Goal: Task Accomplishment & Management: Manage account settings

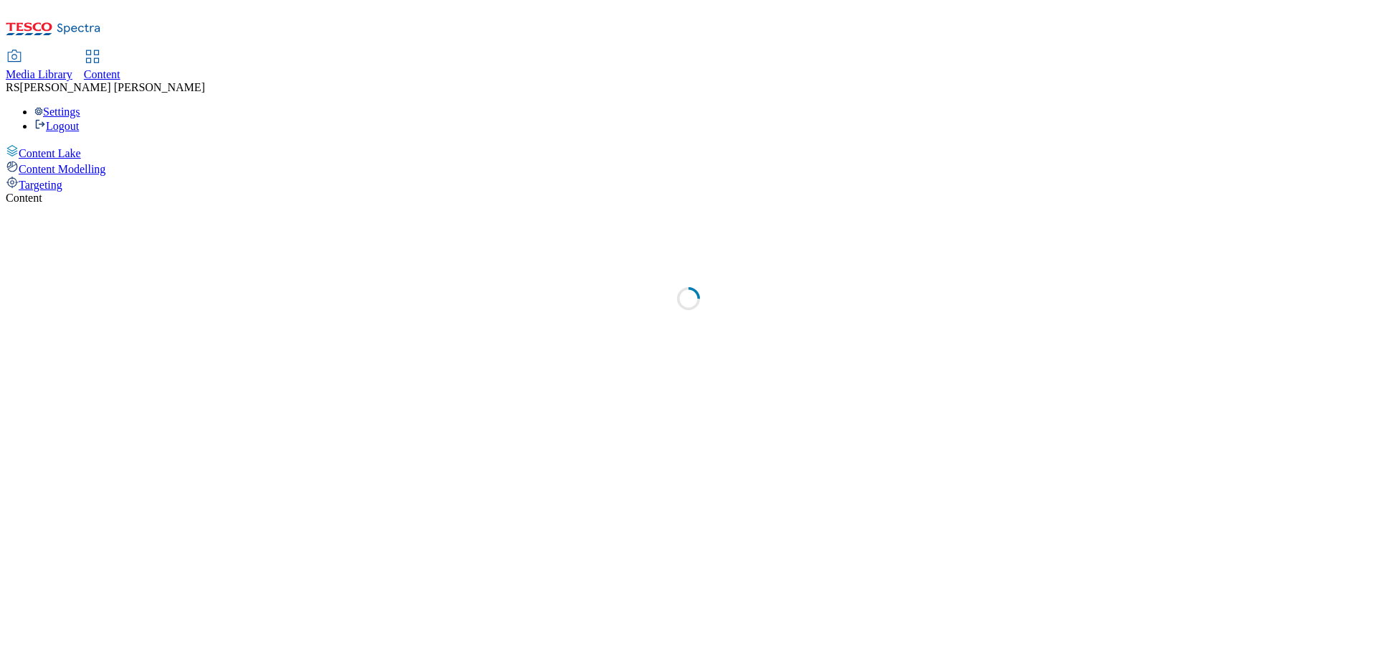
select select "ghs-[GEOGRAPHIC_DATA]"
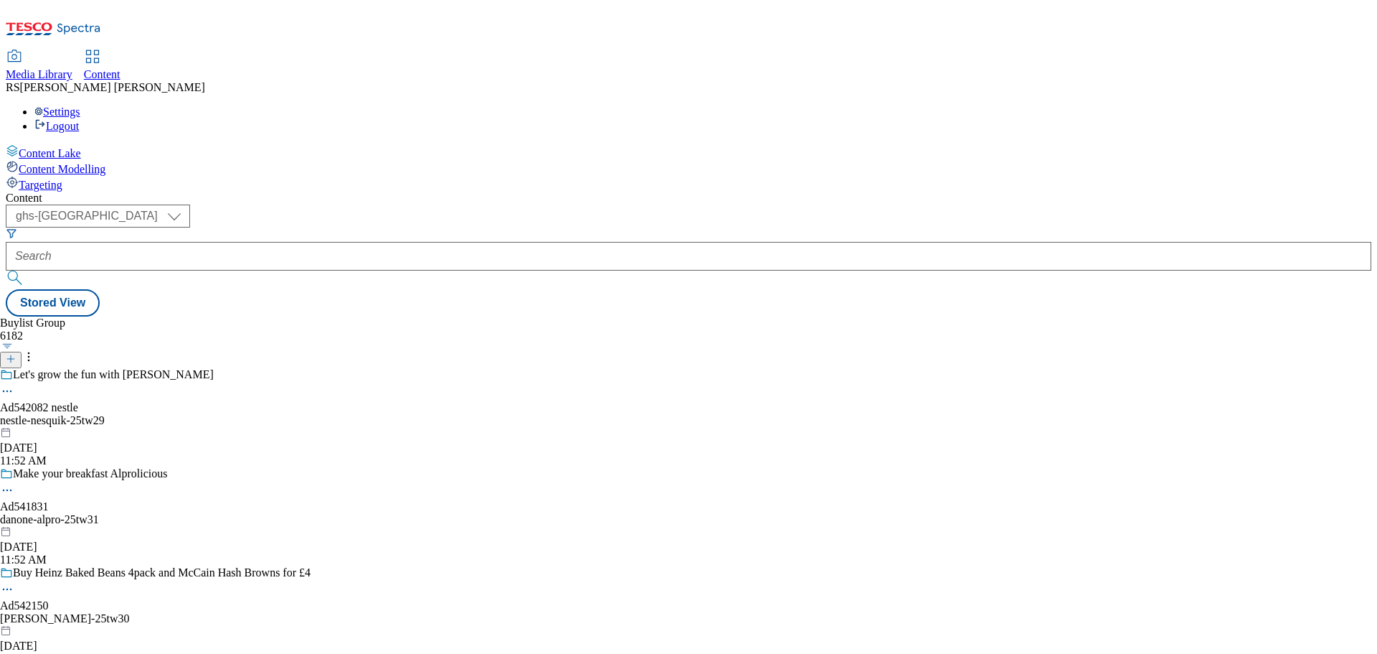
click at [101, 27] on icon at bounding box center [53, 33] width 95 height 30
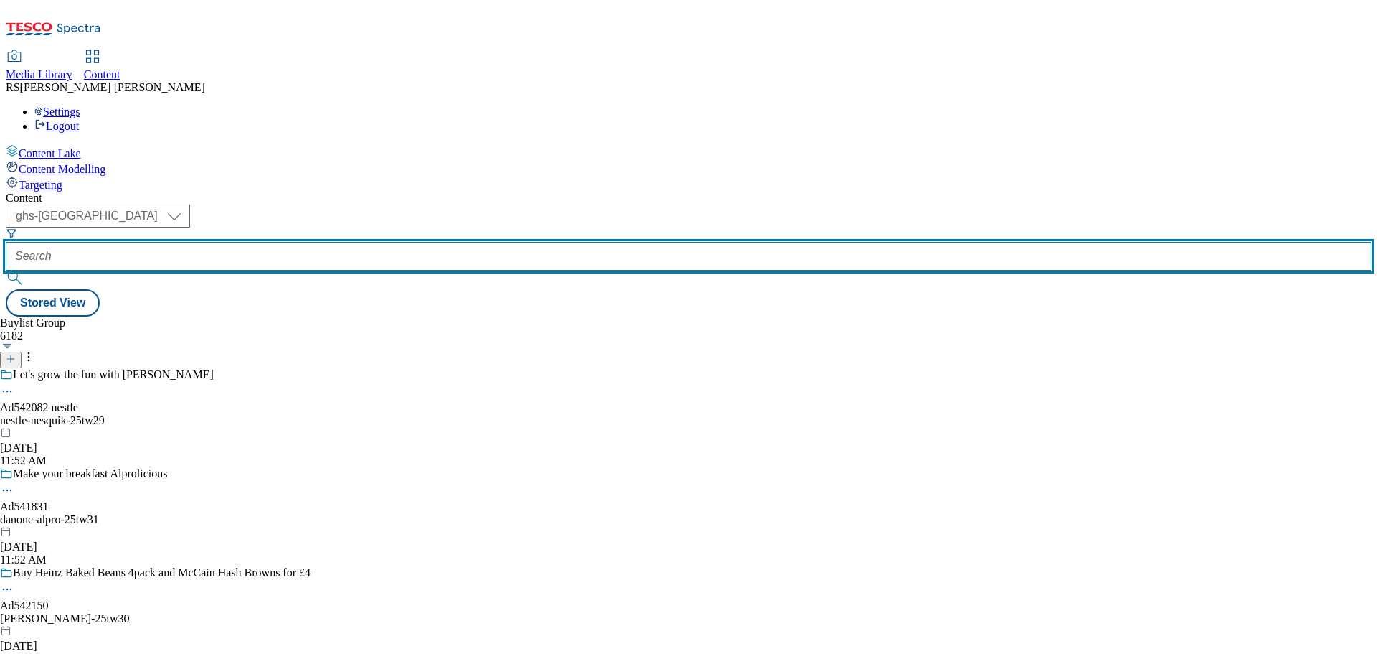
click at [334, 242] on input "text" at bounding box center [689, 256] width 1366 height 29
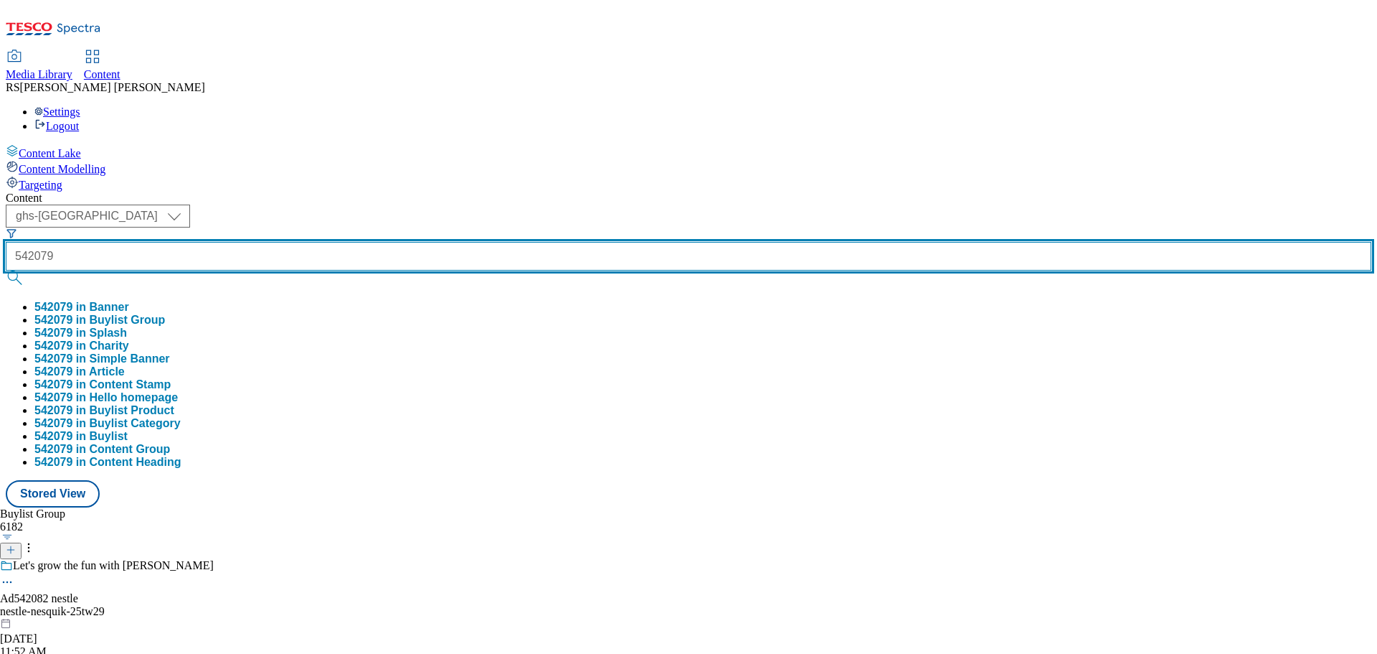
type input "542079"
click at [6, 270] on button "submit" at bounding box center [16, 277] width 20 height 14
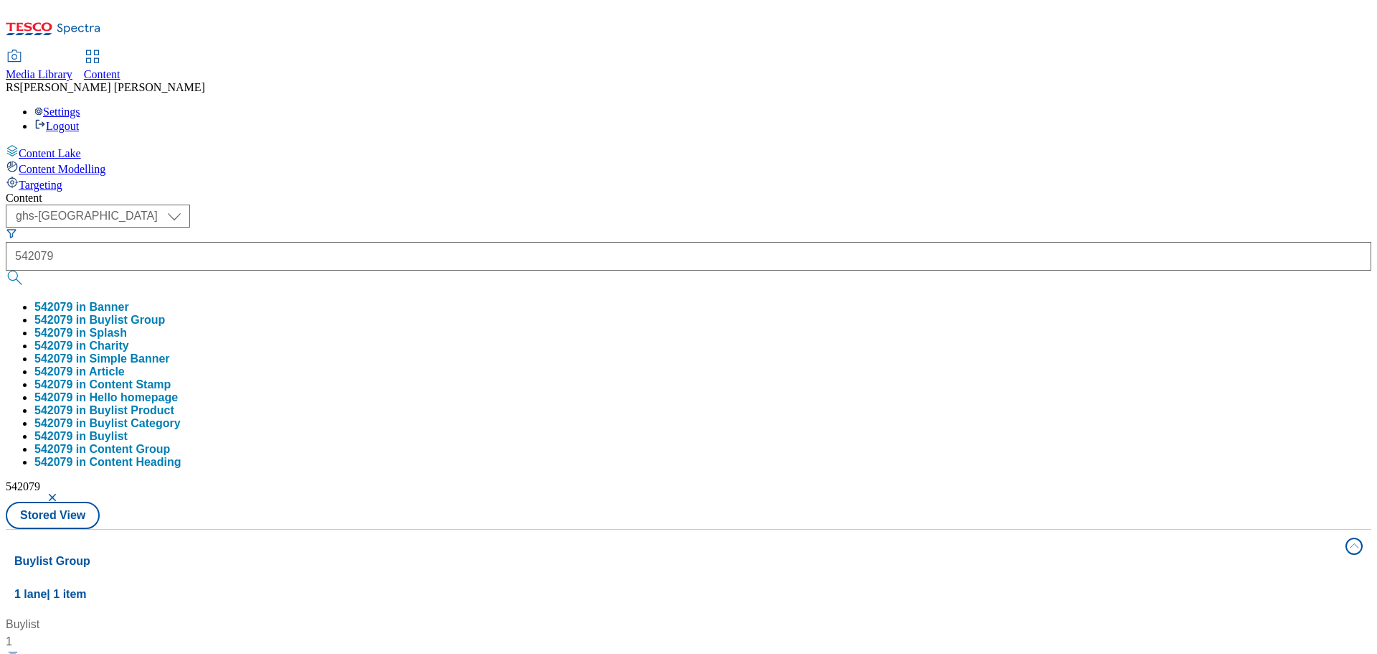
click at [696, 616] on div "Buylist 1 Ad542079 / heineken-[PERSON_NAME]-25tw29 / heineken-[PERSON_NAME] [DA…" at bounding box center [688, 616] width 1349 height 0
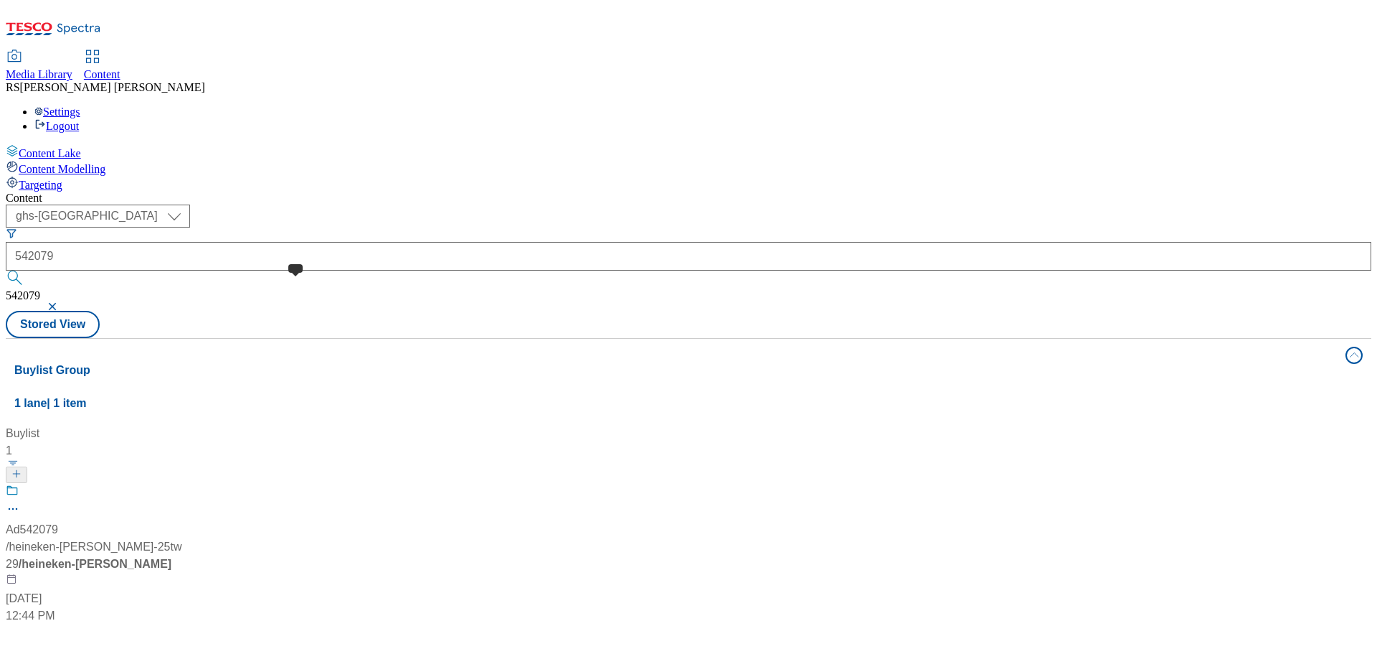
click at [19, 484] on span at bounding box center [19, 493] width 0 height 18
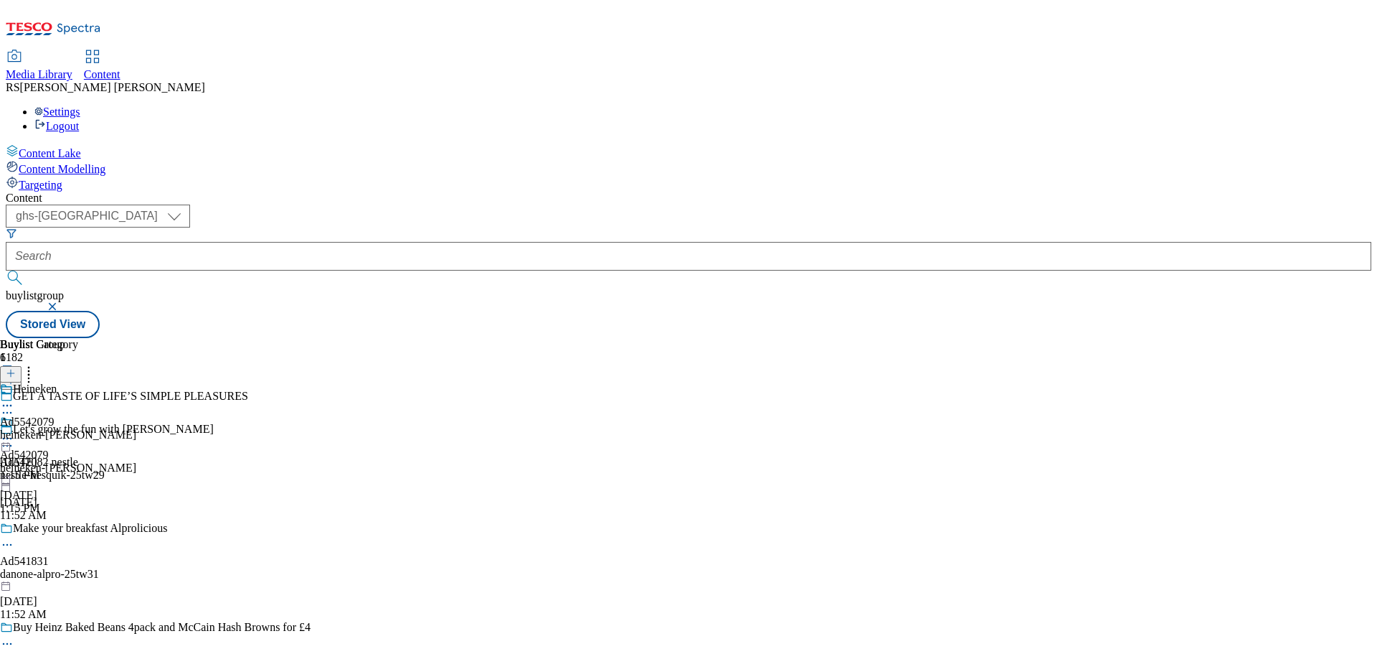
click at [14, 405] on icon at bounding box center [7, 412] width 14 height 14
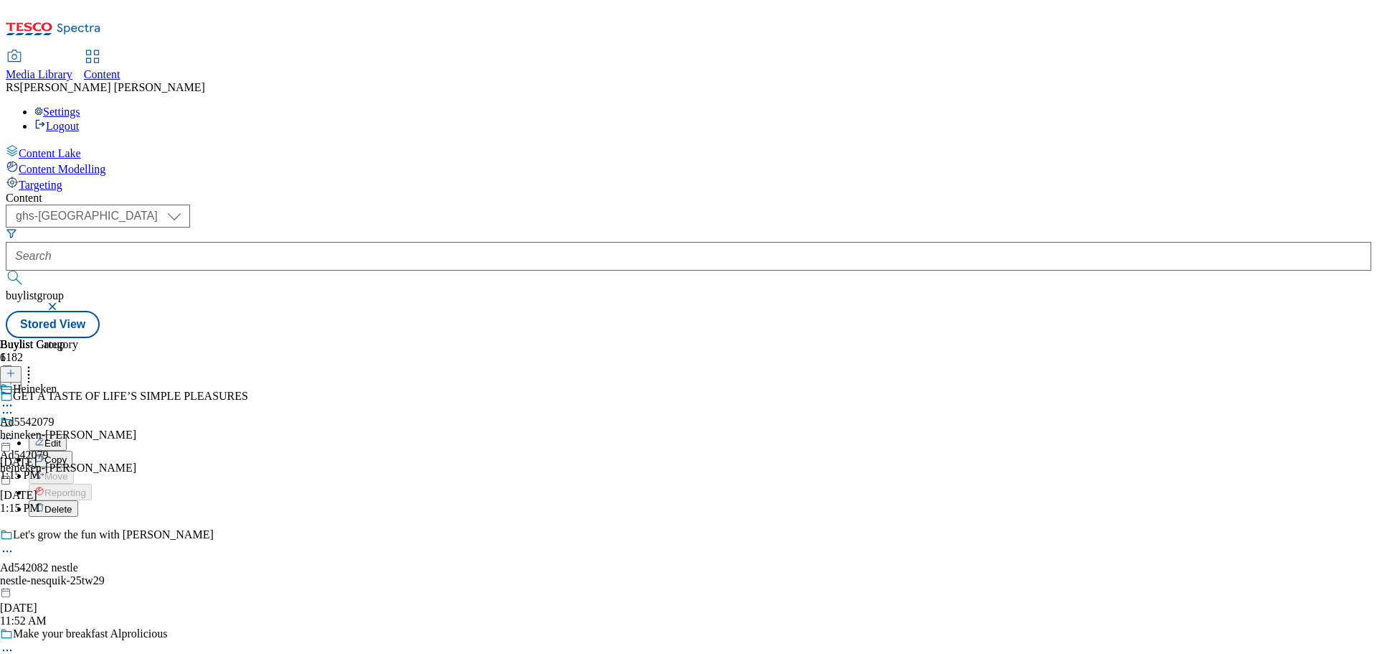
click at [311, 434] on li "Edit" at bounding box center [170, 442] width 282 height 17
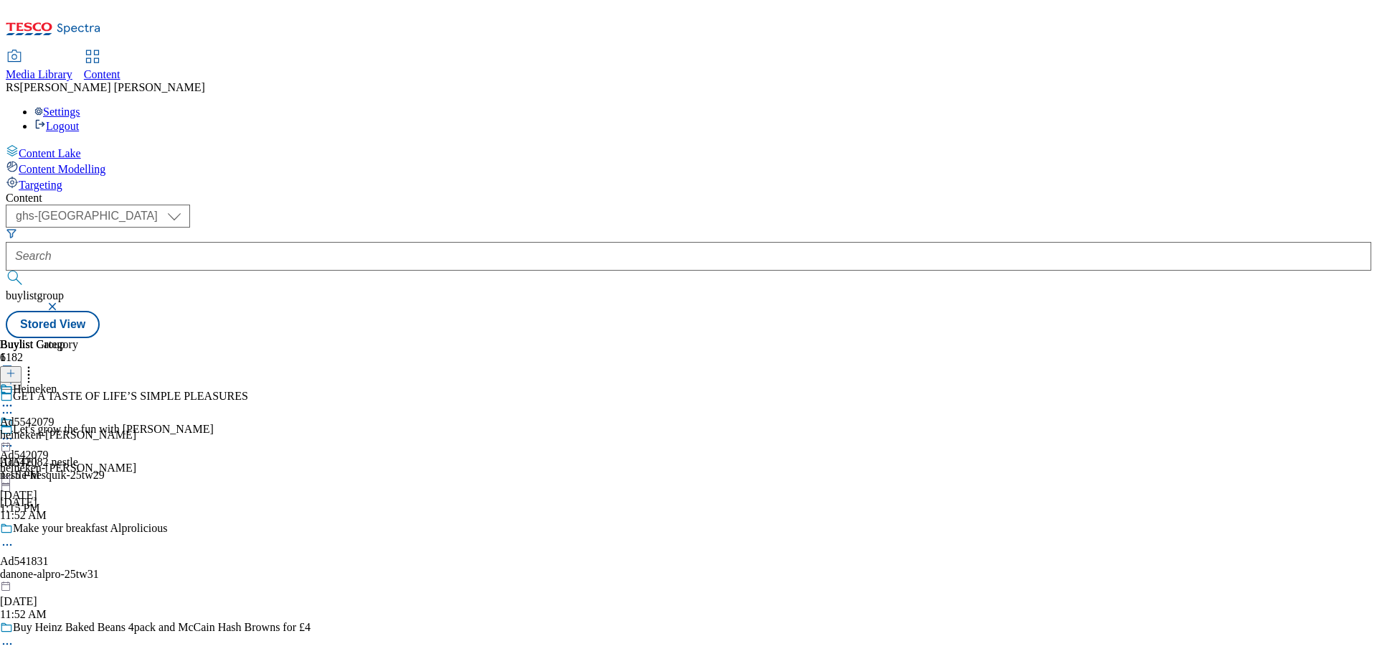
click at [14, 405] on icon at bounding box center [7, 412] width 14 height 14
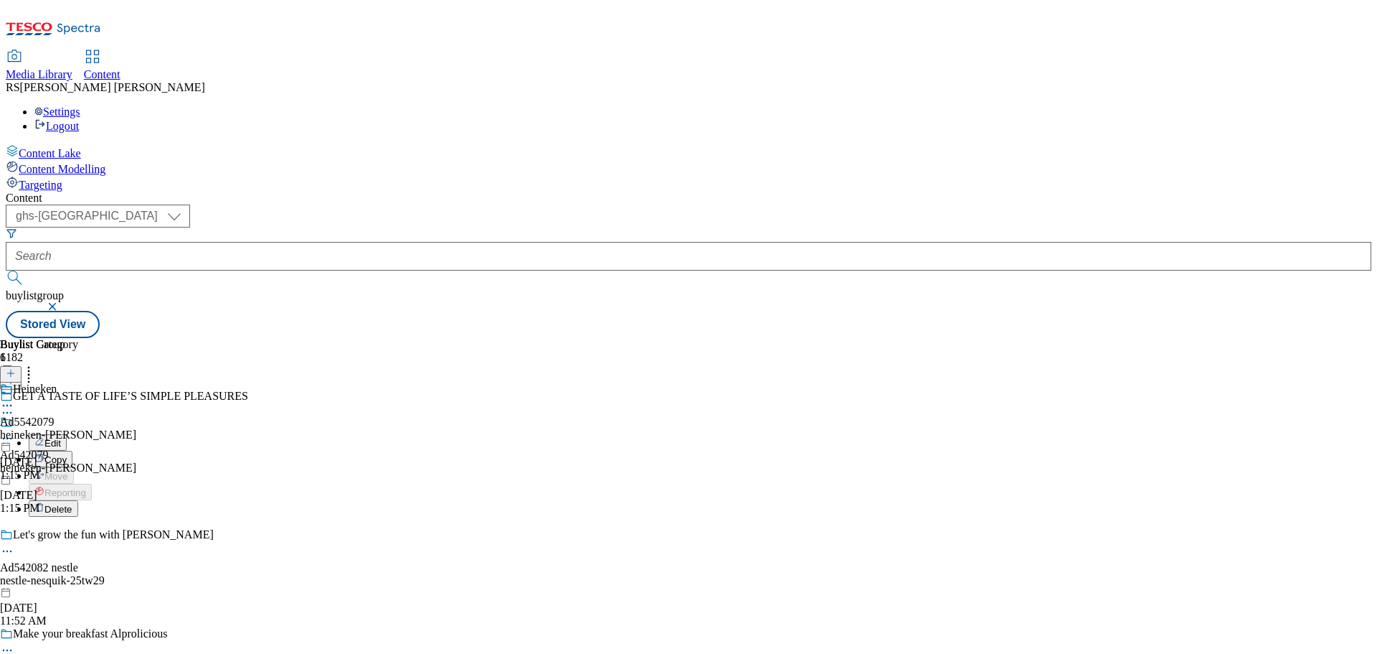
click at [67, 434] on button "Edit" at bounding box center [48, 442] width 38 height 17
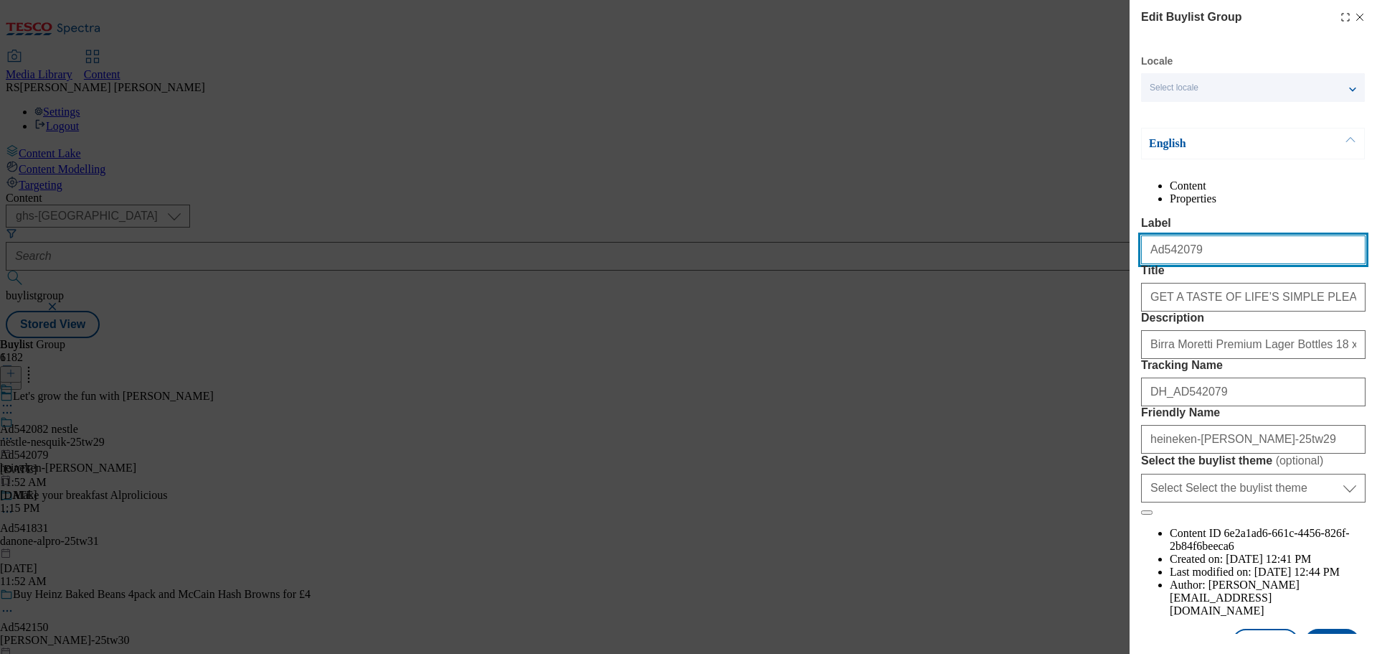
drag, startPoint x: 1218, startPoint y: 278, endPoint x: 1098, endPoint y: 279, distance: 119.8
click at [1098, 279] on div "Edit Buylist Group Locale Select locale English Welsh English Content Propertie…" at bounding box center [688, 327] width 1377 height 654
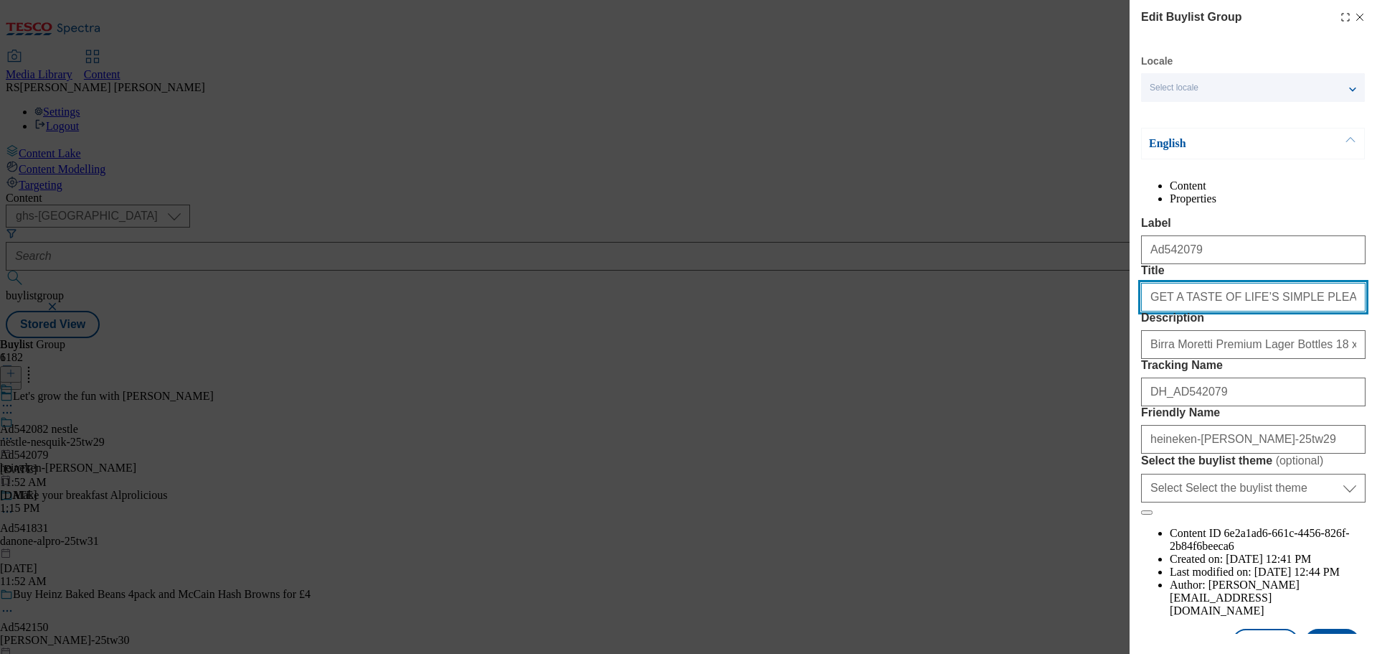
click at [1312, 311] on input "GET A TASTE OF LIFE’S SIMPLE PLEASURES" at bounding box center [1253, 297] width 225 height 29
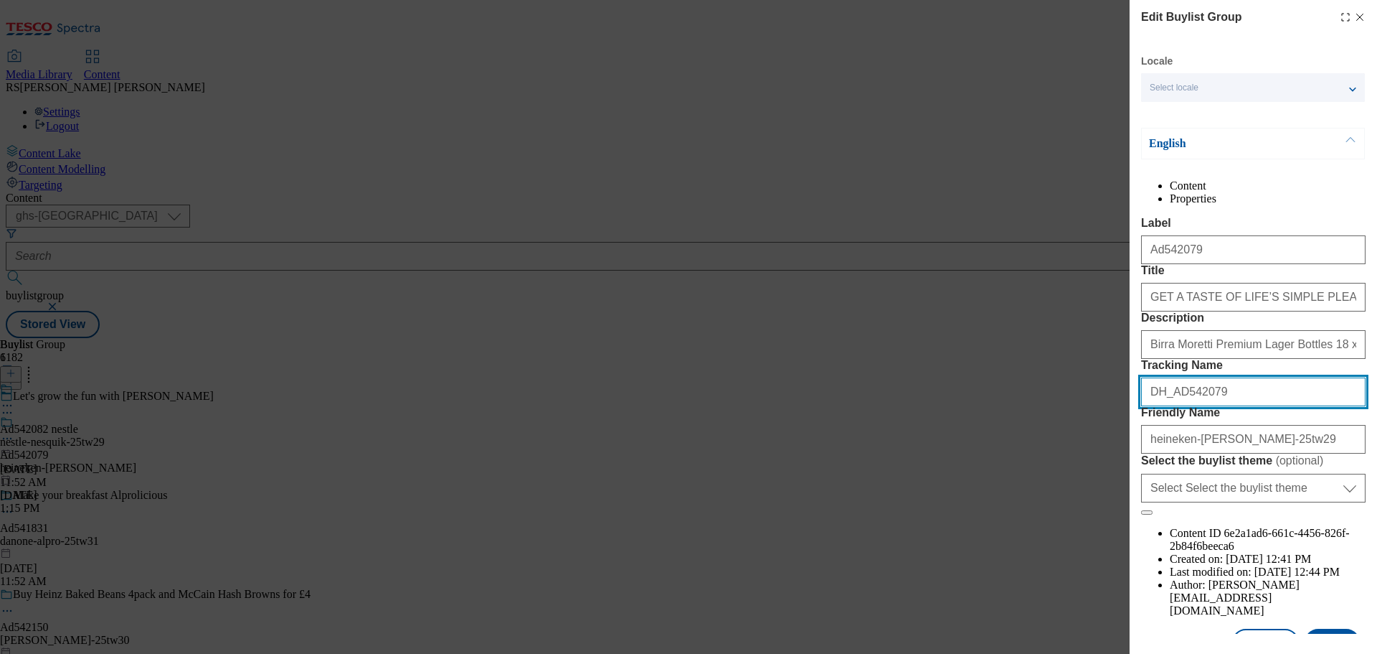
drag, startPoint x: 1242, startPoint y: 491, endPoint x: 1123, endPoint y: 494, distance: 118.4
click at [1123, 494] on div "Edit Buylist Group Locale Select locale English Welsh English Content Propertie…" at bounding box center [688, 327] width 1377 height 654
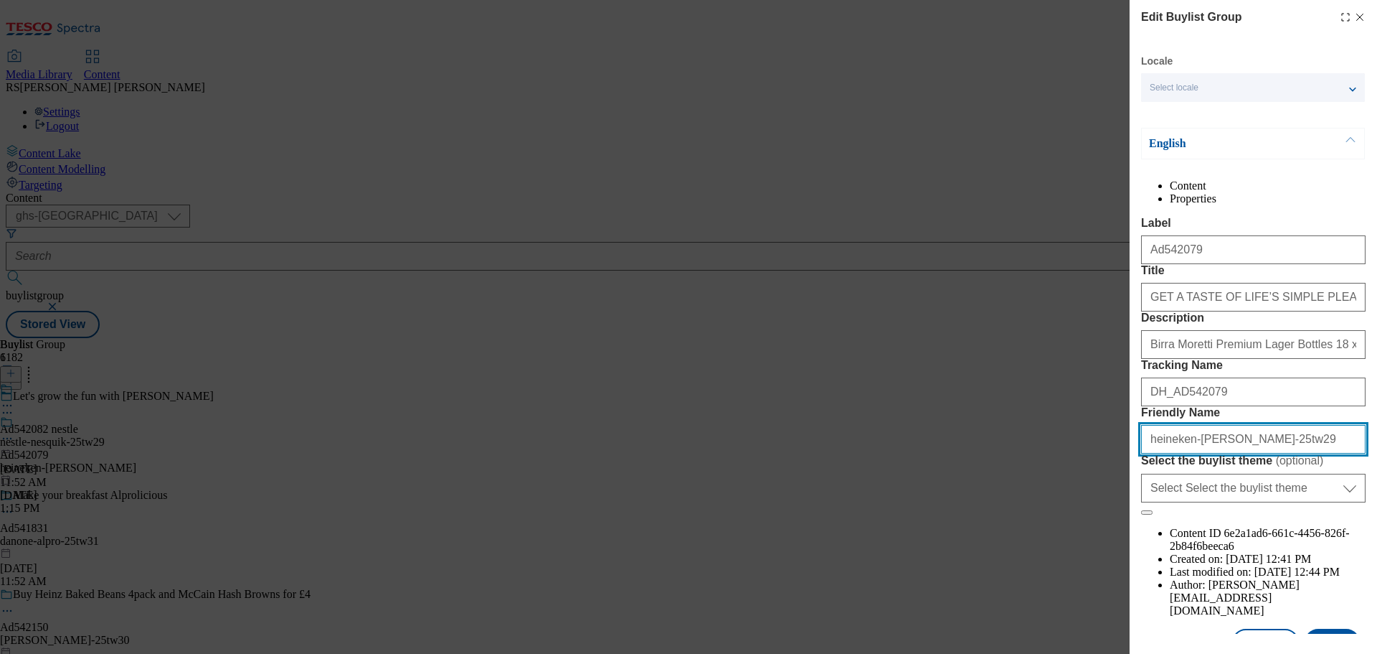
click at [1255, 453] on input "heineken-[PERSON_NAME]-25tw29" at bounding box center [1253, 439] width 225 height 29
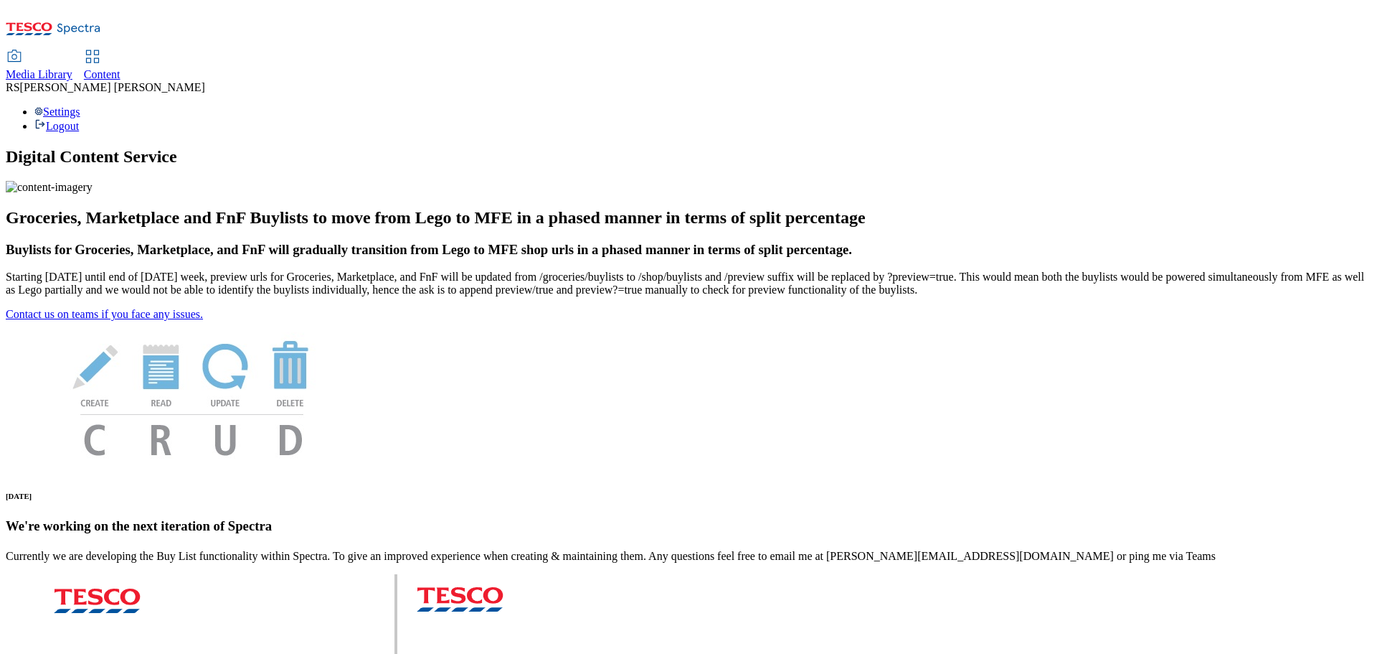
click at [121, 68] on span "Content" at bounding box center [102, 74] width 37 height 12
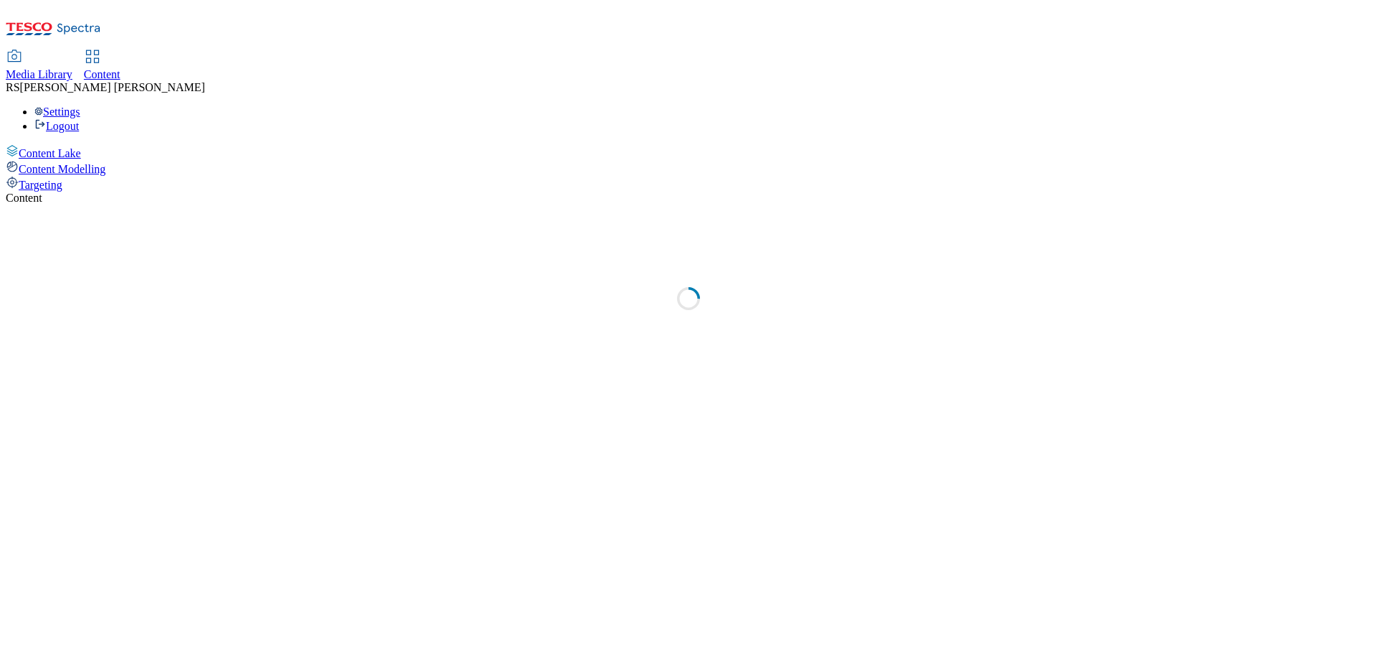
select select "ghs-[GEOGRAPHIC_DATA]"
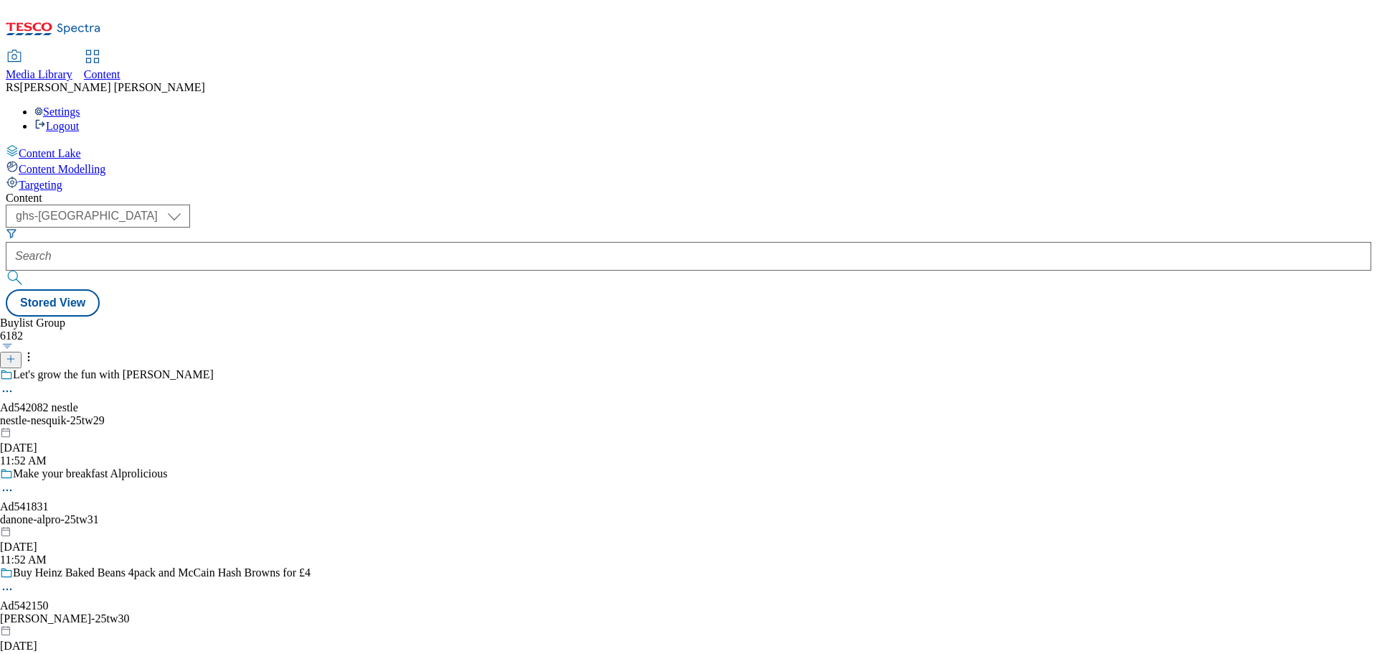
click at [16, 354] on icon at bounding box center [11, 359] width 10 height 10
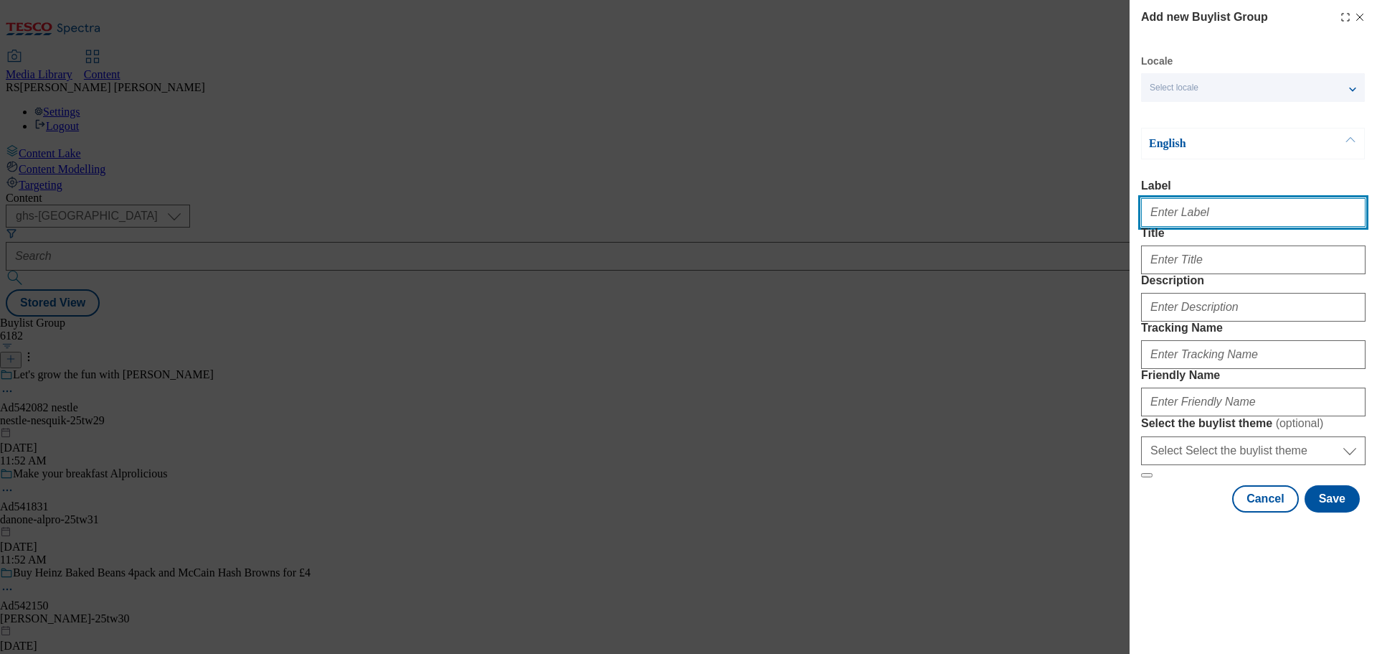
click at [1192, 222] on input "Label" at bounding box center [1253, 212] width 225 height 29
paste input "Ad542079"
type input "Ad542079"
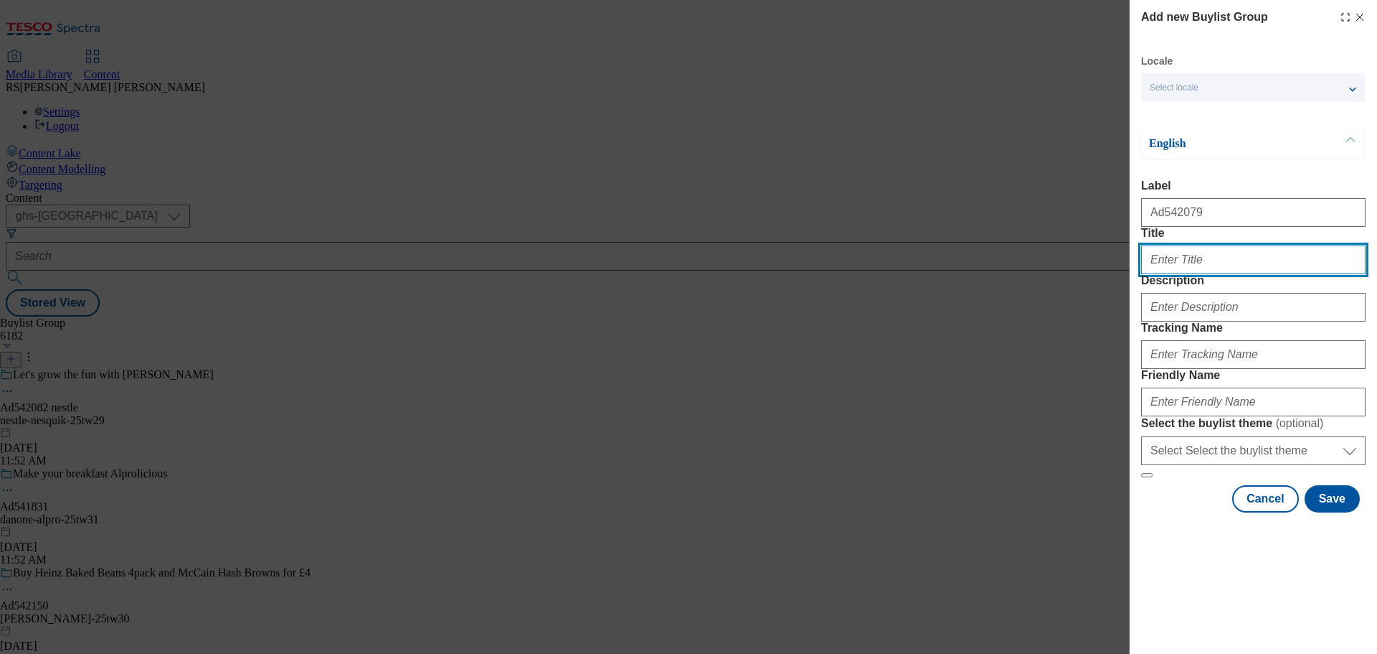
click at [1178, 274] on input "Title" at bounding box center [1253, 259] width 225 height 29
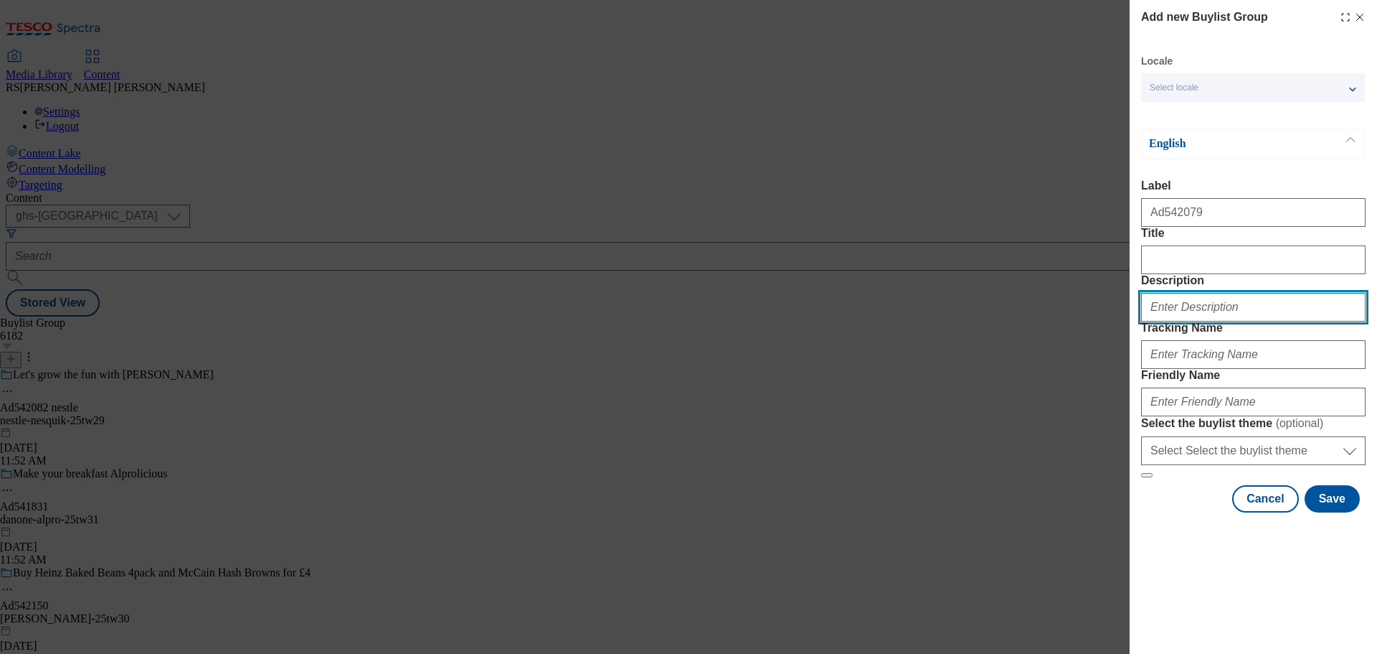
click at [1198, 321] on input "Description" at bounding box center [1253, 307] width 225 height 29
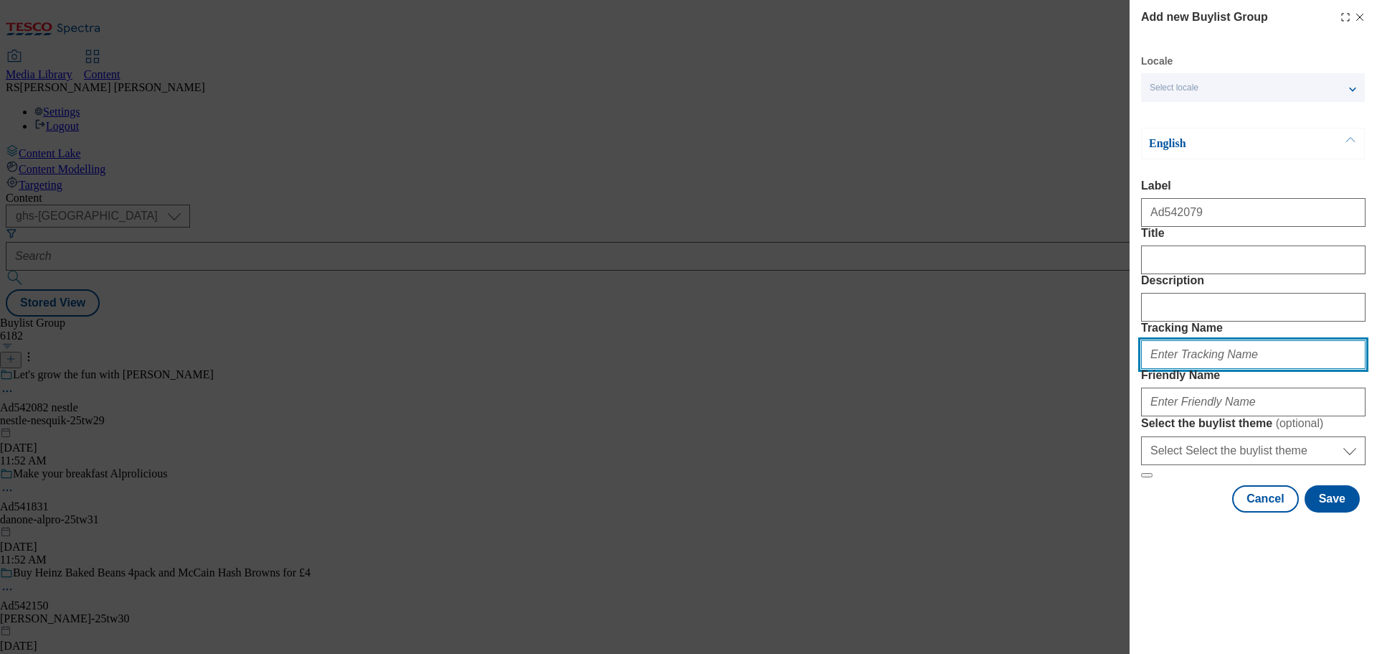
click at [1193, 369] on input "Tracking Name" at bounding box center [1253, 354] width 225 height 29
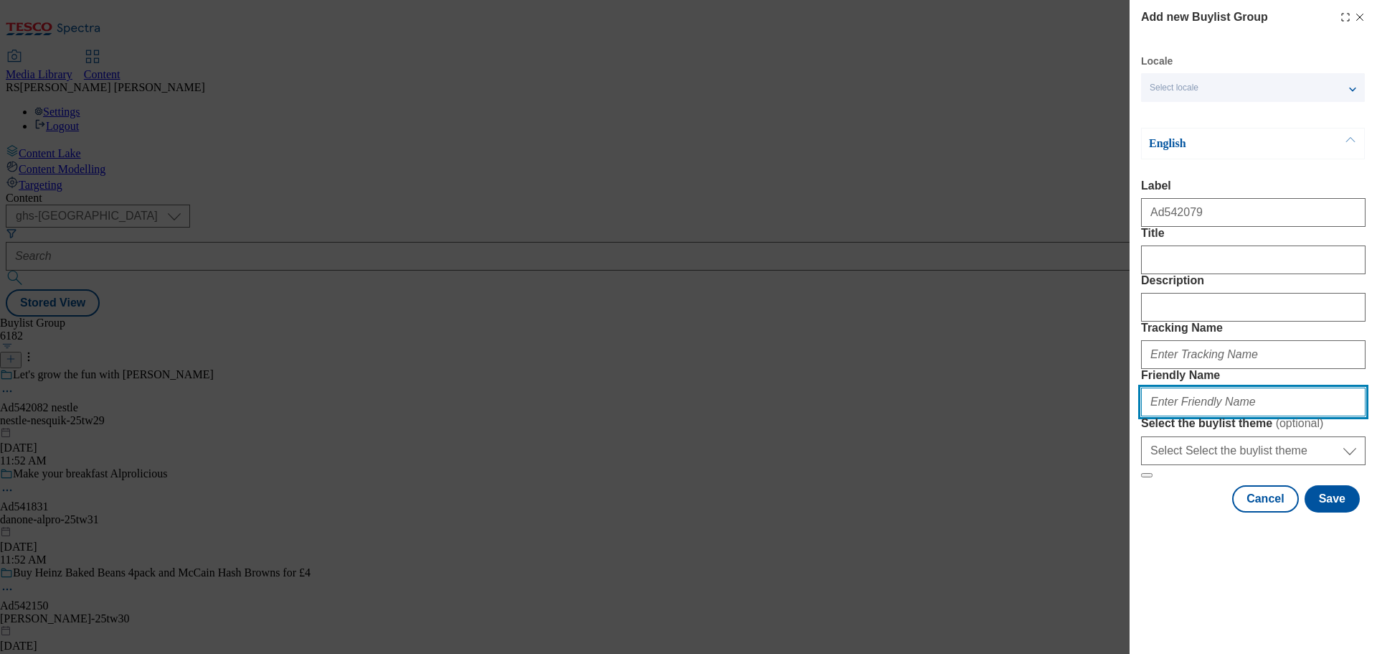
click at [1204, 416] on input "Friendly Name" at bounding box center [1253, 401] width 225 height 29
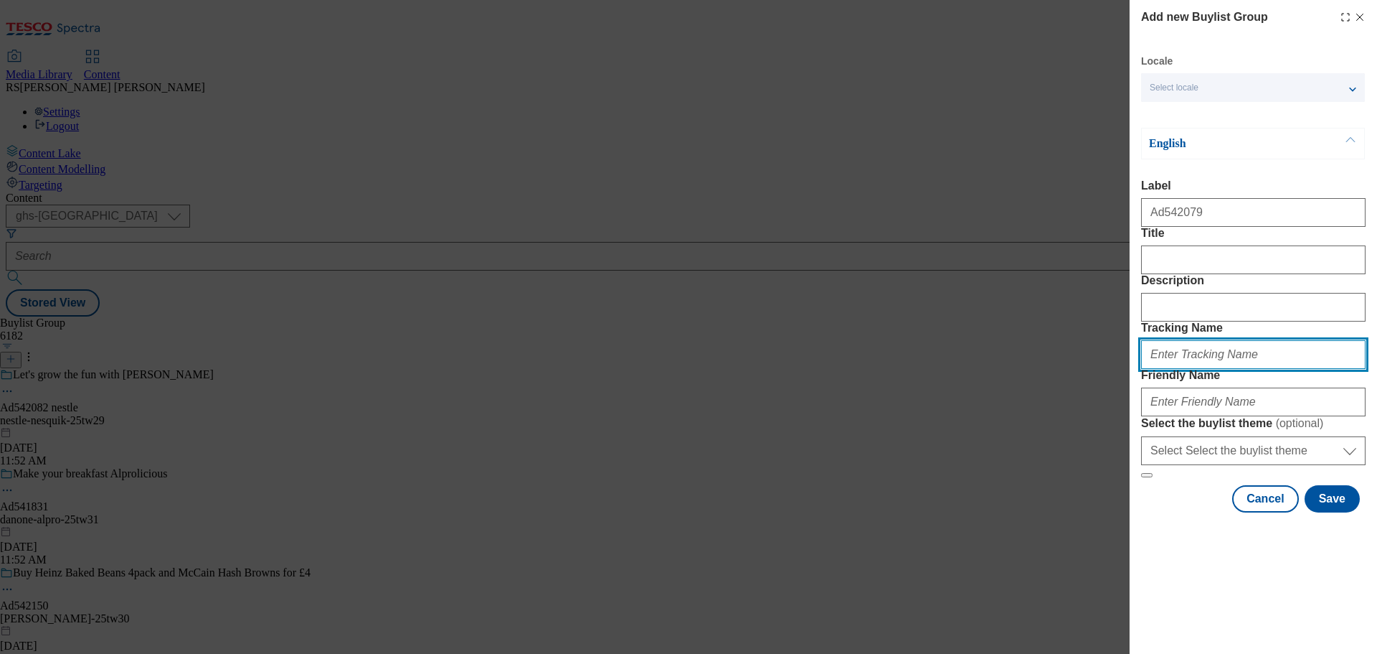
click at [1195, 369] on input "Tracking Name" at bounding box center [1253, 354] width 225 height 29
paste input "DH_AD542079"
type input "DH_AD542079"
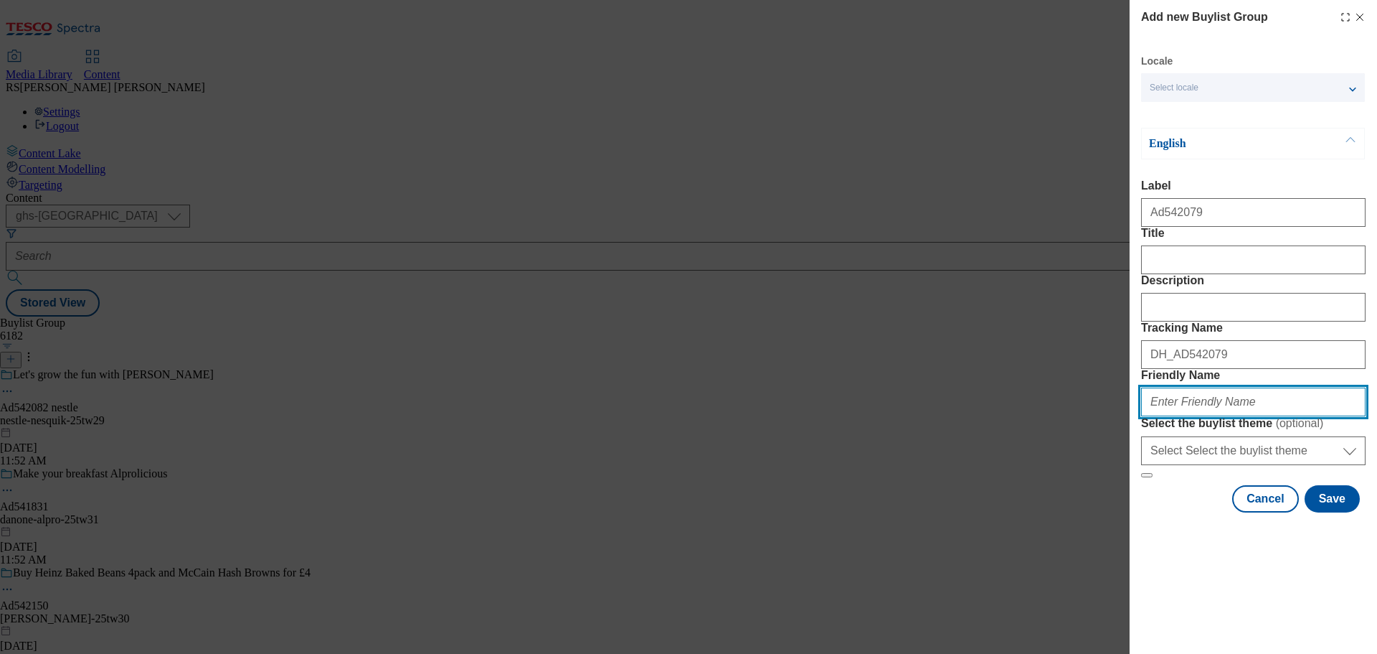
click at [1220, 416] on input "Friendly Name" at bounding box center [1253, 401] width 225 height 29
paste input "heineken-[PERSON_NAME]-25tw29"
type input "heineken-[PERSON_NAME]-25tw29"
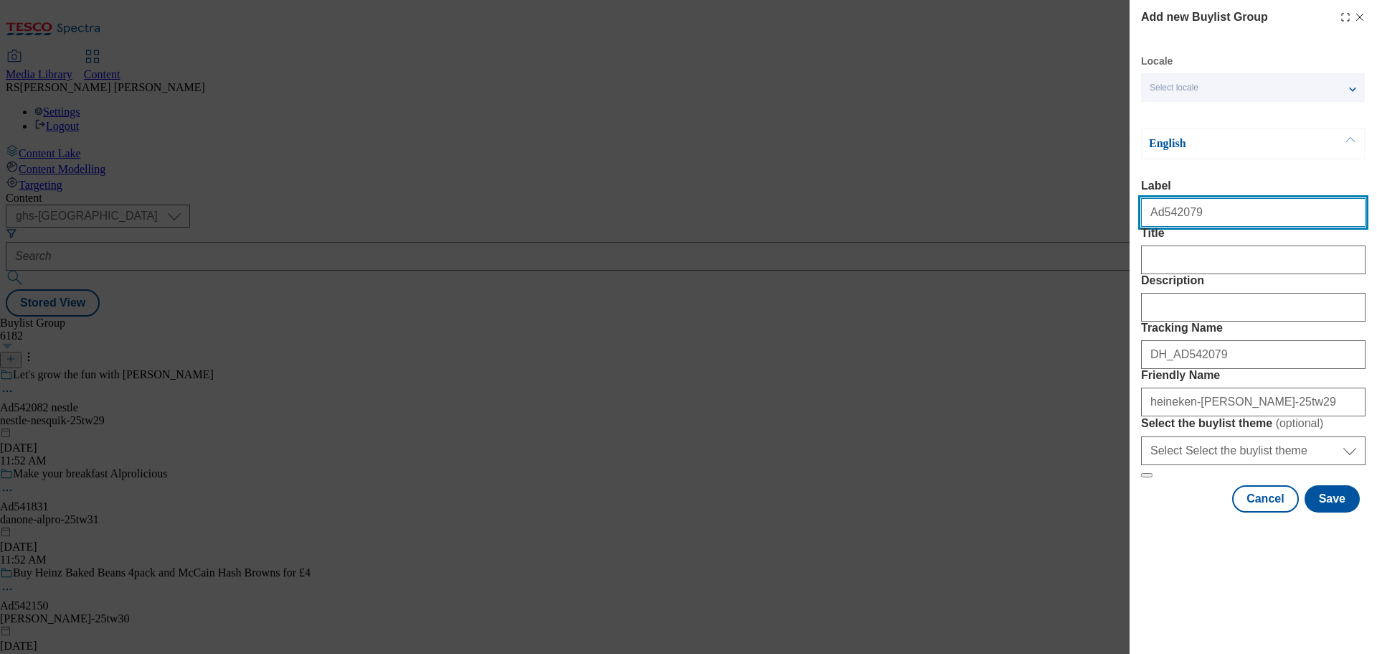
drag, startPoint x: 1218, startPoint y: 216, endPoint x: 1161, endPoint y: 232, distance: 58.8
click at [1161, 227] on div "Ad542079" at bounding box center [1253, 209] width 225 height 34
paste input "1798"
type input "Ad541798"
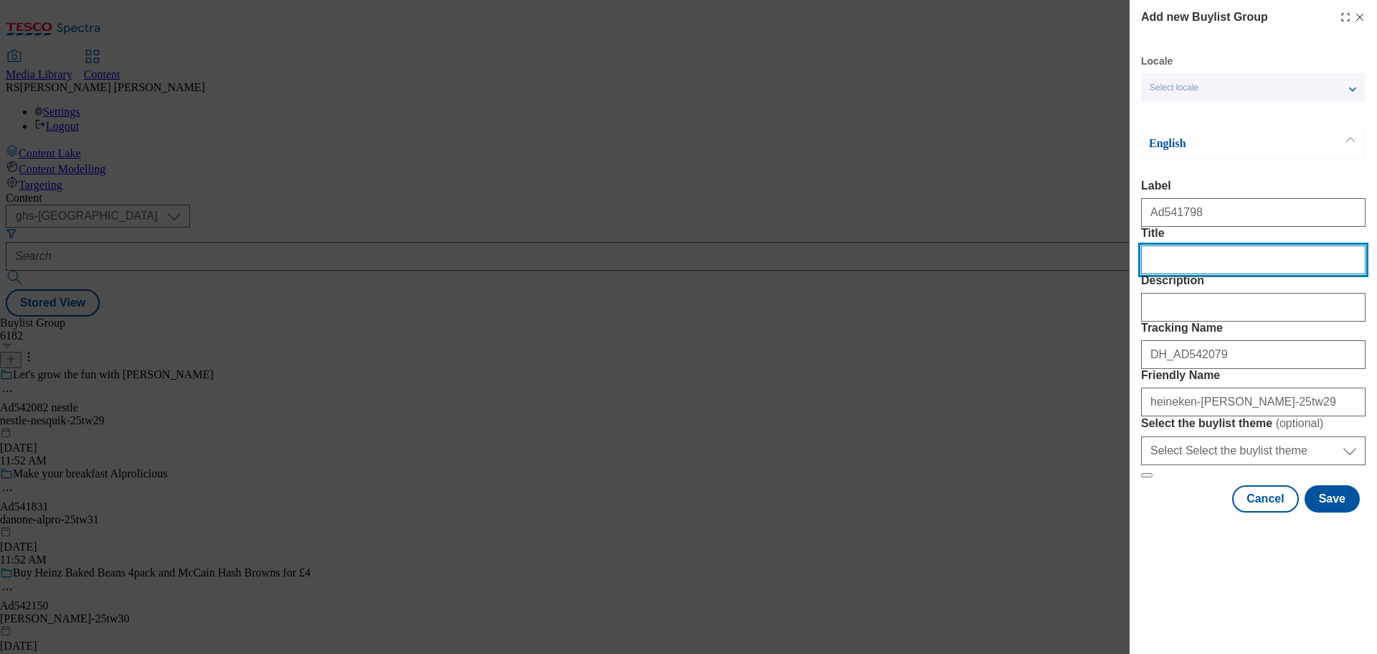
click at [1187, 274] on input "Title" at bounding box center [1253, 259] width 225 height 29
paste input "FEEL GUT HAPPY TODAY"
drag, startPoint x: 1255, startPoint y: 289, endPoint x: 1139, endPoint y: 290, distance: 115.5
click at [1139, 290] on div "Add new Buylist Group Locale Select locale English Welsh English Label Ad541798…" at bounding box center [1254, 257] width 248 height 515
paste input "eel gut happy today"
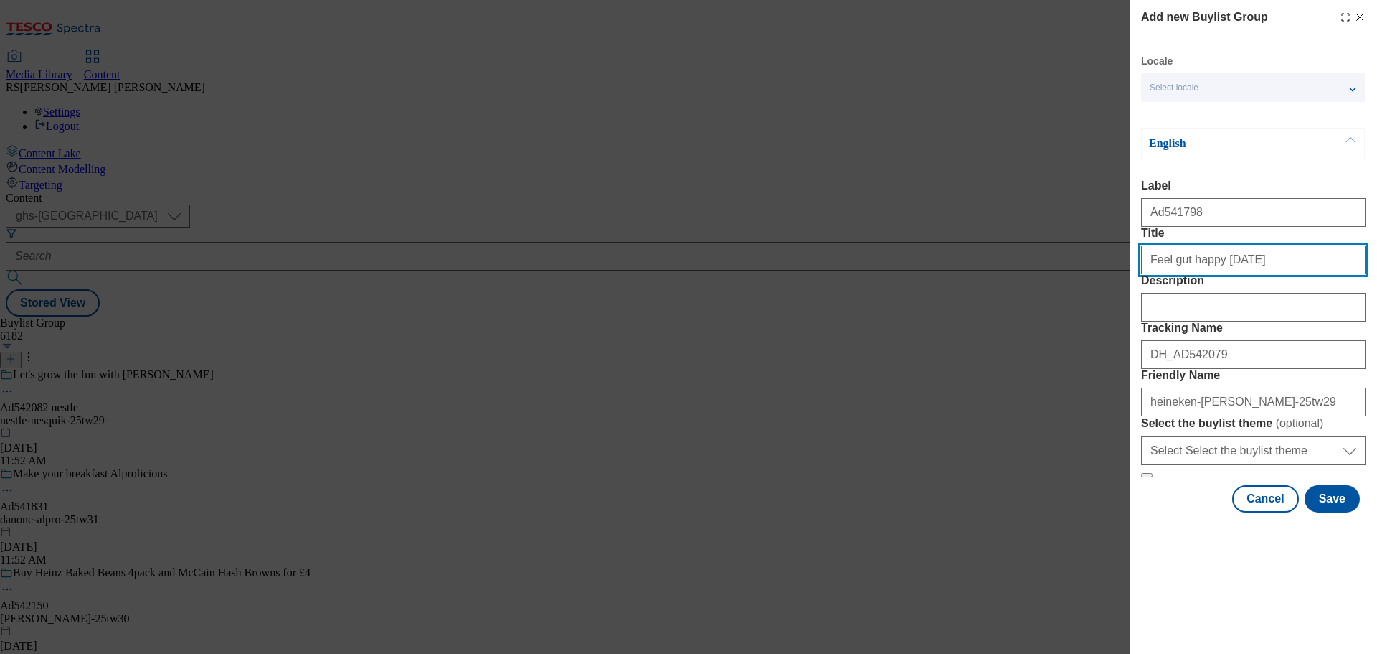
type input "Feel gut happy today"
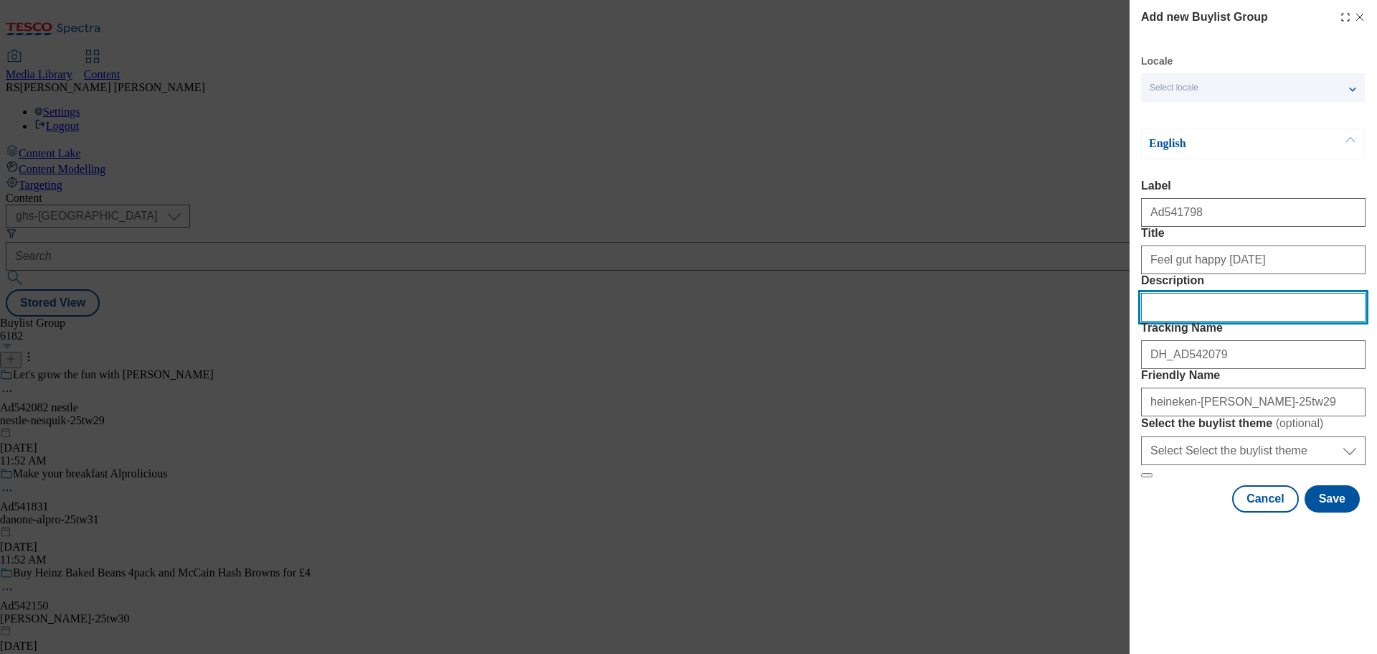
click at [1206, 321] on input "Description" at bounding box center [1253, 307] width 225 height 29
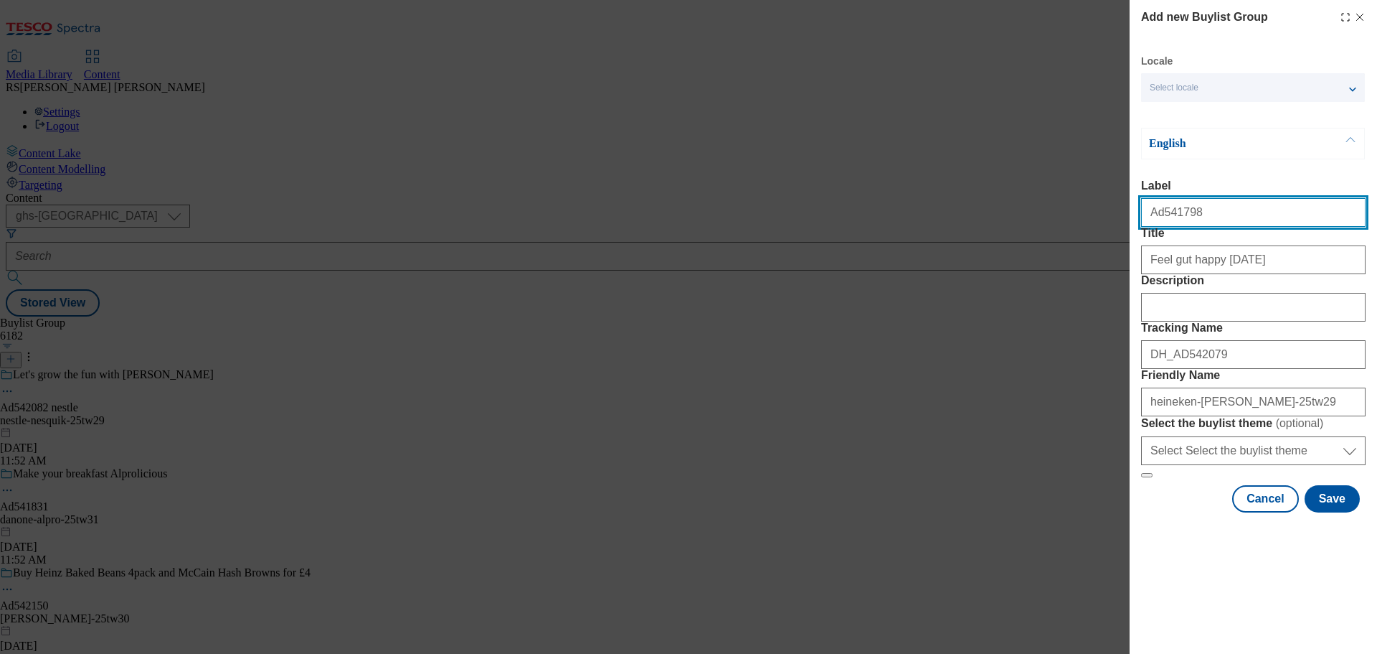
drag, startPoint x: 1202, startPoint y: 209, endPoint x: 1161, endPoint y: 228, distance: 44.3
click at [1161, 227] on input "Ad541798" at bounding box center [1253, 212] width 225 height 29
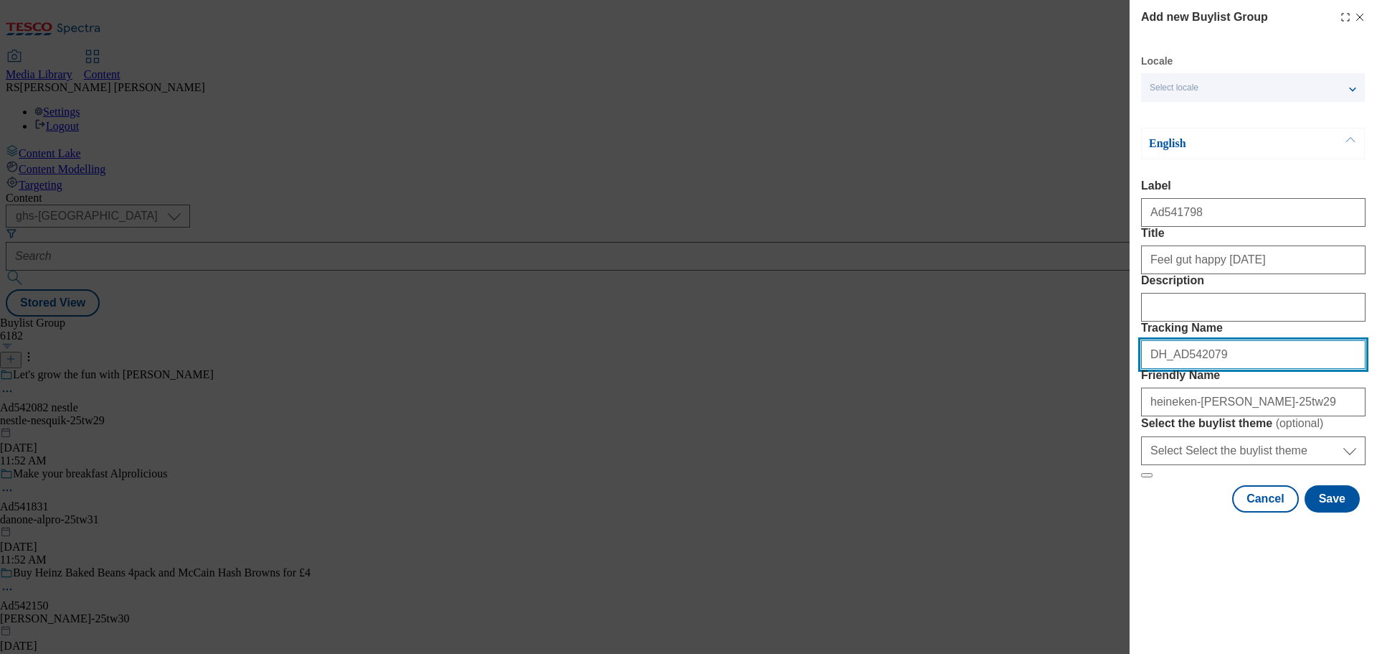
drag, startPoint x: 1230, startPoint y: 433, endPoint x: 1177, endPoint y: 440, distance: 54.3
click at [1177, 369] on input "DH_AD542079" at bounding box center [1253, 354] width 225 height 29
paste input "1798"
type input "DH_AD541798"
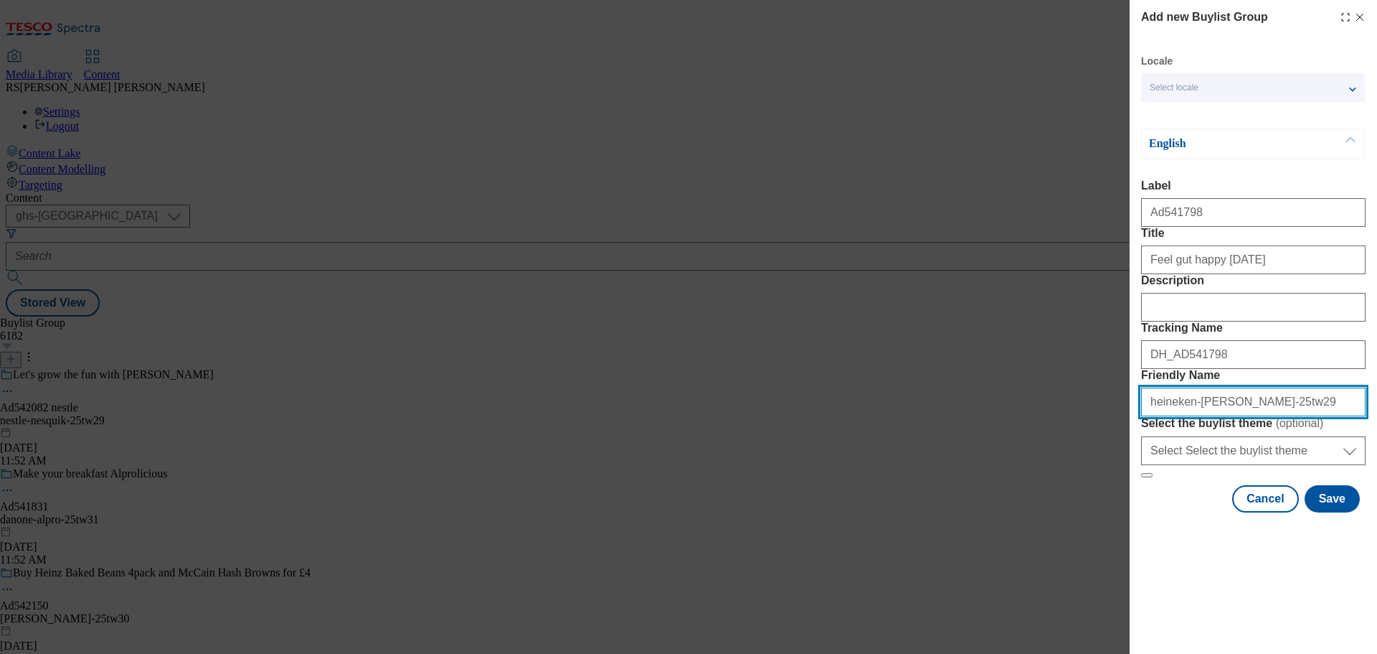
drag, startPoint x: 1187, startPoint y: 506, endPoint x: 1110, endPoint y: 502, distance: 76.8
click at [1110, 502] on div "Add new Buylist Group Locale Select locale English Welsh English Label Ad541798…" at bounding box center [688, 327] width 1377 height 654
paste input "Danone"
click at [1150, 416] on input "Danone-bira-moretti-25tw29" at bounding box center [1253, 401] width 225 height 29
drag, startPoint x: 1184, startPoint y: 503, endPoint x: 1232, endPoint y: 507, distance: 49.0
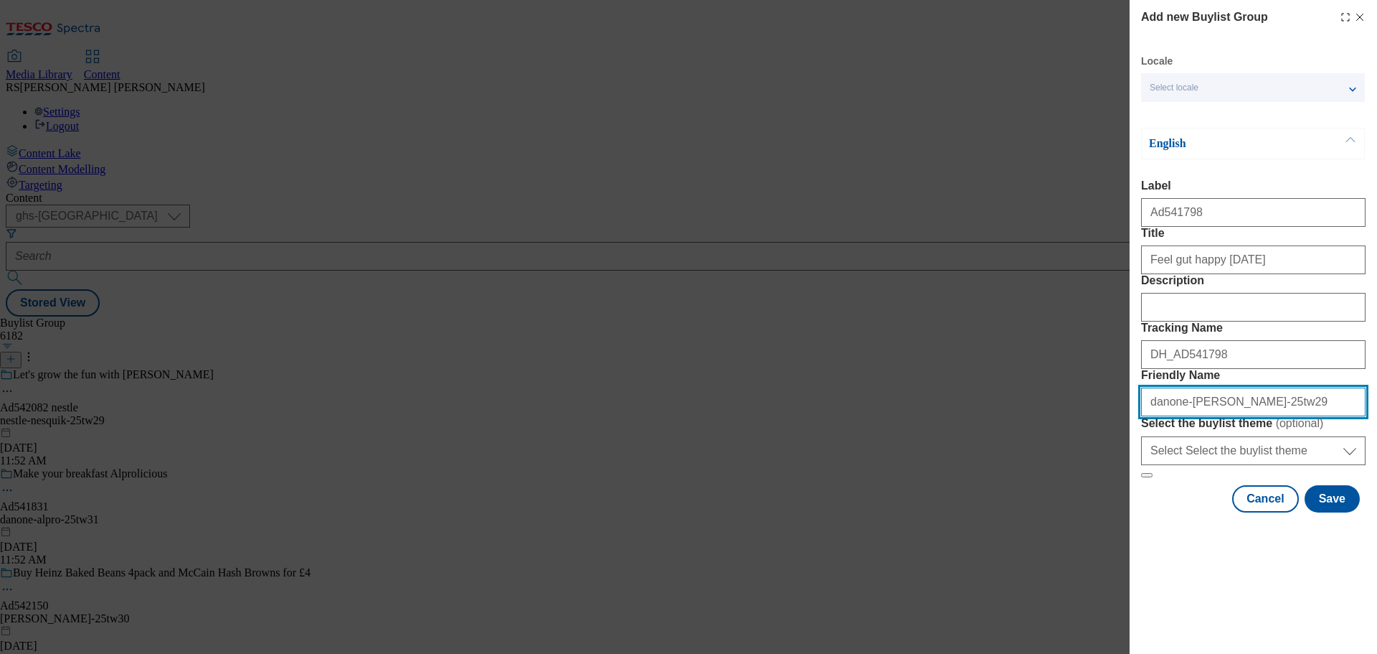
click at [1232, 416] on input "danone-bira-moretti-25tw29" at bounding box center [1253, 401] width 225 height 29
click at [1260, 416] on input "danone-activia-25tw29" at bounding box center [1253, 401] width 225 height 29
drag, startPoint x: 1260, startPoint y: 507, endPoint x: 1095, endPoint y: 498, distance: 166.0
click at [1095, 498] on div "Add new Buylist Group Locale Select locale English Welsh English Label Ad541798…" at bounding box center [688, 327] width 1377 height 654
type input "danone-activia-25tw31"
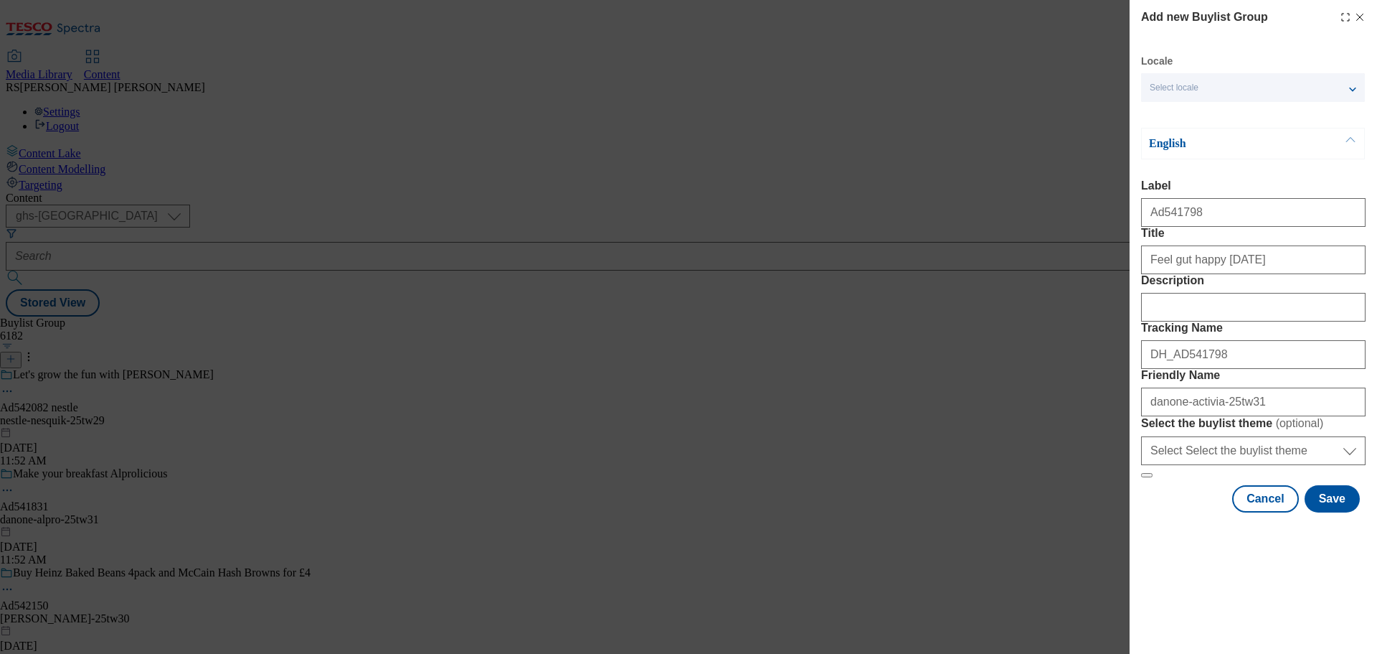
drag, startPoint x: 1022, startPoint y: 622, endPoint x: 1027, endPoint y: 616, distance: 8.2
click at [1022, 622] on div "Add new Buylist Group Locale Select locale English Welsh English Label Ad541798…" at bounding box center [688, 327] width 1377 height 654
click at [1332, 512] on button "Save" at bounding box center [1332, 498] width 55 height 27
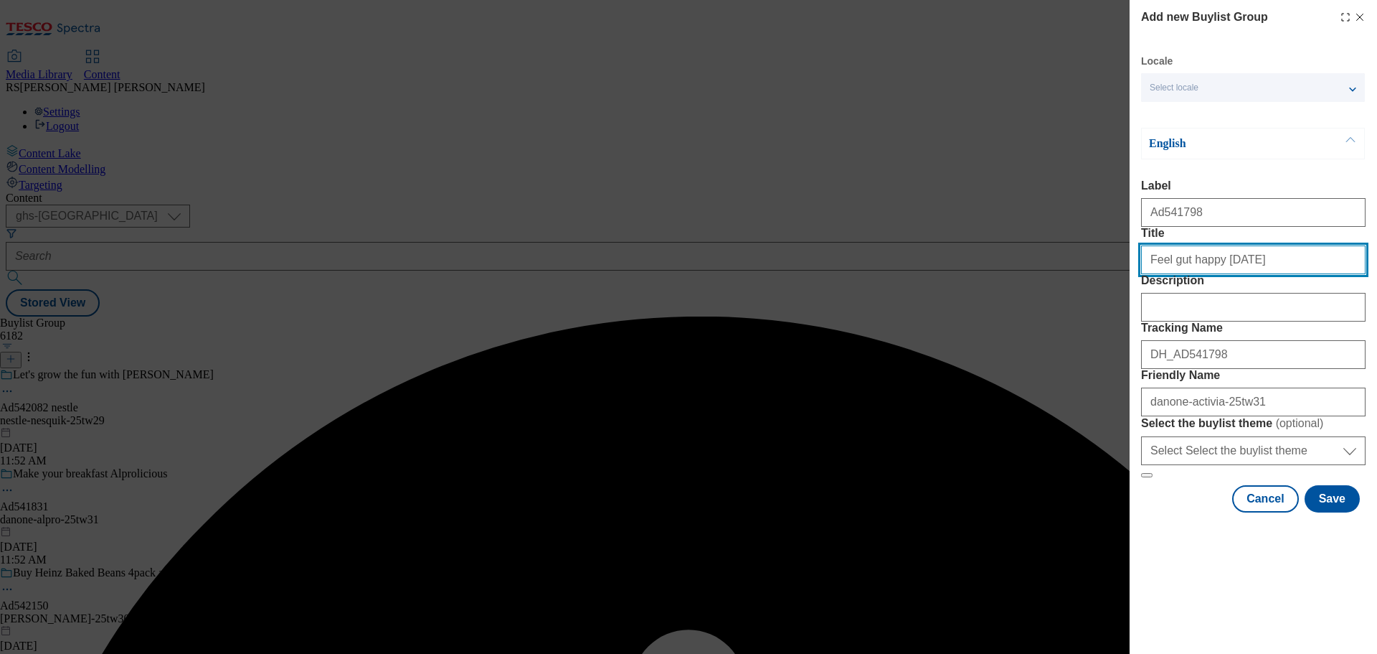
click at [1260, 274] on input "Title" at bounding box center [1253, 259] width 225 height 29
type input "Feel gut happy today"
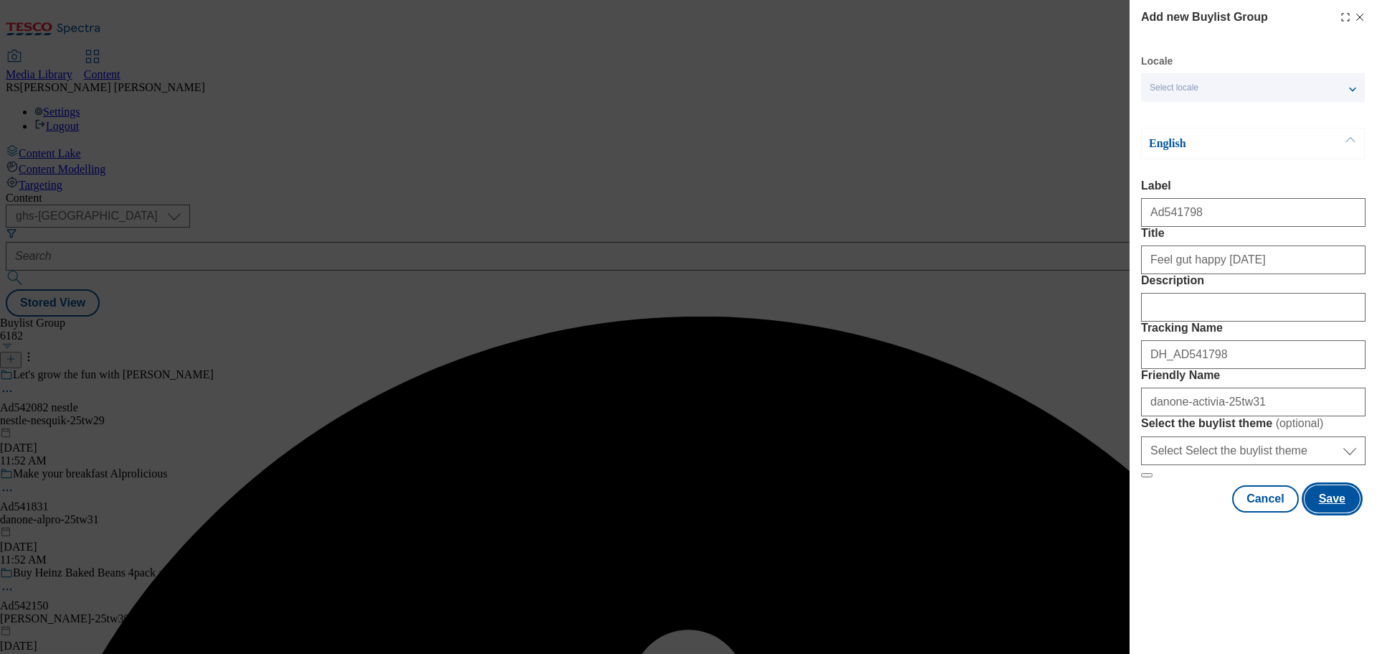
click at [1314, 512] on button "Save" at bounding box center [1332, 498] width 55 height 27
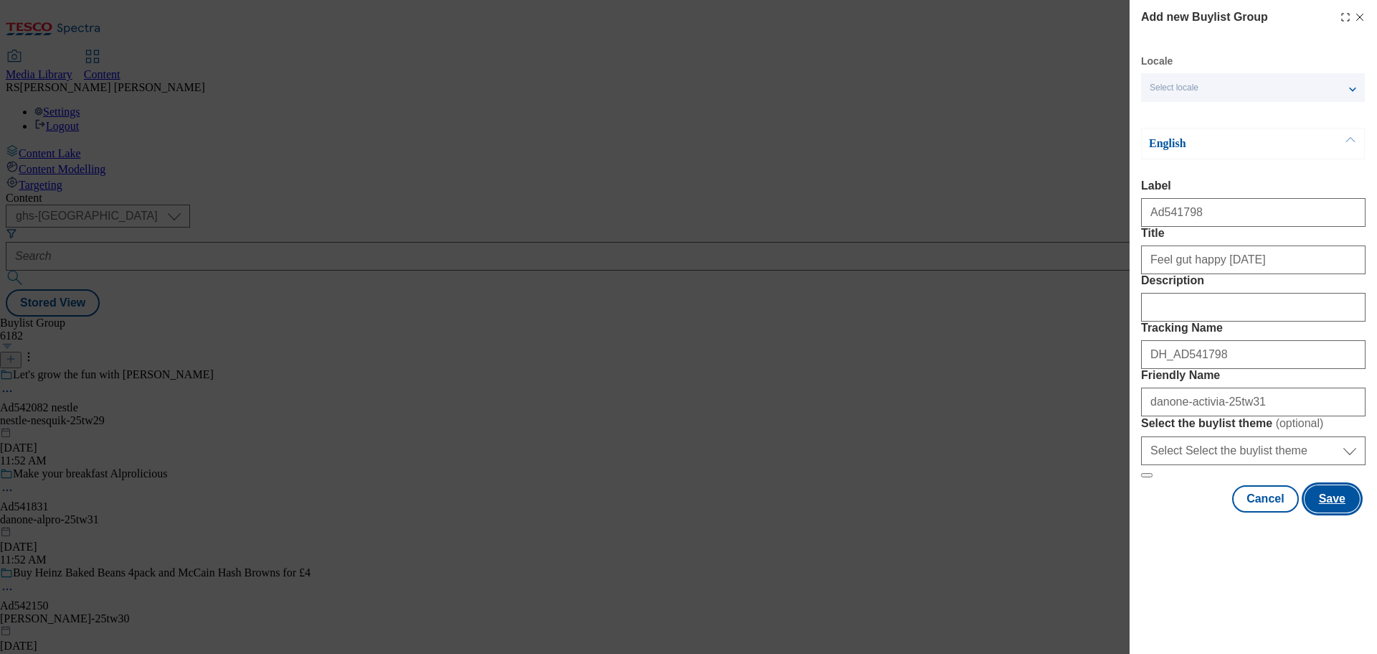
click at [1316, 512] on button "Save" at bounding box center [1332, 498] width 55 height 27
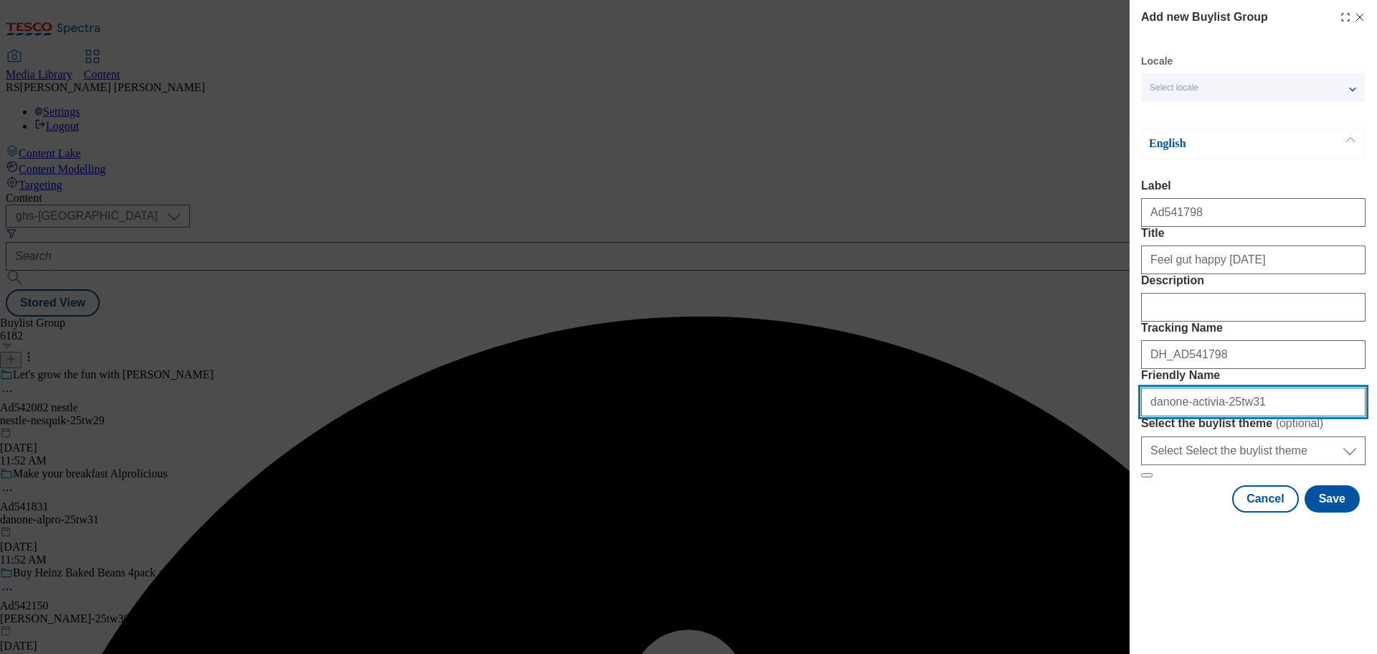
click at [1253, 416] on input "Friendly Name" at bounding box center [1253, 401] width 225 height 29
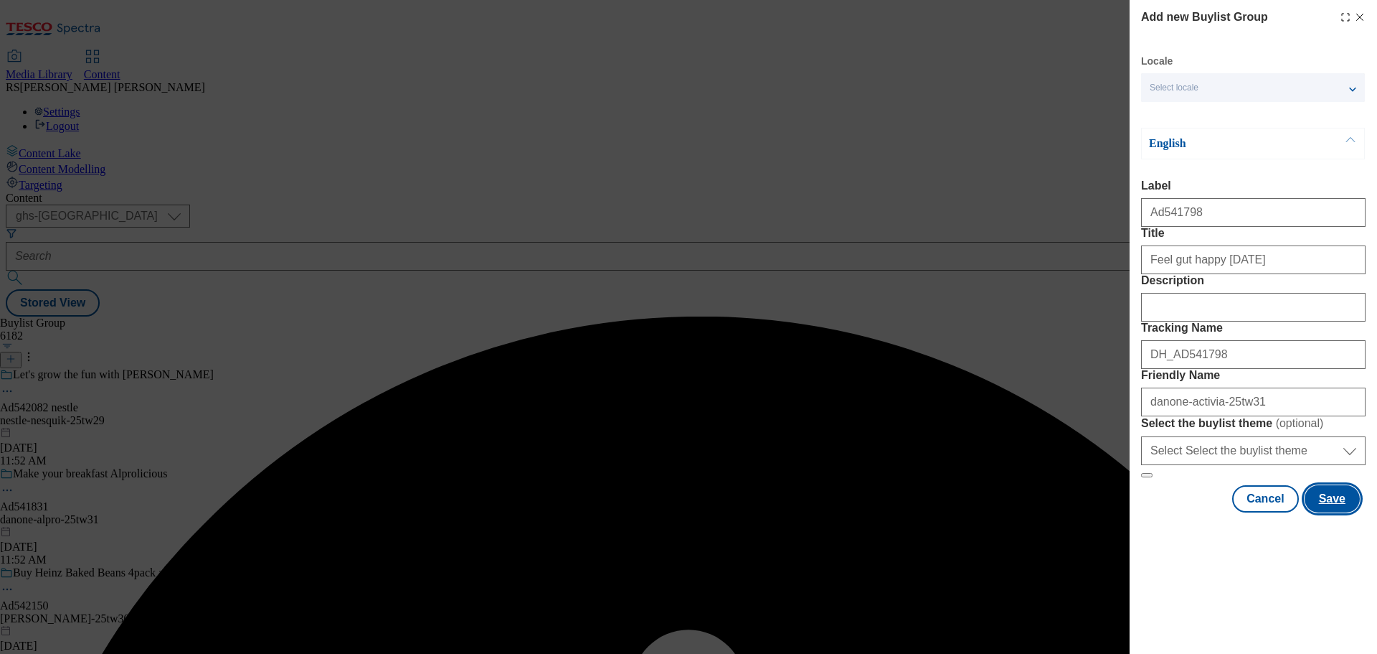
click at [1331, 512] on button "Save" at bounding box center [1332, 498] width 55 height 27
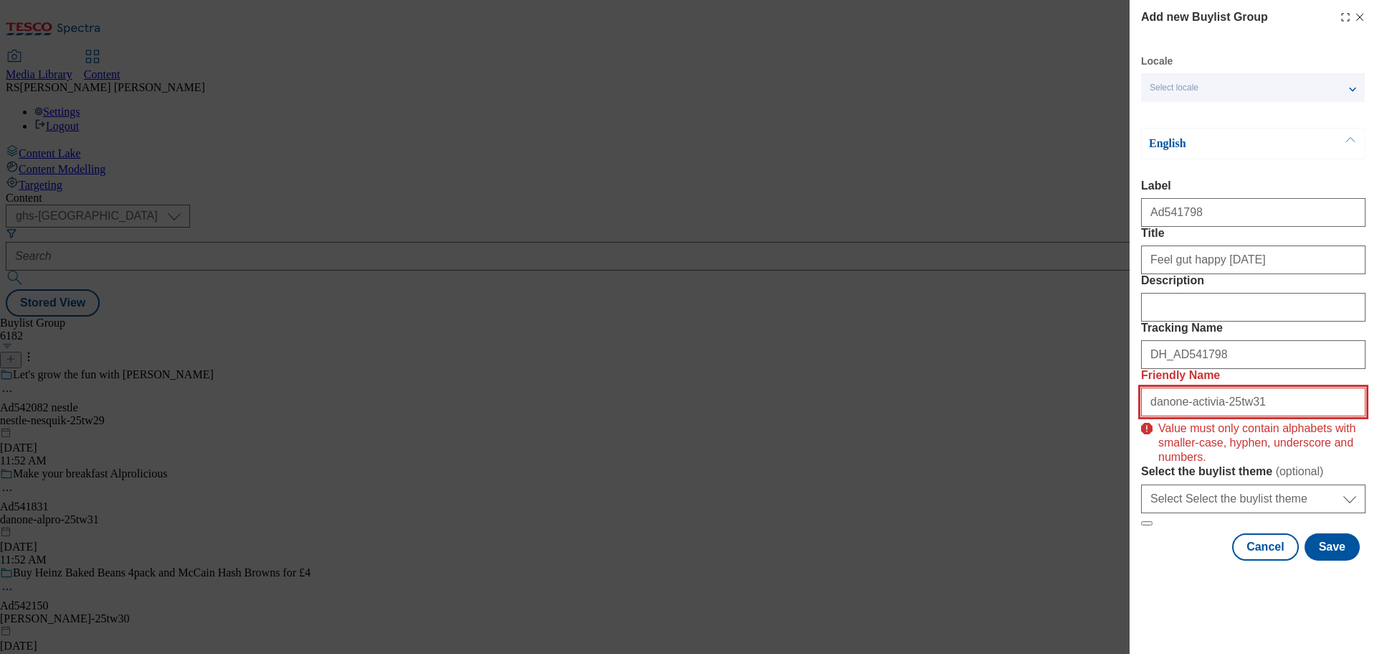
click at [1271, 416] on input "danone-activia-25tw31" at bounding box center [1253, 401] width 225 height 29
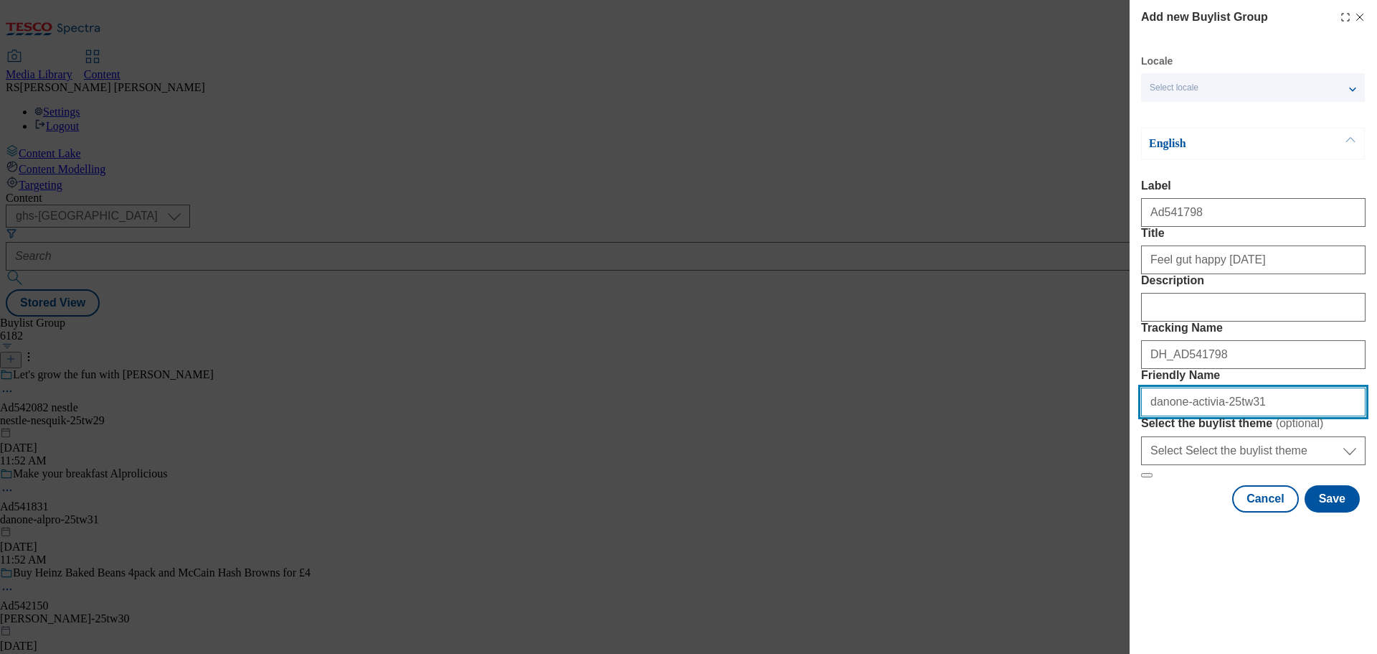
type input "danone-activia-25tw31"
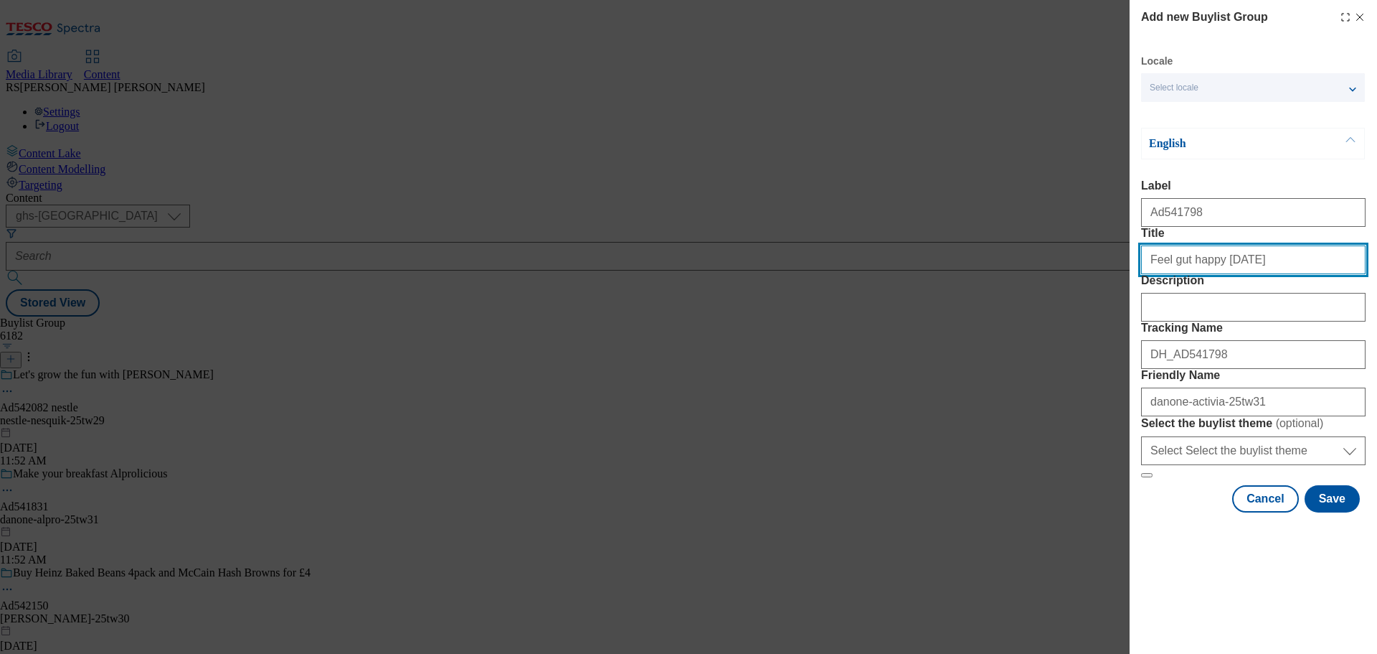
click at [1258, 274] on input "Title" at bounding box center [1253, 259] width 225 height 29
type input "Feel gut happy today"
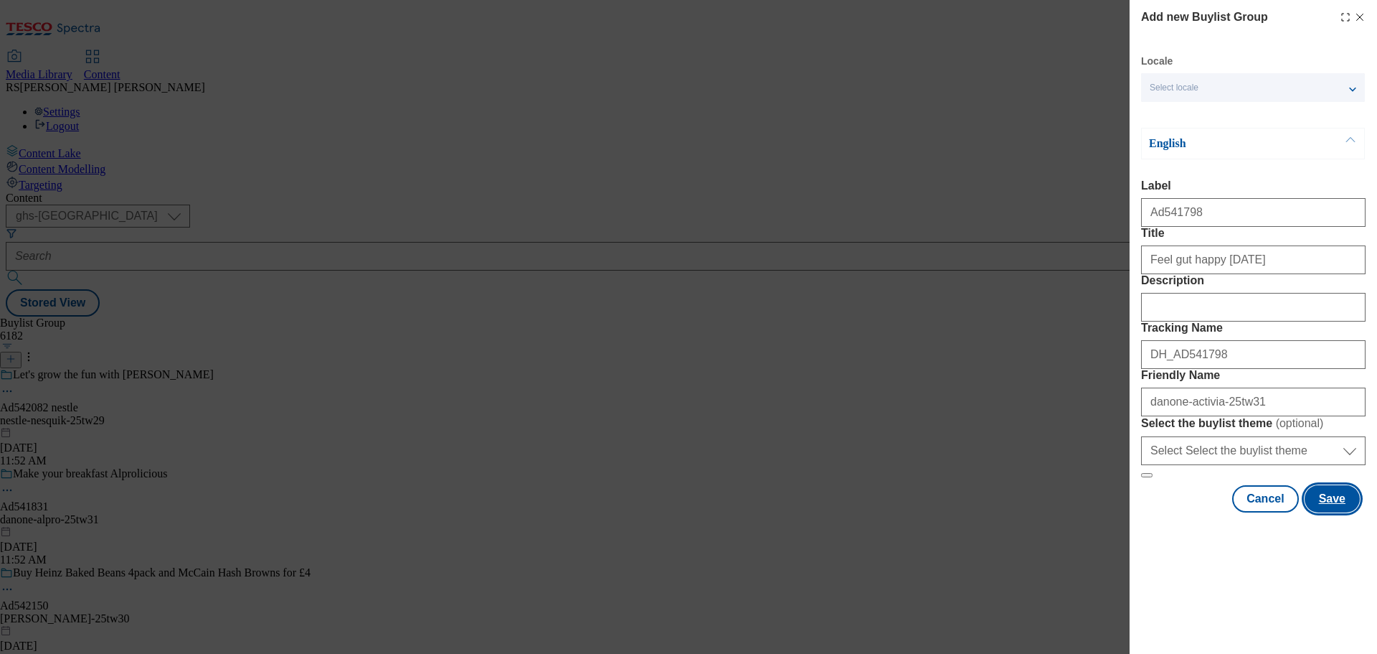
click at [1324, 512] on button "Save" at bounding box center [1332, 498] width 55 height 27
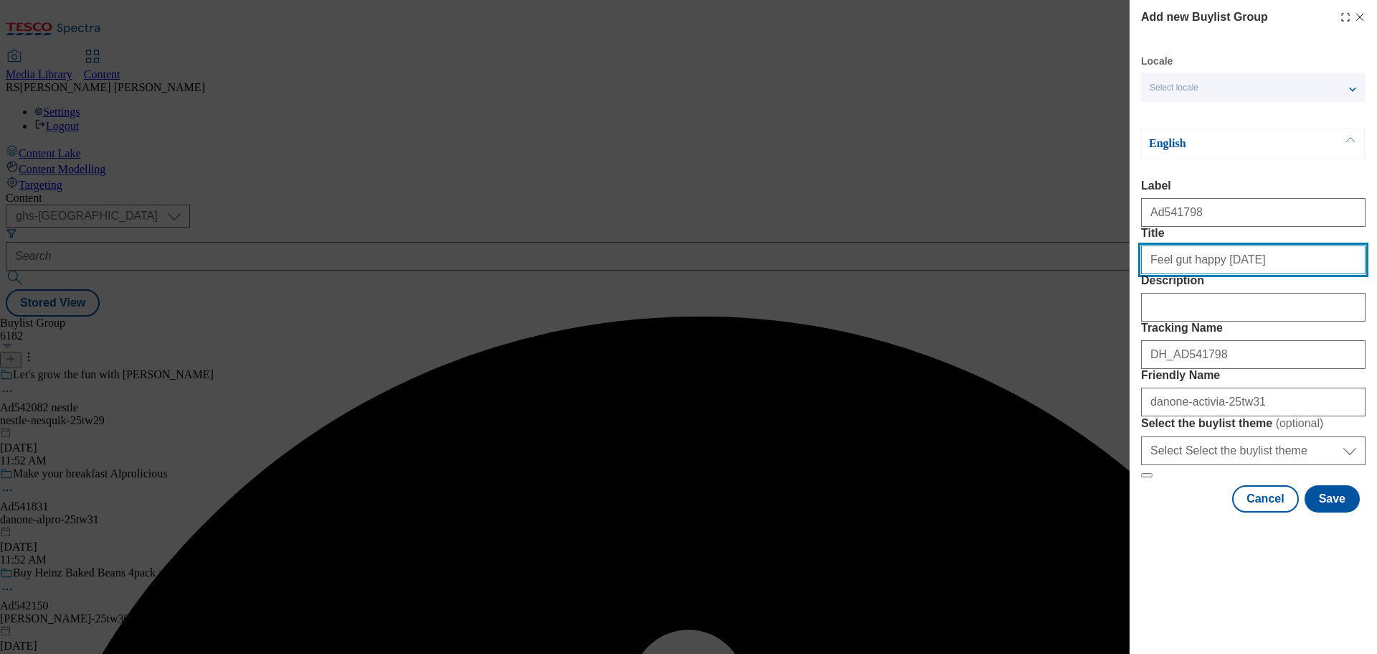
drag, startPoint x: 1151, startPoint y: 287, endPoint x: 1158, endPoint y: 302, distance: 16.7
click at [1151, 274] on input "Feel gut happy today" at bounding box center [1253, 259] width 225 height 29
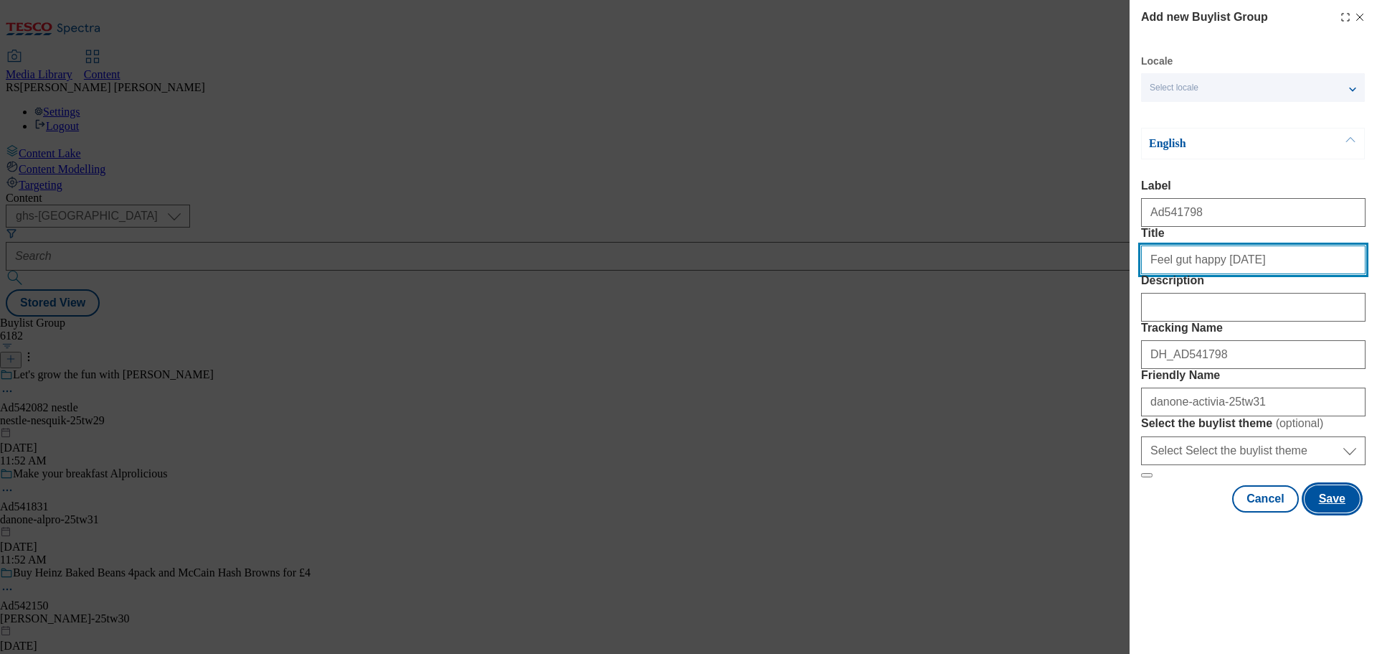
type input "Feel gut happy today"
click at [1319, 512] on button "Save" at bounding box center [1332, 498] width 55 height 27
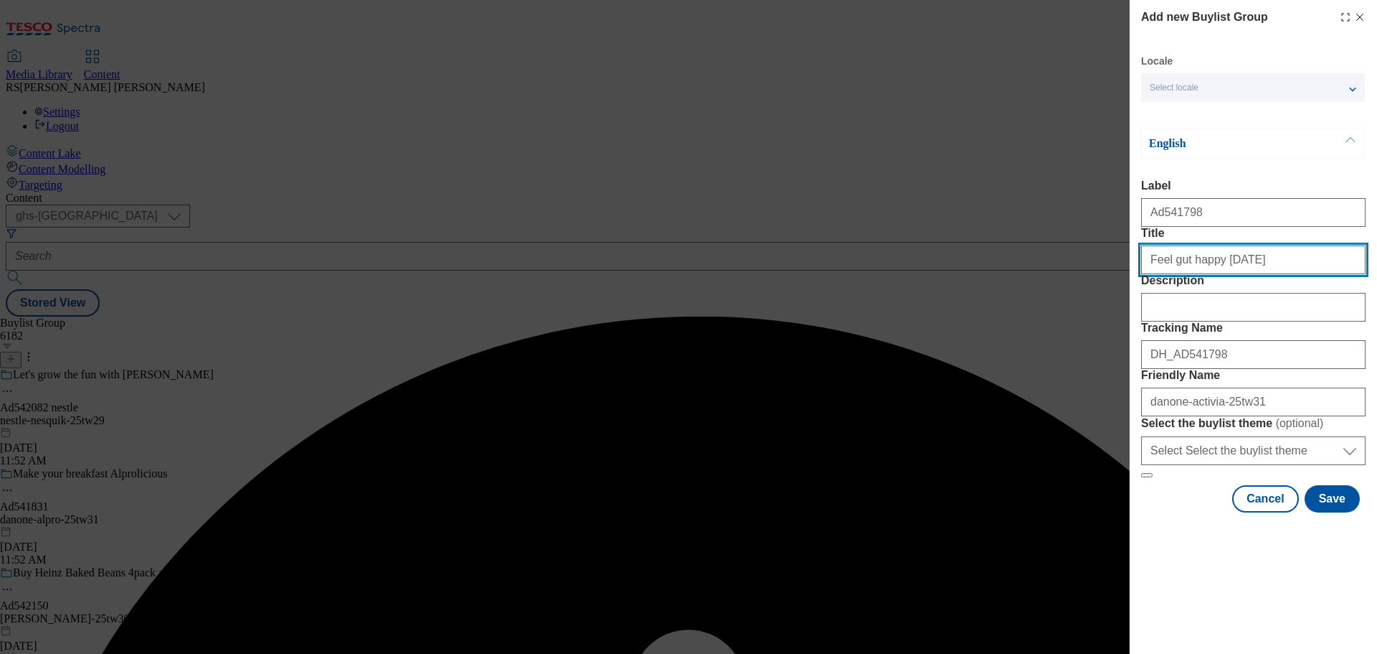
click at [1260, 274] on input "Title" at bounding box center [1253, 259] width 225 height 29
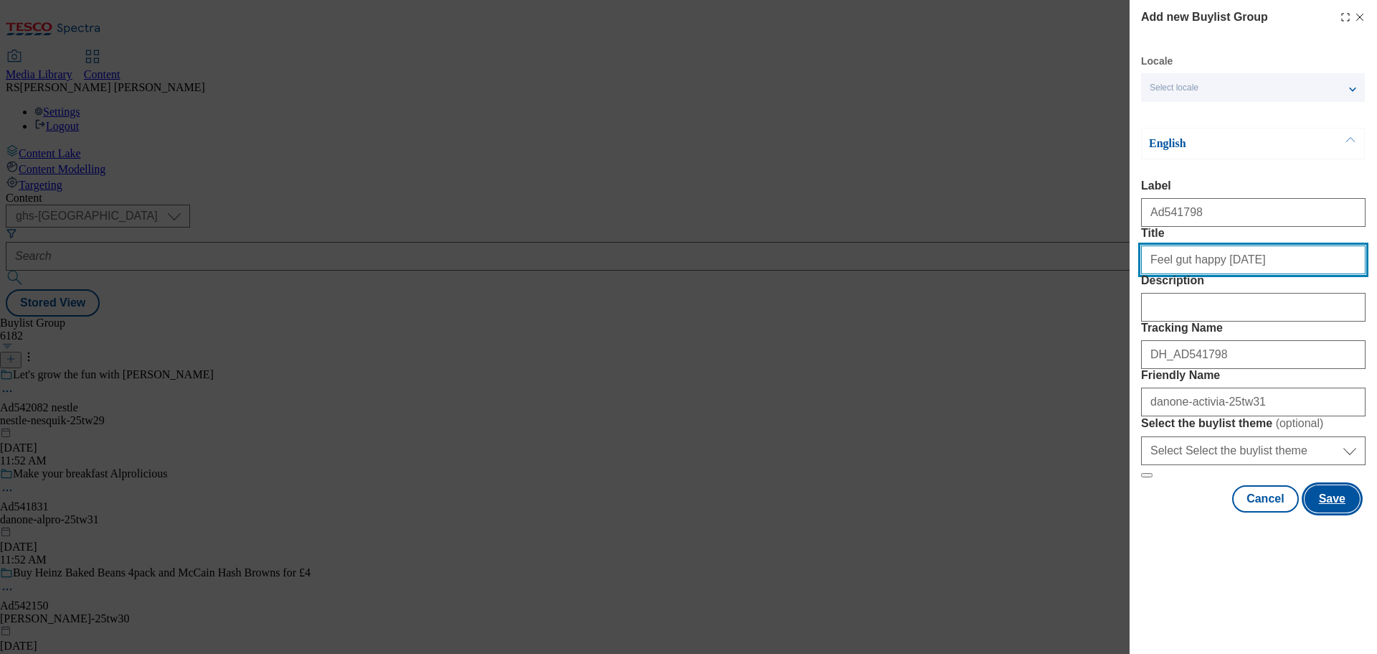
type input "Feel gut happy today"
click at [1329, 512] on button "Save" at bounding box center [1332, 498] width 55 height 27
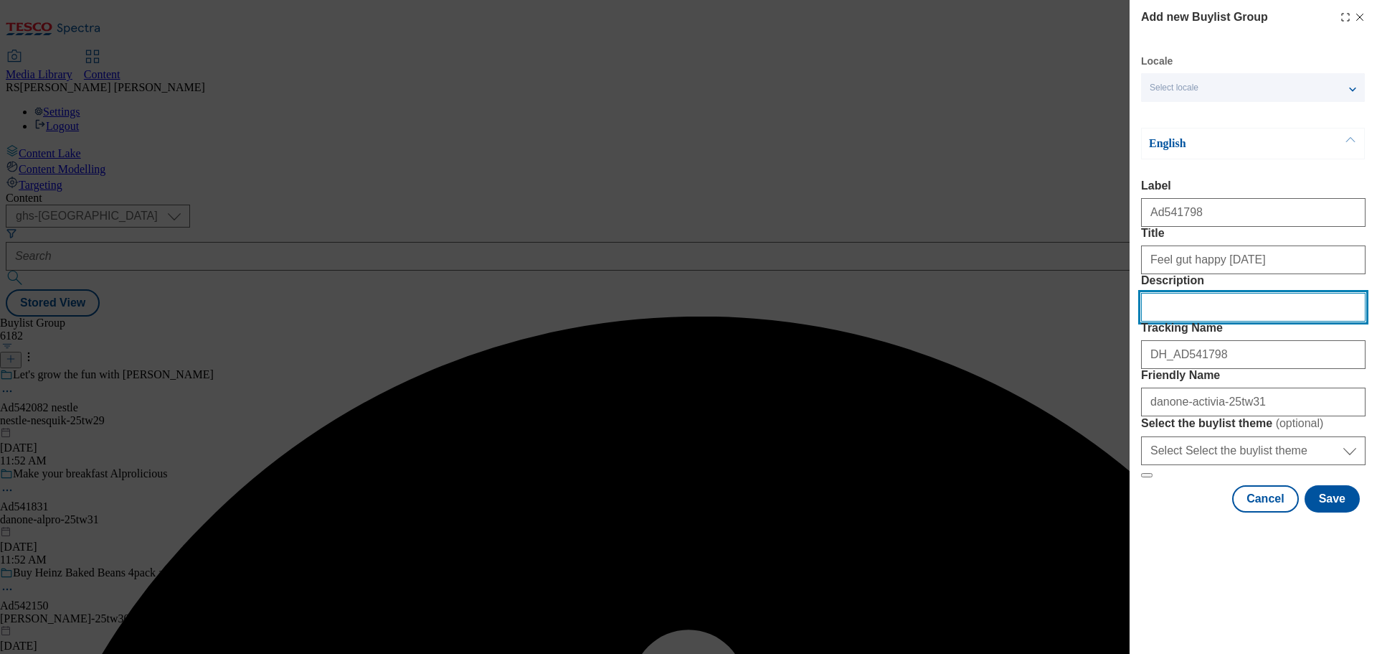
click at [1201, 321] on input "Description" at bounding box center [1253, 307] width 225 height 29
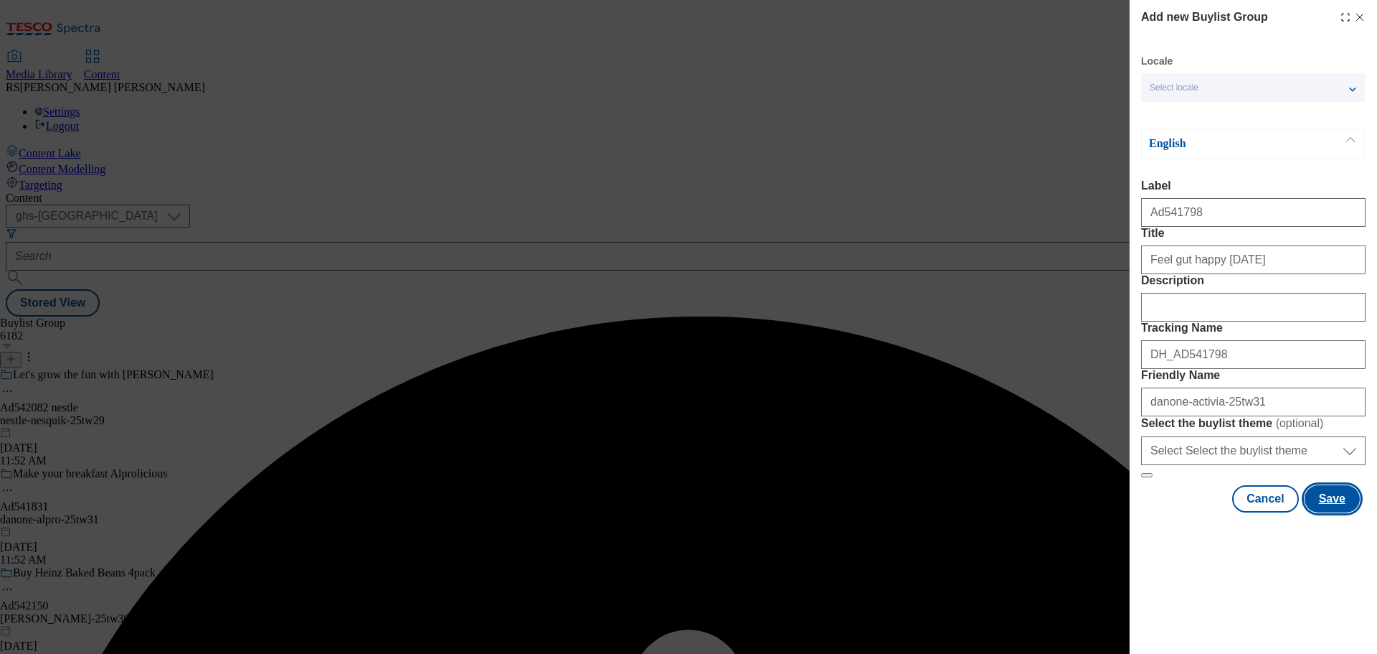
click at [1319, 512] on button "Save" at bounding box center [1332, 498] width 55 height 27
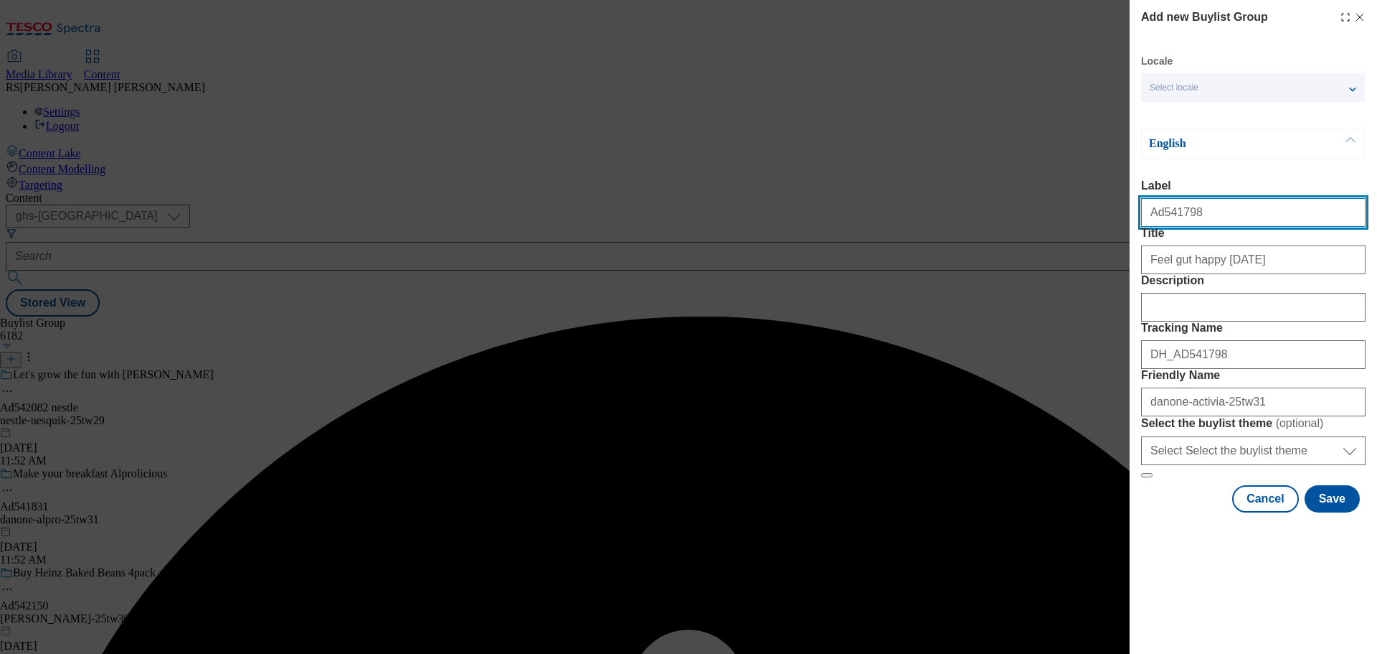
click at [1220, 217] on input "Ad541798" at bounding box center [1253, 212] width 225 height 29
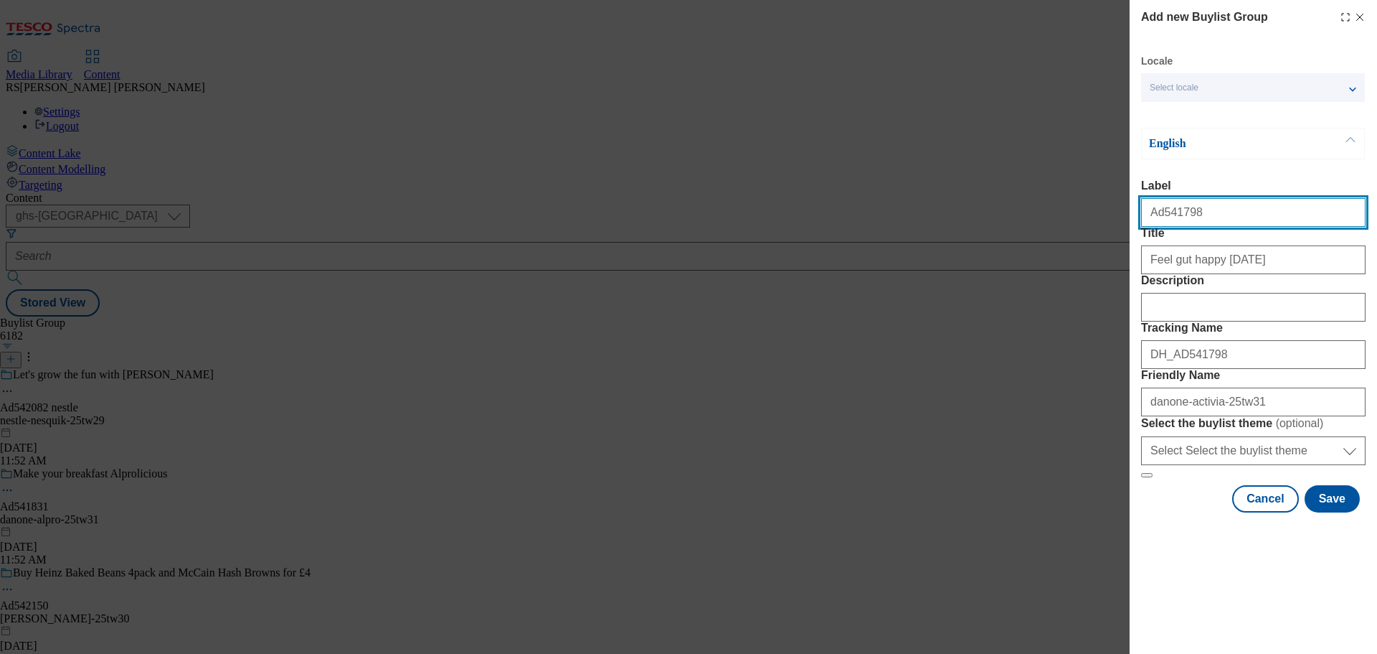
drag, startPoint x: 1232, startPoint y: 217, endPoint x: 1158, endPoint y: 226, distance: 74.4
click at [1158, 226] on input "Ad541798" at bounding box center [1253, 212] width 225 height 29
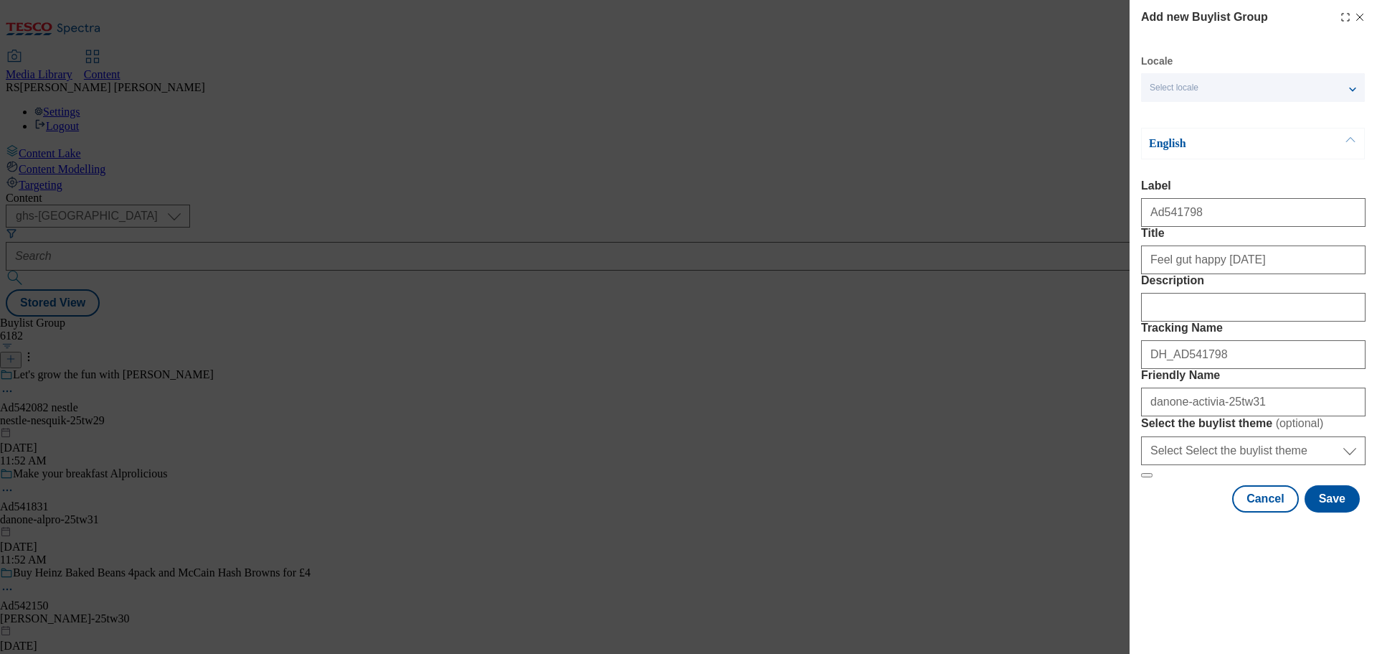
click at [1354, 16] on icon "Modal" at bounding box center [1359, 16] width 11 height 11
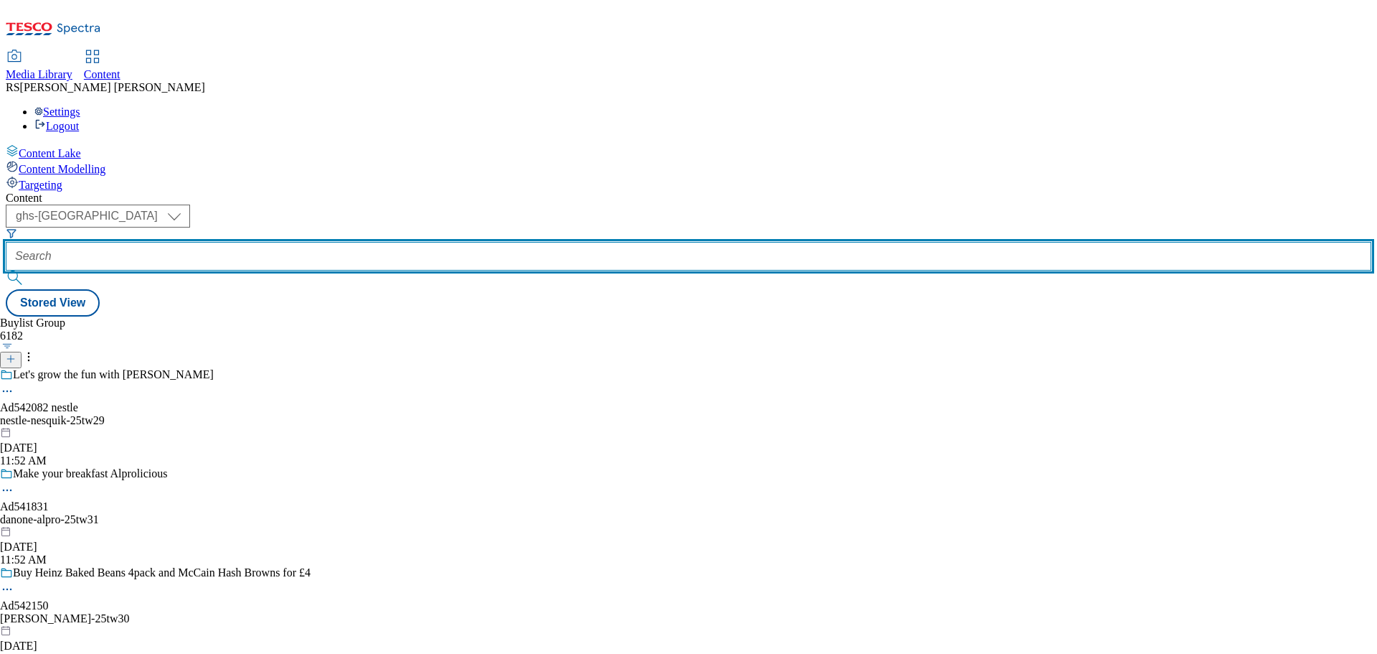
click at [331, 242] on input "text" at bounding box center [689, 256] width 1366 height 29
paste input "541798"
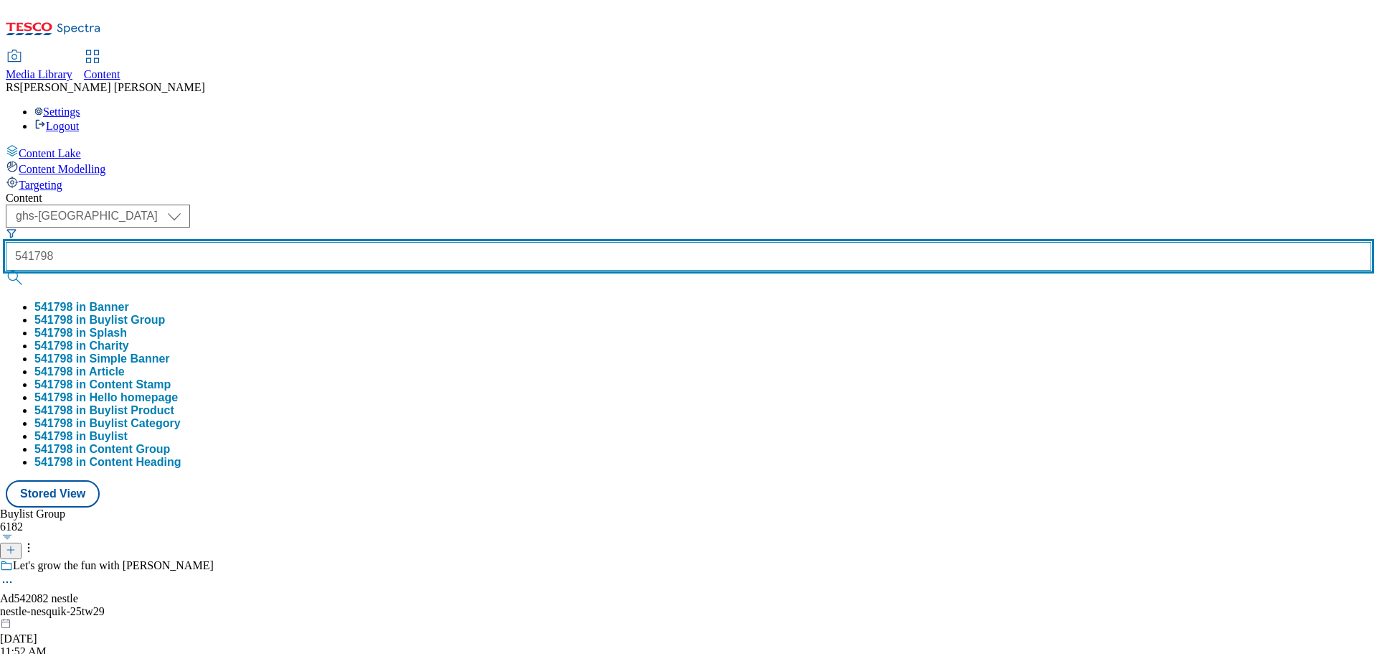
type input "541798"
click at [6, 270] on button "submit" at bounding box center [16, 277] width 20 height 14
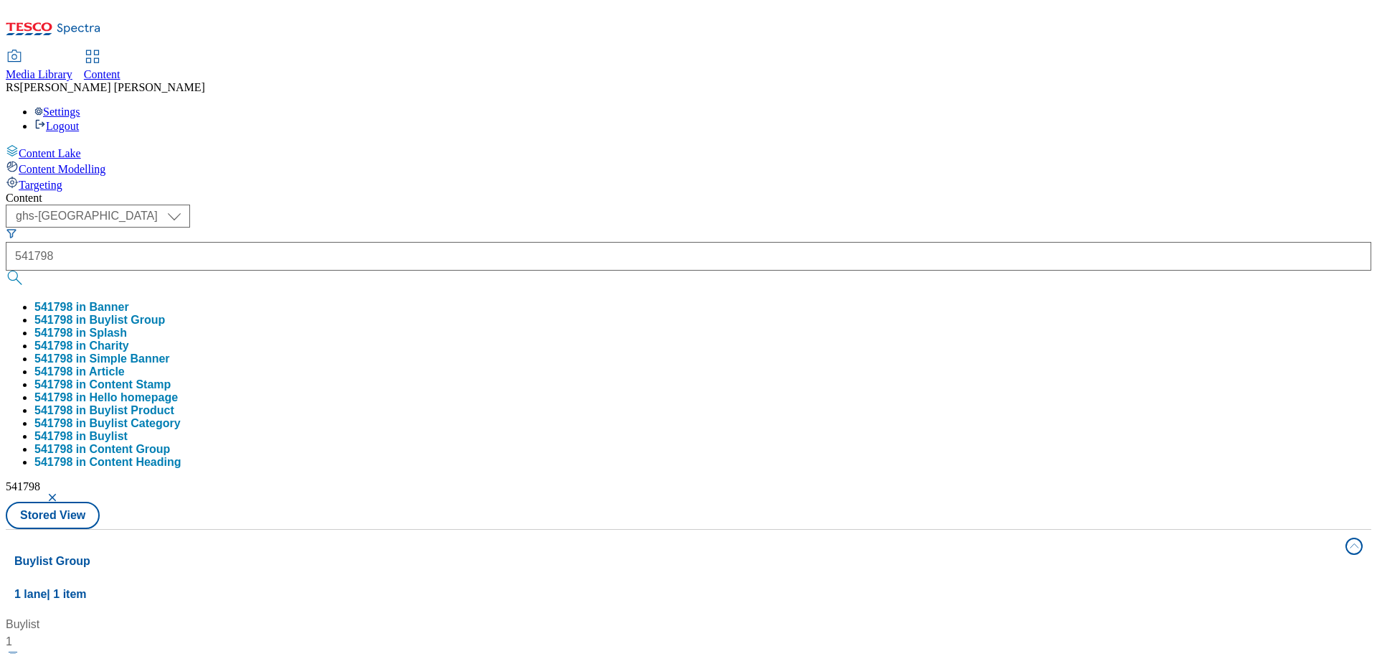
click at [638, 616] on div "Buylist 1 Ad541798 / danone-actimel-core-25tw28 / danone-actimel-core Aug 18, 2…" at bounding box center [688, 616] width 1349 height 0
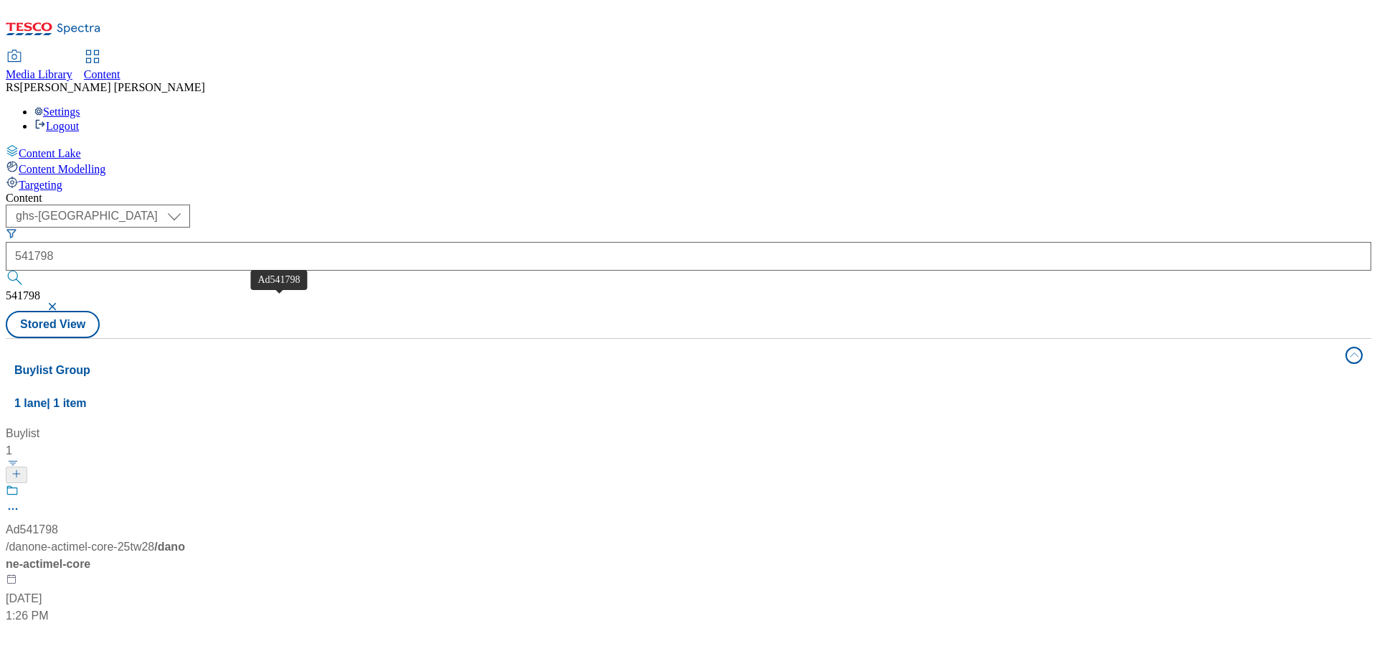
click at [58, 521] on div "Ad541798" at bounding box center [32, 529] width 52 height 17
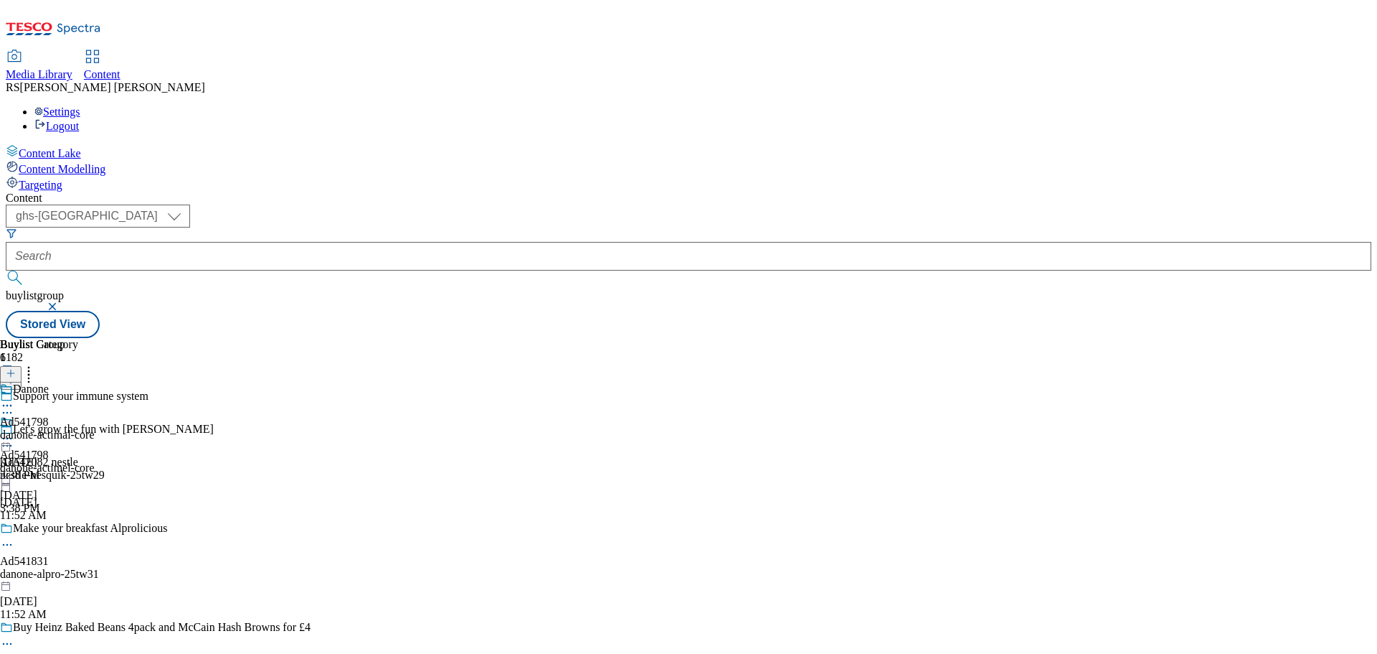
click at [14, 405] on icon at bounding box center [7, 412] width 14 height 14
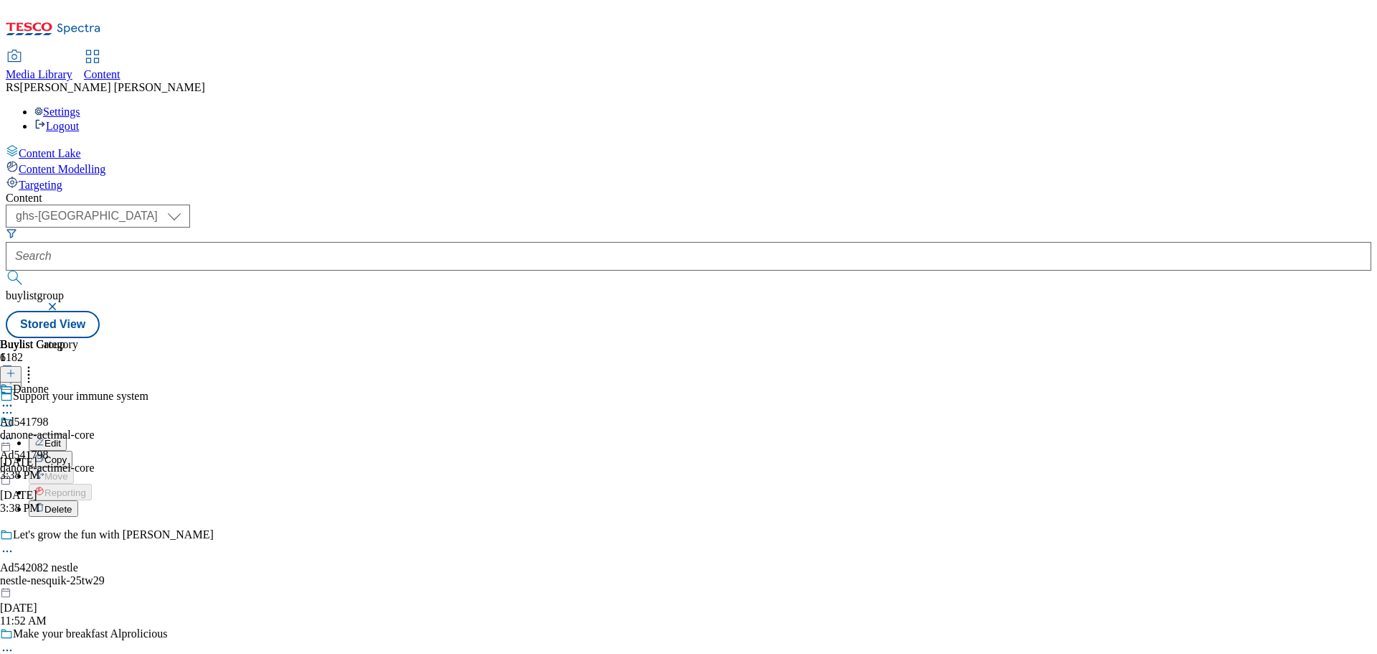
click at [67, 434] on button "Edit" at bounding box center [48, 442] width 38 height 17
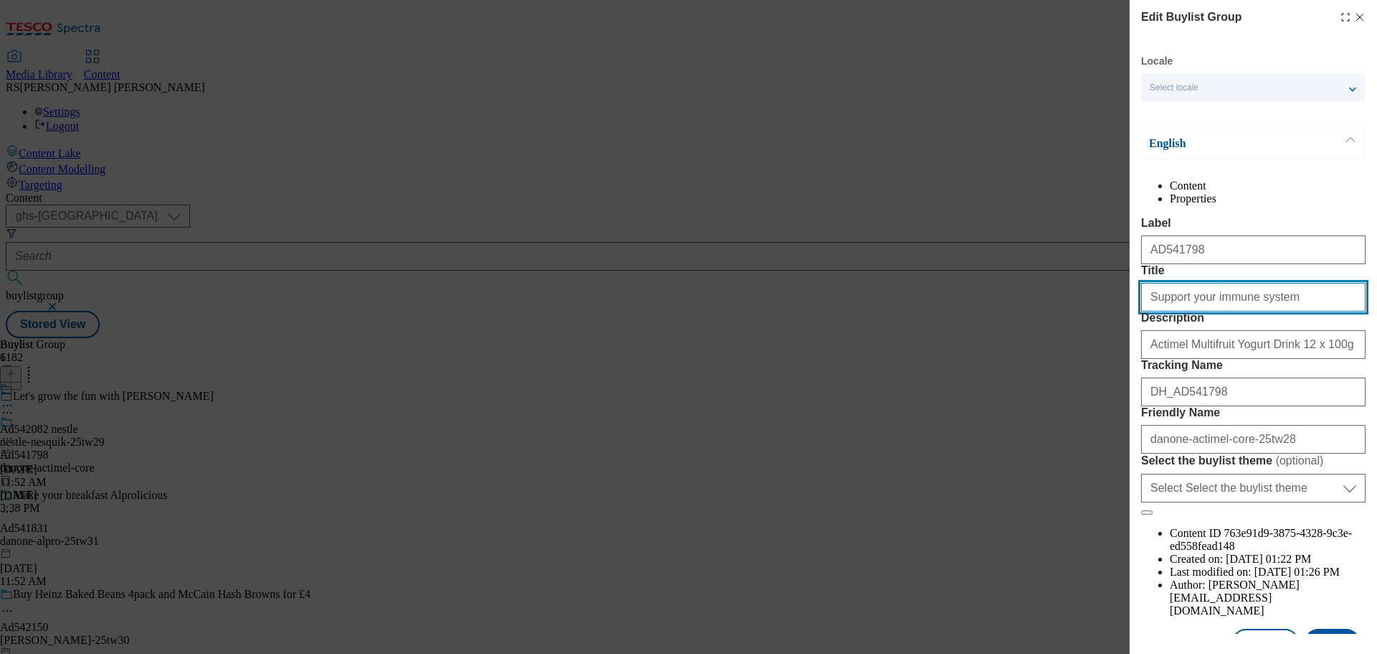
click at [1249, 311] on input "Support your immune system" at bounding box center [1253, 297] width 225 height 29
paste input "Activia Deliciously Good For Your Gut Health"
type input "Activia Deliciously Good For Your Gut Health"
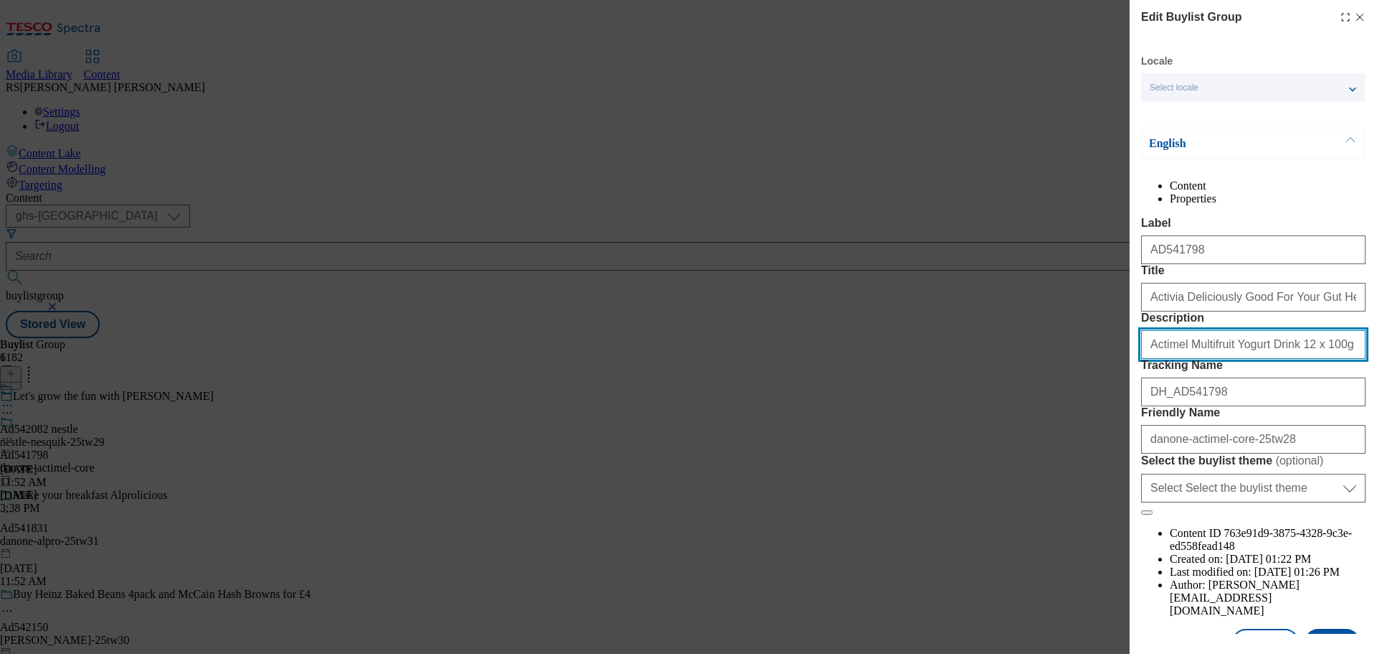
click at [1248, 359] on input "Actimel Multifruit Yogurt Drink 12 x 100g (1.2kg)" at bounding box center [1253, 344] width 225 height 29
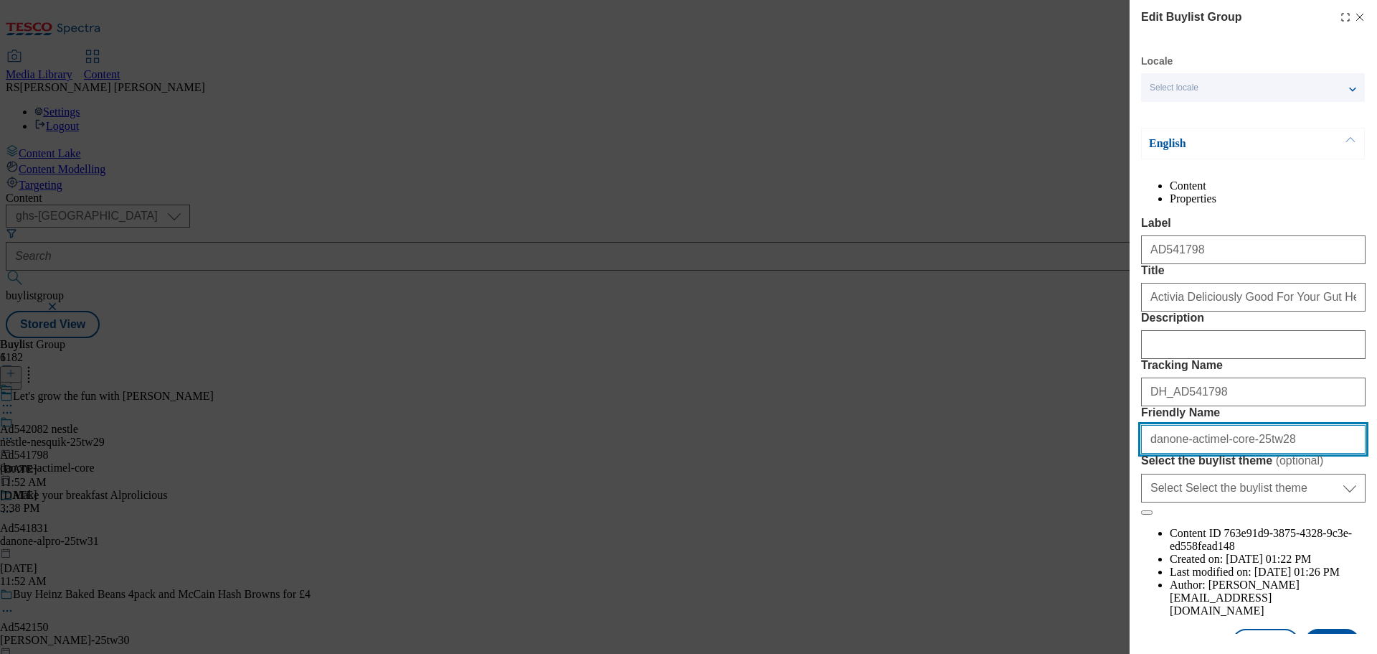
click at [1261, 453] on input "danone-actimel-core-25tw28" at bounding box center [1253, 439] width 225 height 29
paste input "via-25tw31"
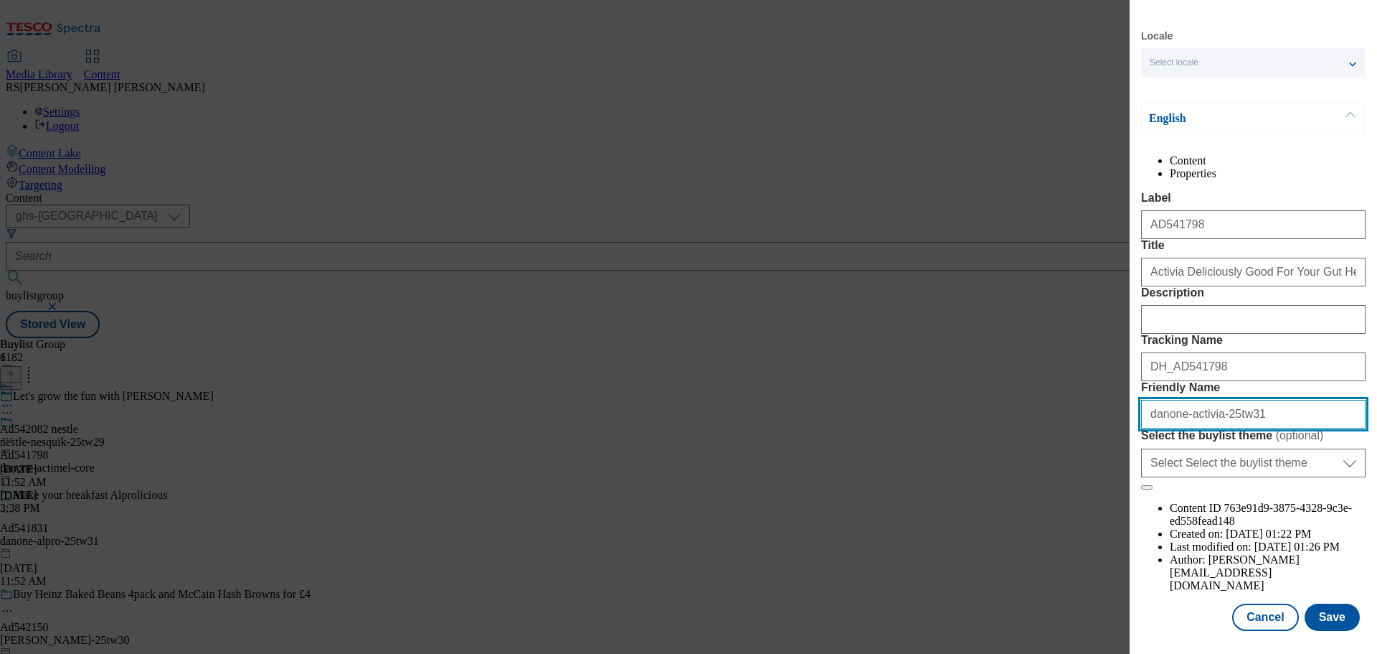
scroll to position [80, 0]
type input "danone-activia-25tw31"
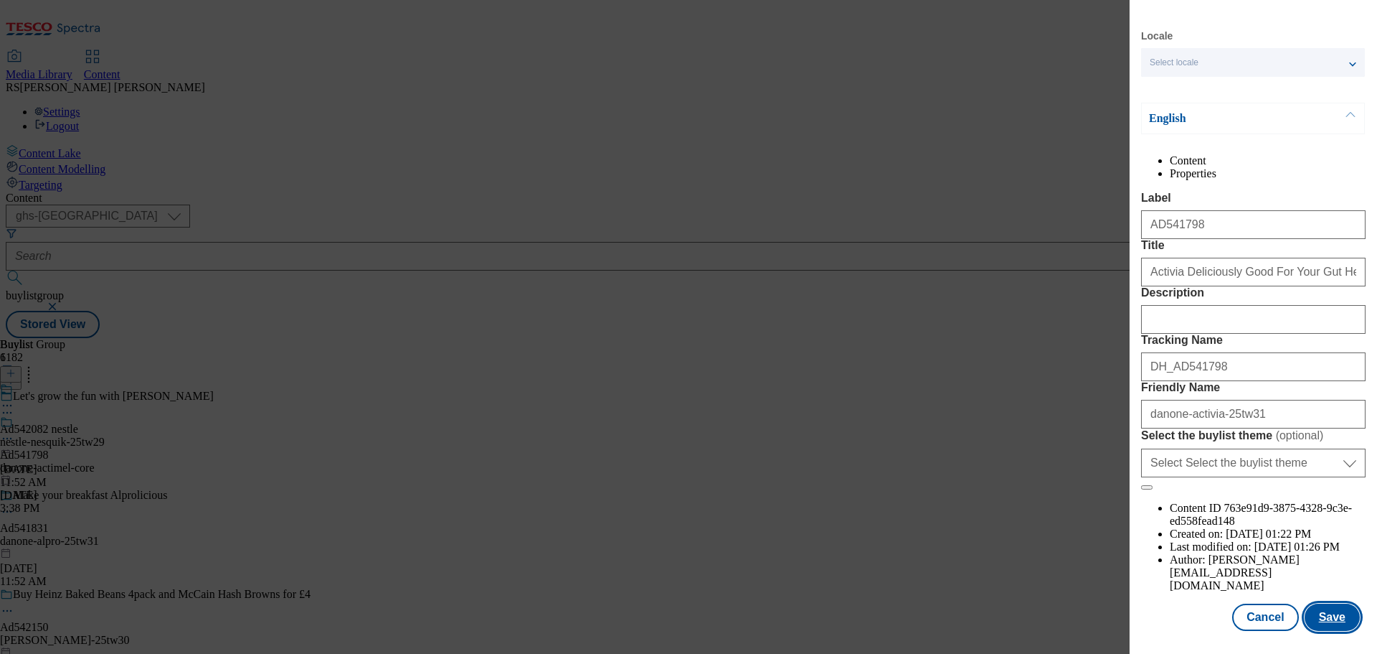
click at [1324, 614] on button "Save" at bounding box center [1332, 616] width 55 height 27
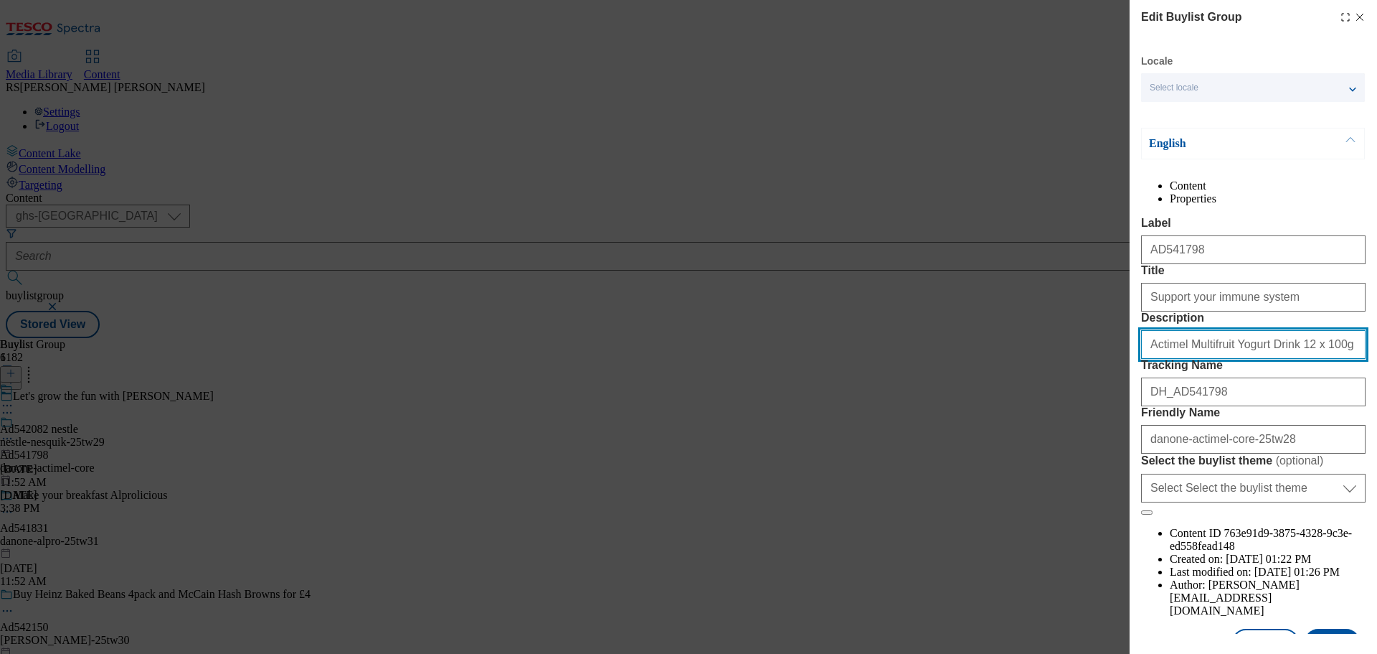
click at [1279, 359] on input "Actimel Multifruit Yogurt Drink 12 x 100g (1.2kg)" at bounding box center [1253, 344] width 225 height 29
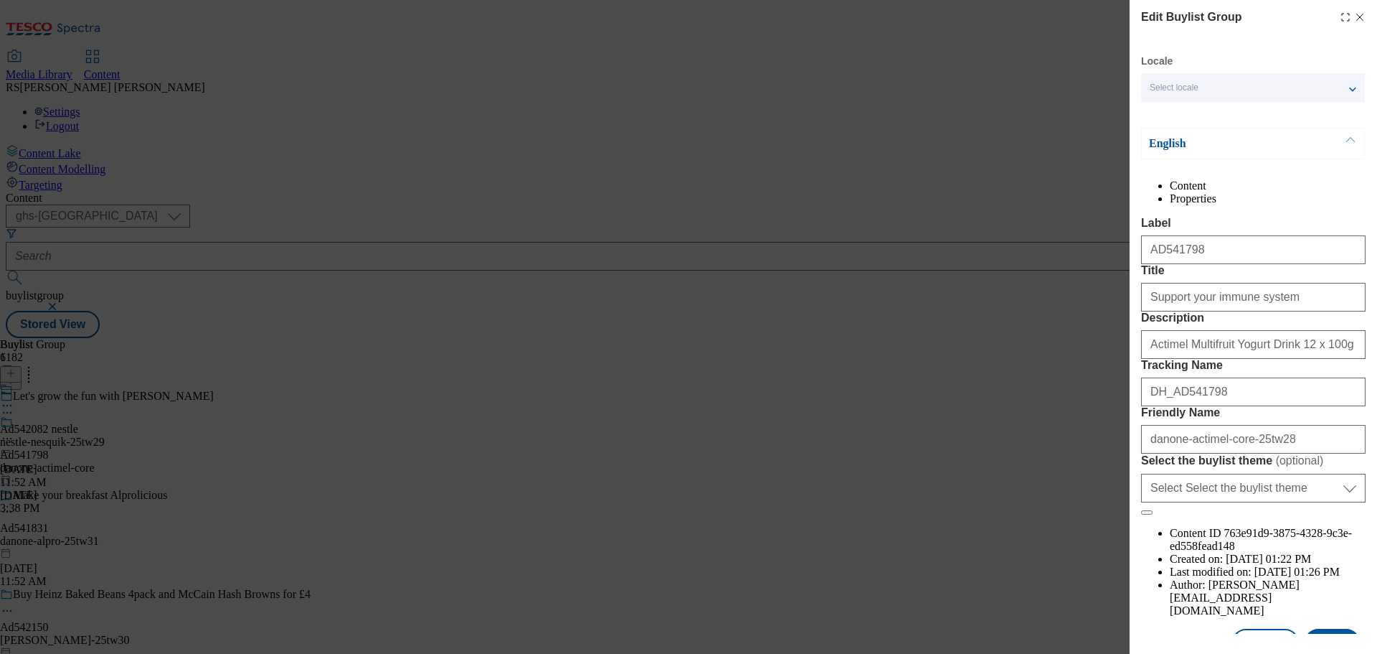
click at [1354, 11] on icon "Modal" at bounding box center [1359, 16] width 11 height 11
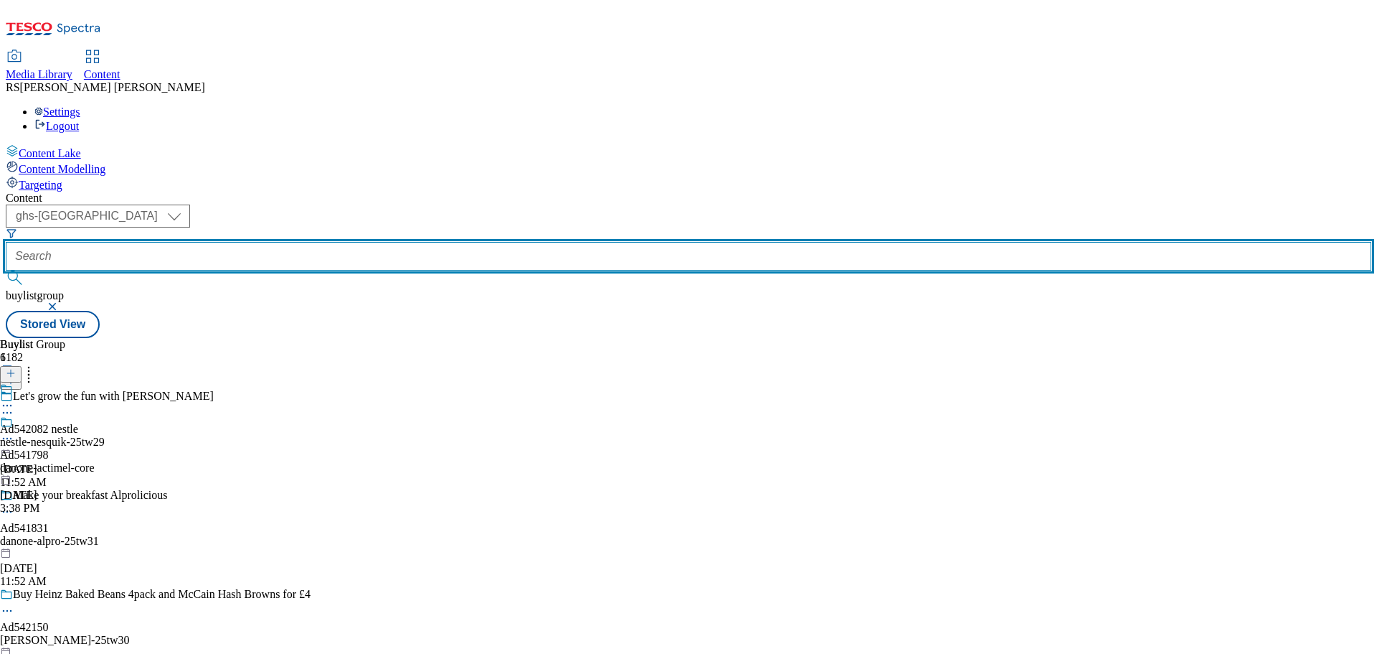
click at [379, 242] on input "text" at bounding box center [689, 256] width 1366 height 29
paste input "danone-activia-25tw31"
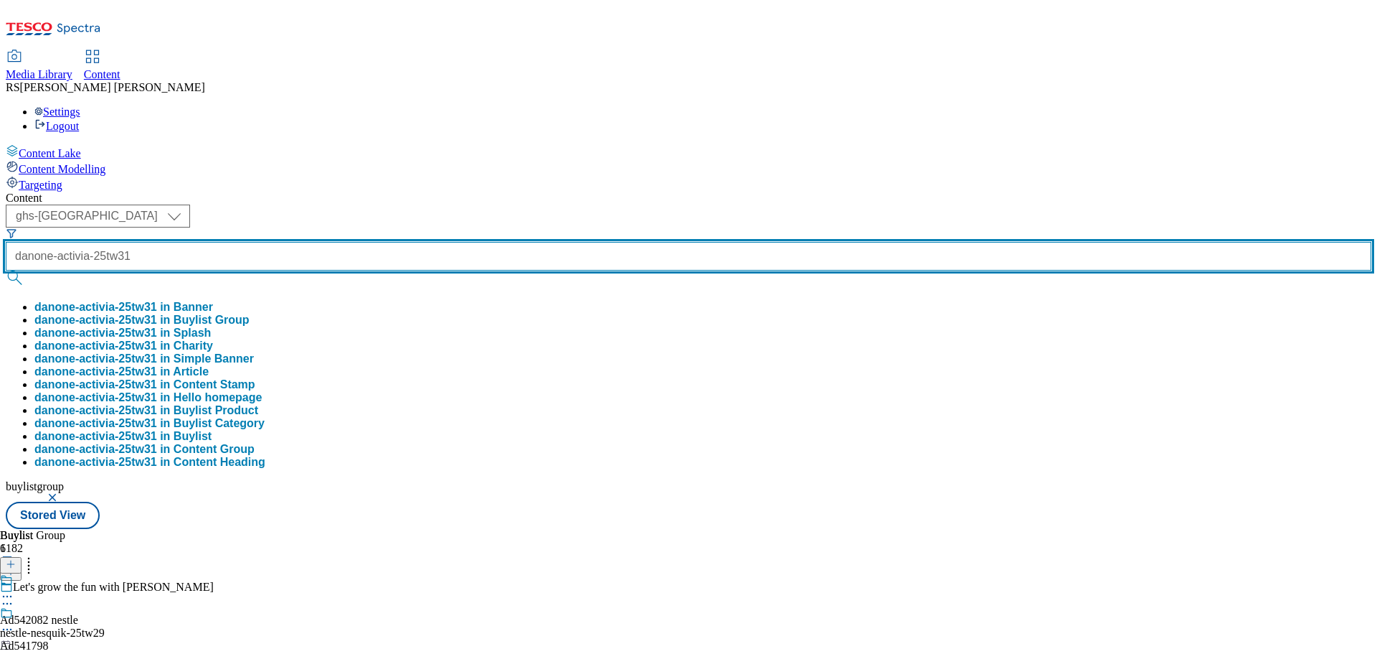
paste input "541798"
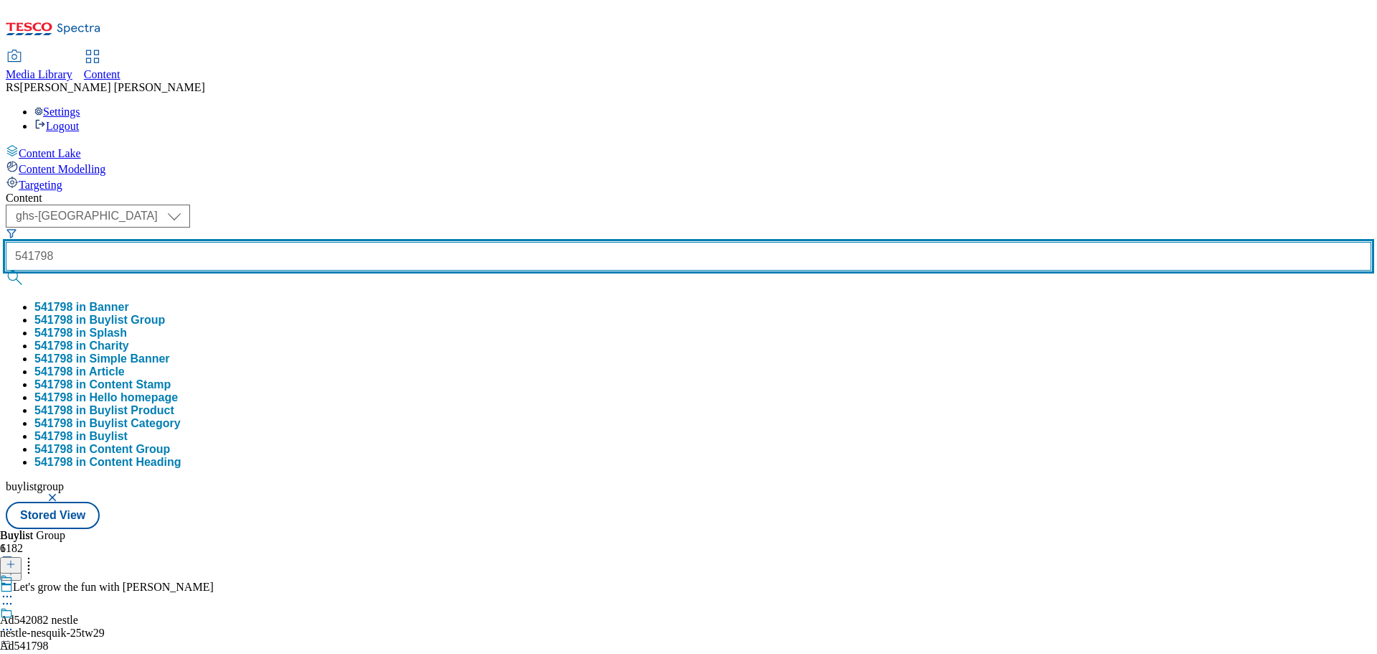
type input "541798"
click at [6, 270] on button "submit" at bounding box center [16, 277] width 20 height 14
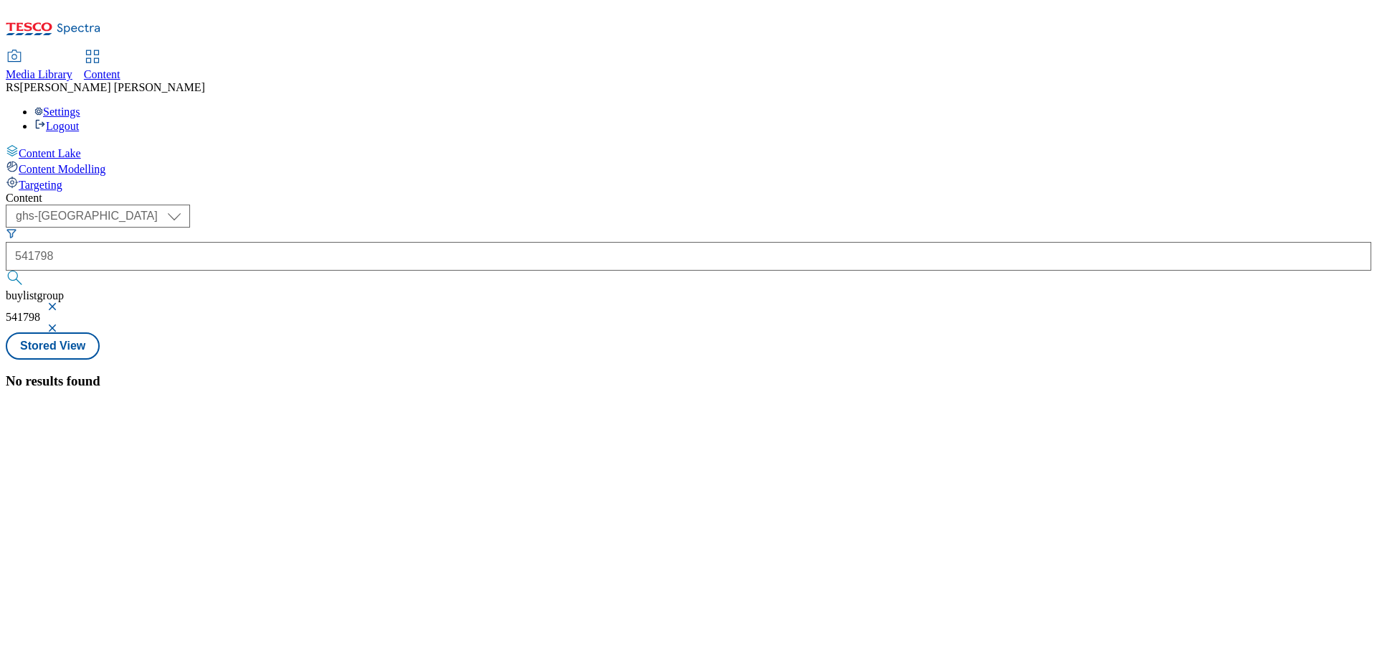
click at [61, 302] on button "button" at bounding box center [54, 306] width 14 height 9
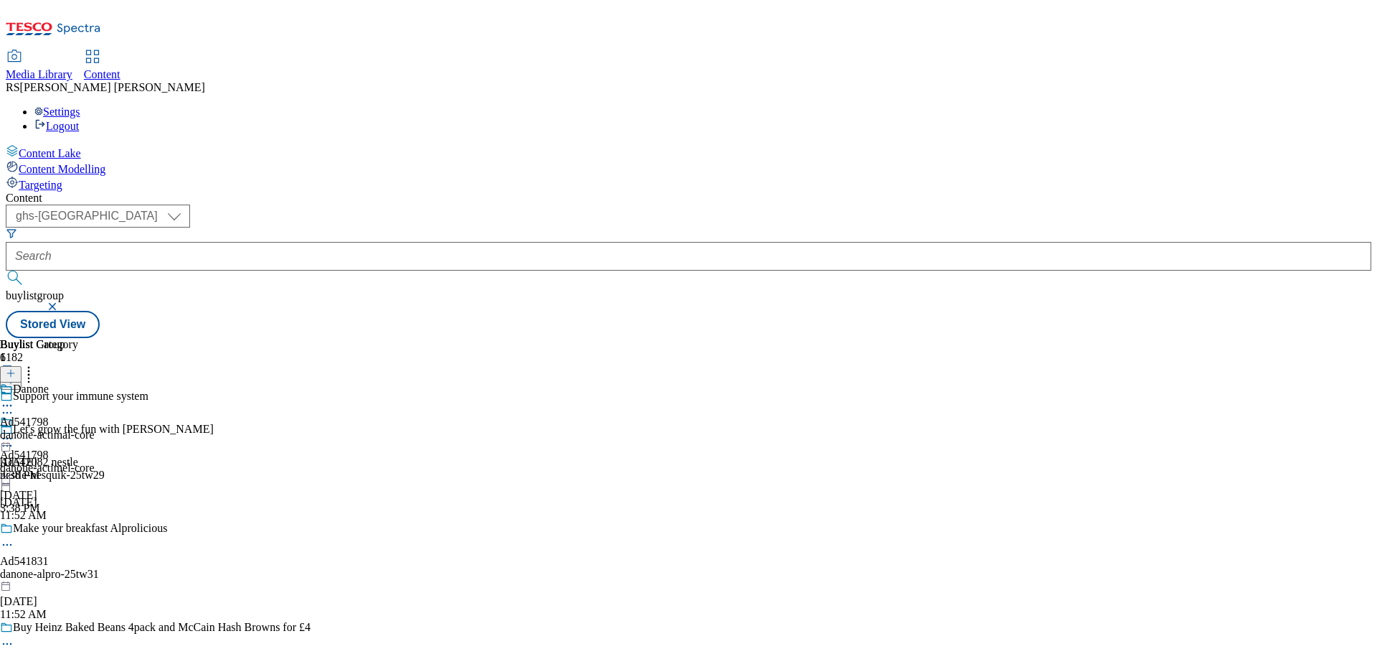
click at [14, 431] on icon at bounding box center [7, 438] width 14 height 14
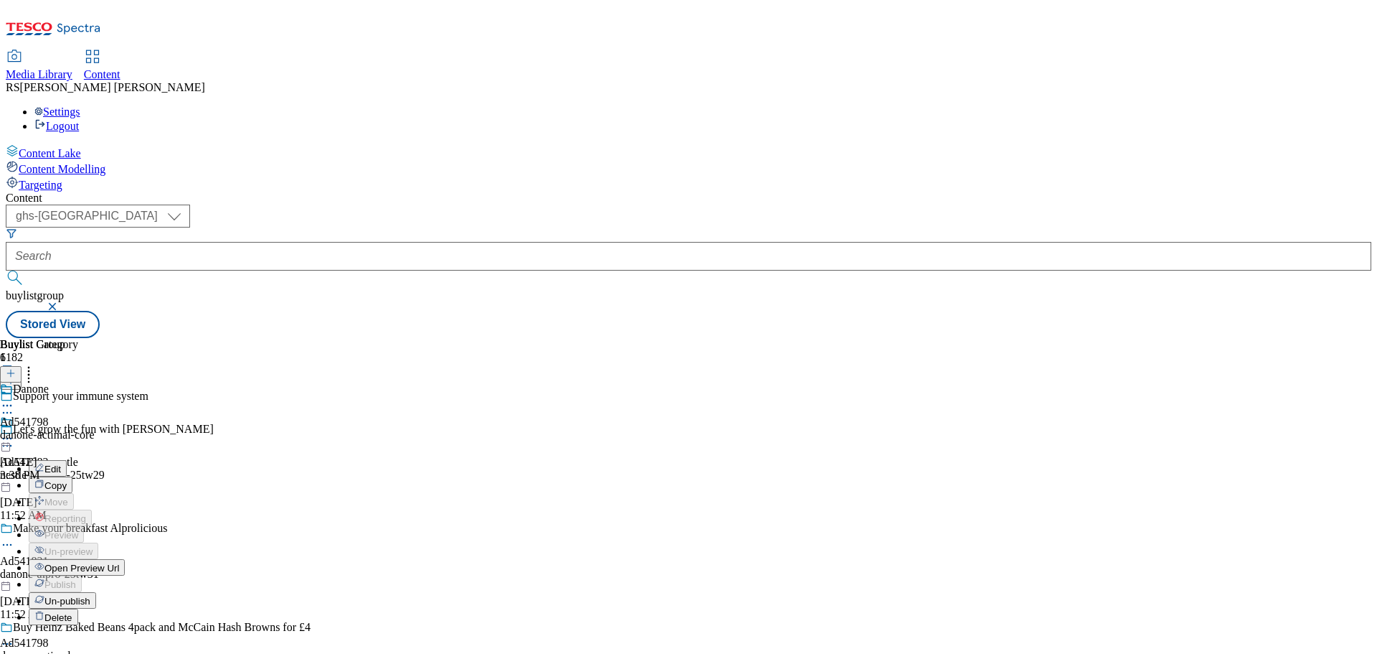
click at [90, 595] on span "Un-publish" at bounding box center [67, 600] width 46 height 11
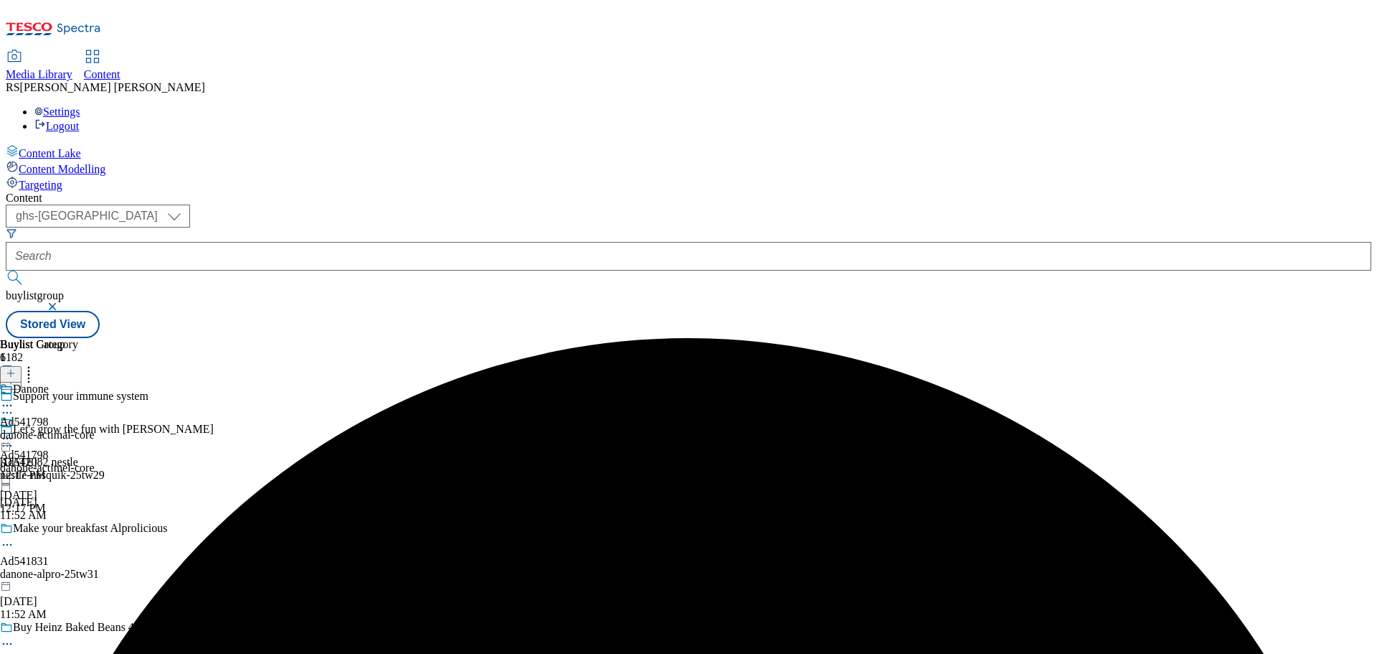
click at [14, 431] on icon at bounding box center [7, 438] width 14 height 14
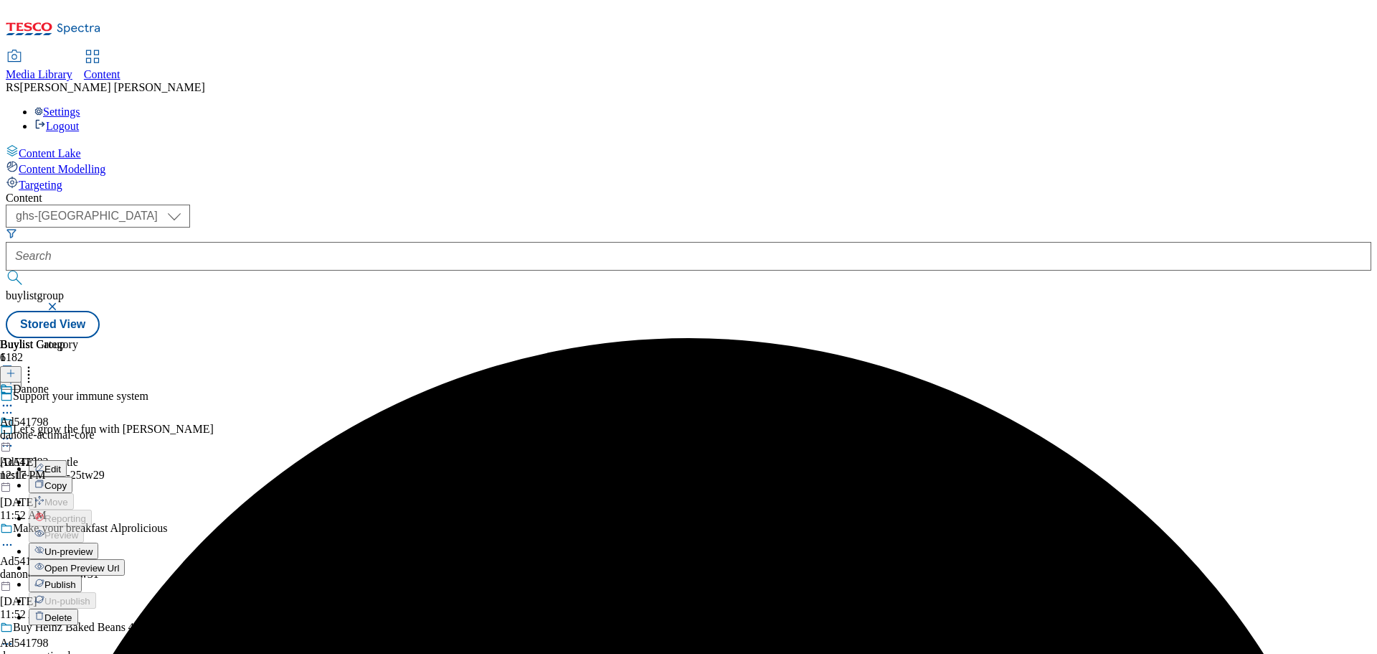
click at [93, 546] on span "Un-preview" at bounding box center [68, 551] width 48 height 11
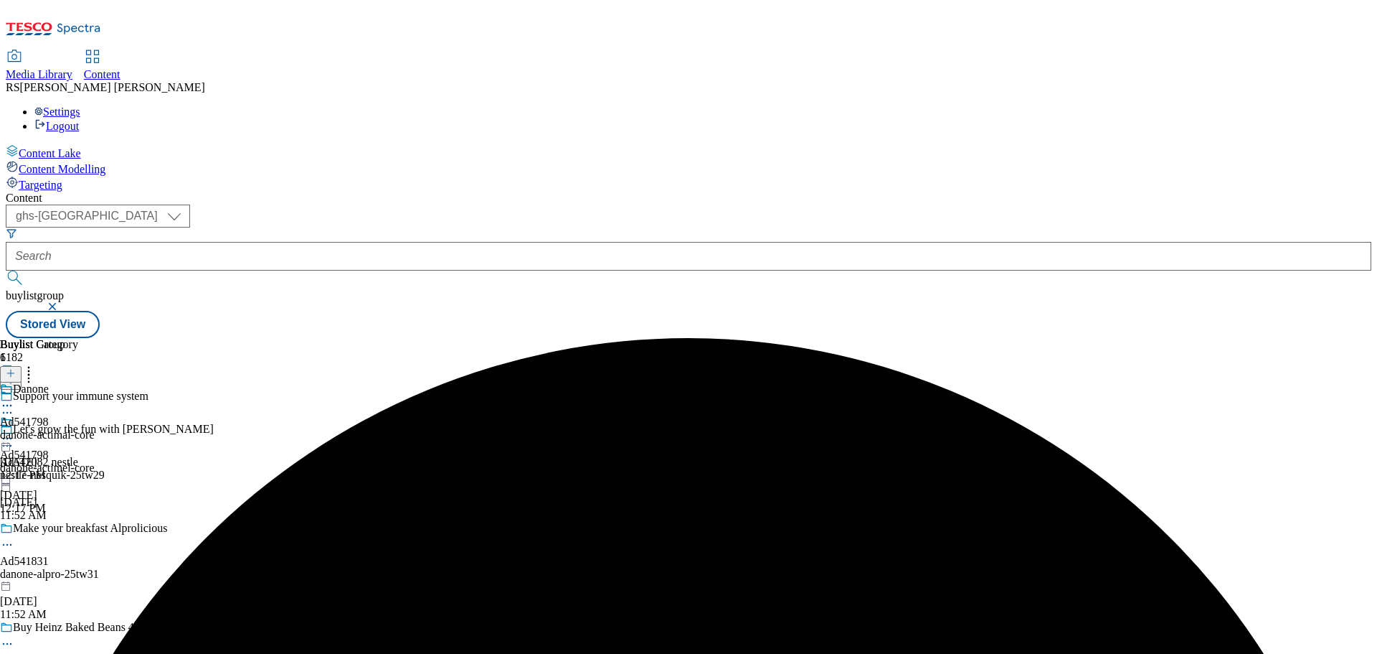
click at [14, 431] on icon at bounding box center [7, 438] width 14 height 14
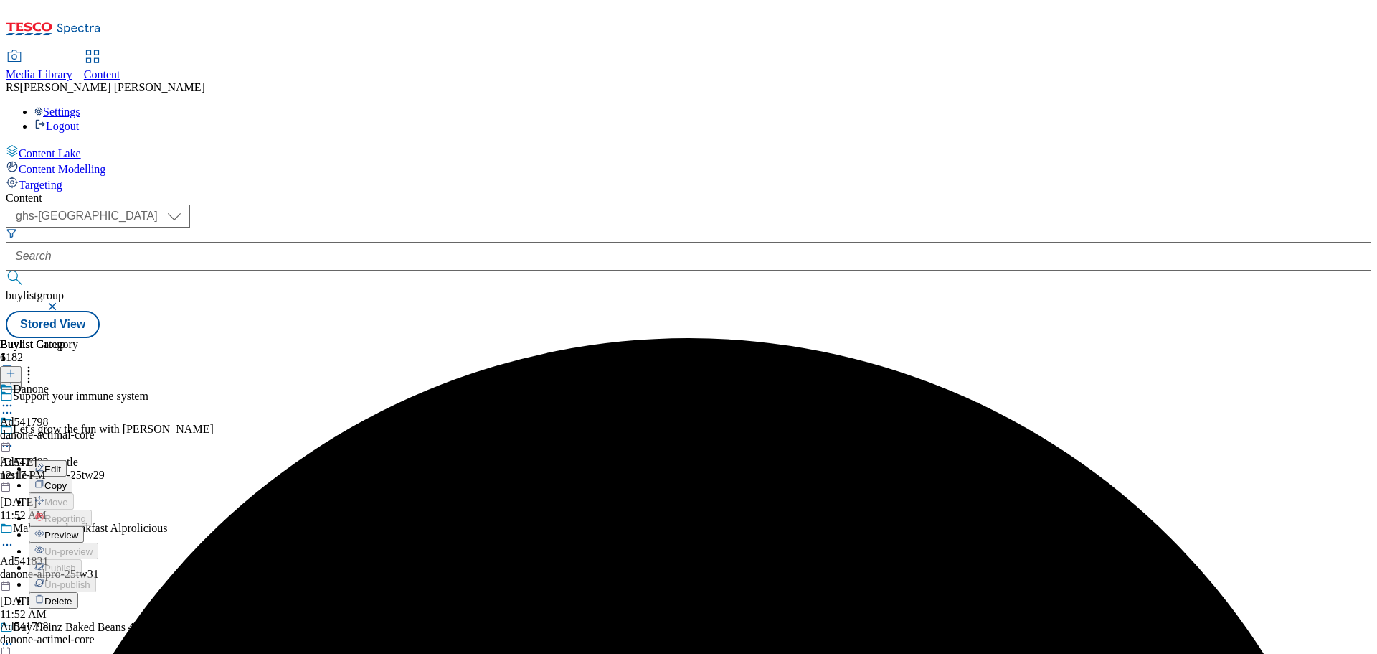
click at [14, 405] on icon at bounding box center [7, 412] width 14 height 14
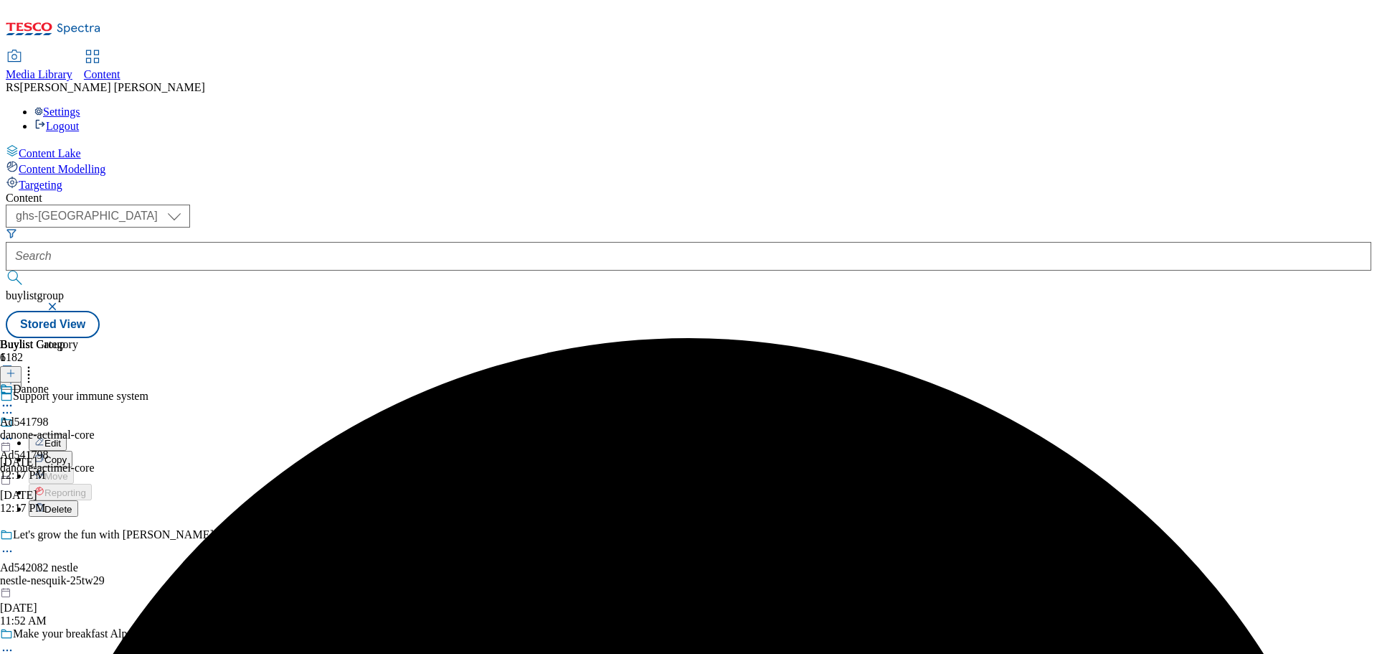
click at [67, 434] on button "Edit" at bounding box center [48, 442] width 38 height 17
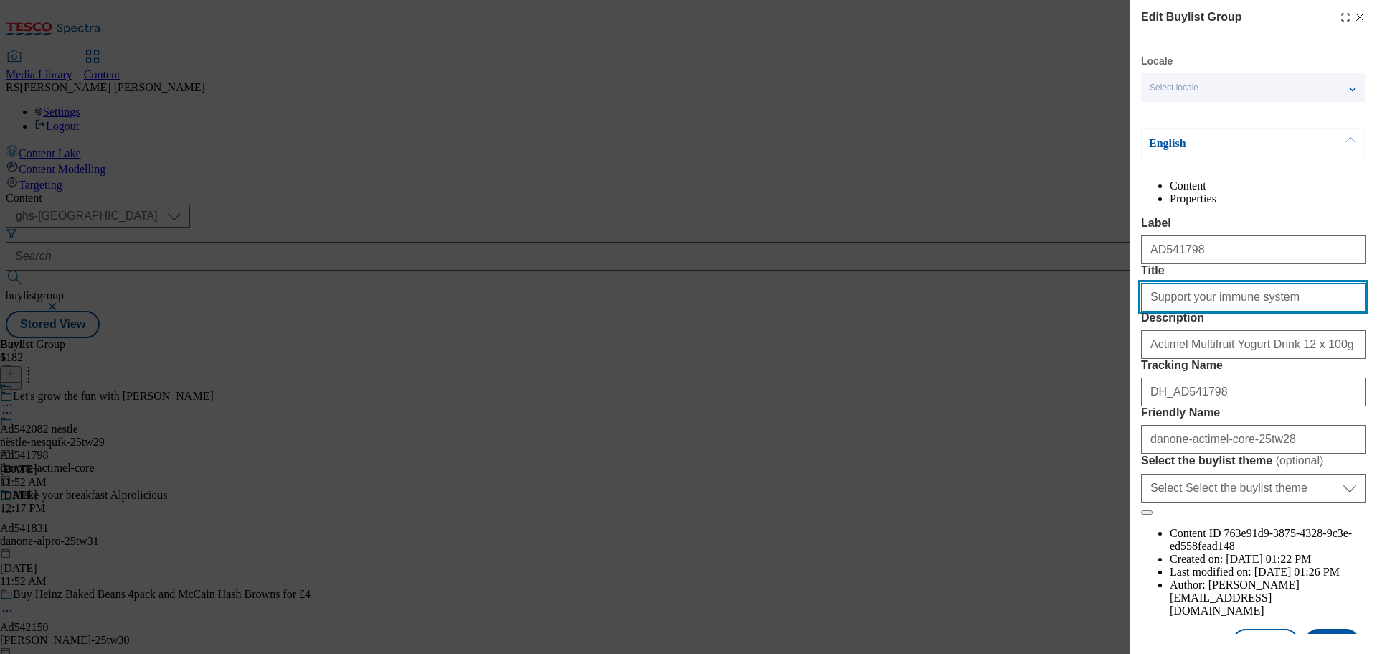
drag, startPoint x: 1295, startPoint y: 356, endPoint x: 1075, endPoint y: 352, distance: 219.6
click at [1075, 352] on div "Edit Buylist Group Locale Select locale English Welsh English Content Propertie…" at bounding box center [688, 327] width 1377 height 654
drag, startPoint x: 1207, startPoint y: 346, endPoint x: 1213, endPoint y: 355, distance: 11.3
click at [1207, 311] on input "Support your immune system" at bounding box center [1253, 297] width 225 height 29
paste input "Activia Deliciously Good For Your Gut Health"
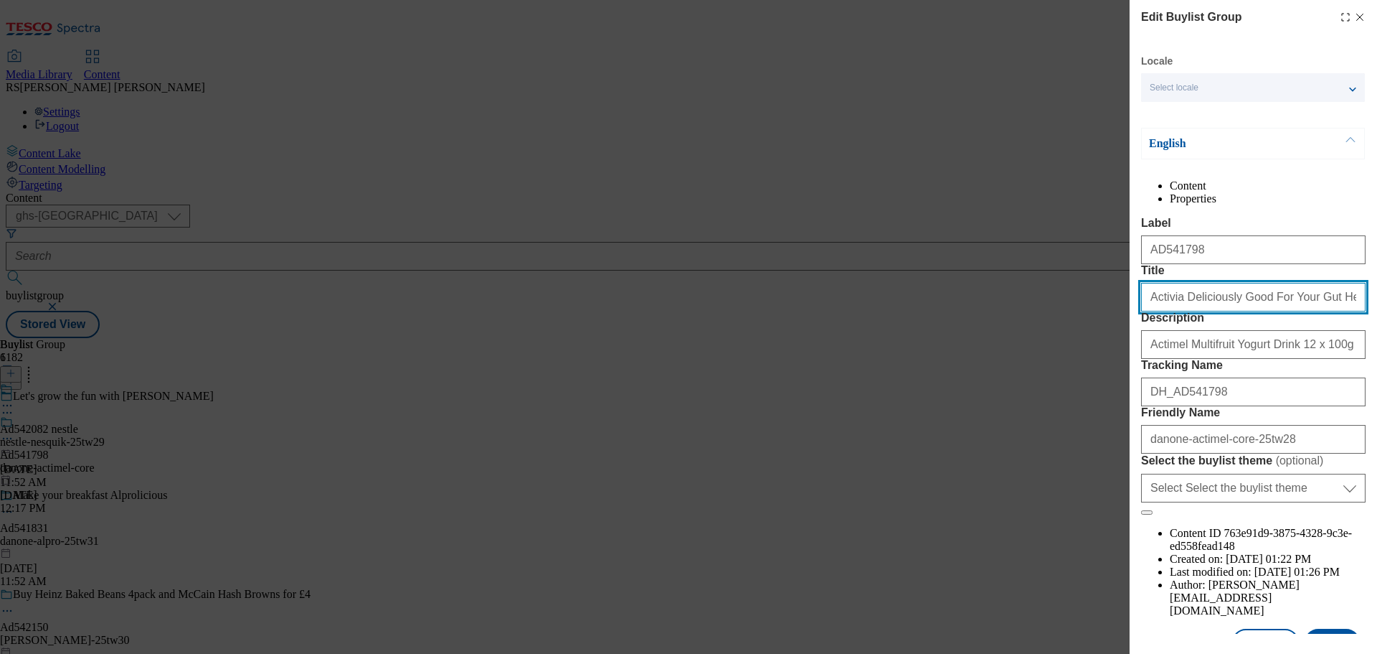
type input "Activia Deliciously Good For Your Gut Health"
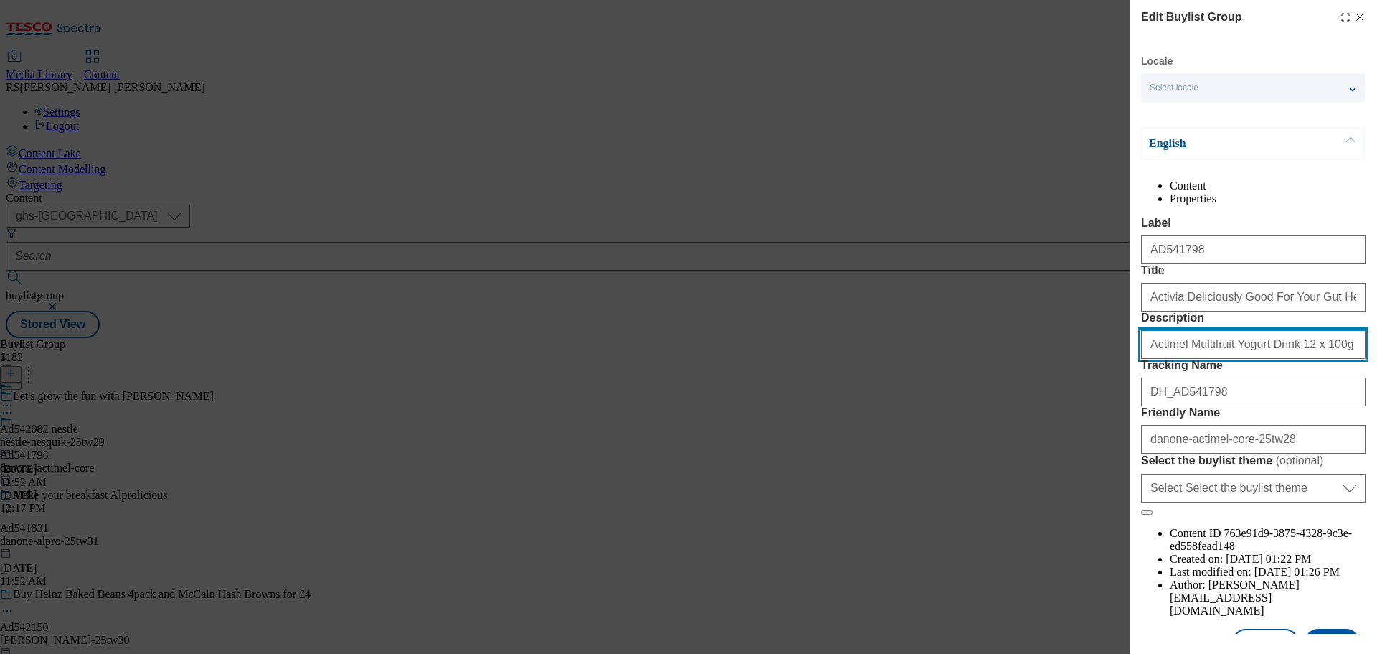
click at [1301, 359] on input "Actimel Multifruit Yogurt Drink 12 x 100g (1.2kg)" at bounding box center [1253, 344] width 225 height 29
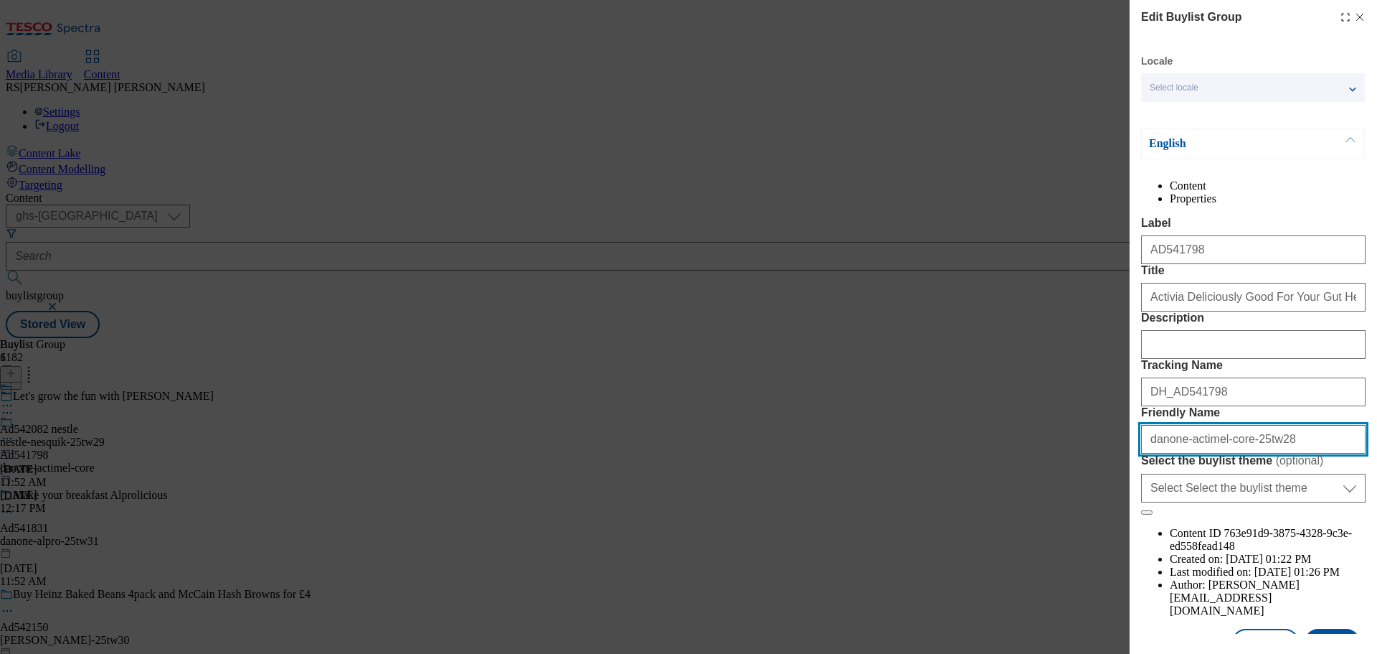
click at [1235, 453] on input "danone-actimel-core-25tw28" at bounding box center [1253, 439] width 225 height 29
paste input "via-25tw31"
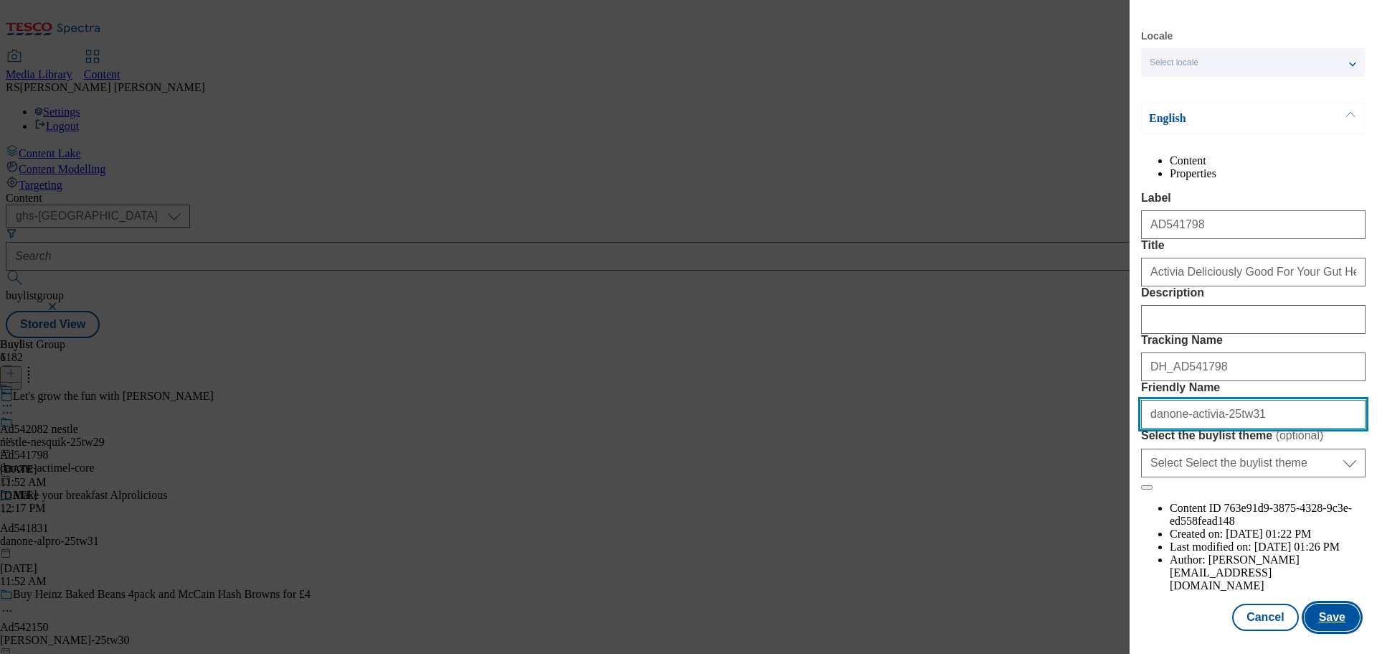
scroll to position [80, 0]
type input "danone-activia-25tw31"
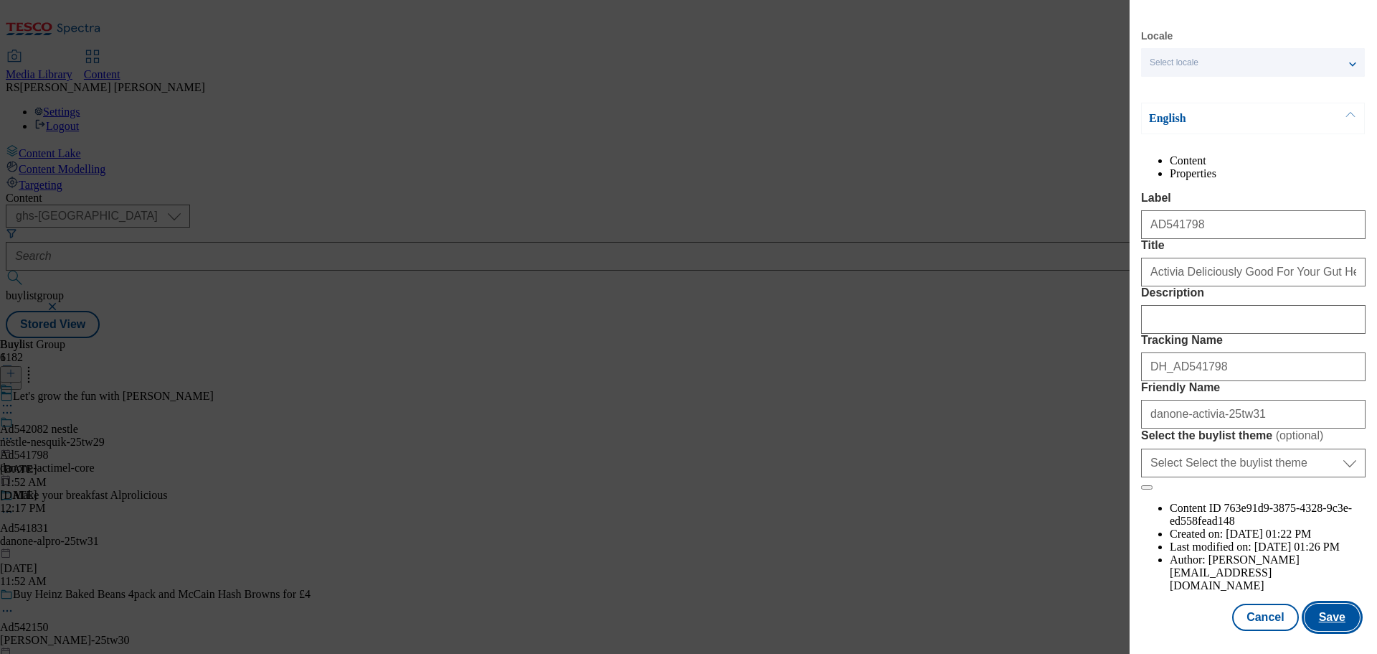
click at [1325, 626] on button "Save" at bounding box center [1332, 616] width 55 height 27
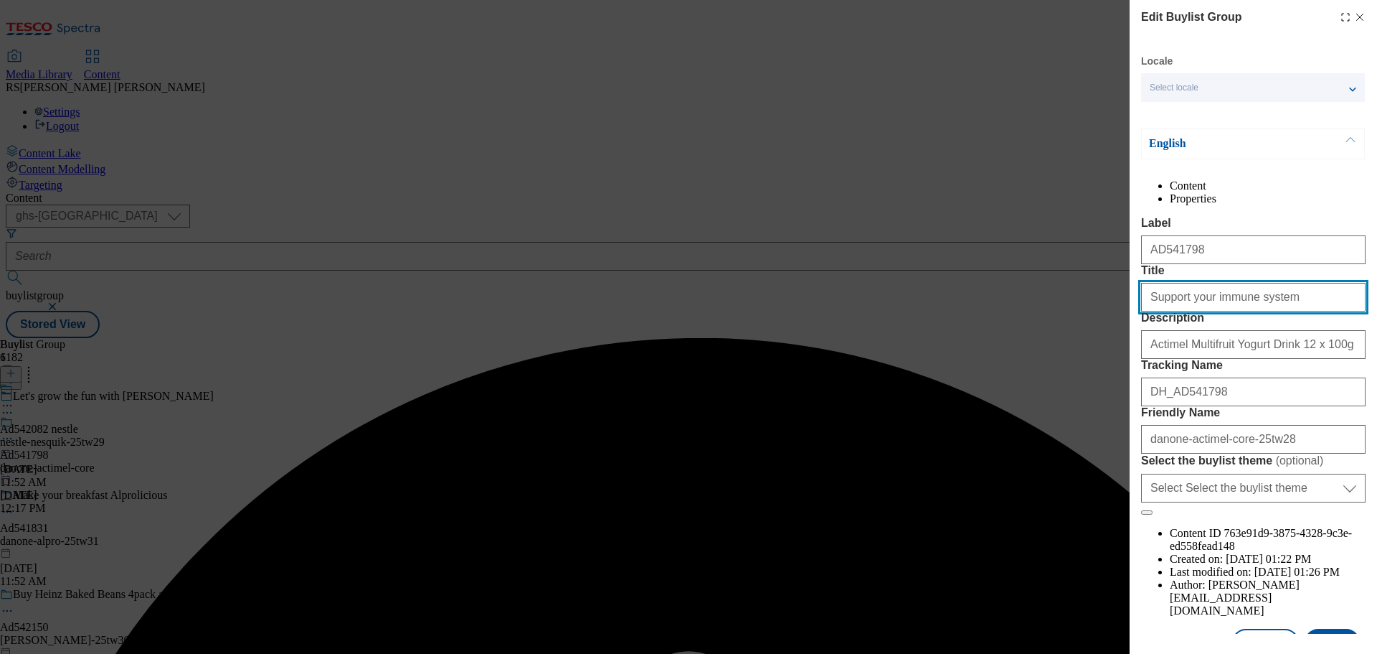
click at [1287, 311] on input "Support your immune system" at bounding box center [1253, 297] width 225 height 29
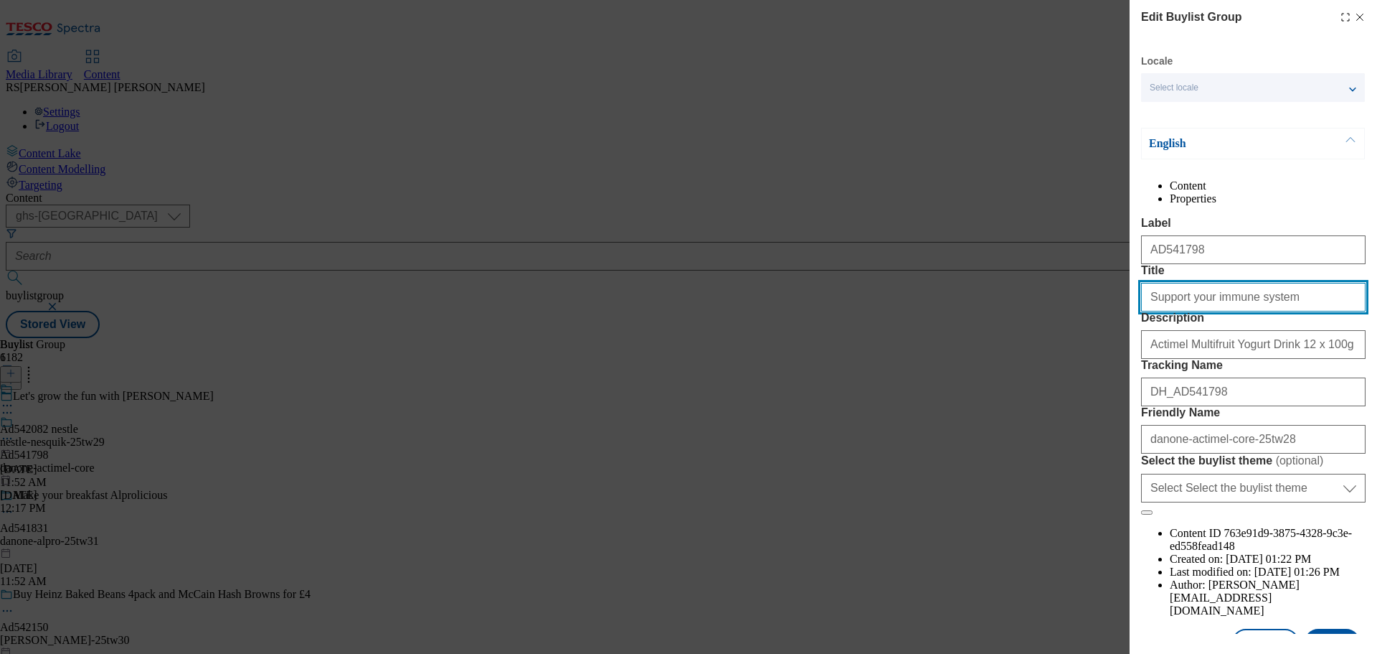
click at [1269, 311] on input "Support your immune system" at bounding box center [1253, 297] width 225 height 29
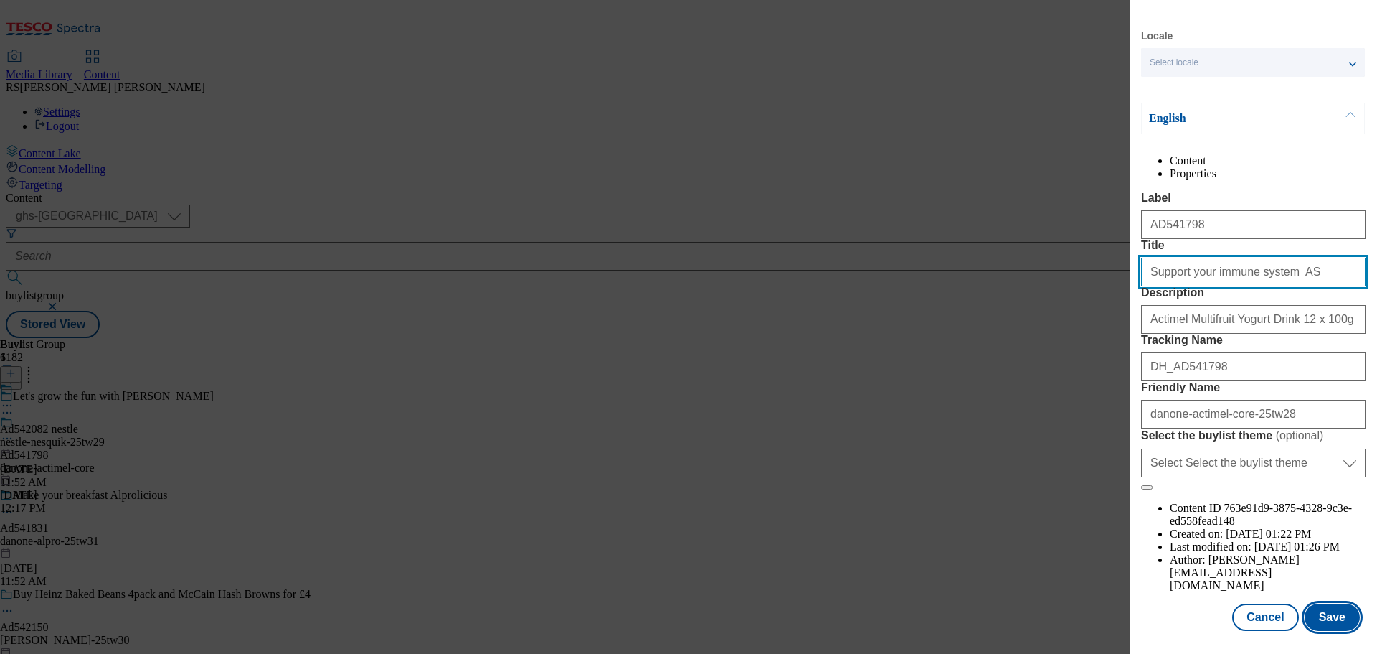
type input "Support your immune system AS"
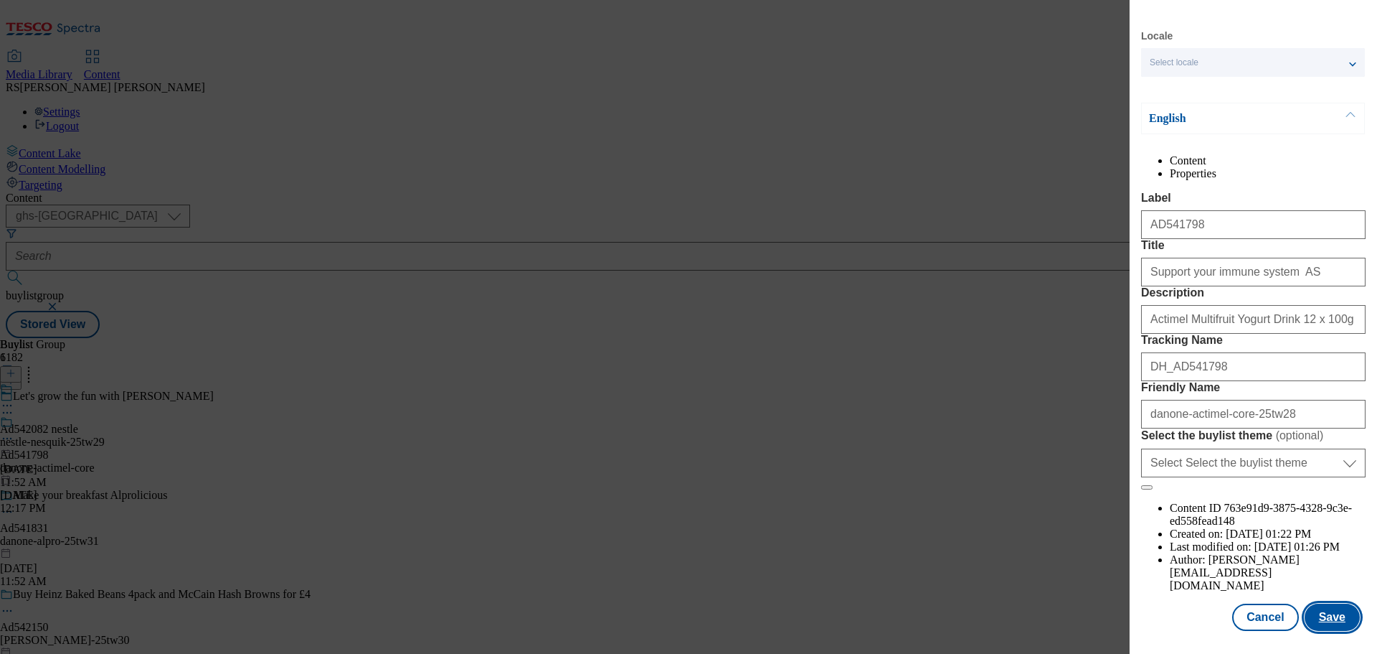
click at [1323, 618] on button "Save" at bounding box center [1332, 616] width 55 height 27
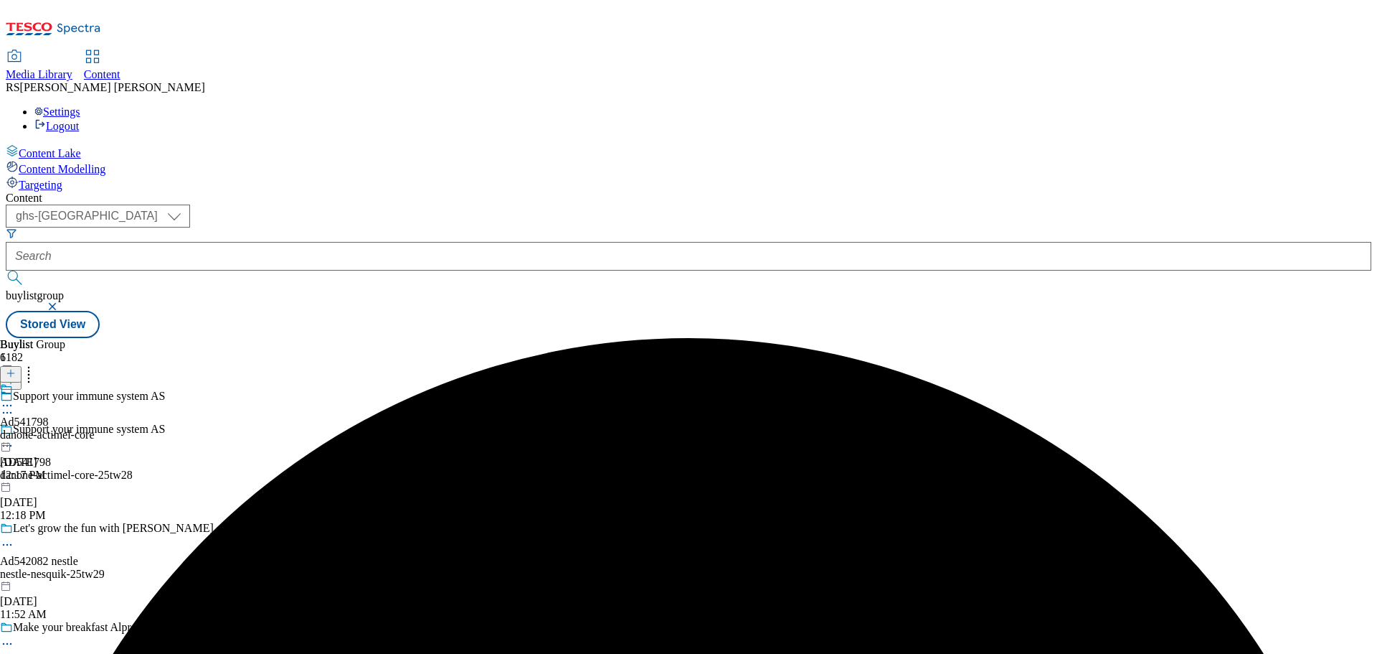
click at [14, 438] on icon at bounding box center [7, 445] width 14 height 14
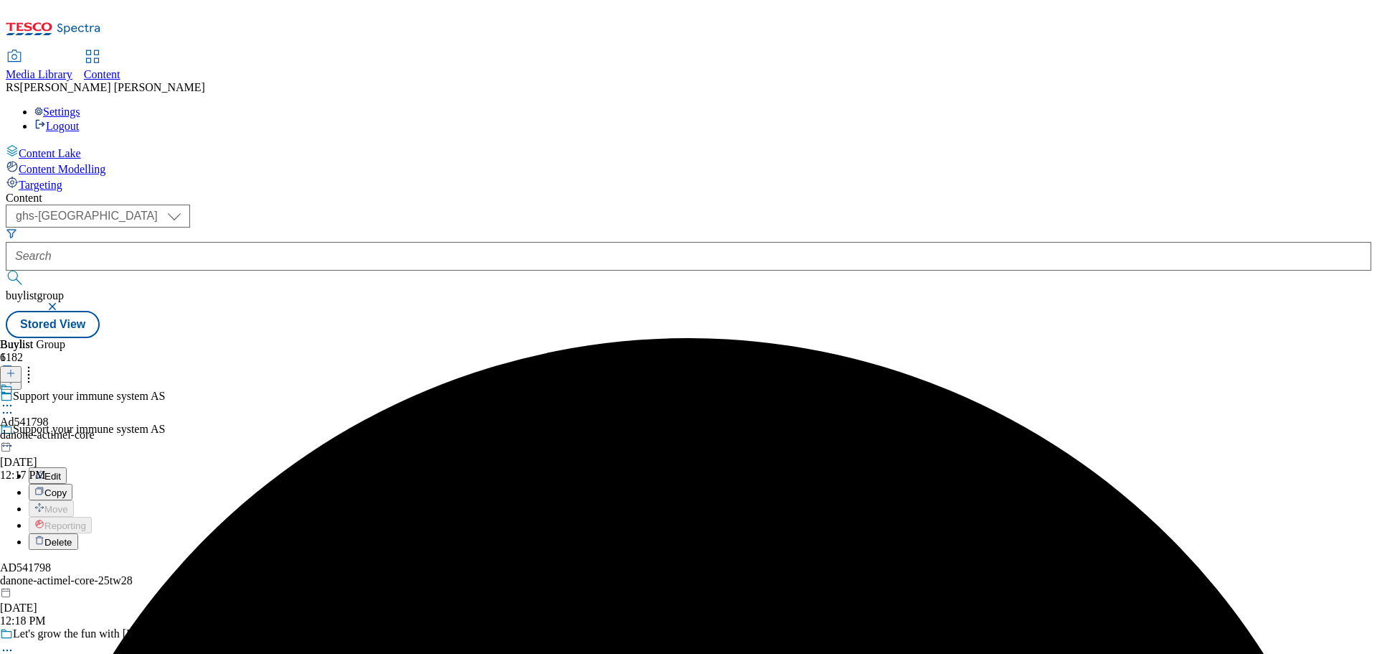
click at [67, 467] on button "Edit" at bounding box center [48, 475] width 38 height 17
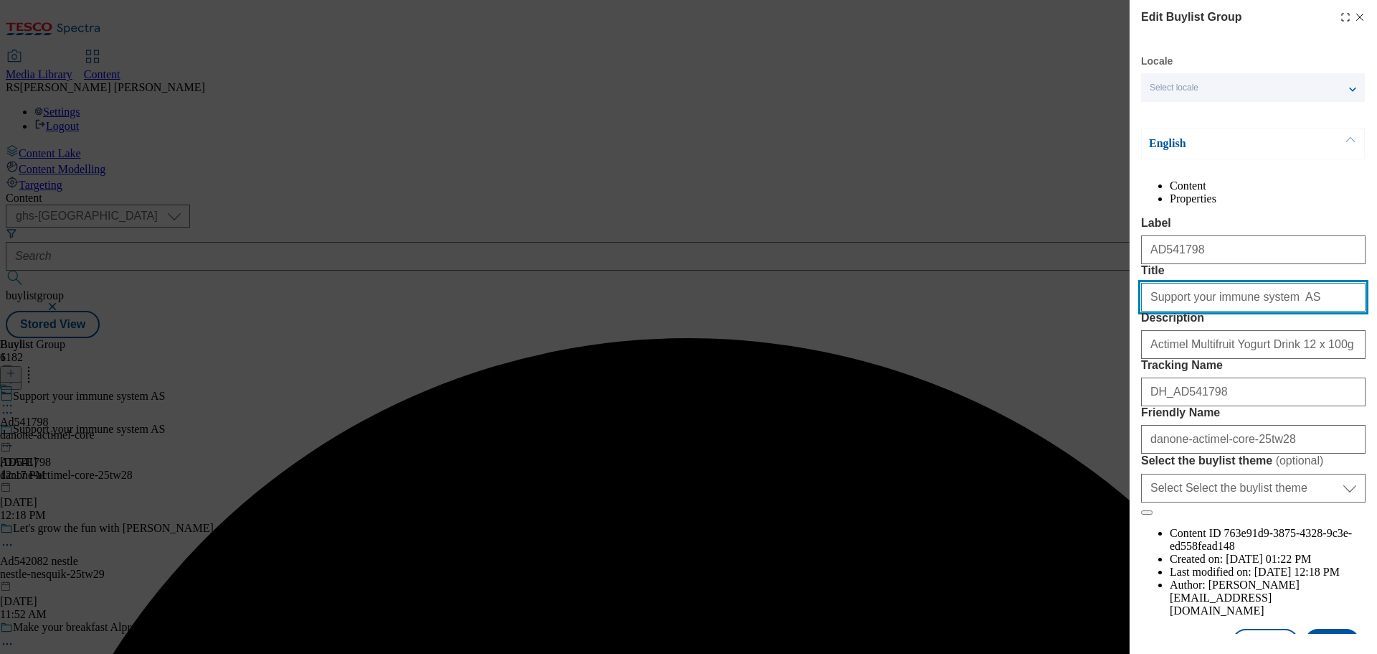
click at [1325, 311] on input "Support your immune system AS" at bounding box center [1253, 297] width 225 height 29
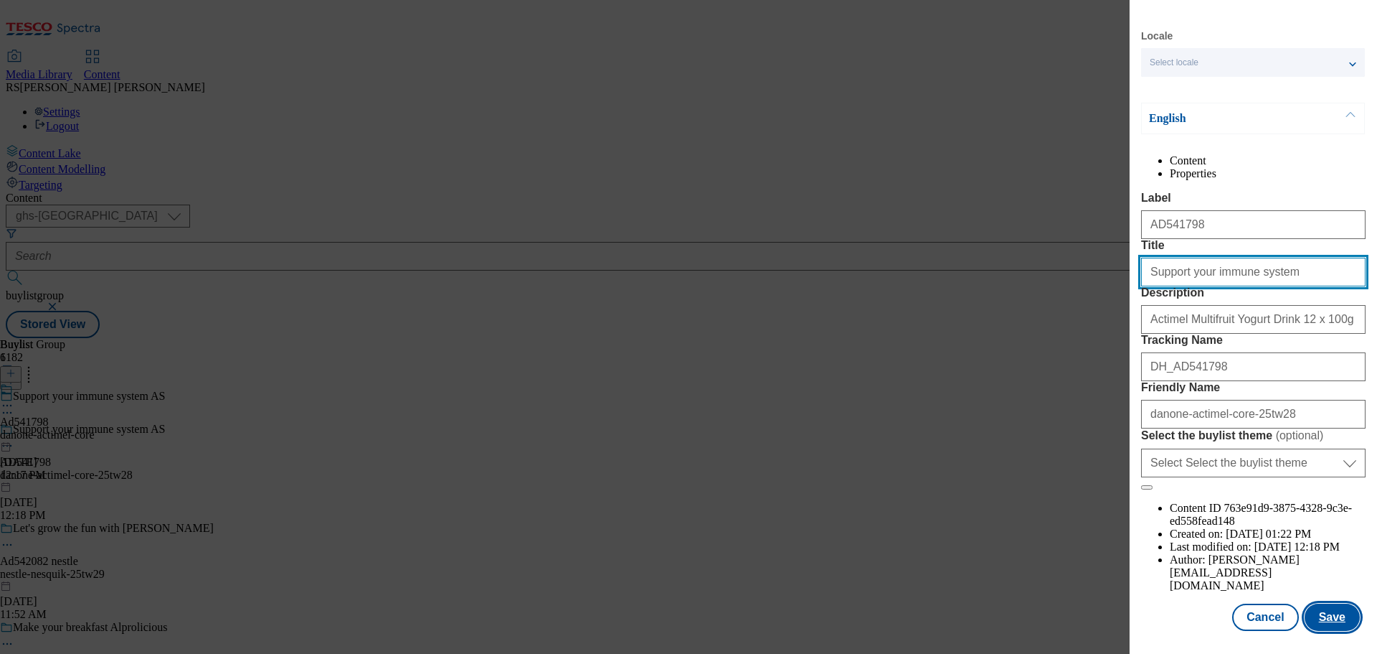
type input "Support your immune system"
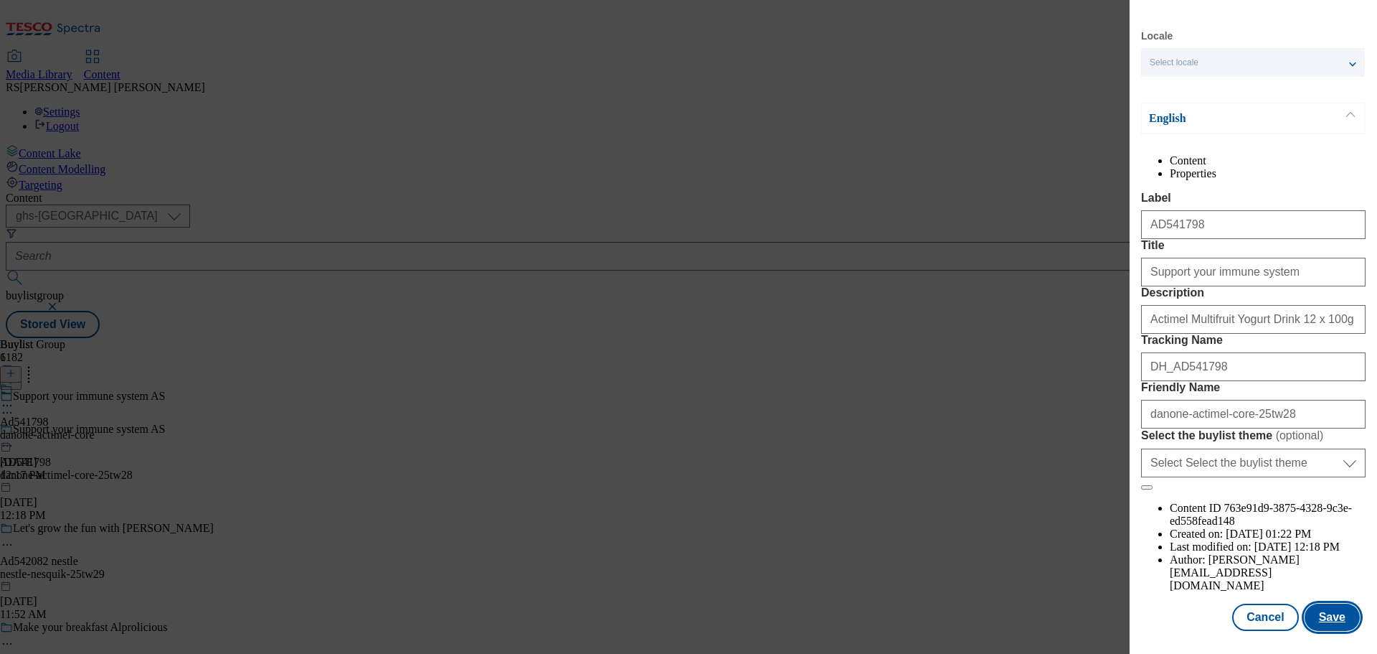
click at [1335, 621] on button "Save" at bounding box center [1332, 616] width 55 height 27
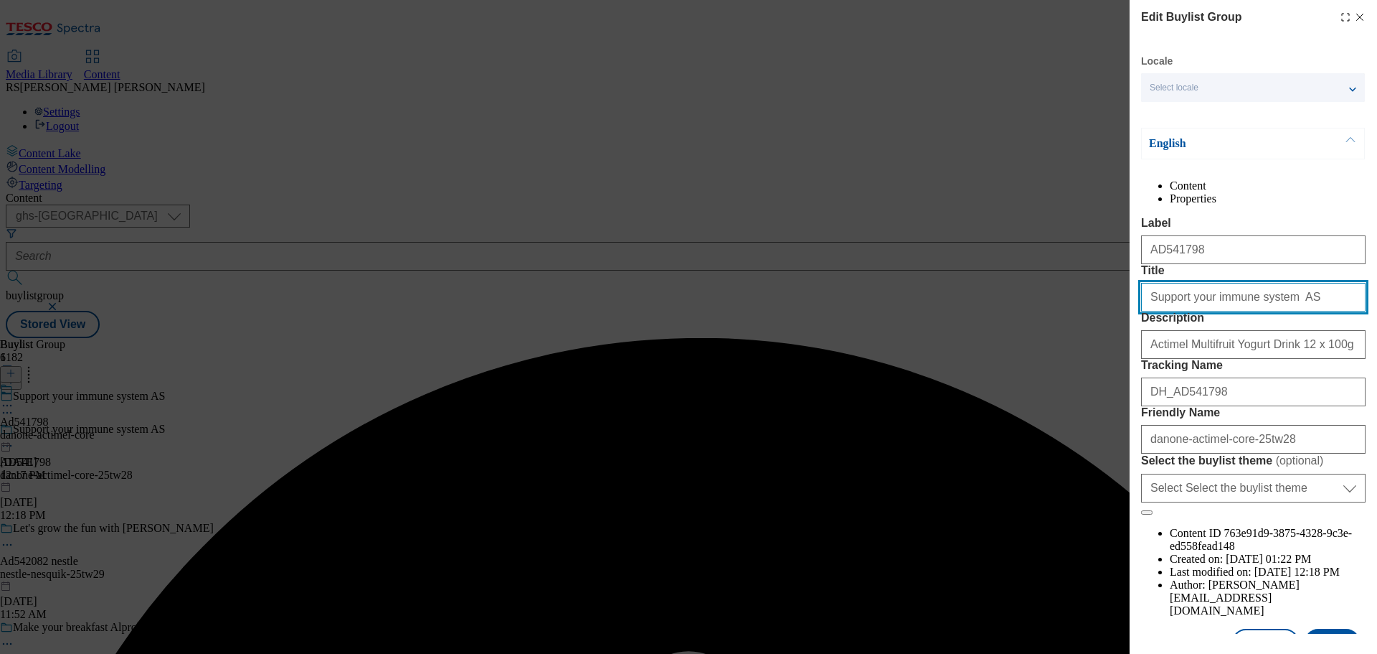
click at [1289, 311] on input "Support your immune system AS" at bounding box center [1253, 297] width 225 height 29
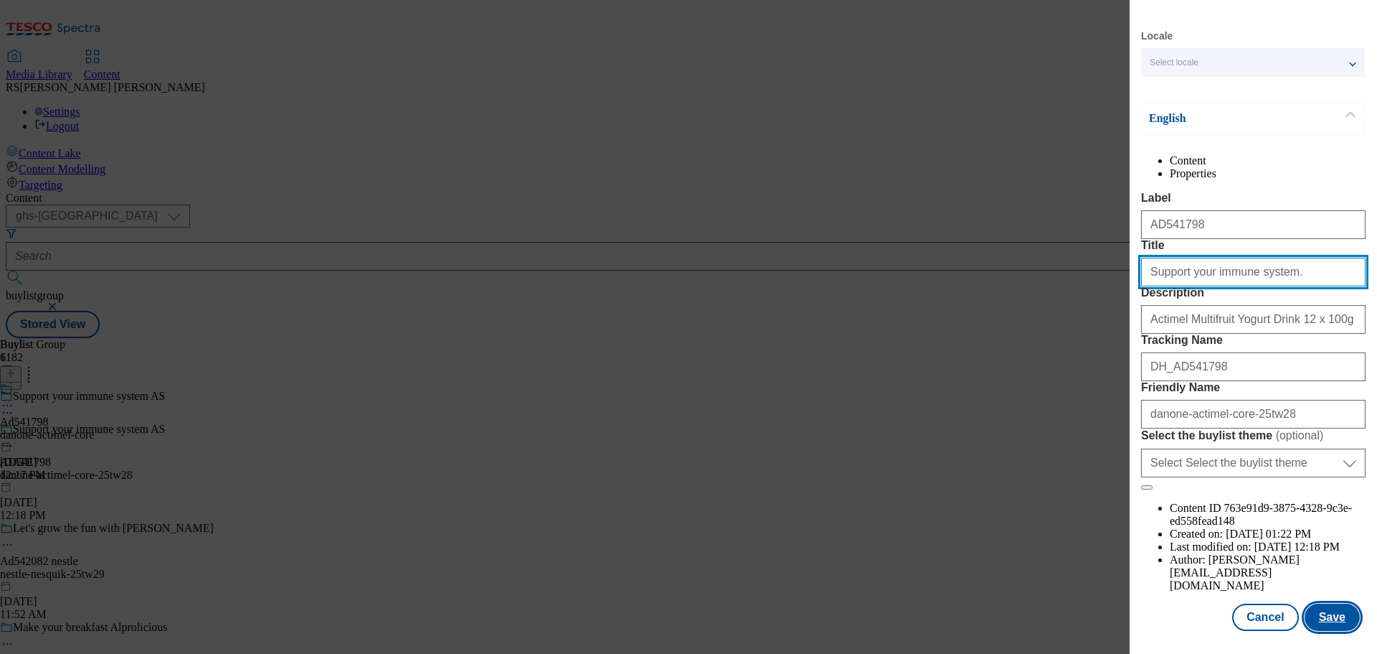
type input "Support your immune system."
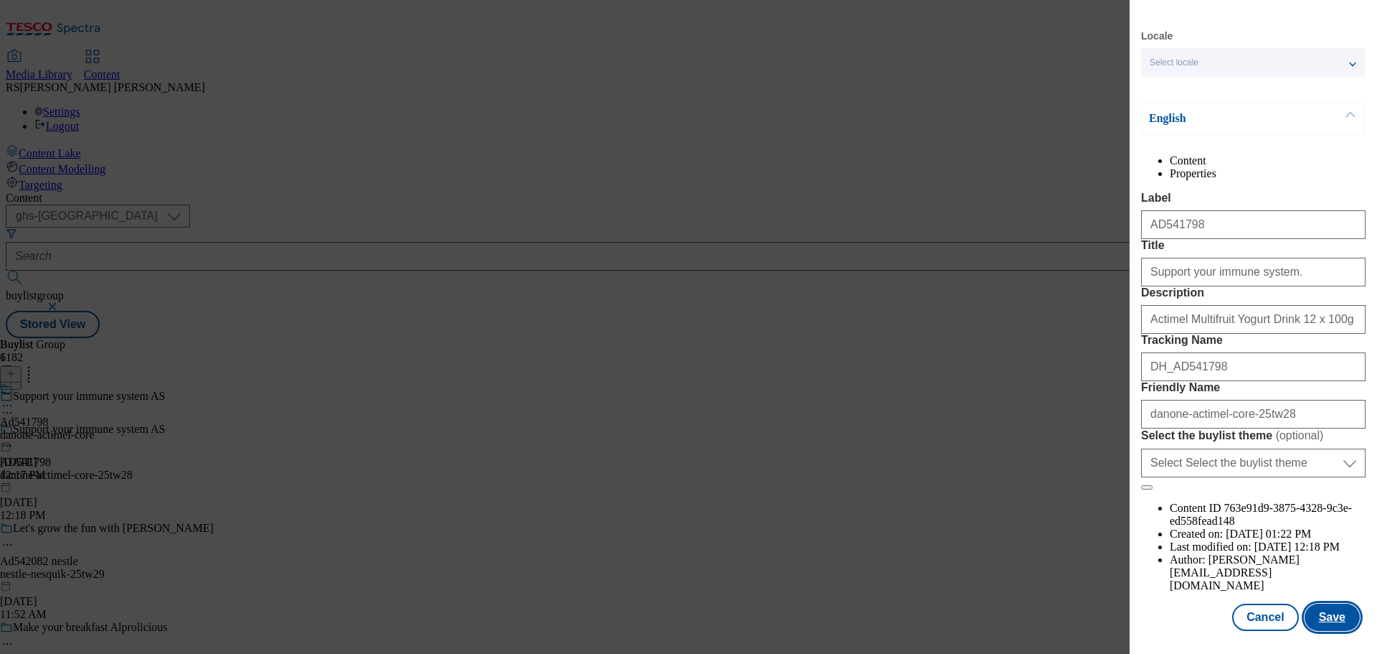
click at [1329, 605] on button "Save" at bounding box center [1332, 616] width 55 height 27
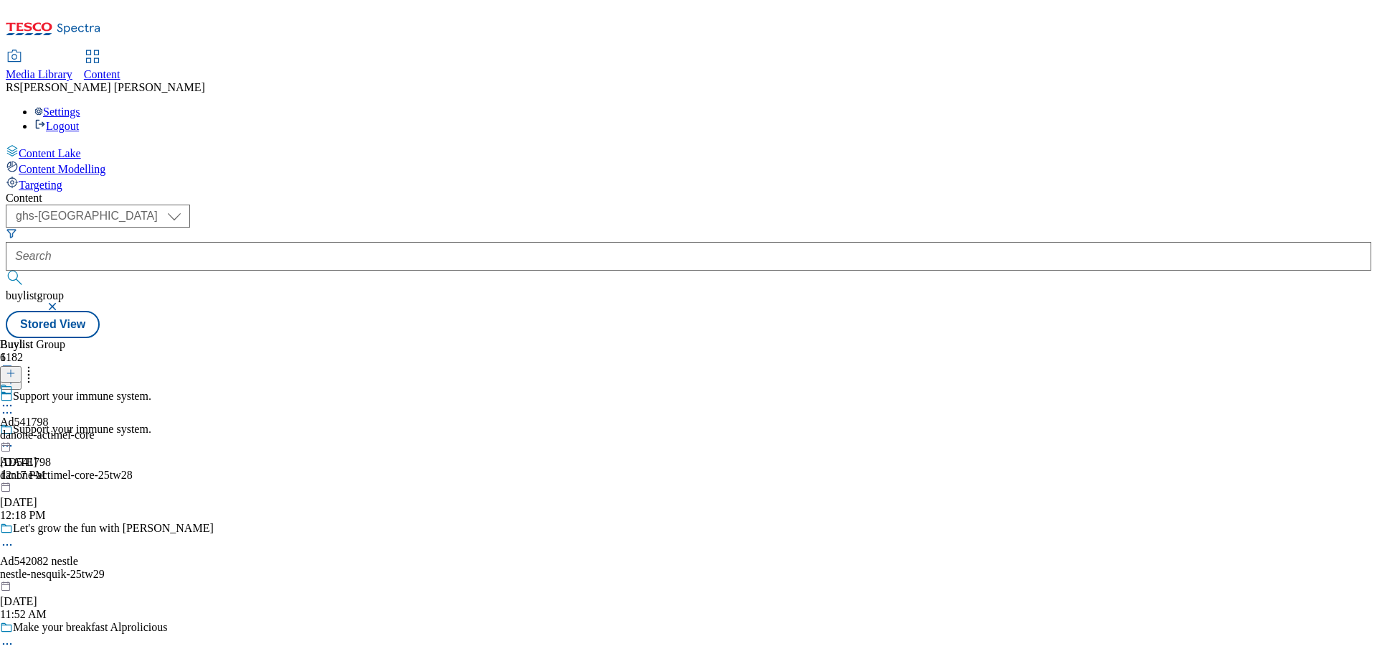
click at [14, 398] on icon at bounding box center [7, 405] width 14 height 14
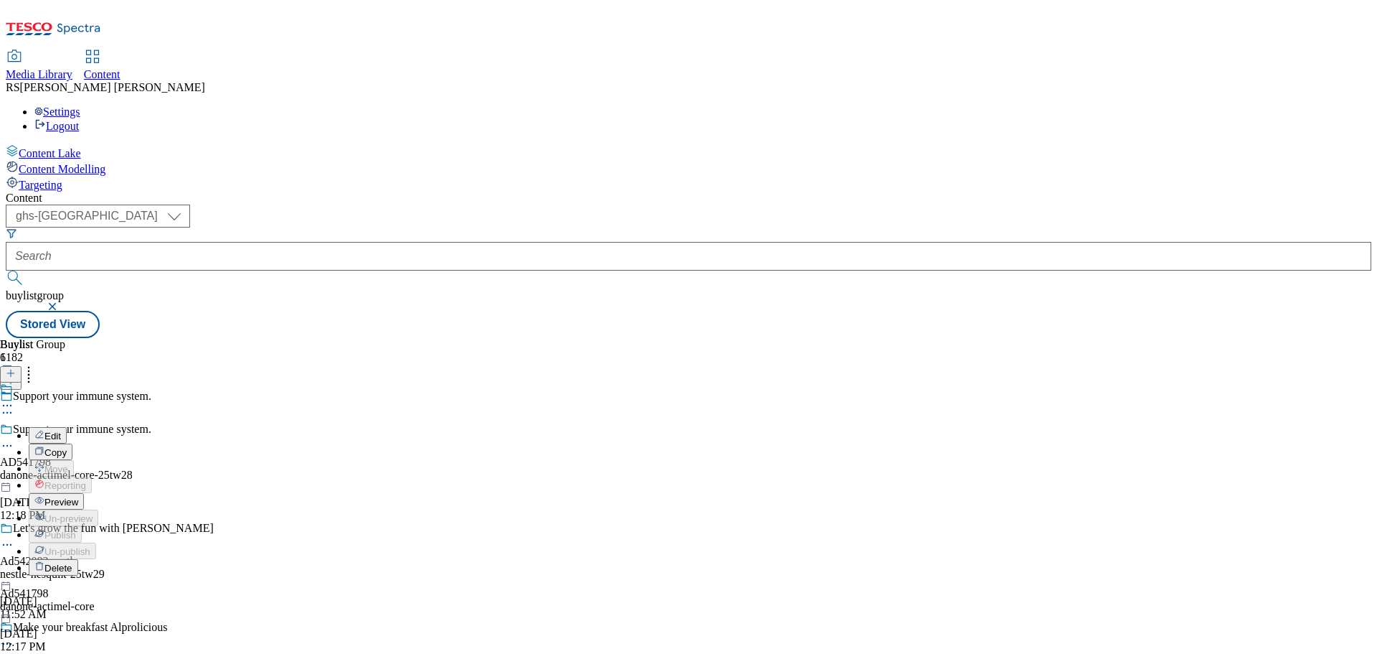
click at [67, 427] on button "Edit" at bounding box center [48, 435] width 38 height 17
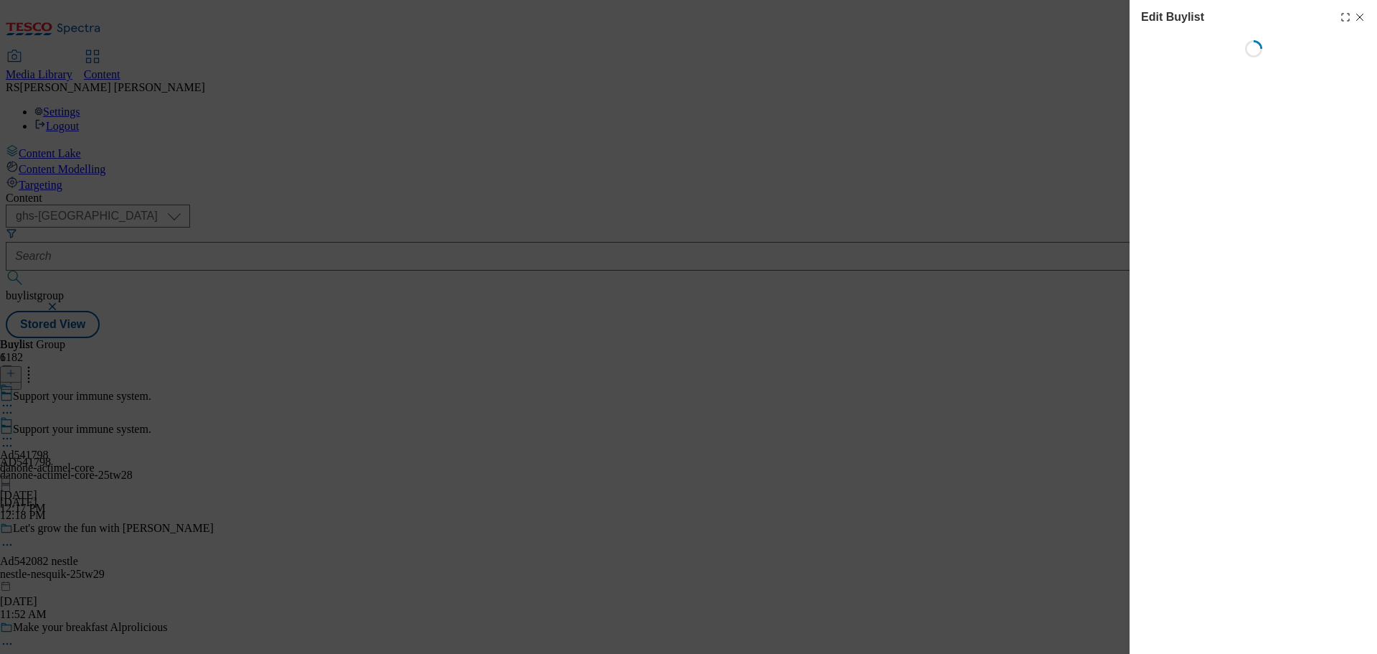
select select "tactical"
select select "supplier funded short term 1-3 weeks"
select select "dunnhumby"
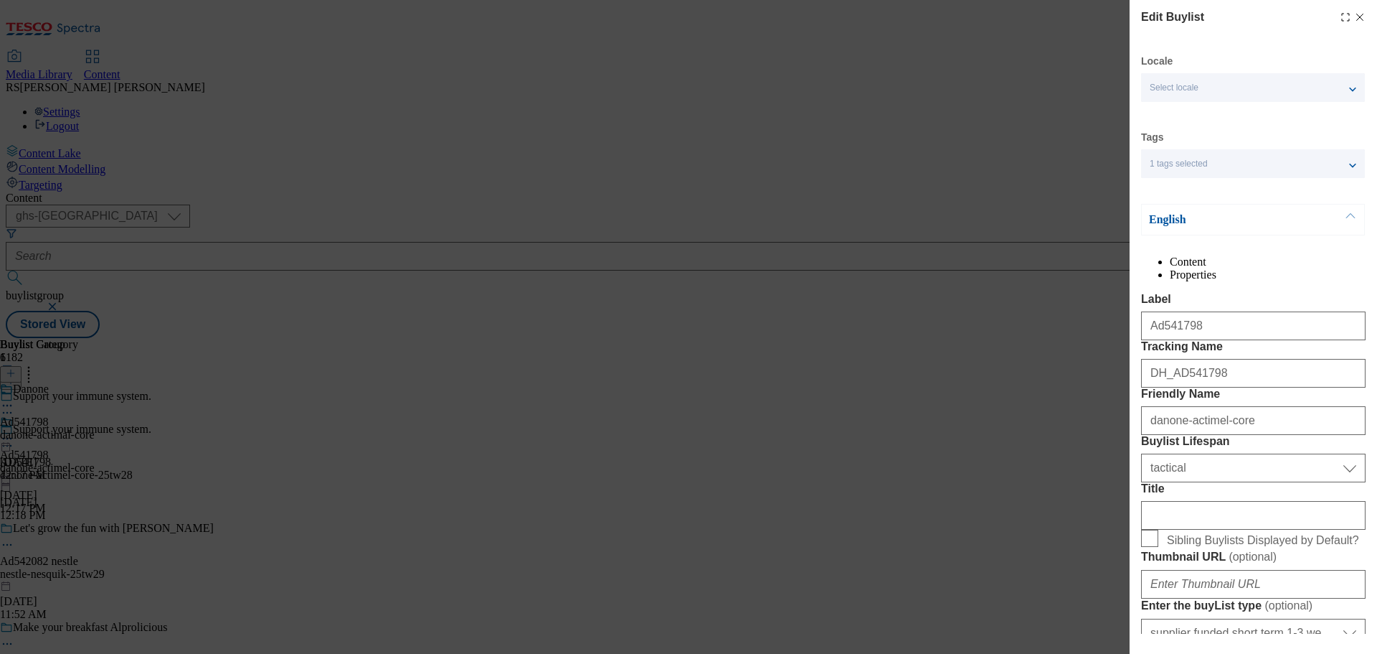
select select "Banner"
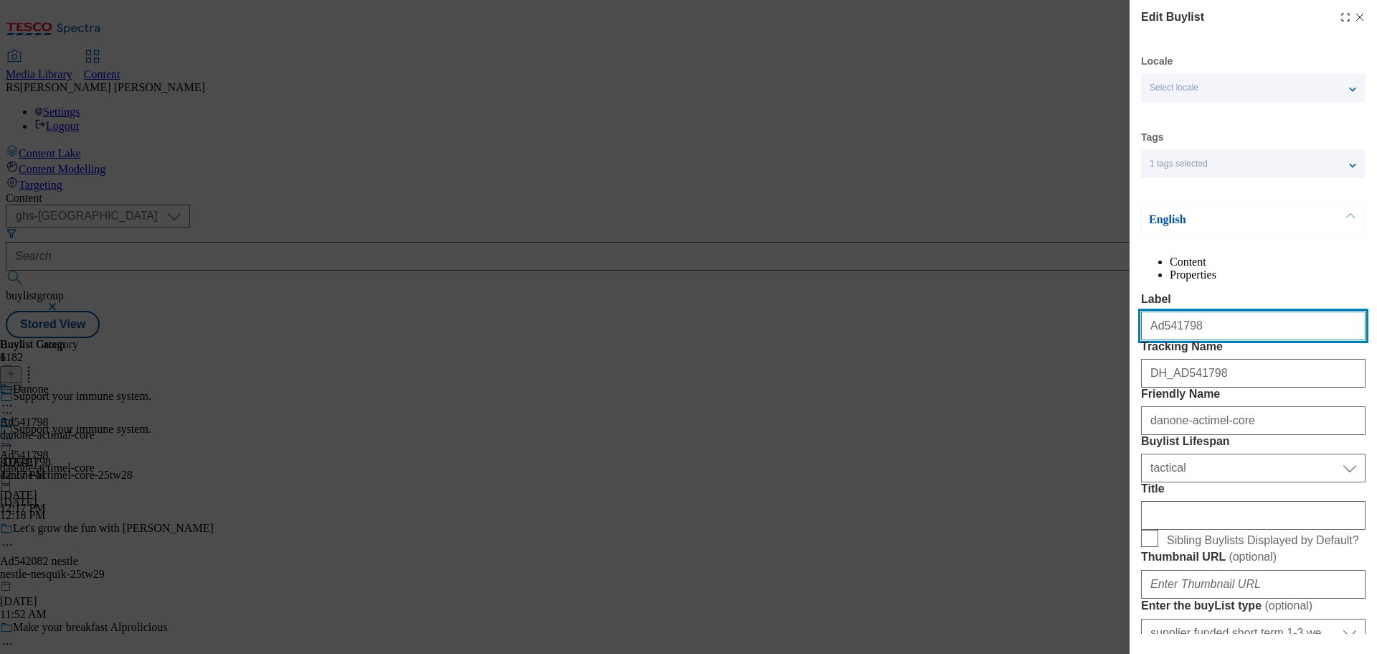
drag, startPoint x: 1220, startPoint y: 358, endPoint x: 1160, endPoint y: 369, distance: 60.5
click at [1160, 340] on input "Ad541798" at bounding box center [1253, 325] width 225 height 29
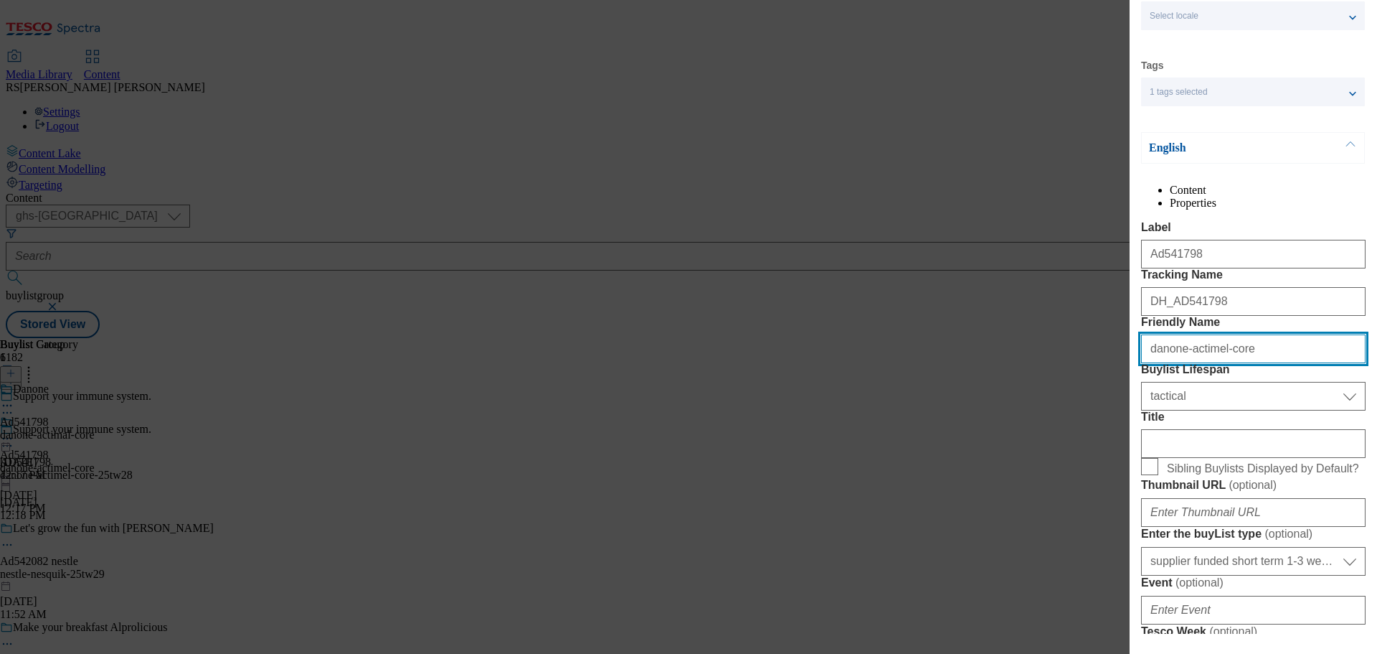
click at [1262, 363] on input "danone-actimel-core" at bounding box center [1253, 348] width 225 height 29
paste input "via"
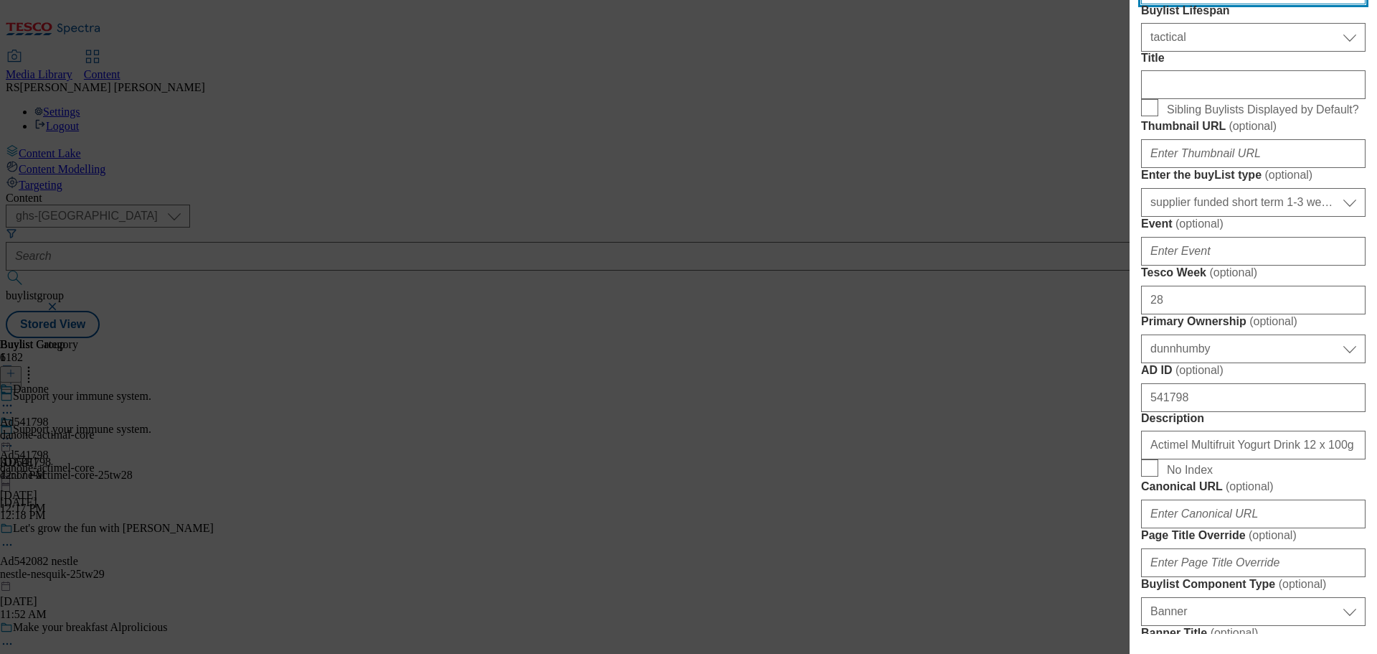
scroll to position [502, 0]
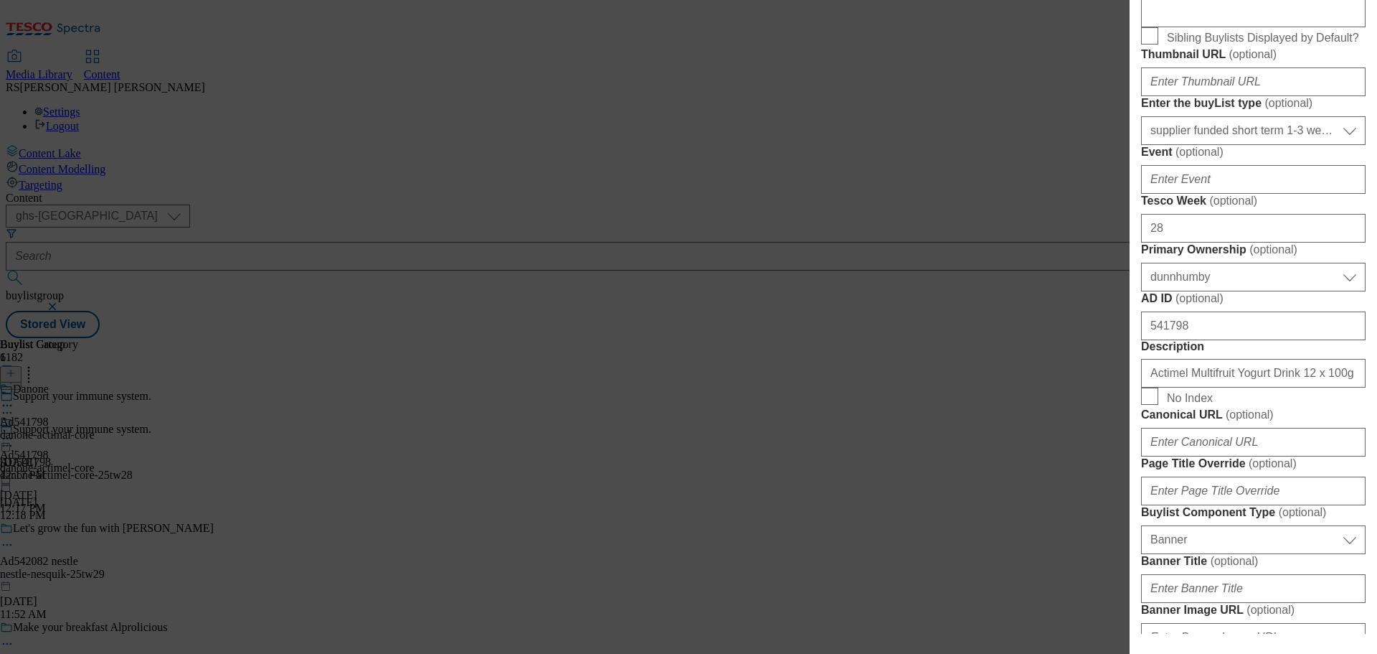
type input "danone-activia"
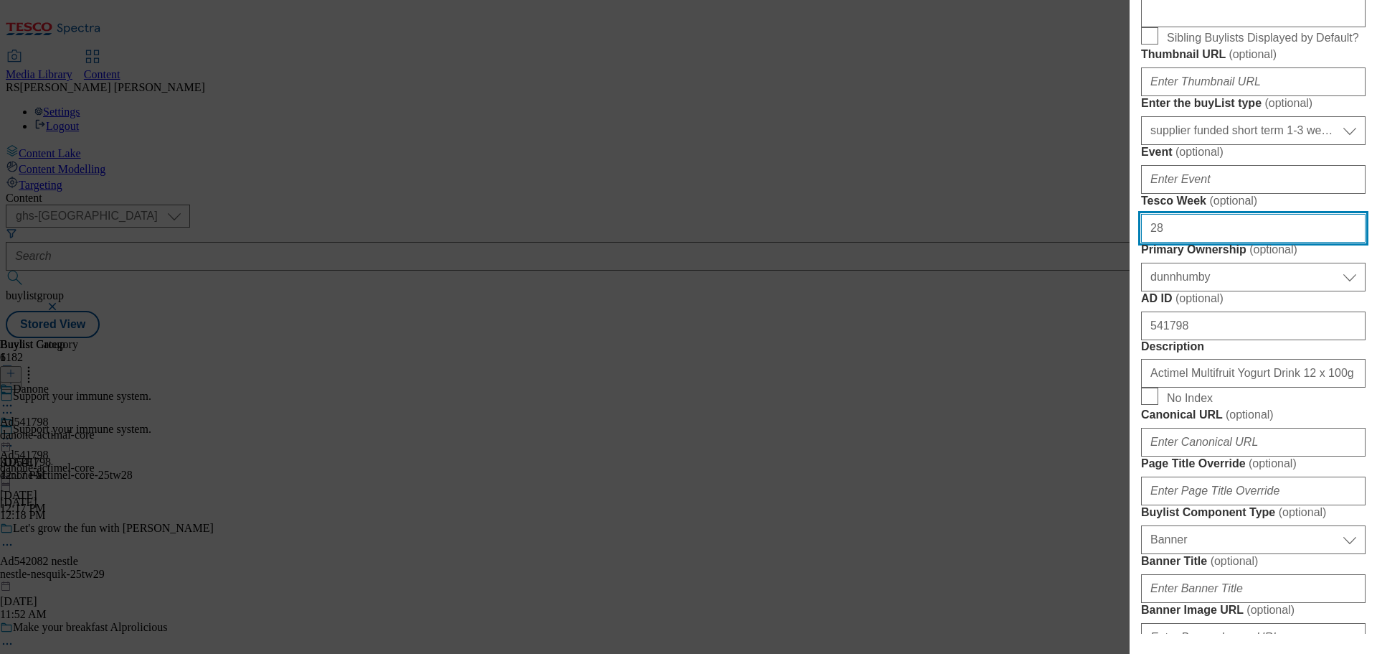
drag, startPoint x: 1224, startPoint y: 478, endPoint x: 1134, endPoint y: 474, distance: 89.7
click at [1134, 474] on div "Edit Buylist Locale Select locale English Welsh Tags 1 tags selected fnf market…" at bounding box center [1254, 316] width 248 height 633
type input "31"
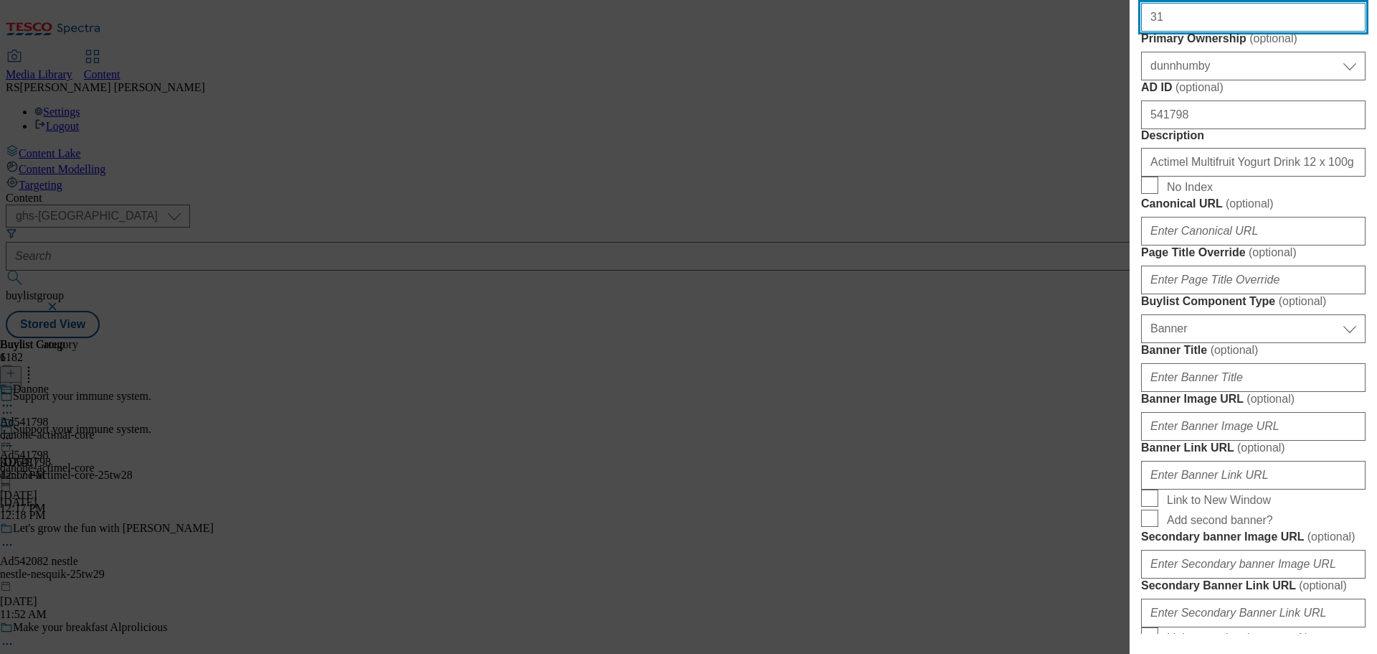
scroll to position [717, 0]
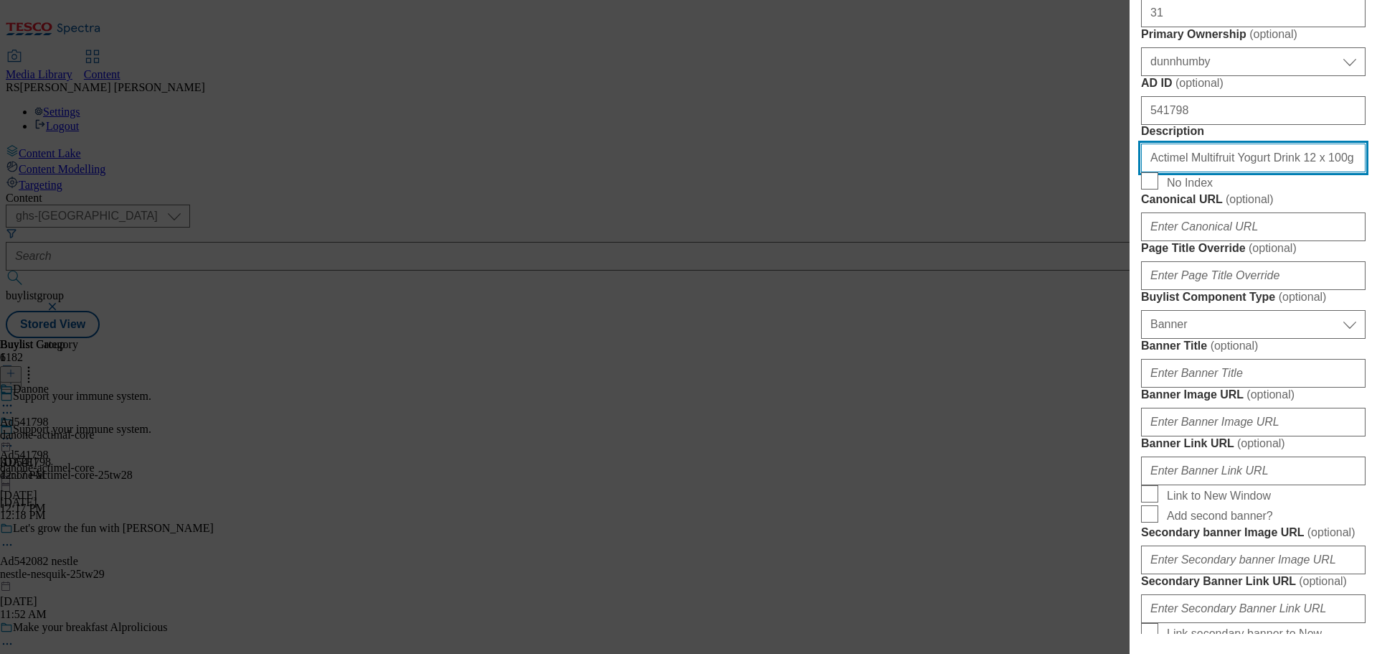
click at [1261, 172] on input "Actimel Multifruit Yogurt Drink 12 x 100g (1.2kg)" at bounding box center [1253, 157] width 225 height 29
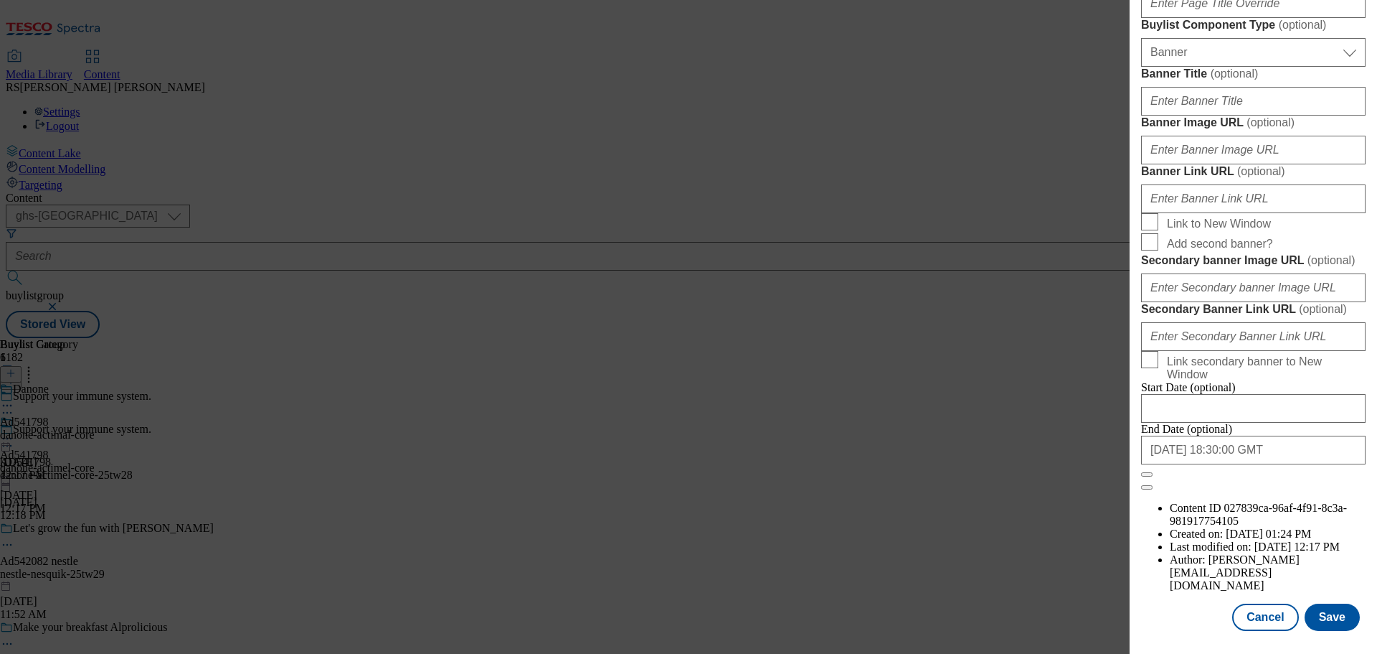
scroll to position [1509, 0]
click at [1230, 464] on input "2025-11-21 18:30:00 GMT" at bounding box center [1253, 449] width 225 height 29
select select "2025"
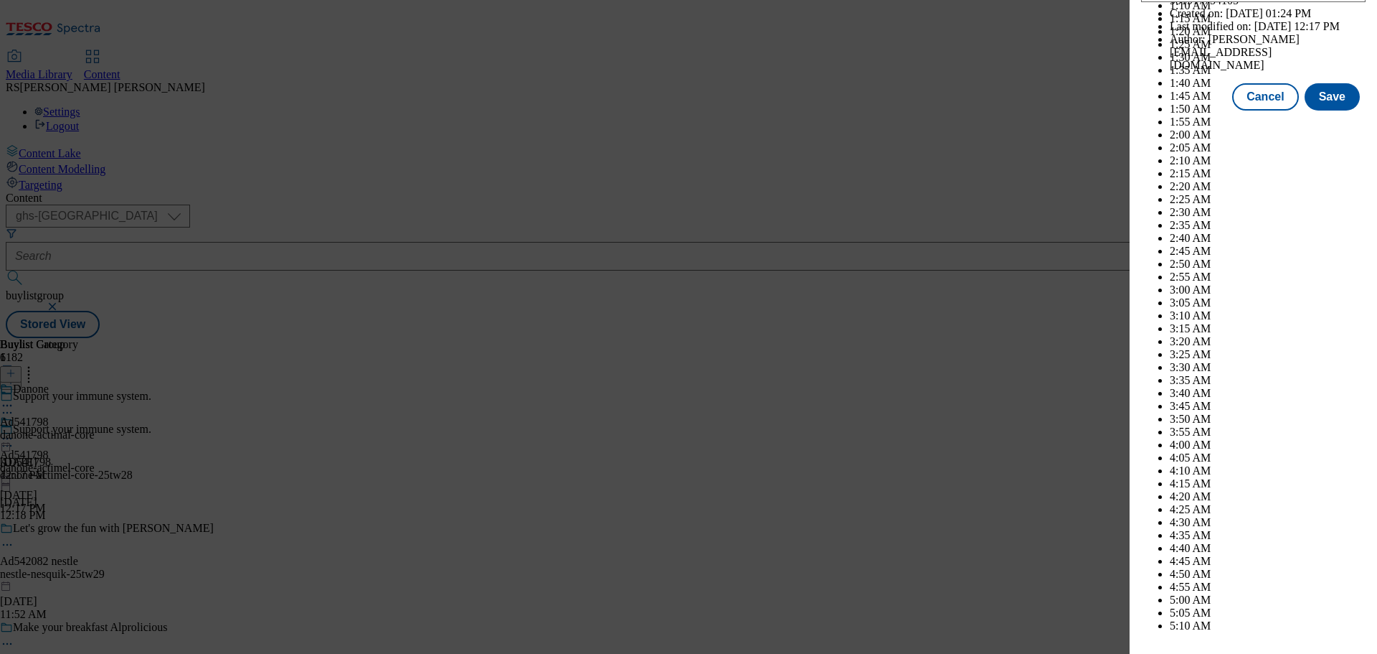
scroll to position [5885, 0]
select select "December"
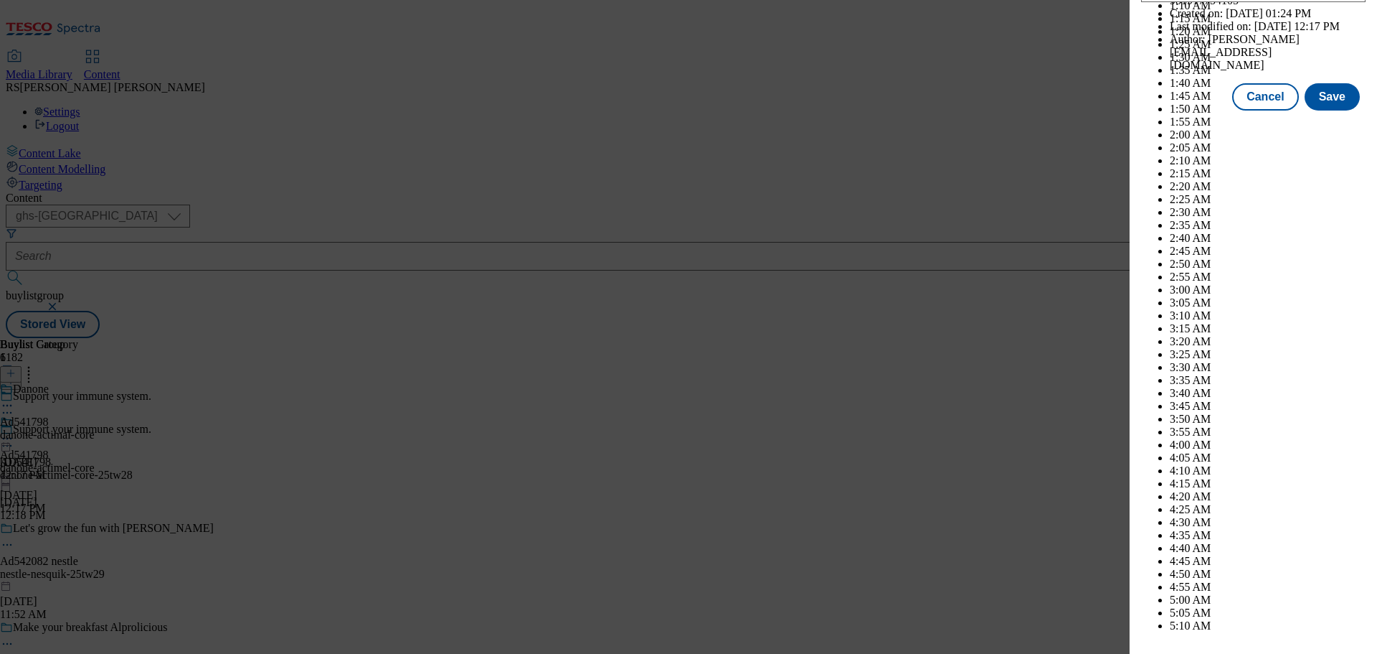
checkbox input "true"
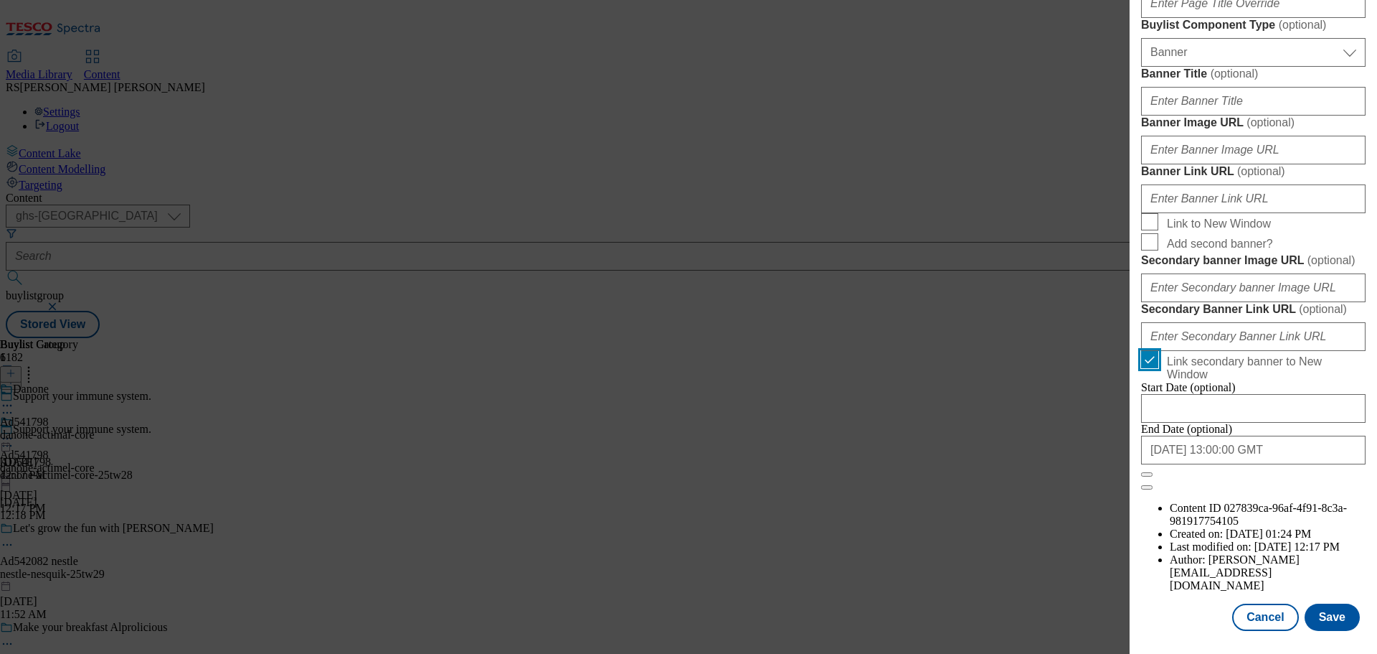
scroll to position [1509, 0]
click at [1333, 616] on button "Save" at bounding box center [1332, 616] width 55 height 27
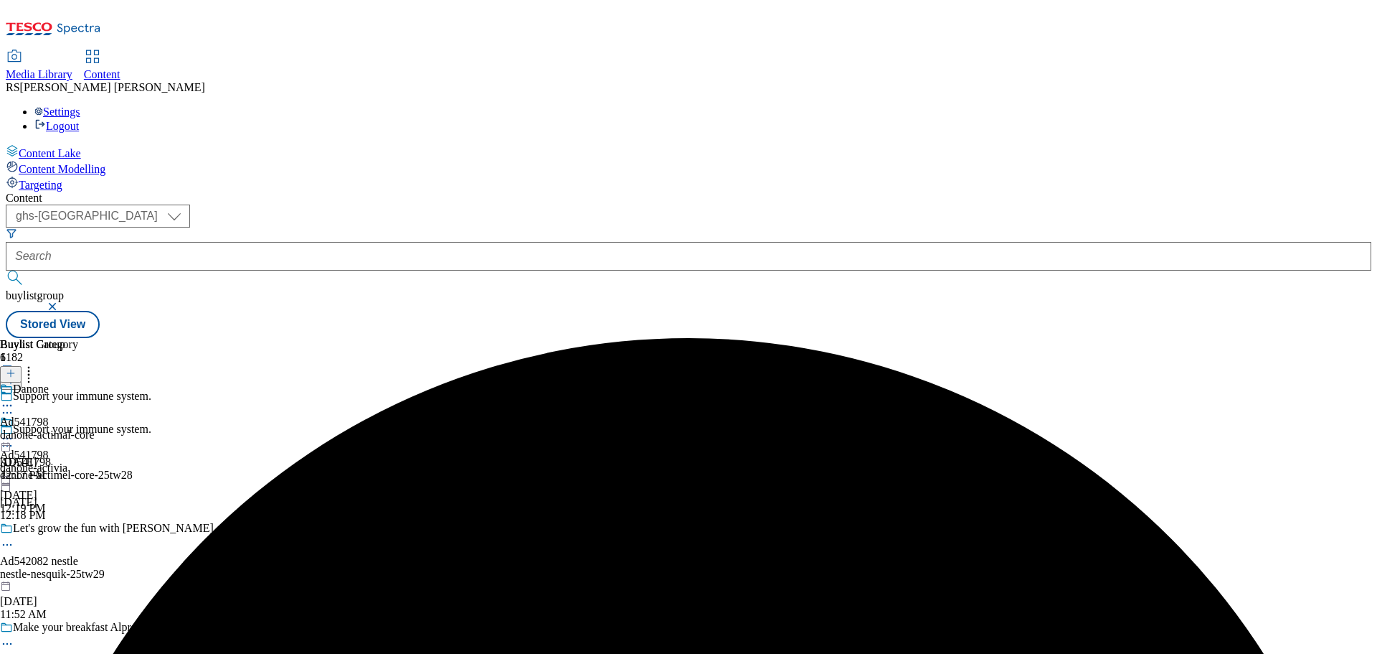
click at [14, 398] on icon at bounding box center [7, 405] width 14 height 14
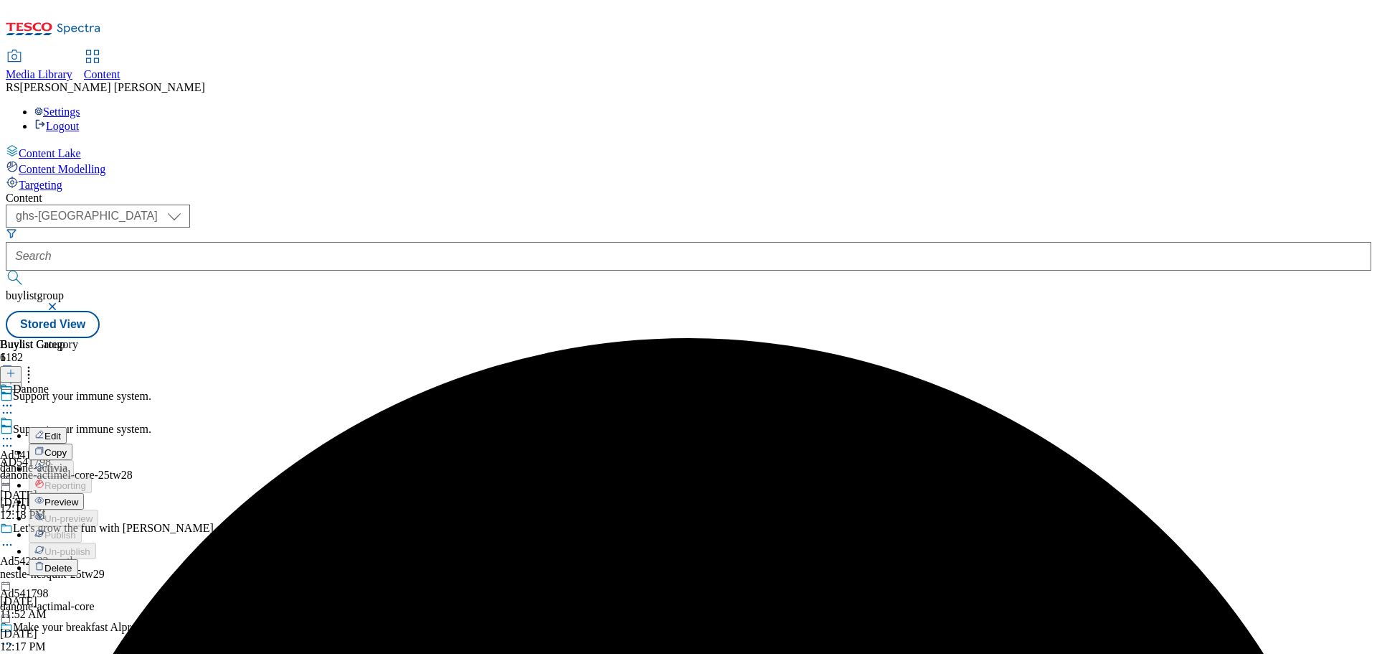
click at [67, 427] on button "Edit" at bounding box center [48, 435] width 38 height 17
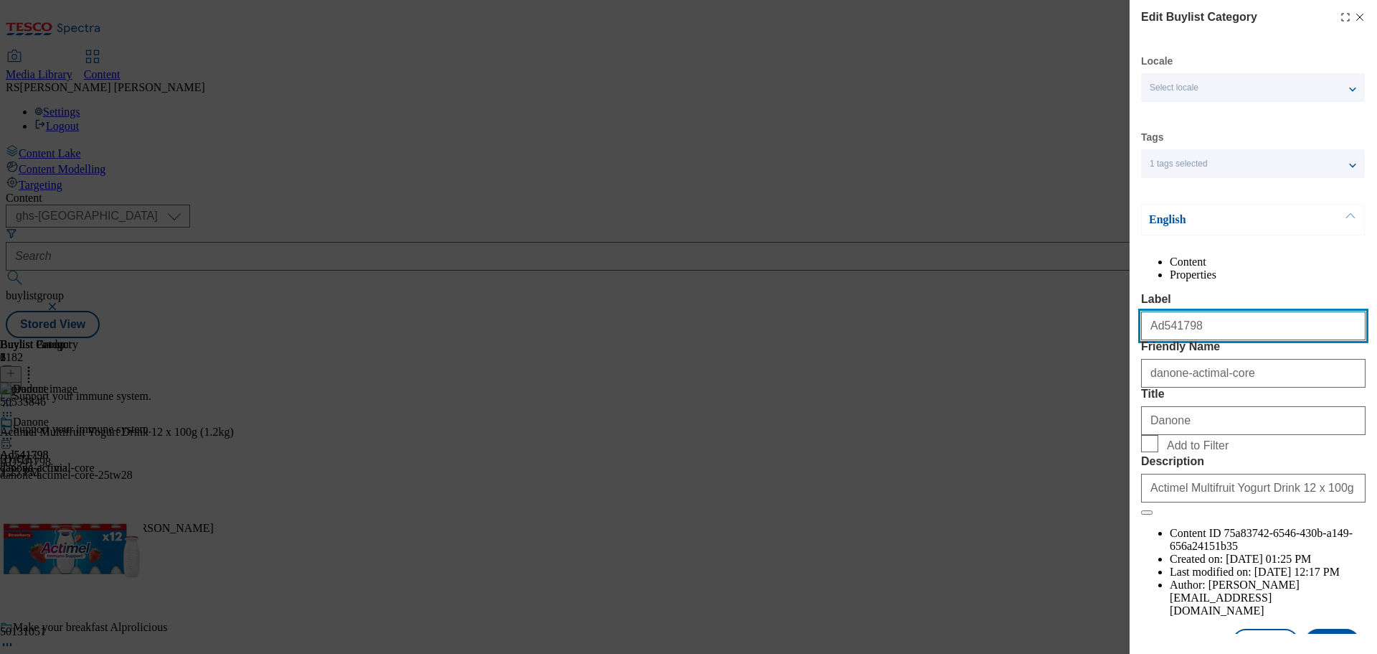
drag, startPoint x: 1205, startPoint y: 357, endPoint x: 1161, endPoint y: 364, distance: 43.5
click at [1161, 340] on input "Ad541798" at bounding box center [1253, 325] width 225 height 29
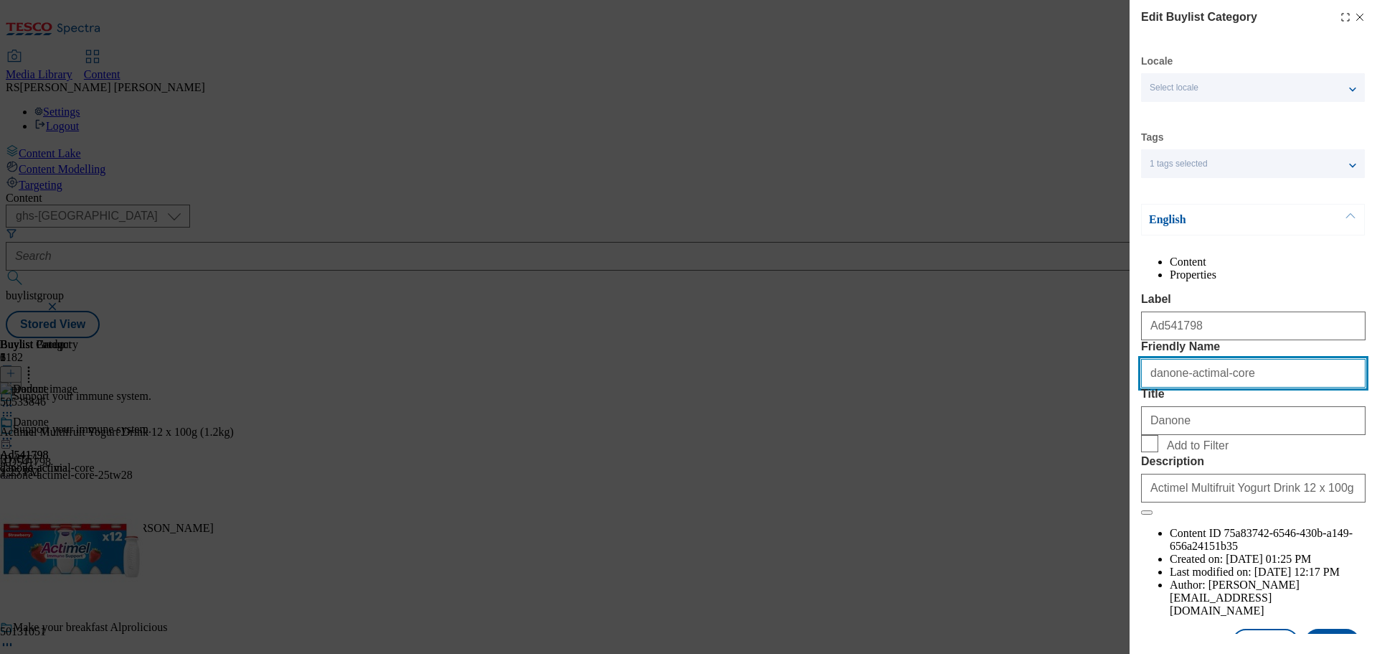
click at [1270, 387] on input "danone-actimal-core" at bounding box center [1253, 373] width 225 height 29
click at [1261, 387] on input "danone-actimal-core" at bounding box center [1253, 373] width 225 height 29
paste input "via"
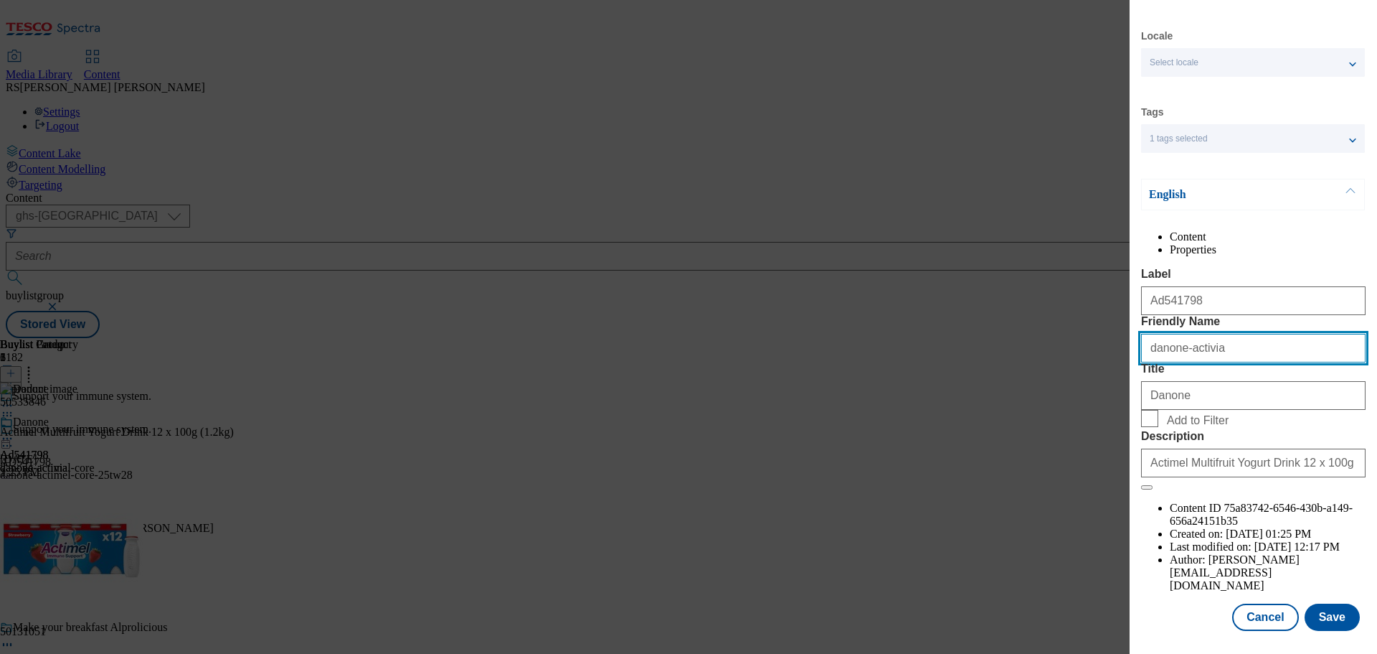
scroll to position [52, 0]
type input "danone-activia"
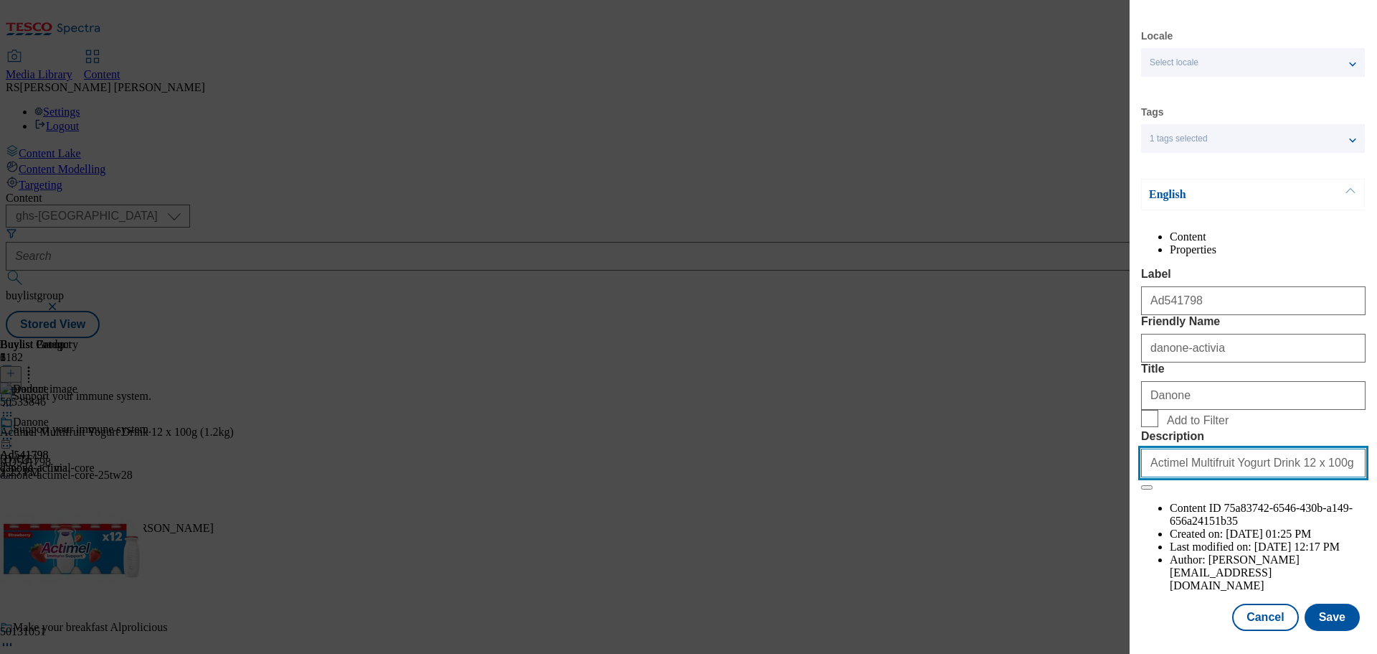
click at [1288, 477] on input "Actimel Multifruit Yogurt Drink 12 x 100g (1.2kg)" at bounding box center [1253, 462] width 225 height 29
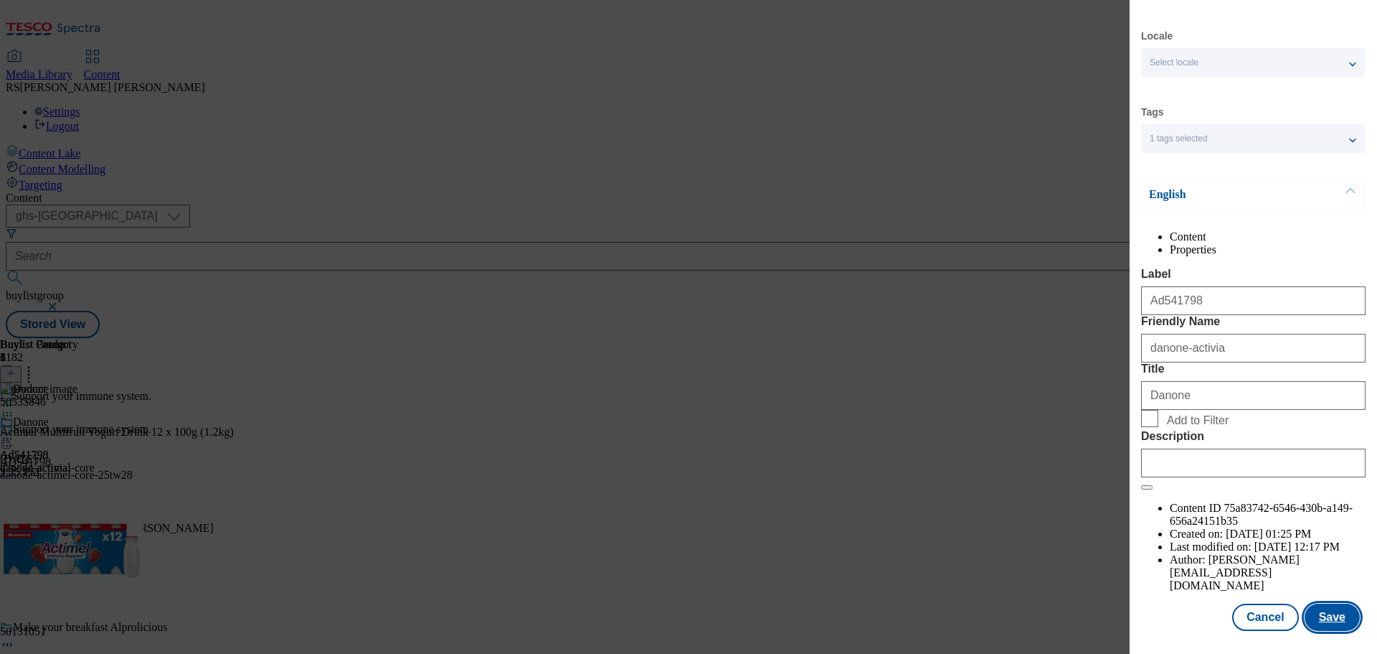
click at [1334, 609] on button "Save" at bounding box center [1332, 616] width 55 height 27
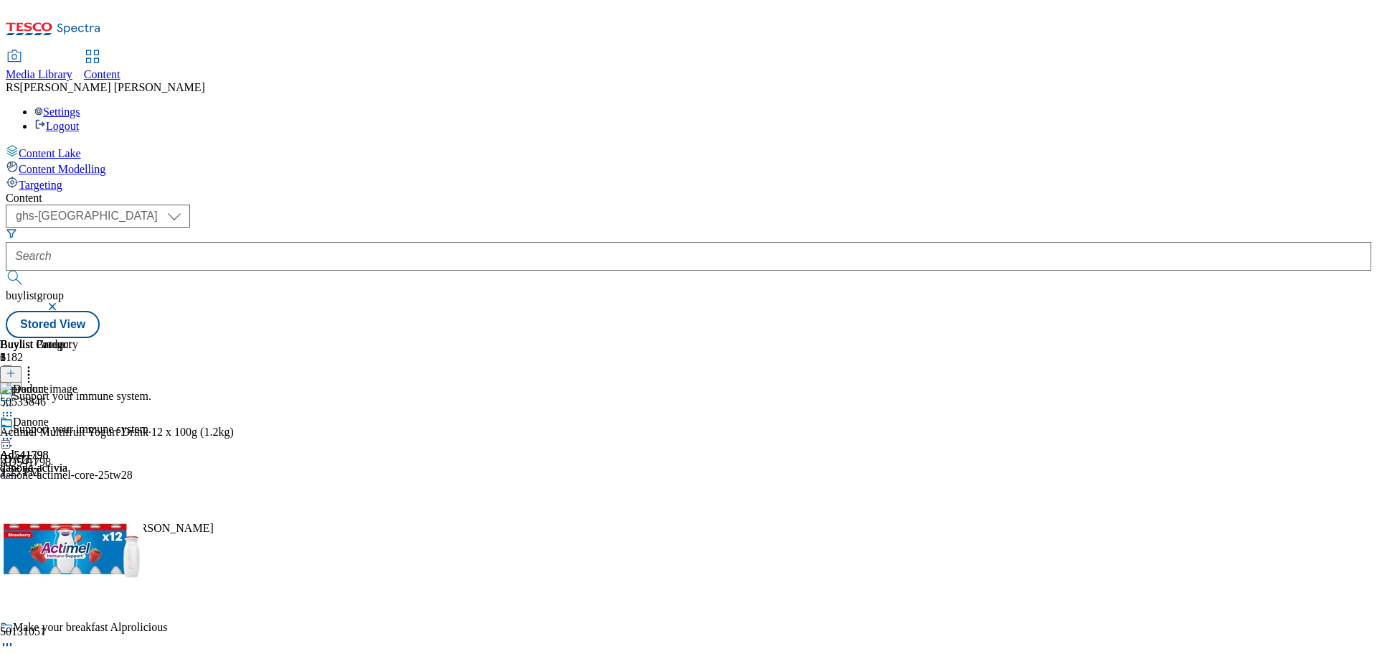
click at [36, 364] on icon at bounding box center [29, 371] width 14 height 14
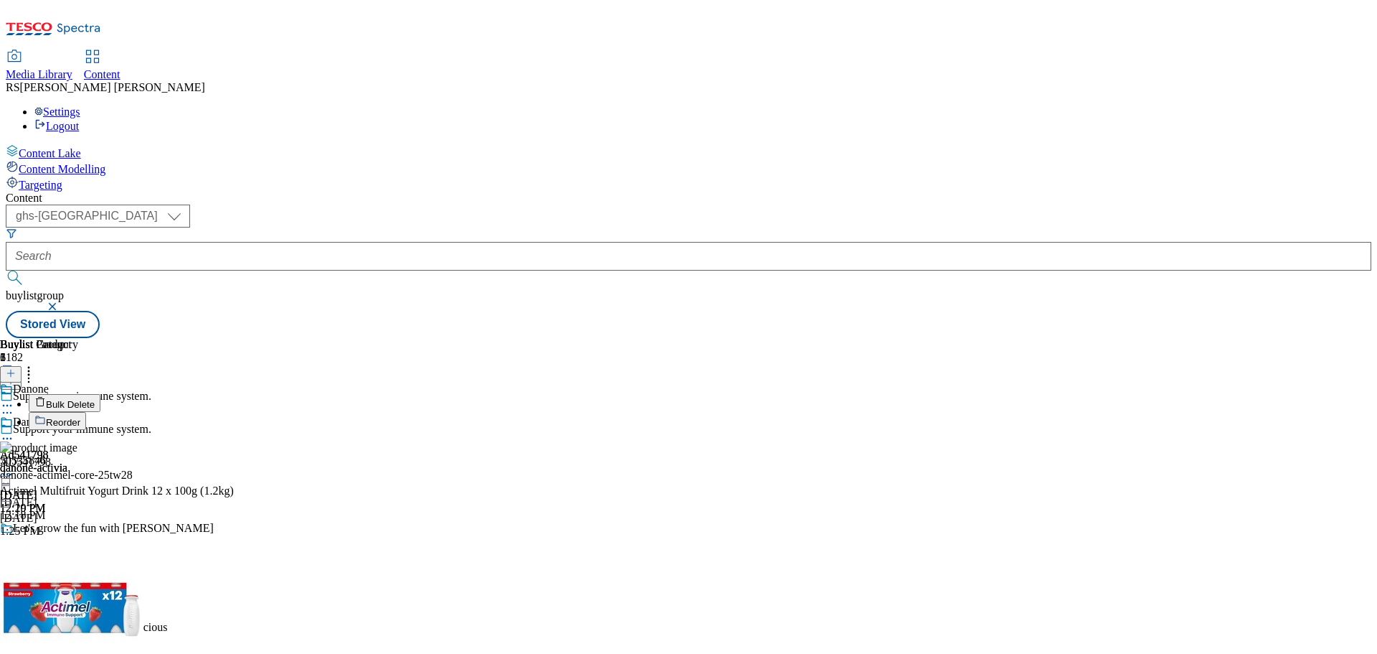
click at [100, 394] on button "Bulk Delete" at bounding box center [65, 403] width 72 height 18
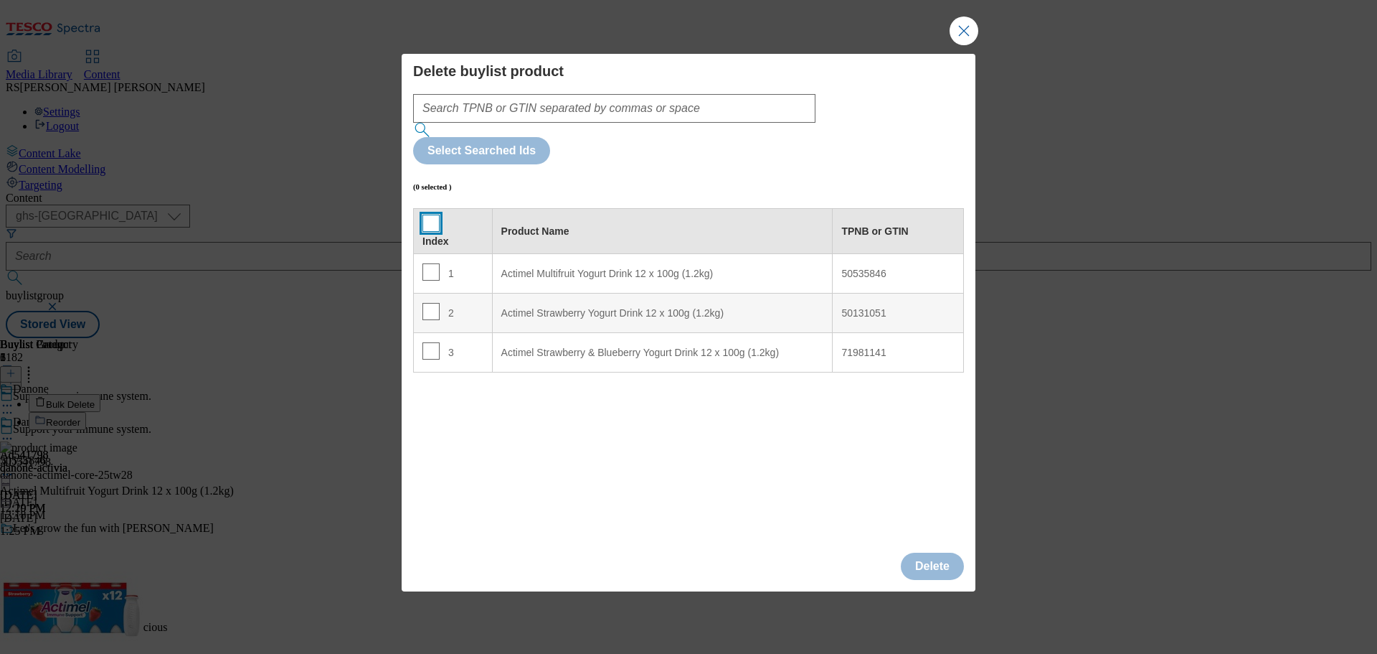
click at [429, 215] on input "Modal" at bounding box center [431, 223] width 17 height 17
checkbox input "true"
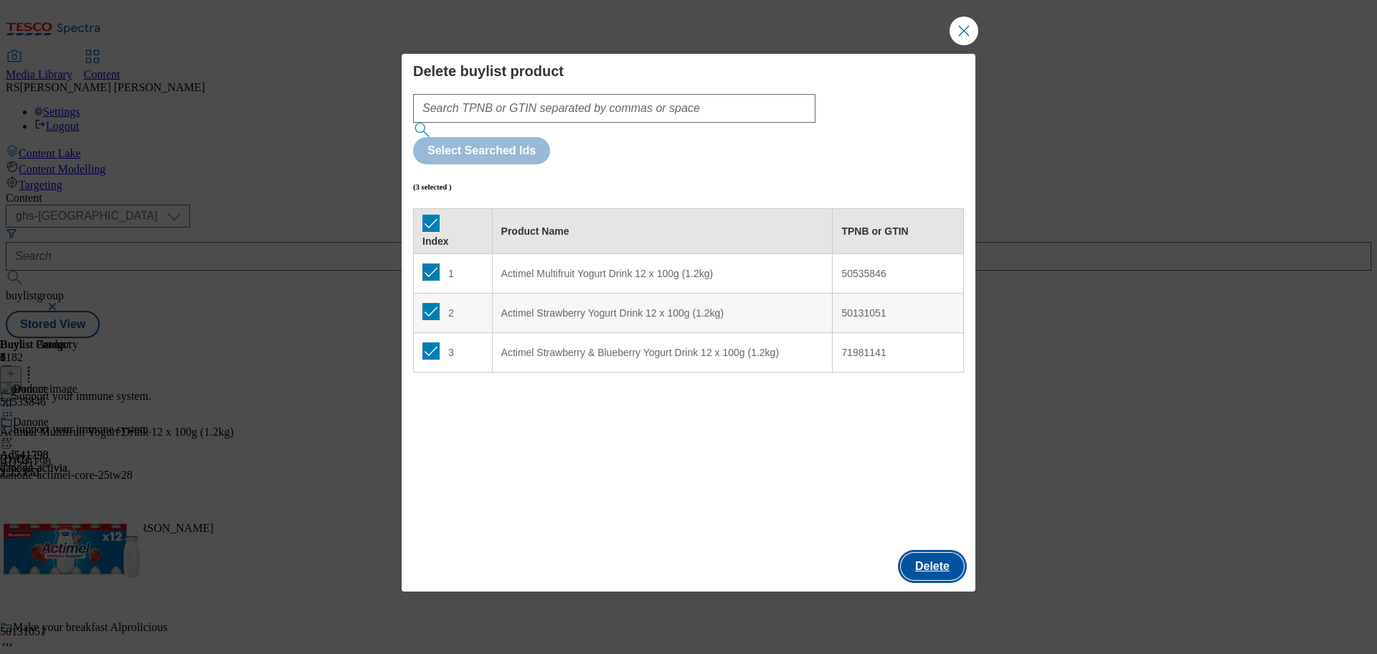
click at [925, 552] on button "Delete" at bounding box center [932, 565] width 63 height 27
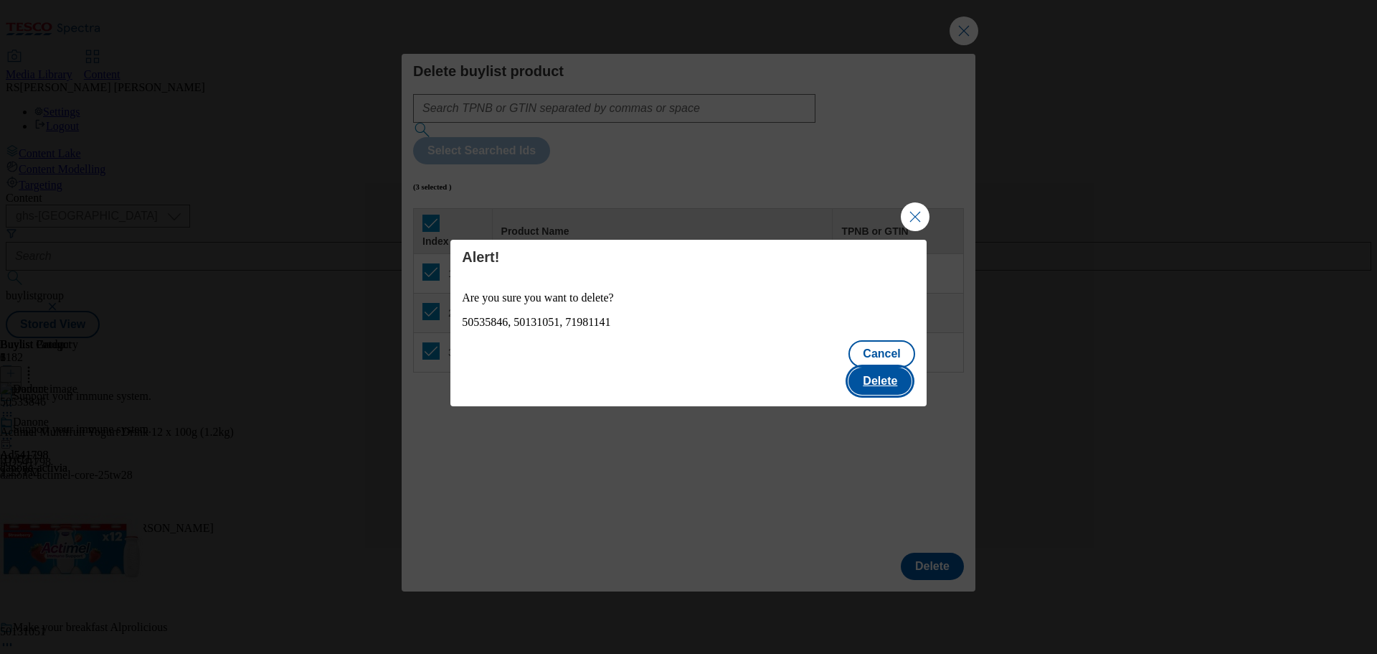
click at [871, 367] on button "Delete" at bounding box center [880, 380] width 63 height 27
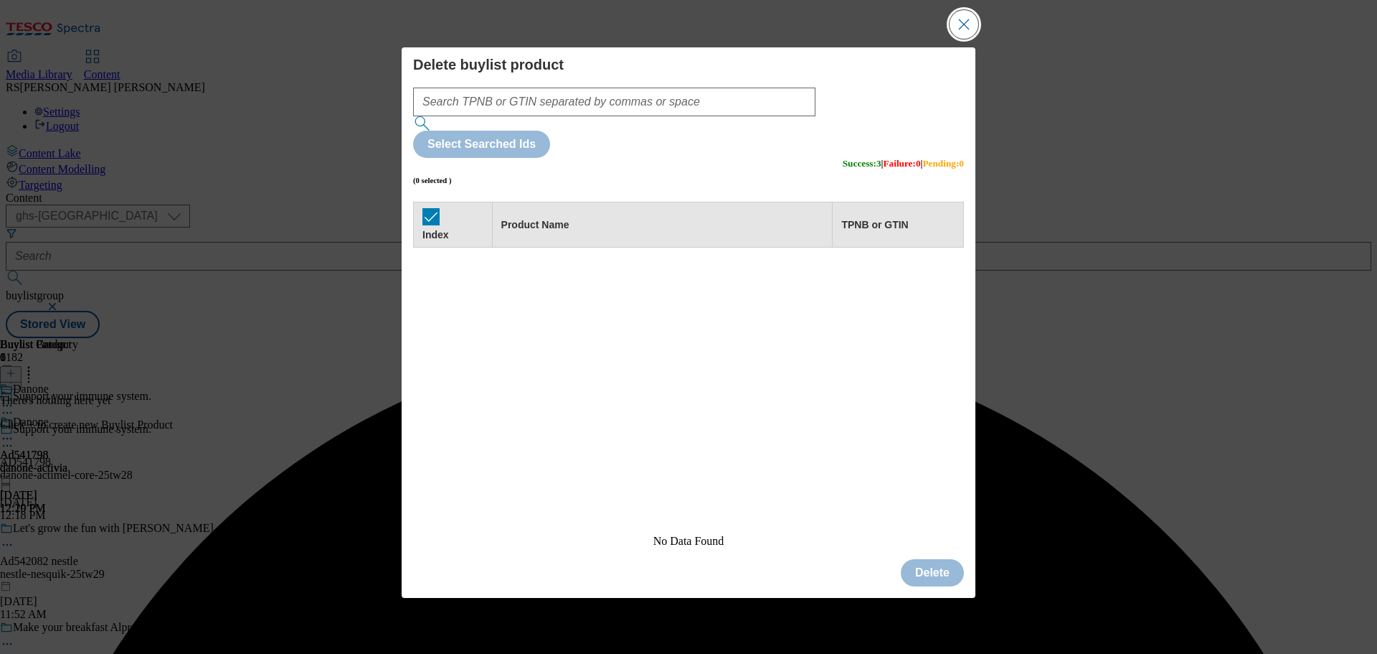
click at [964, 39] on button "Close Modal" at bounding box center [964, 24] width 29 height 29
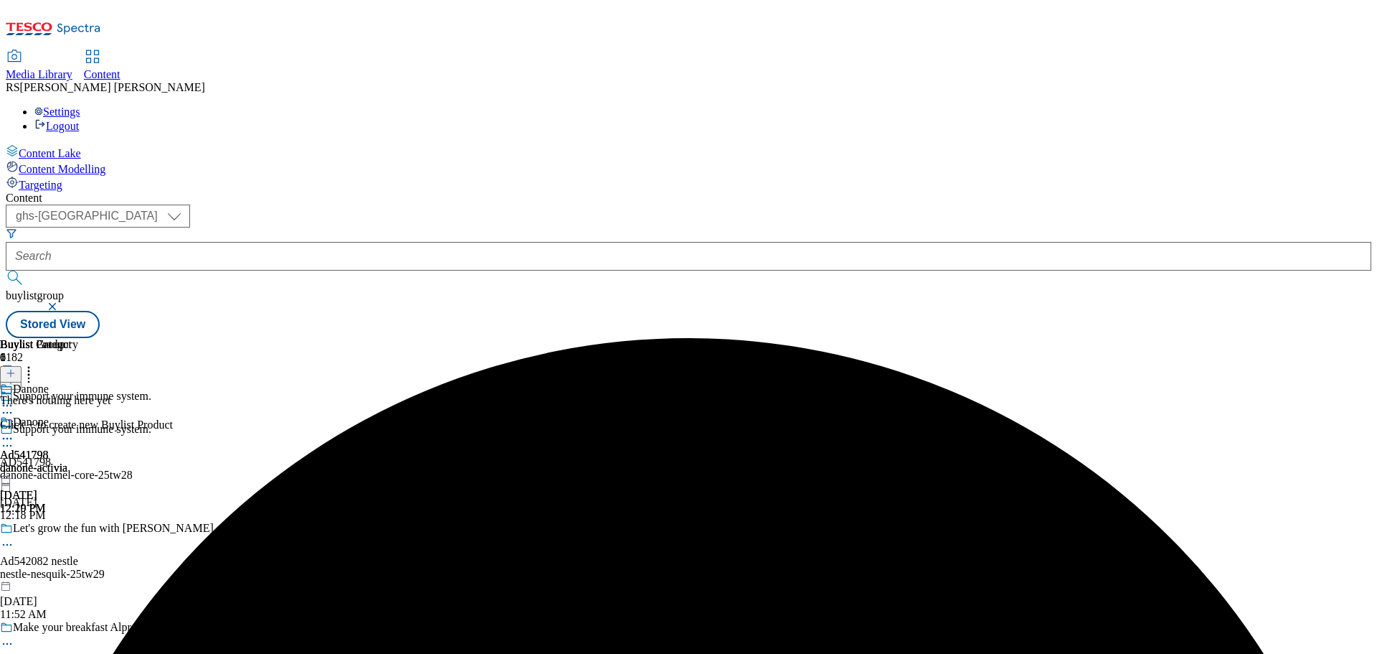
click at [16, 368] on icon at bounding box center [11, 373] width 10 height 10
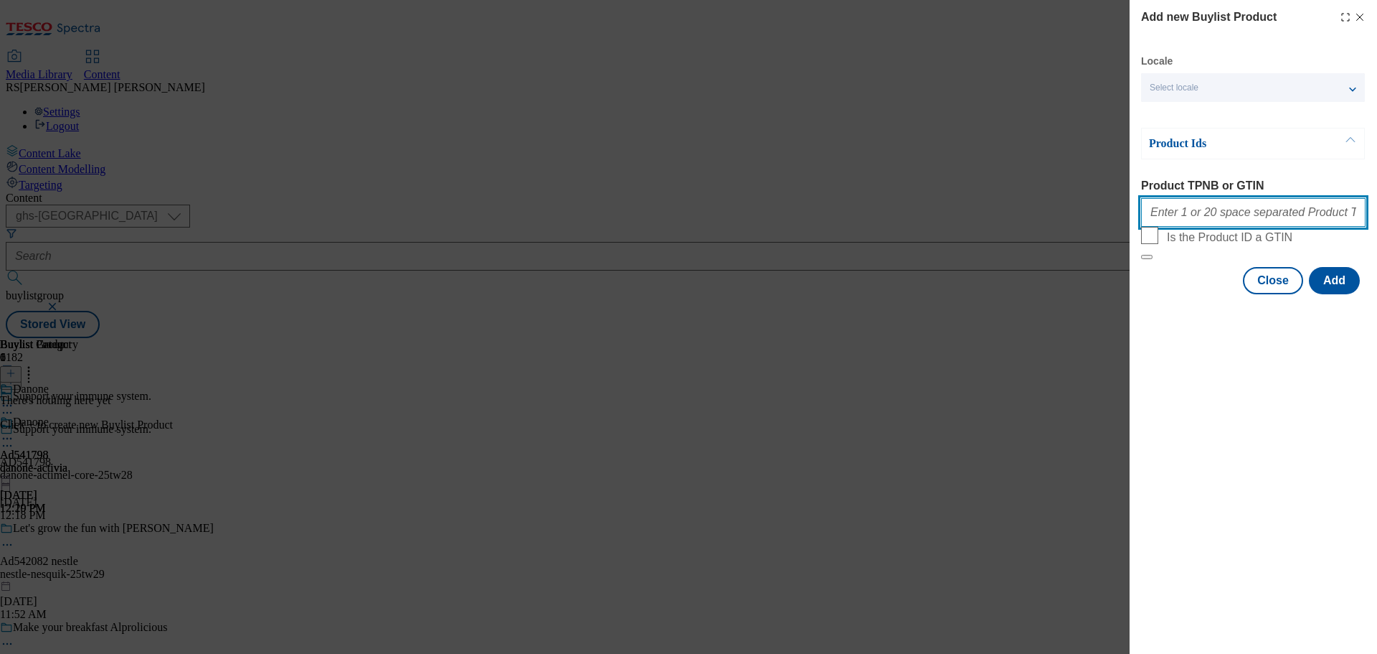
click at [1204, 227] on input "Product TPNB or GTIN" at bounding box center [1253, 212] width 225 height 29
paste input "93417345 93726280 93478992 96973274 96300023, 93417345 93726280 93478992 969732…"
type input "93417345 93726280 93478992 96973274 96300023, 93417345 93726280 93478992 969732…"
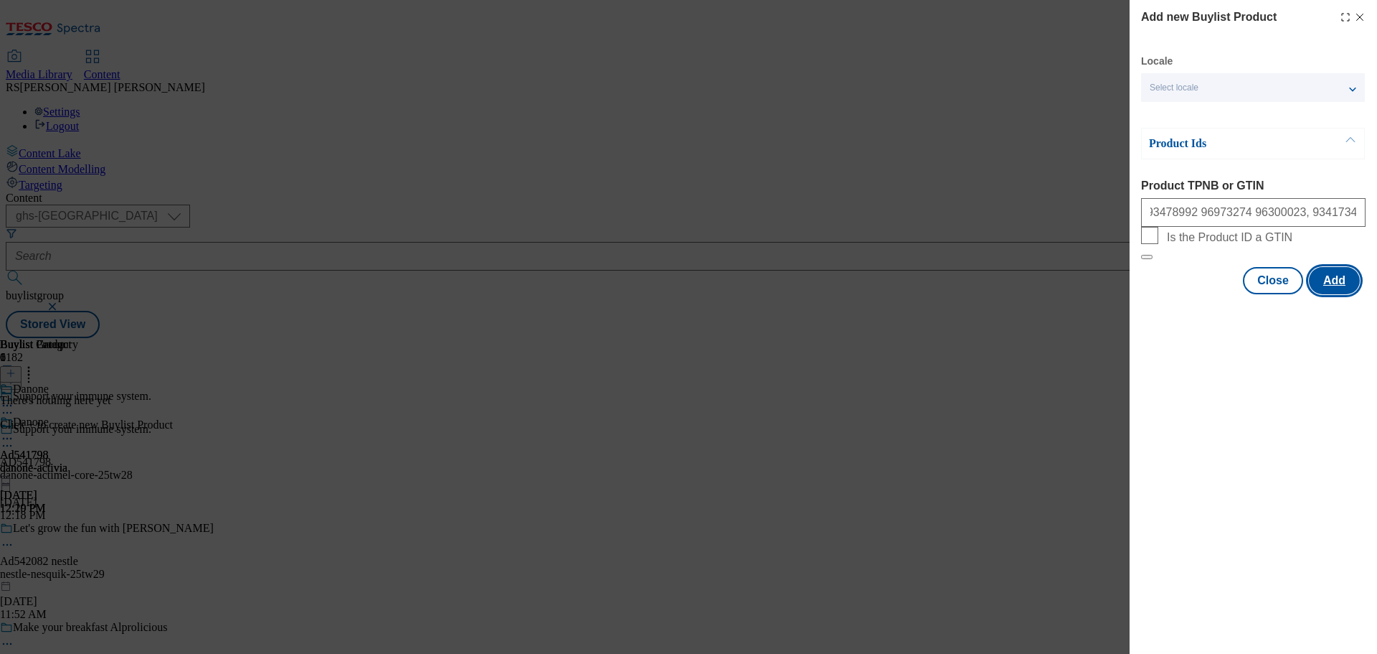
click at [1332, 294] on button "Add" at bounding box center [1334, 280] width 51 height 27
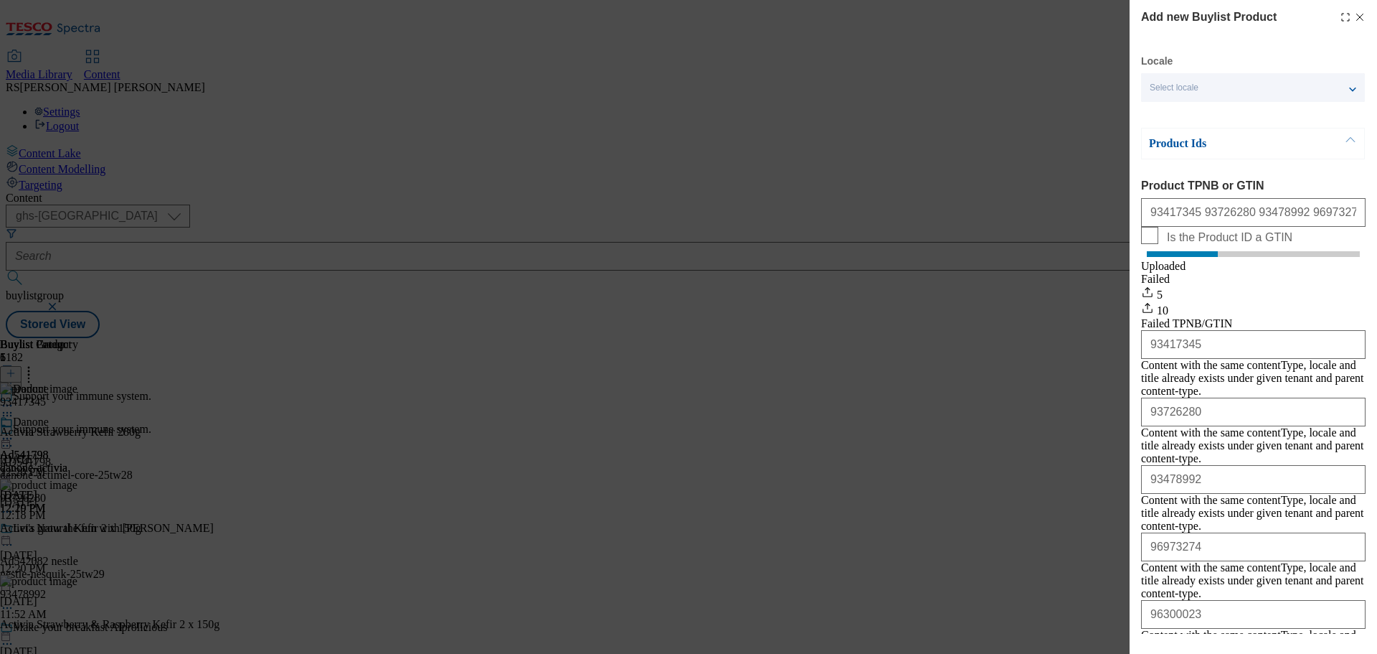
scroll to position [331, 0]
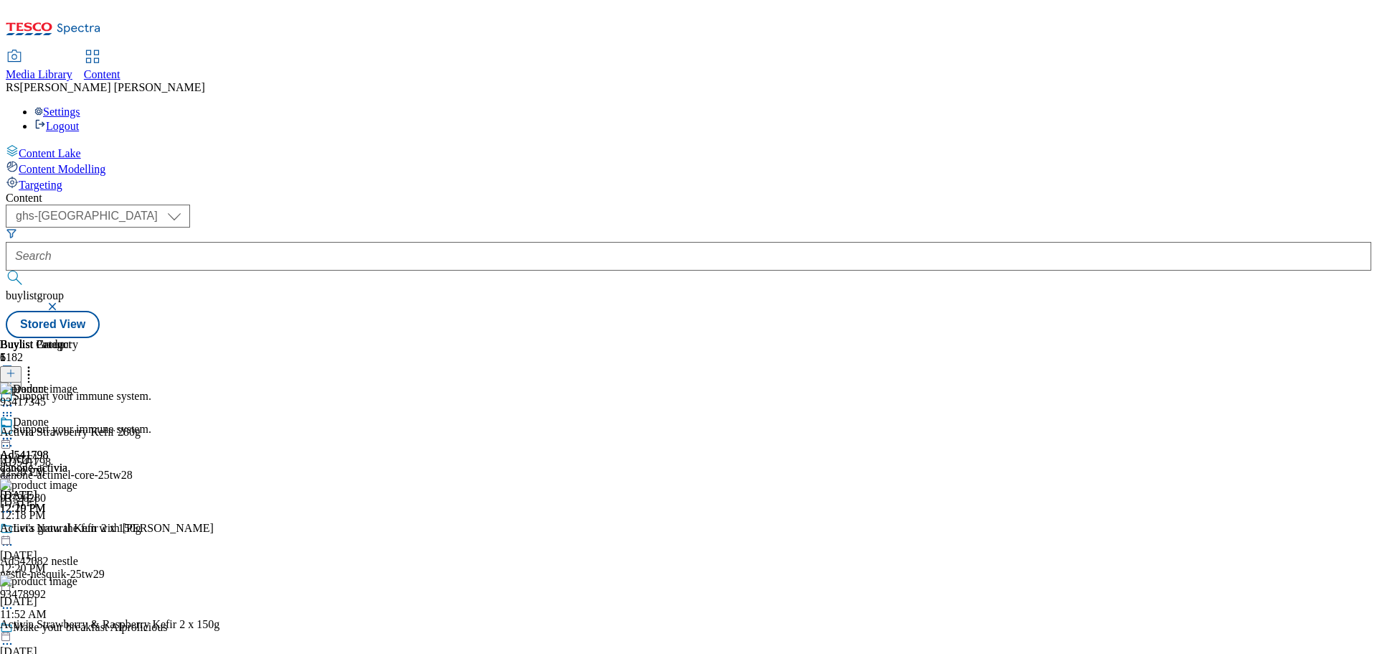
scroll to position [0, 0]
click at [14, 438] on icon at bounding box center [7, 445] width 14 height 14
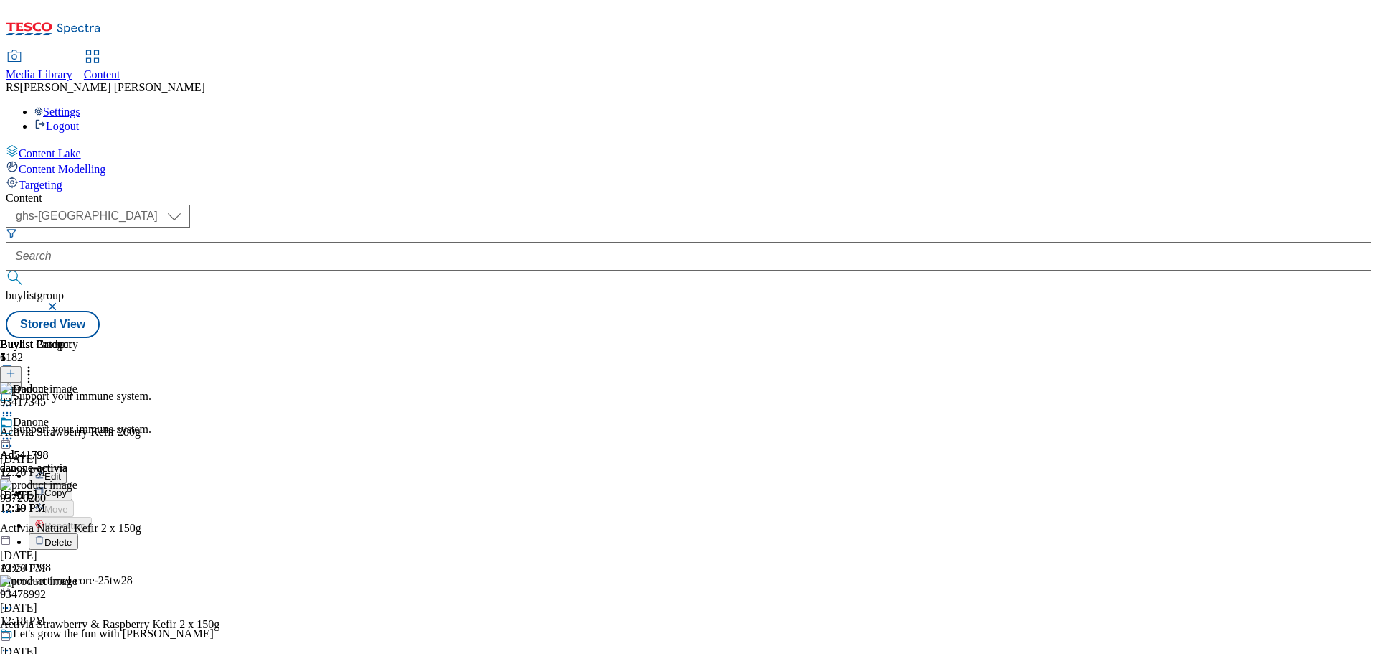
click at [67, 467] on button "Edit" at bounding box center [48, 475] width 38 height 17
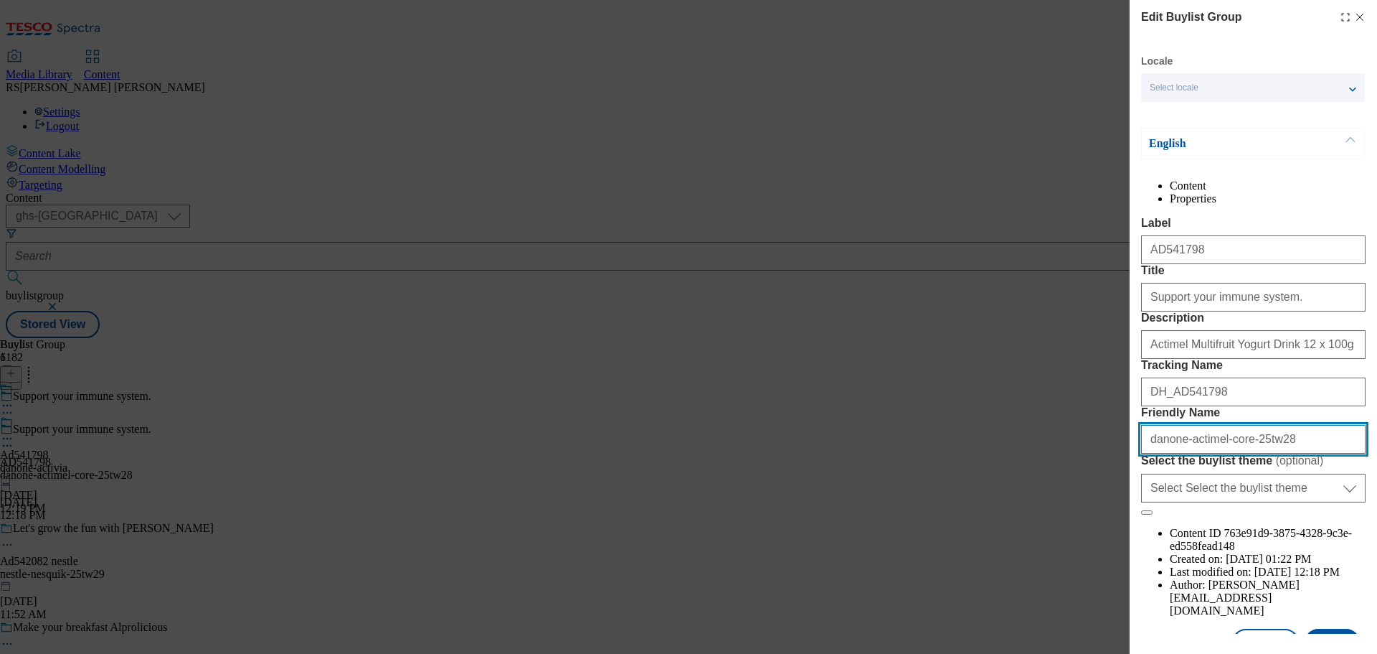
click at [1266, 453] on input "danone-actimel-core-25tw28" at bounding box center [1253, 439] width 225 height 29
paste input "via-25tw31"
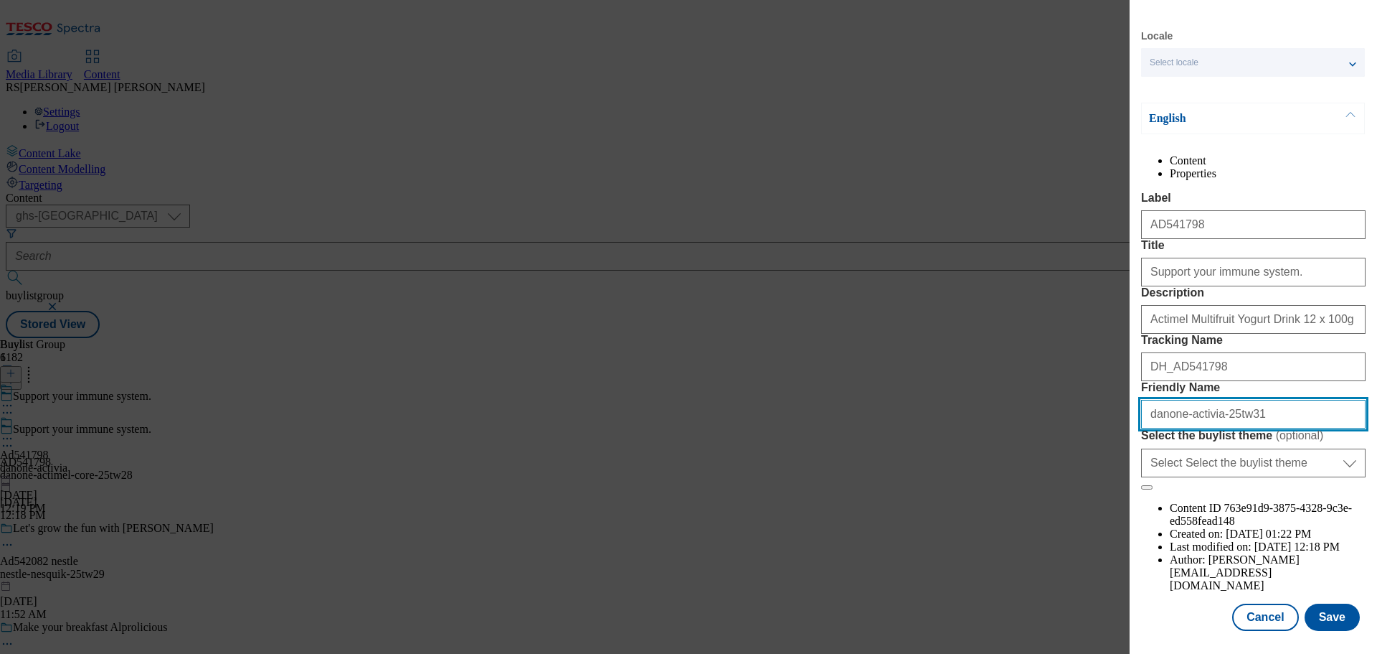
scroll to position [80, 0]
type input "danone-activia-25tw31"
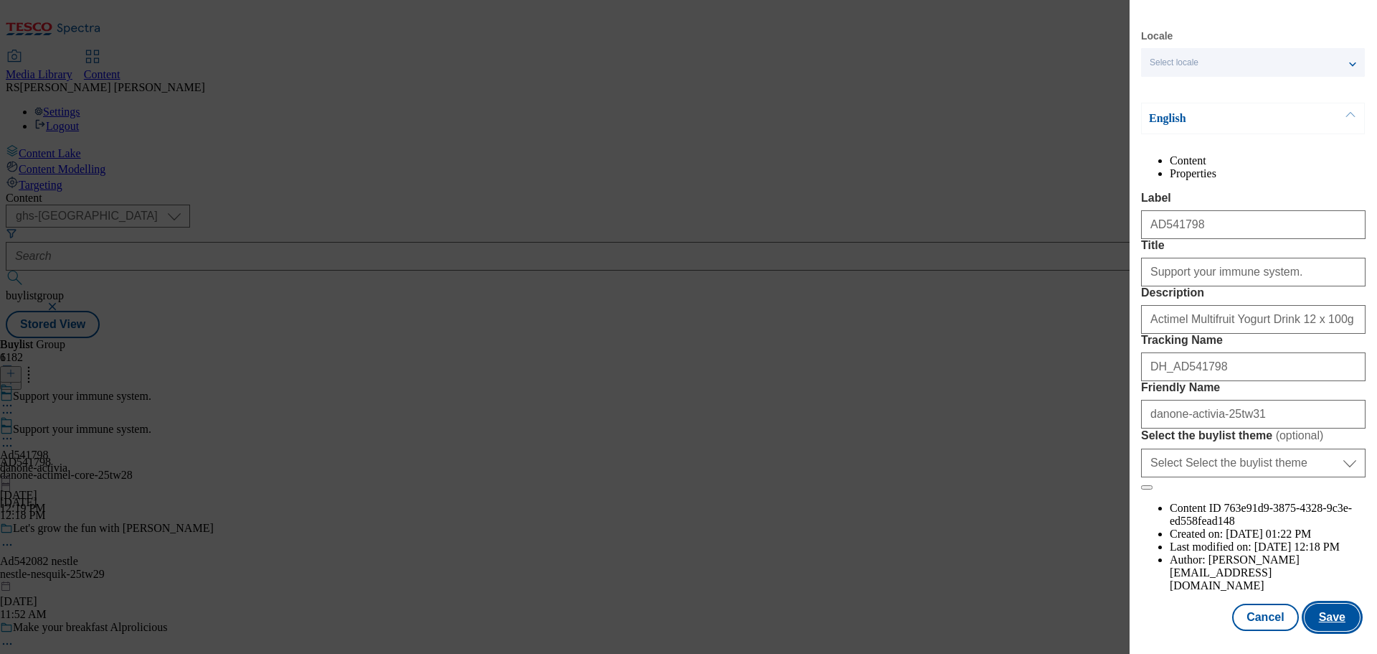
click at [1321, 614] on button "Save" at bounding box center [1332, 616] width 55 height 27
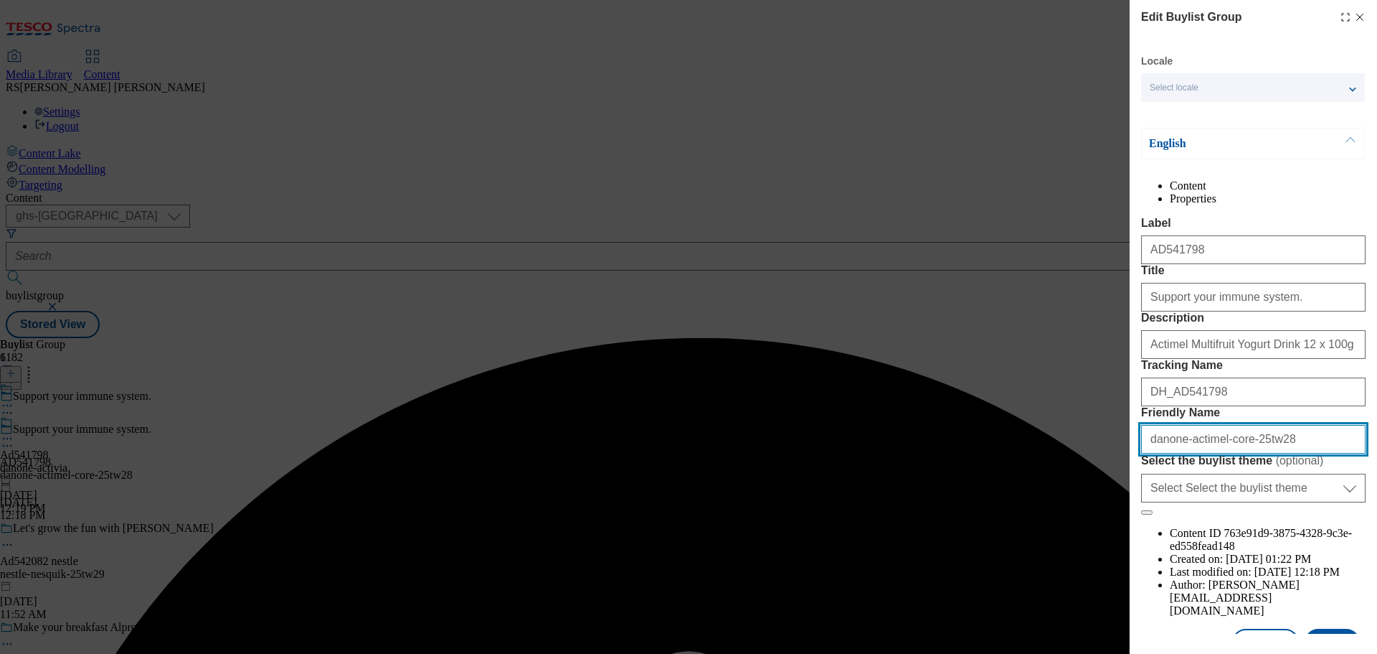
click at [1298, 453] on input "danone-actimel-core-25tw28" at bounding box center [1253, 439] width 225 height 29
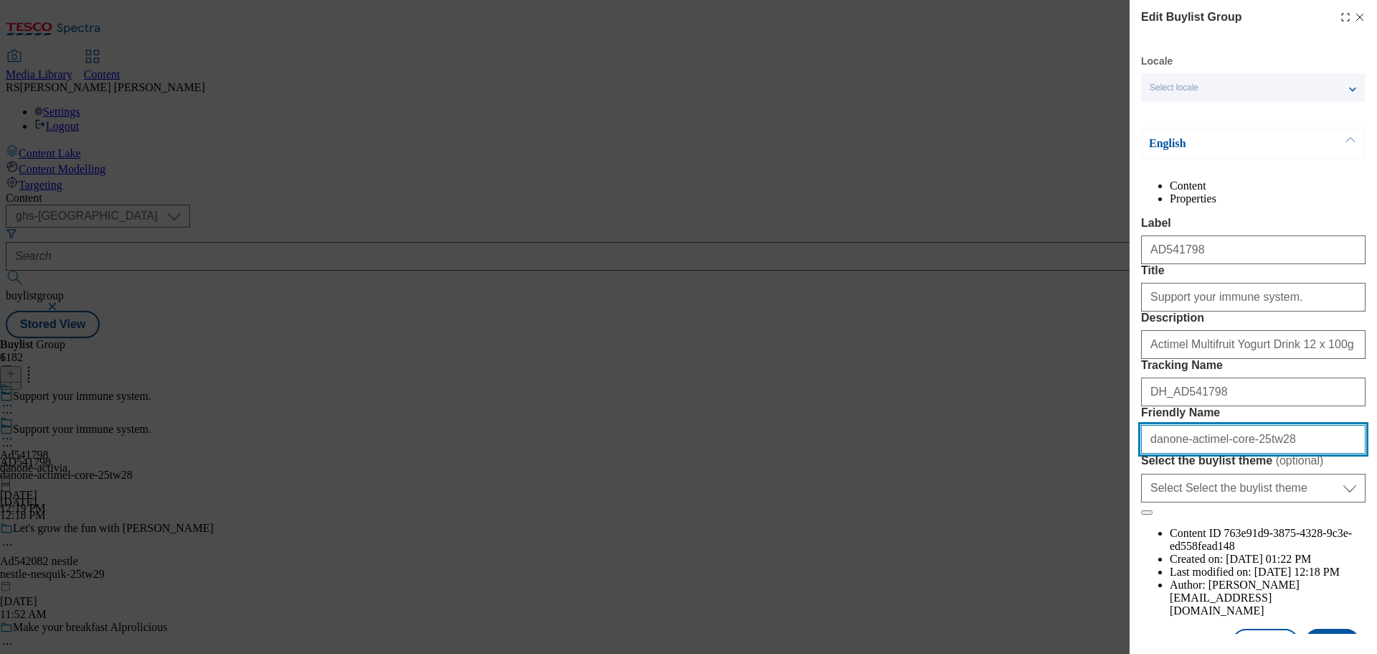
paste input "via-25tw31"
click at [1211, 453] on input "danone-activia-25tw31" at bounding box center [1253, 439] width 225 height 29
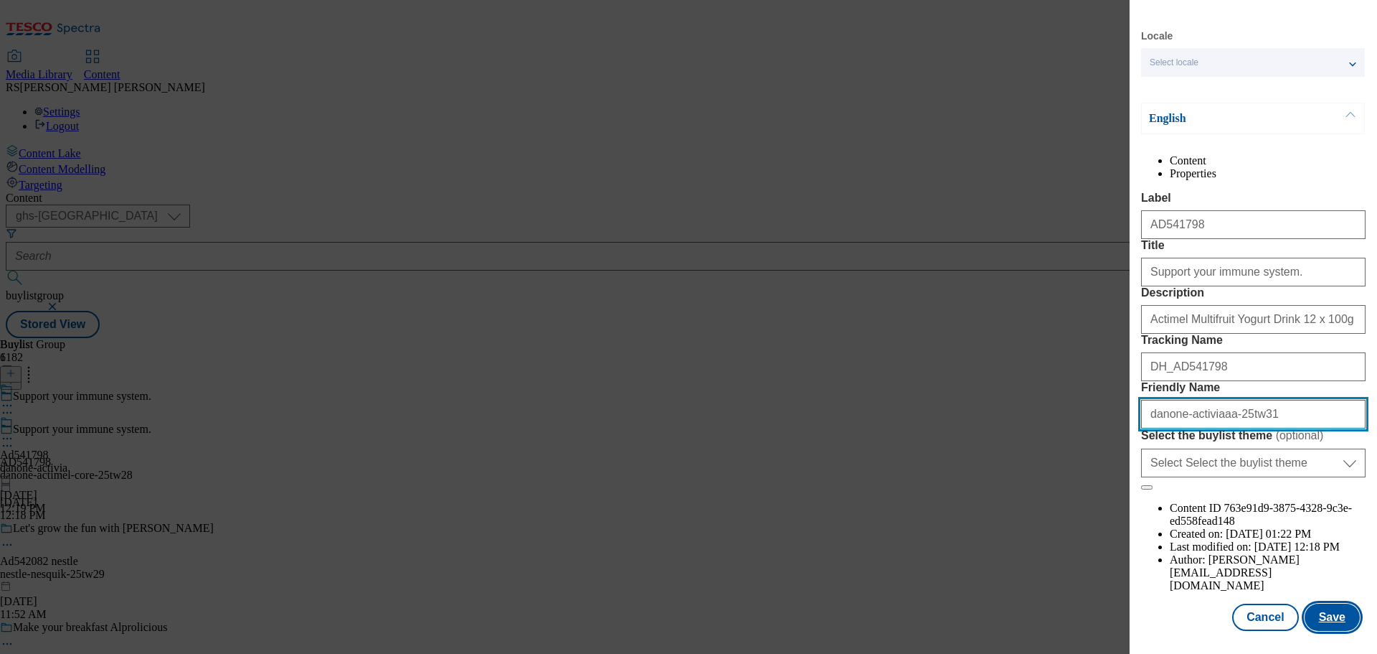
type input "danone-activiaaa-25tw31"
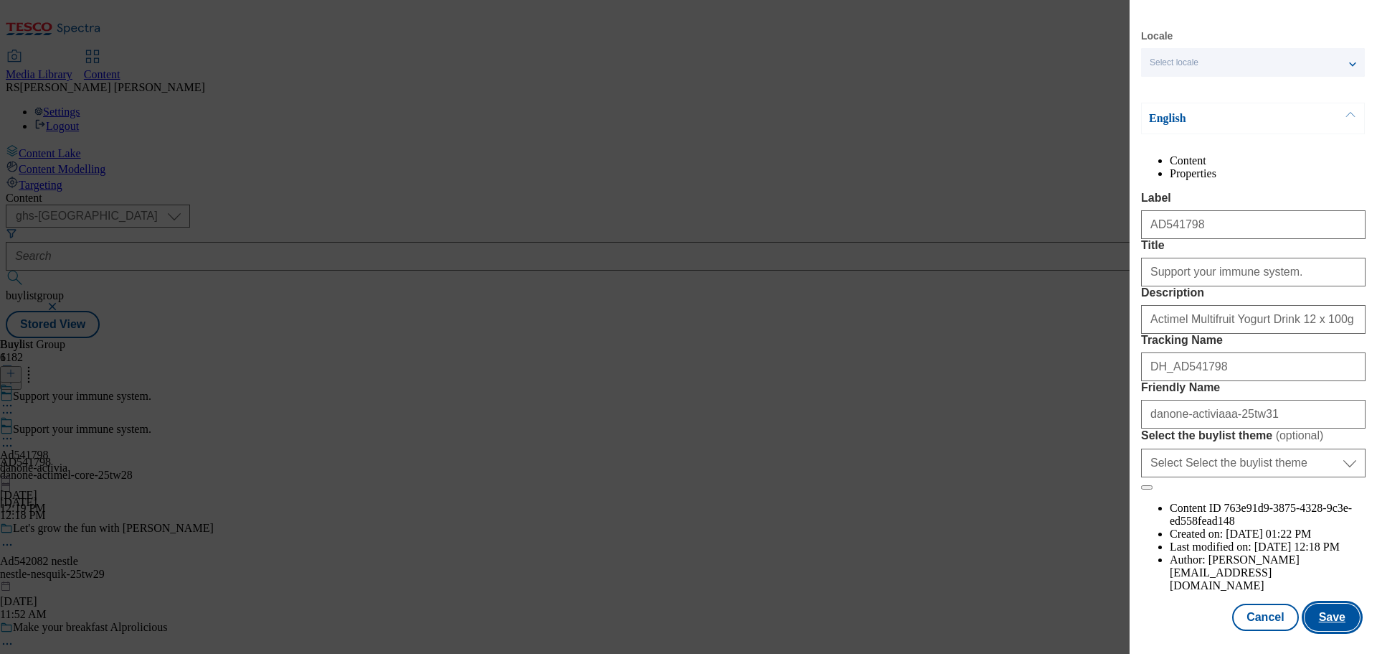
click at [1326, 619] on button "Save" at bounding box center [1332, 616] width 55 height 27
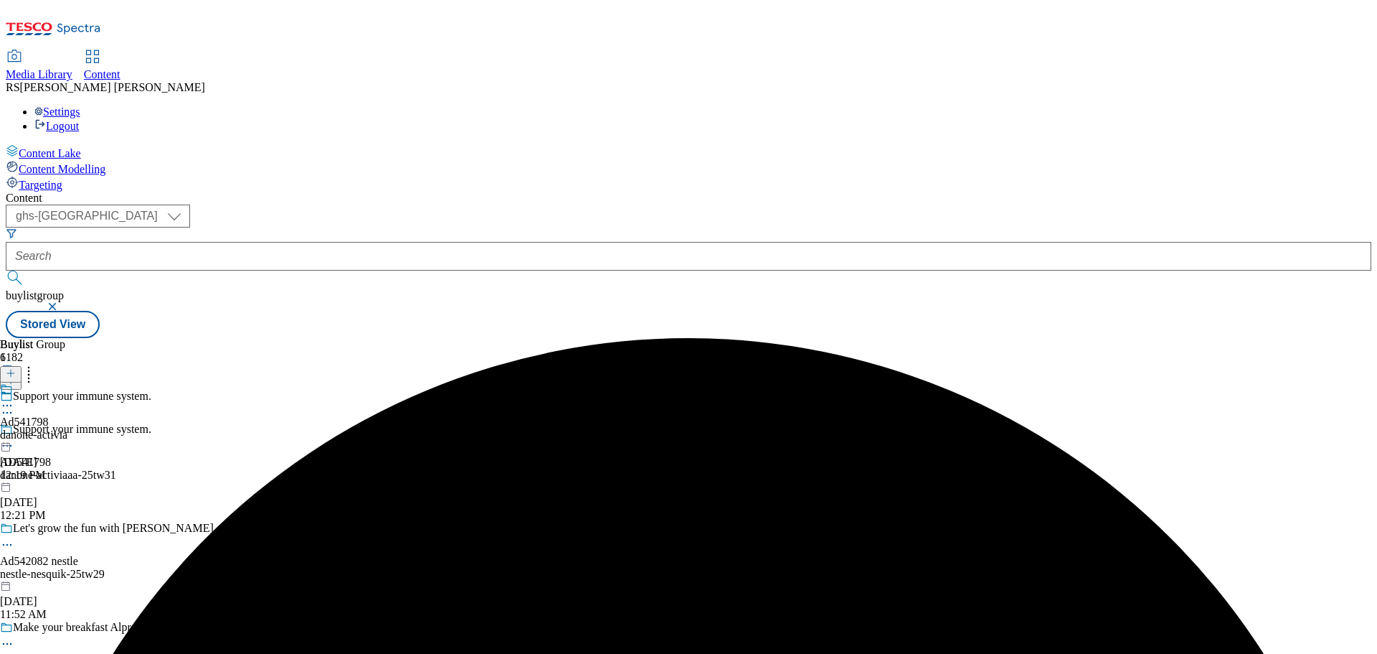
click at [311, 423] on div "Support your immune system. AD541798 danone-activiaaa-25tw31 Sep 9, 2025 12:21 …" at bounding box center [155, 472] width 311 height 99
click at [5, 445] on circle at bounding box center [4, 446] width 2 height 2
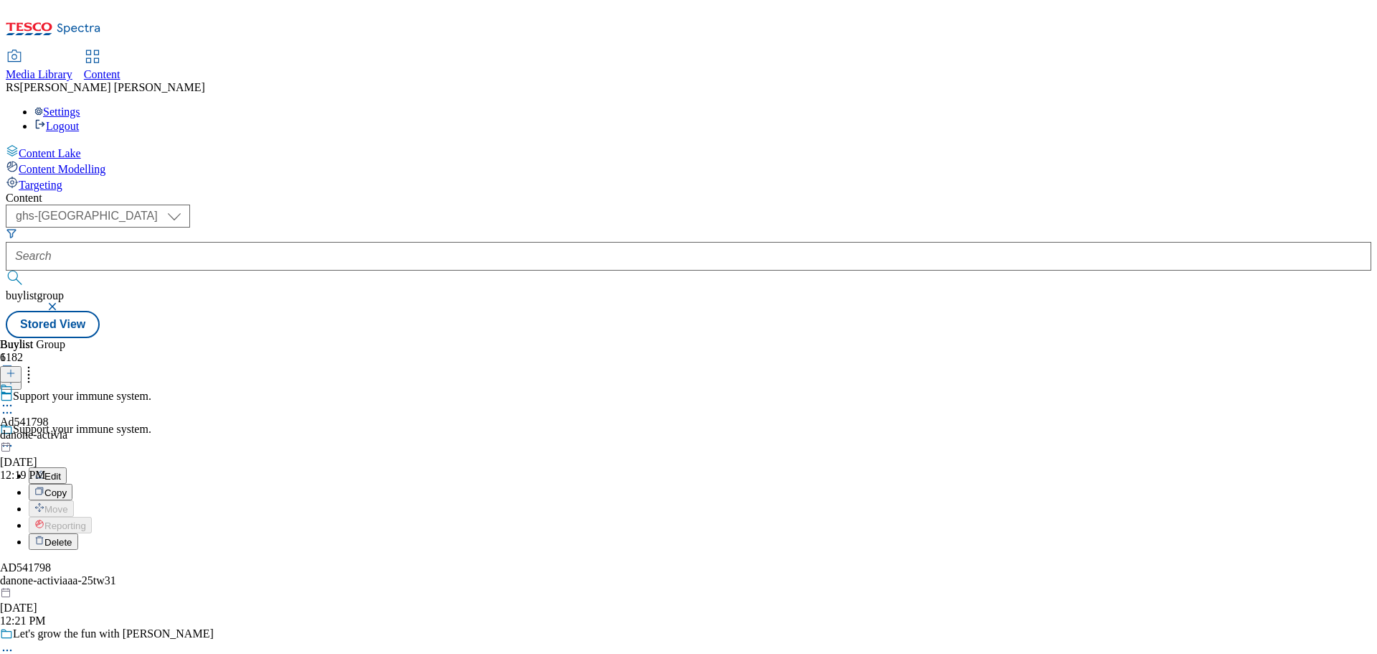
click at [67, 467] on button "Edit" at bounding box center [48, 475] width 38 height 17
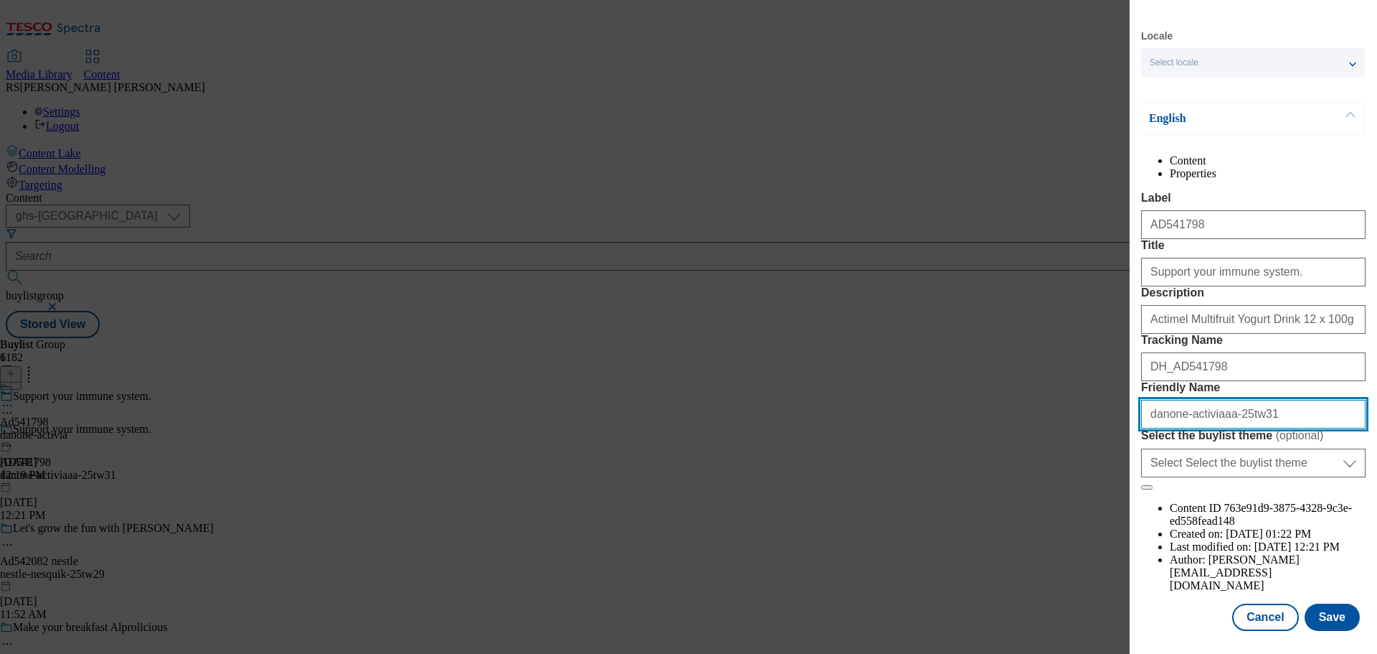
click at [1219, 428] on input "danone-activiaaa-25tw31" at bounding box center [1253, 414] width 225 height 29
type input "danone-activia-kefir-25tw31"
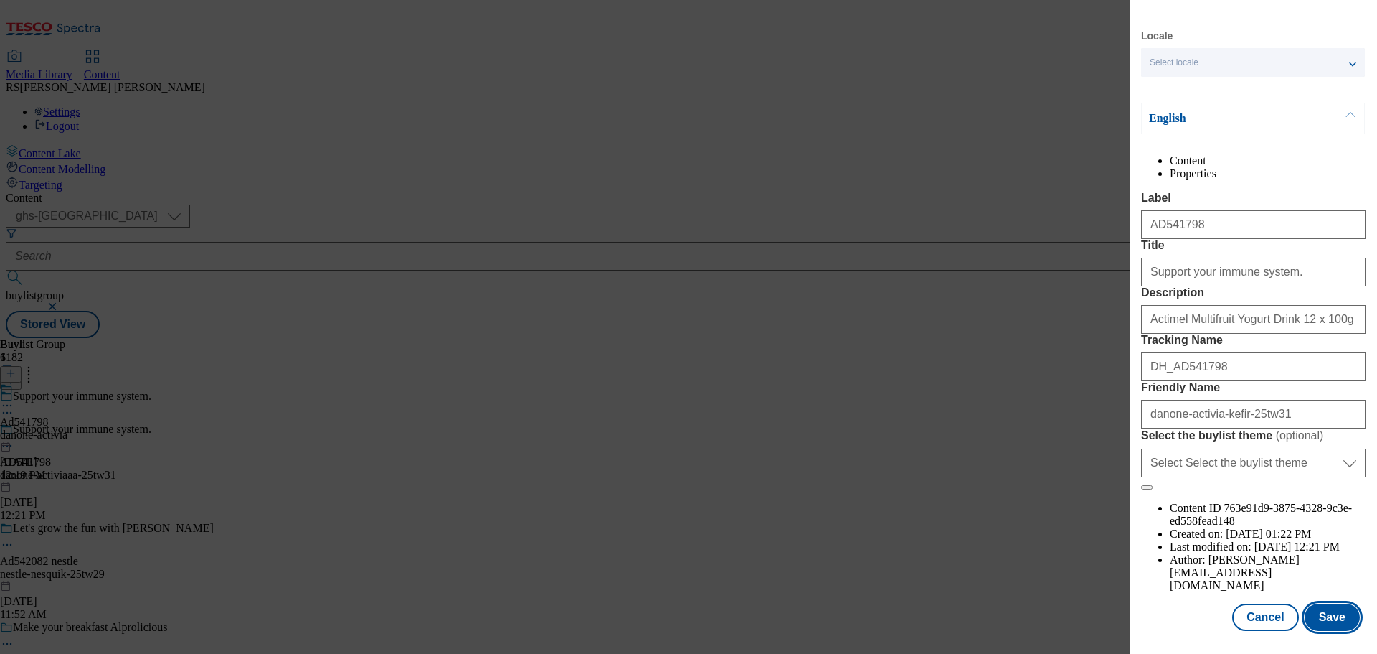
click at [1324, 613] on button "Save" at bounding box center [1332, 616] width 55 height 27
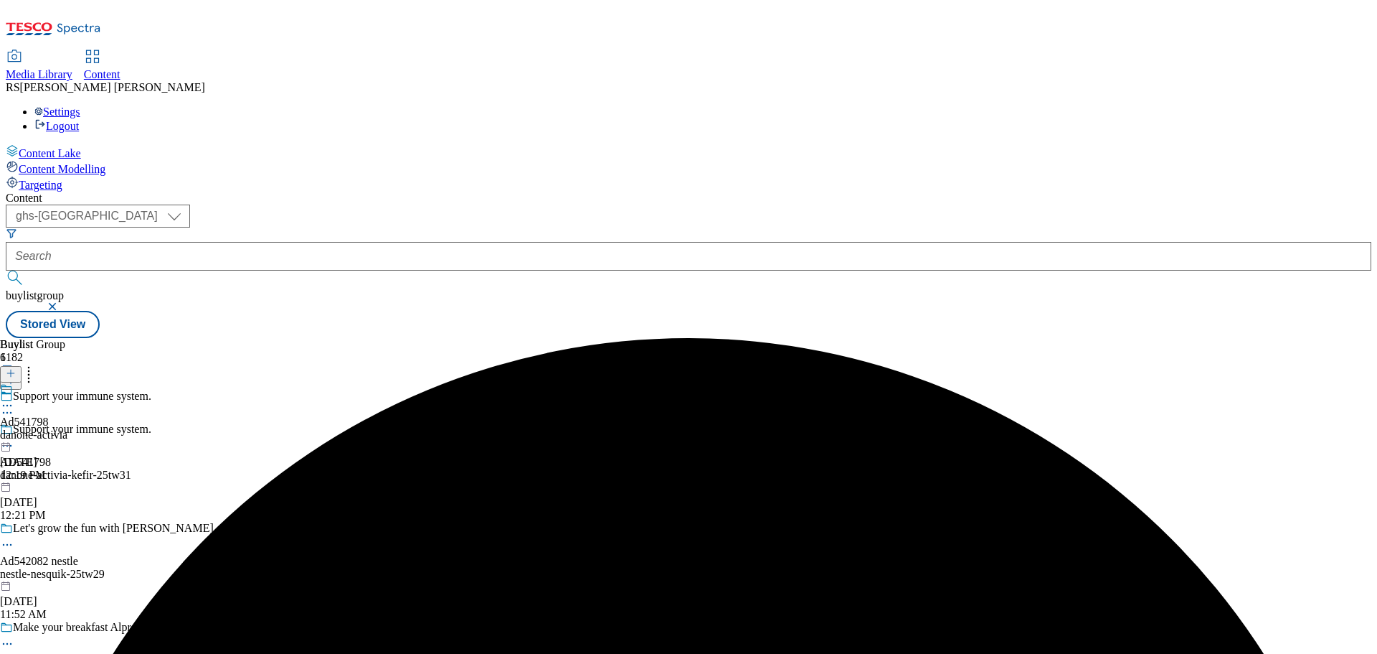
click at [67, 382] on div "Ad541798 danone-activia Sep 9, 2025 12:19 PM" at bounding box center [33, 431] width 67 height 99
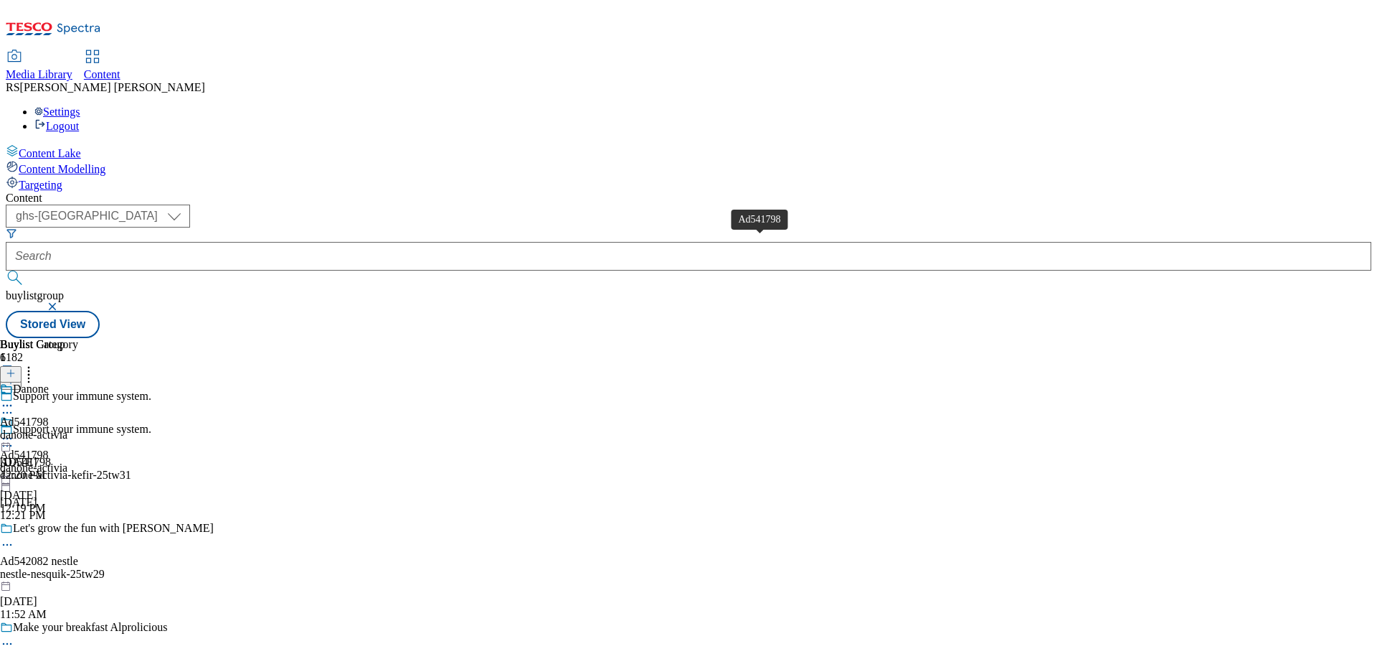
click at [49, 415] on div "Ad541798" at bounding box center [24, 421] width 49 height 13
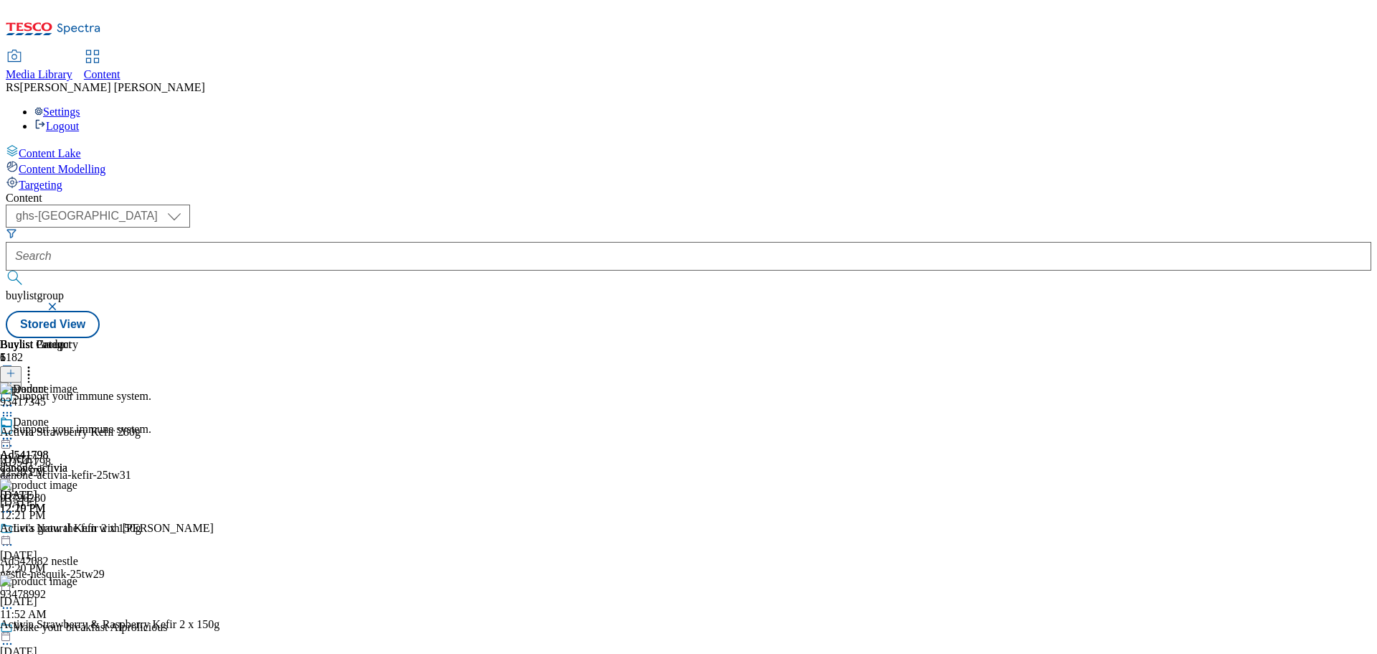
click at [14, 438] on icon at bounding box center [7, 445] width 14 height 14
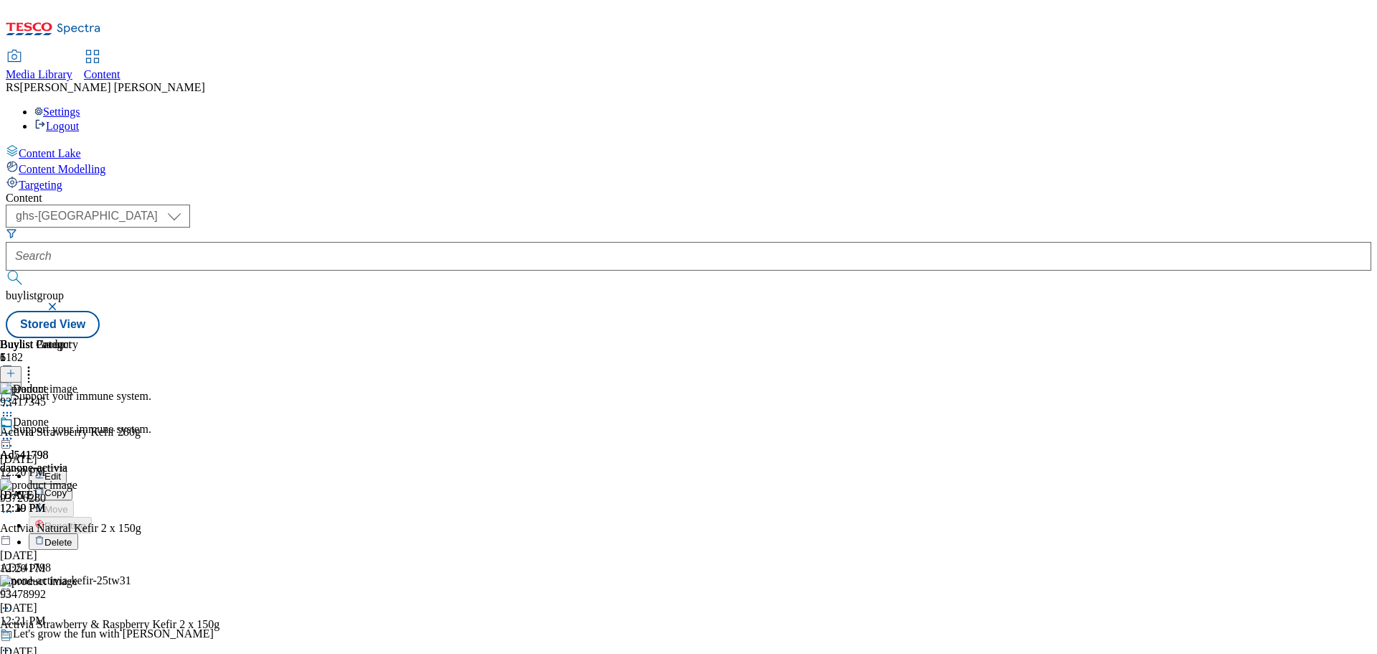
click at [67, 467] on button "Edit" at bounding box center [48, 475] width 38 height 17
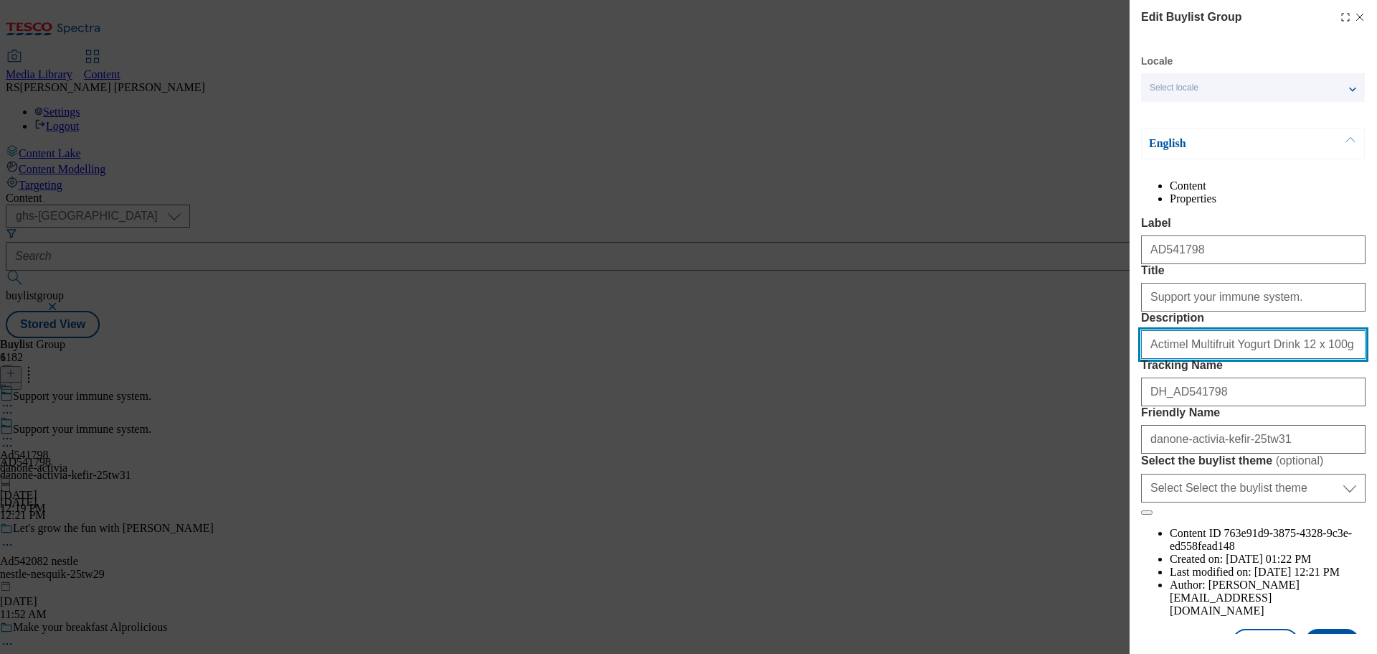
click at [1212, 359] on input "Actimel Multifruit Yogurt Drink 12 x 100g (1.2kg)" at bounding box center [1253, 344] width 225 height 29
paste input "via Strawberry Kefir 280g"
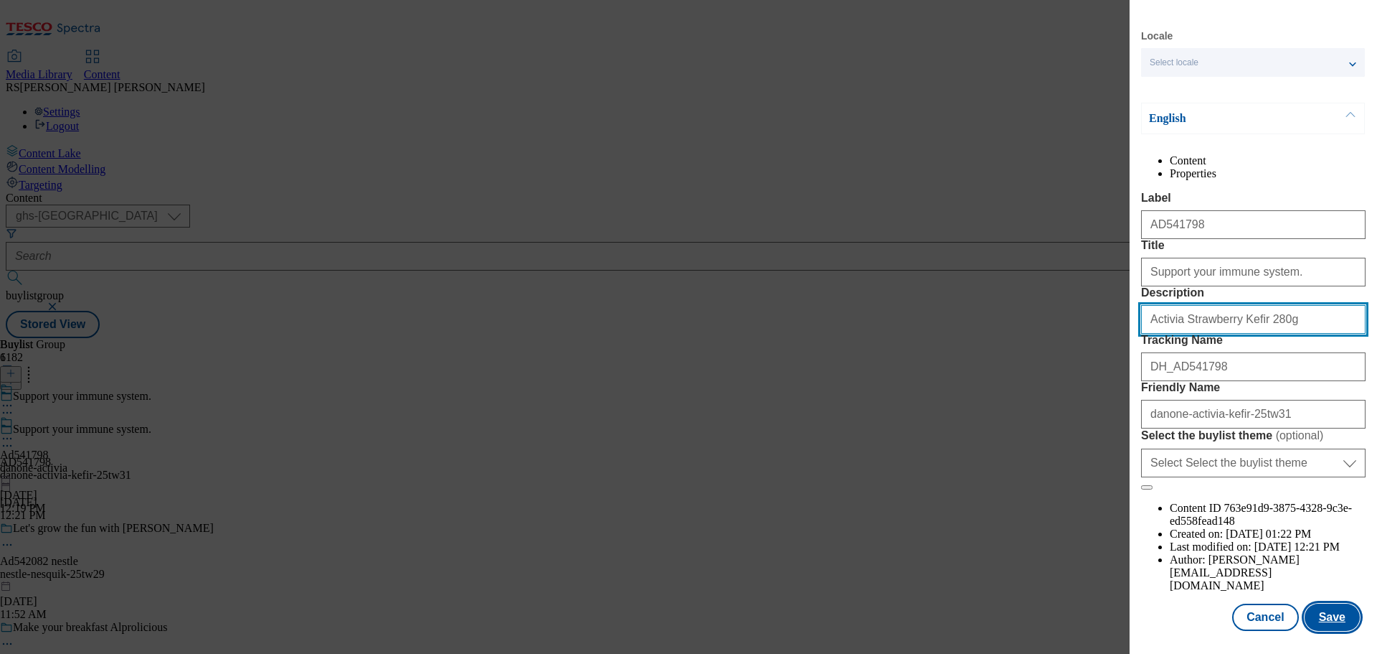
type input "Activia Strawberry Kefir 280g"
click at [1320, 611] on button "Save" at bounding box center [1332, 616] width 55 height 27
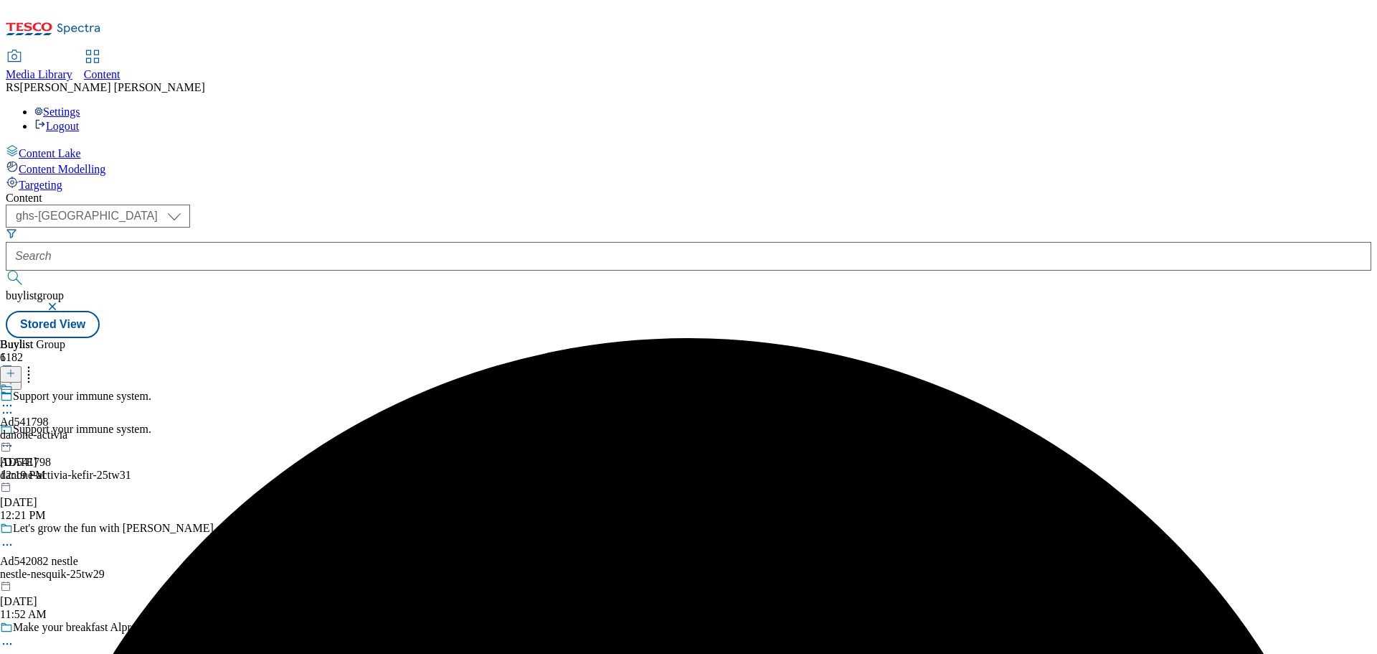
click at [67, 382] on div at bounding box center [33, 398] width 67 height 33
click at [14, 431] on icon at bounding box center [7, 438] width 14 height 14
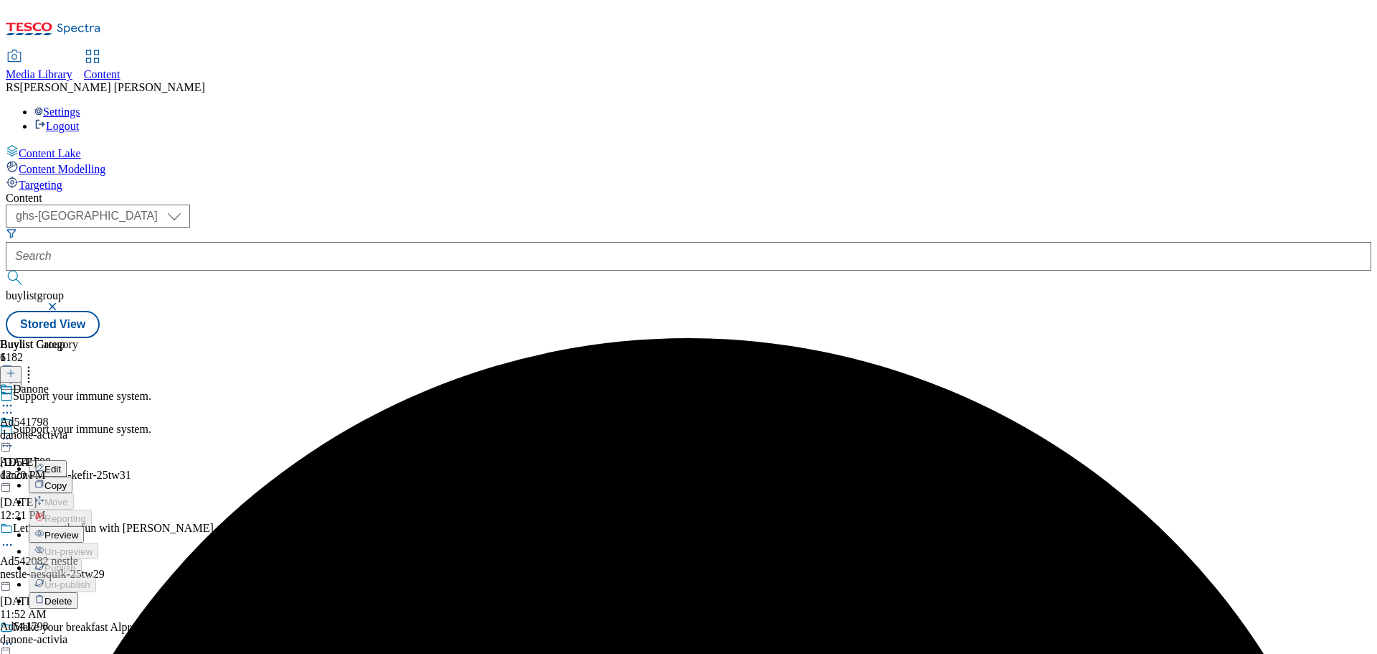
click at [67, 460] on button "Edit" at bounding box center [48, 468] width 38 height 17
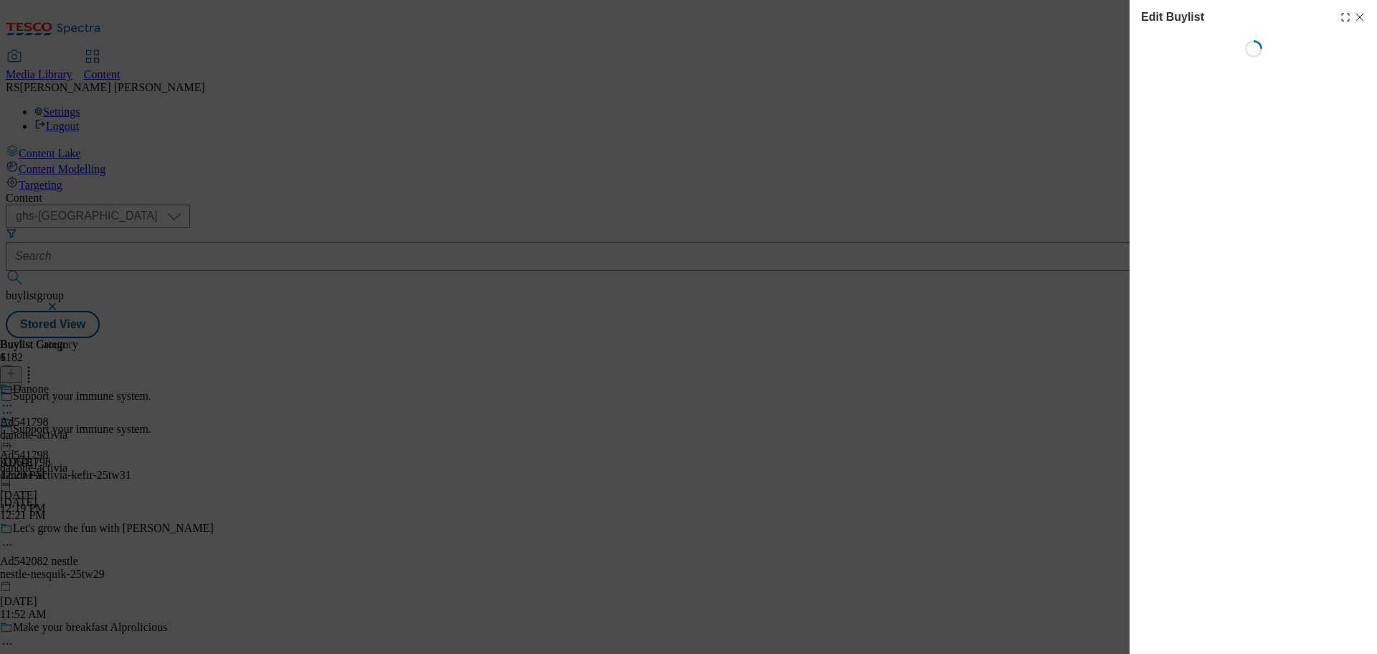
select select "tactical"
select select "supplier funded short term 1-3 weeks"
select select "dunnhumby"
select select "Banner"
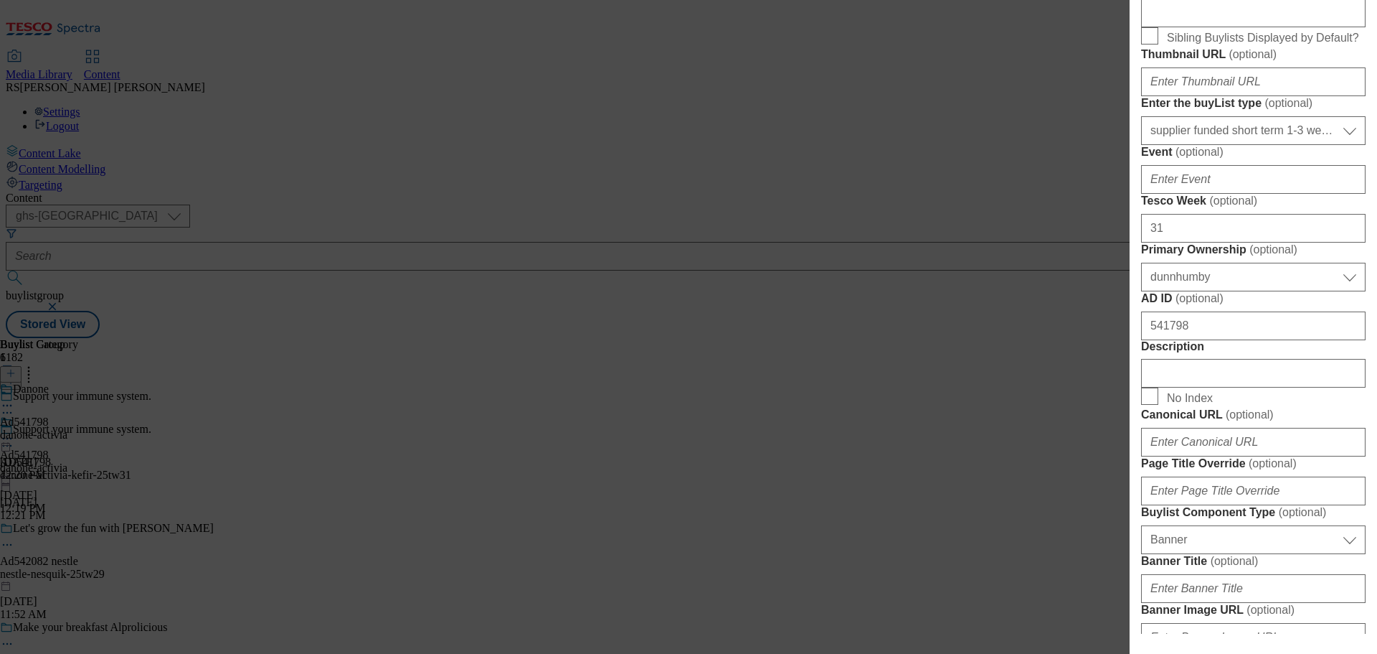
scroll to position [646, 0]
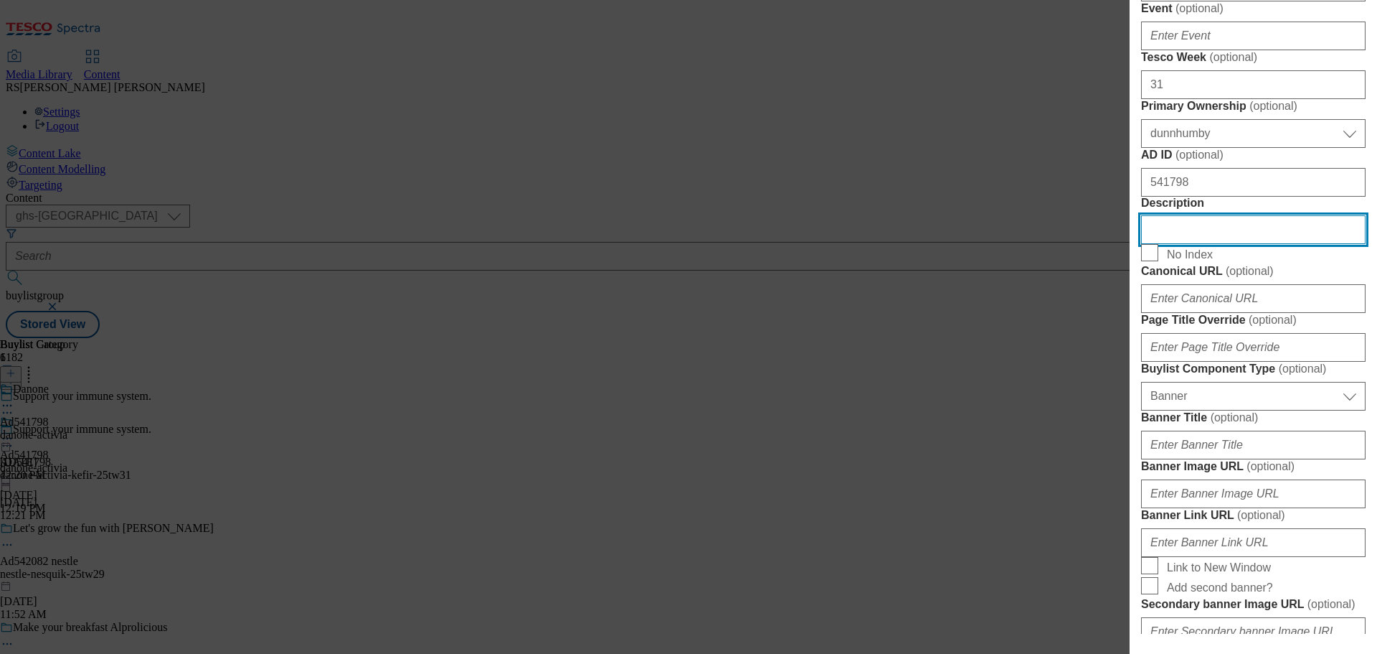
click at [1212, 244] on input "Description" at bounding box center [1253, 229] width 225 height 29
paste input "Activia Strawberry Kefir 280g"
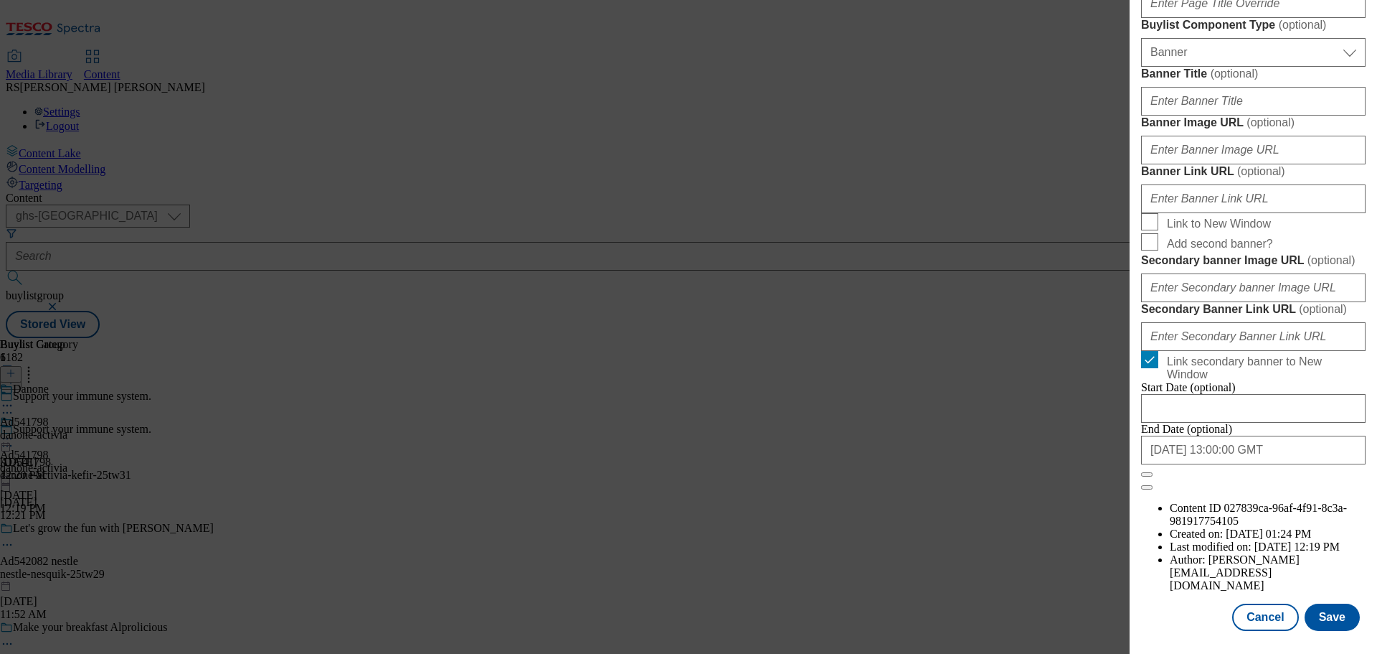
scroll to position [1509, 0]
type input "Activia Strawberry Kefir 280g"
click at [1321, 617] on button "Save" at bounding box center [1332, 616] width 55 height 27
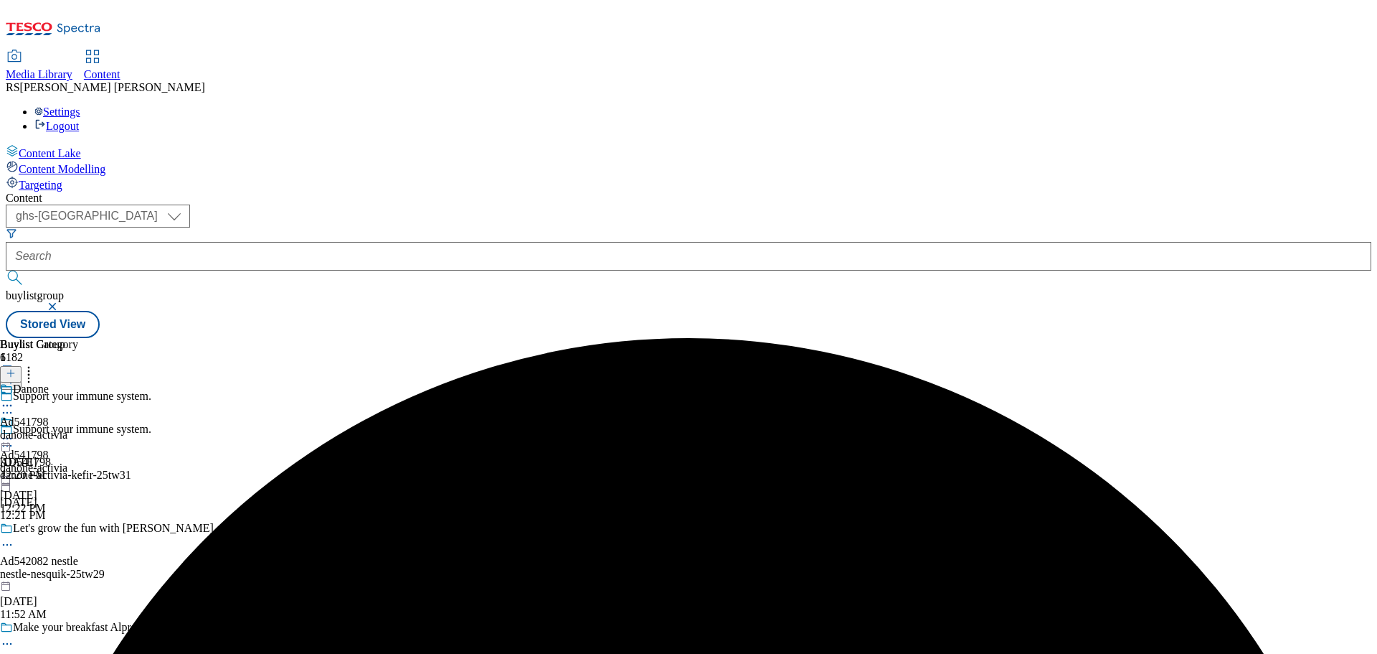
click at [14, 398] on icon at bounding box center [7, 405] width 14 height 14
click at [67, 427] on button "Edit" at bounding box center [48, 435] width 38 height 17
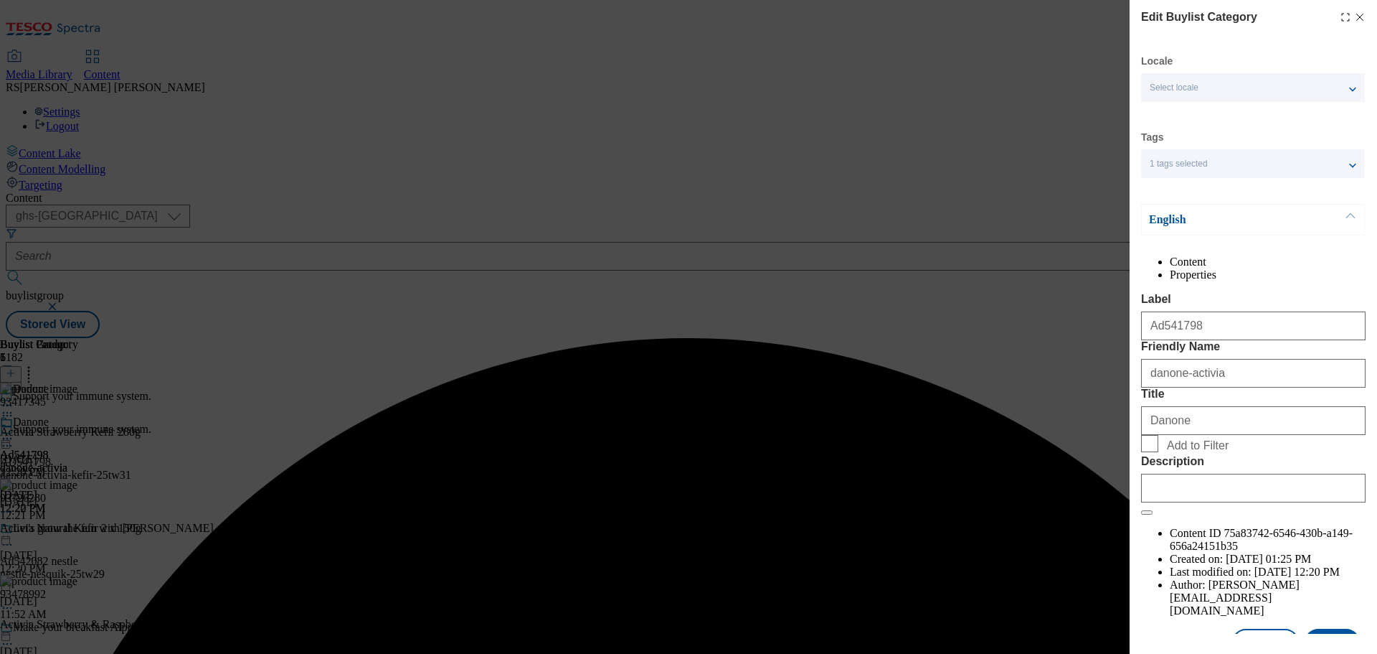
scroll to position [52, 0]
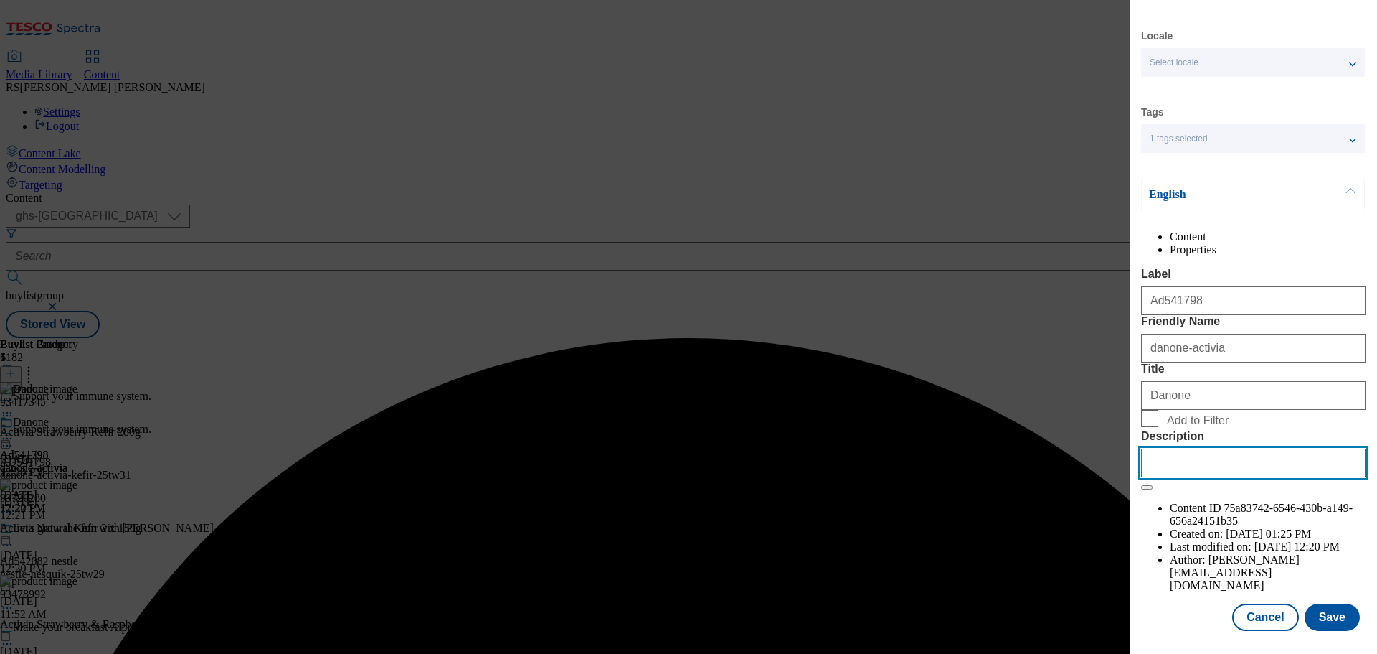
click at [1217, 477] on input "Description" at bounding box center [1253, 462] width 225 height 29
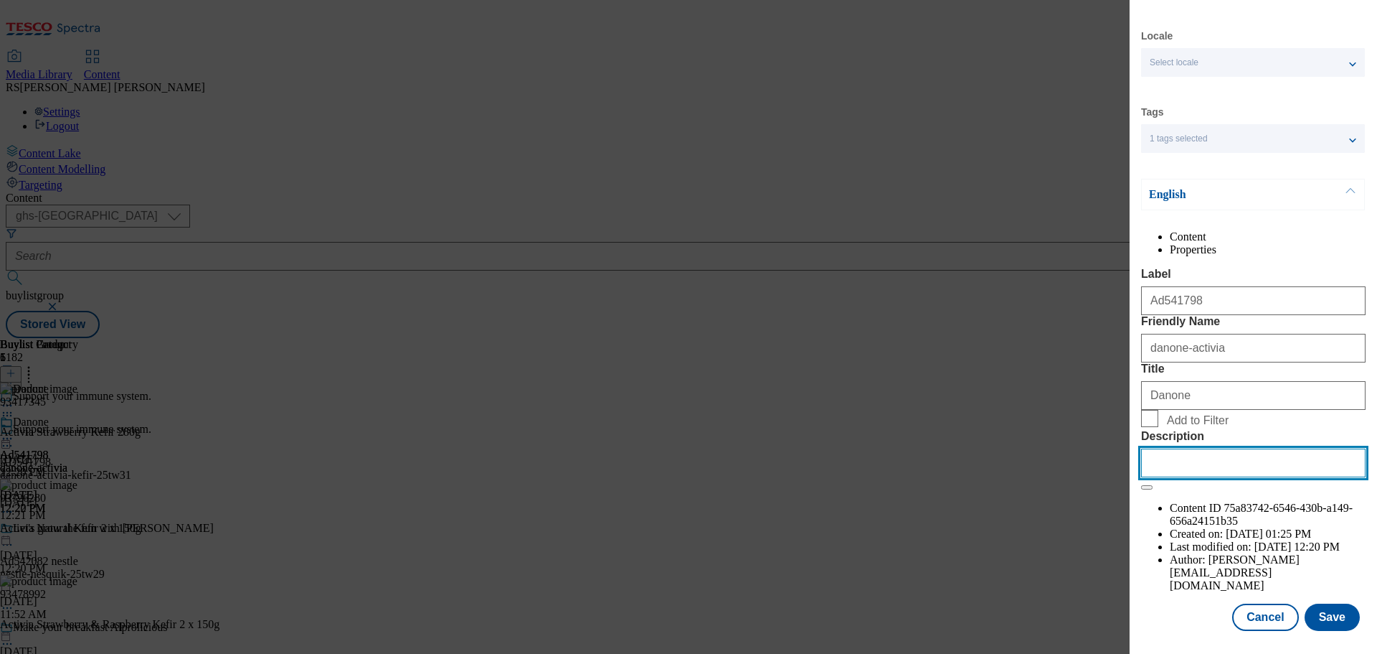
paste input "Activia Strawberry Kefir 280g"
type input "Activia Strawberry Kefir 280g"
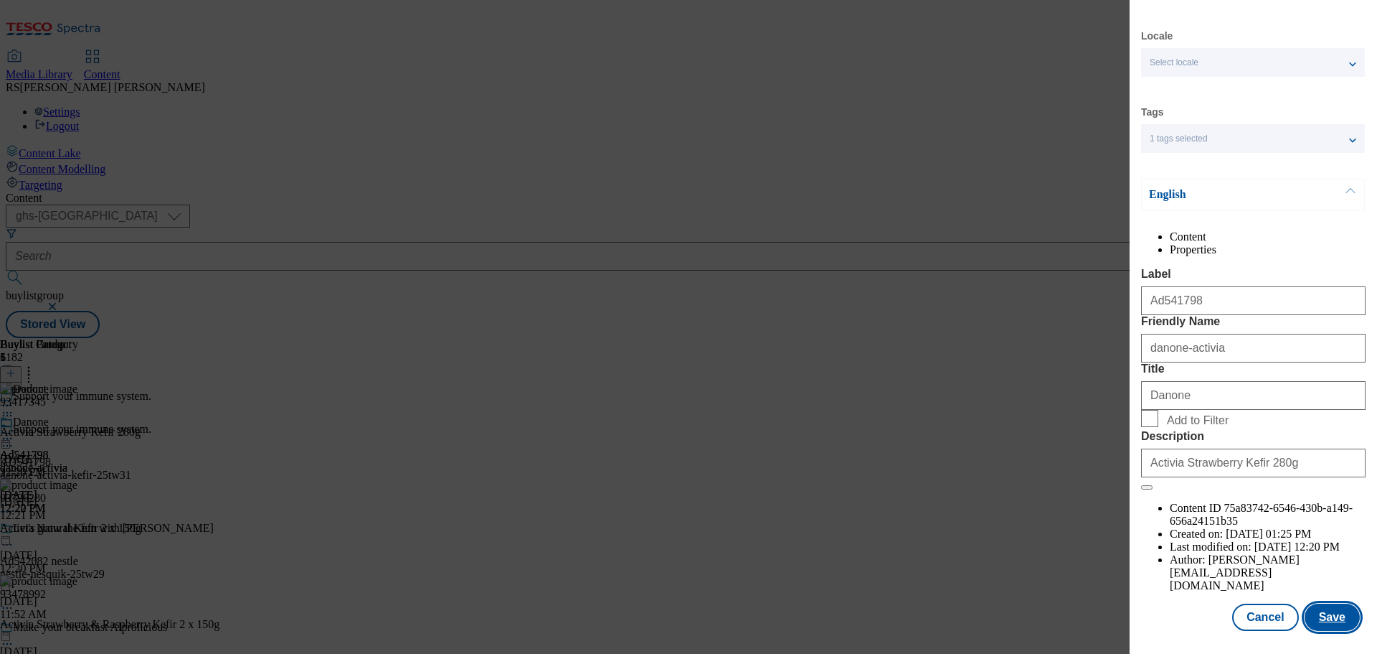
click at [1316, 616] on button "Save" at bounding box center [1332, 616] width 55 height 27
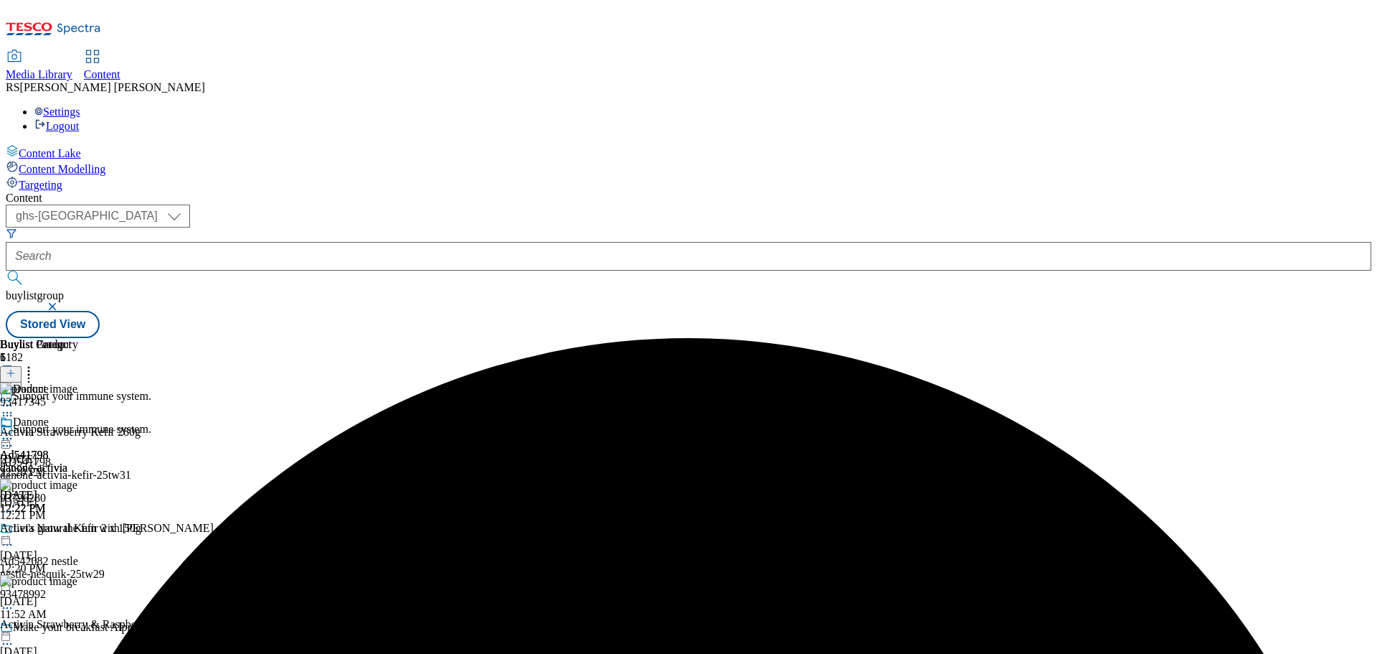
click at [14, 431] on icon at bounding box center [7, 438] width 14 height 14
click at [78, 529] on span "Preview" at bounding box center [61, 534] width 34 height 11
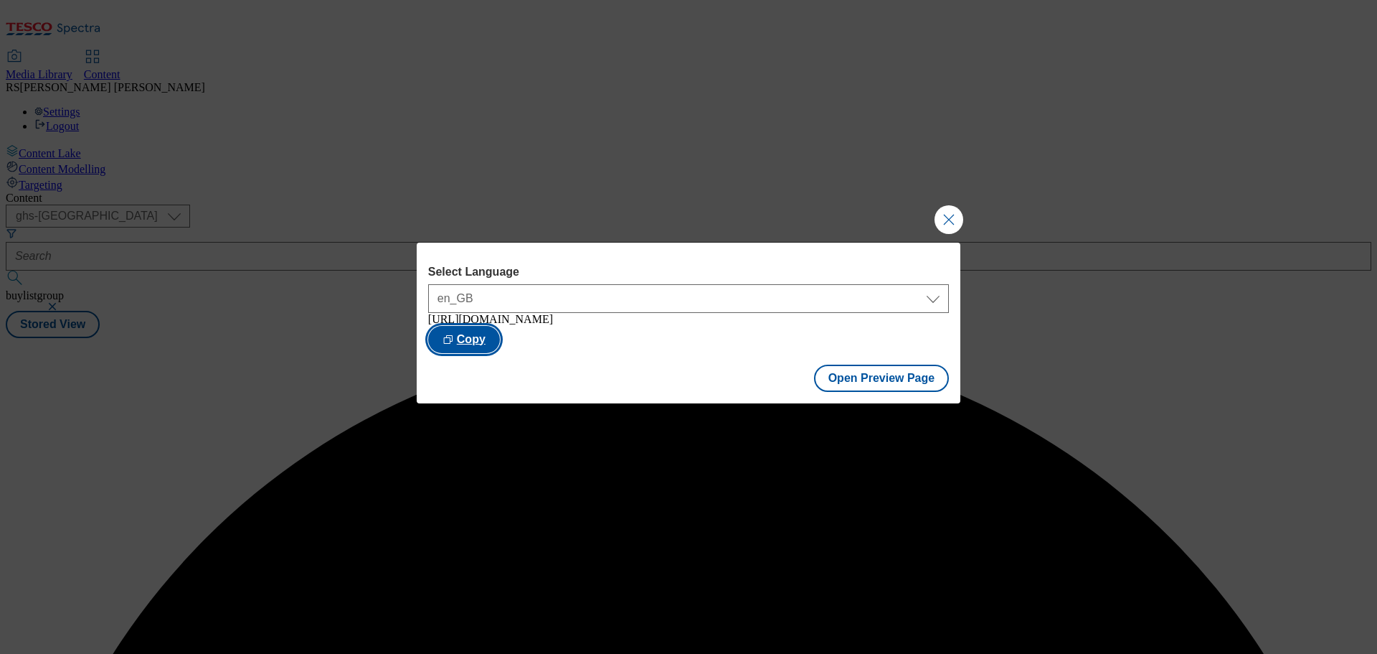
click at [500, 346] on button "Copy" at bounding box center [464, 339] width 72 height 27
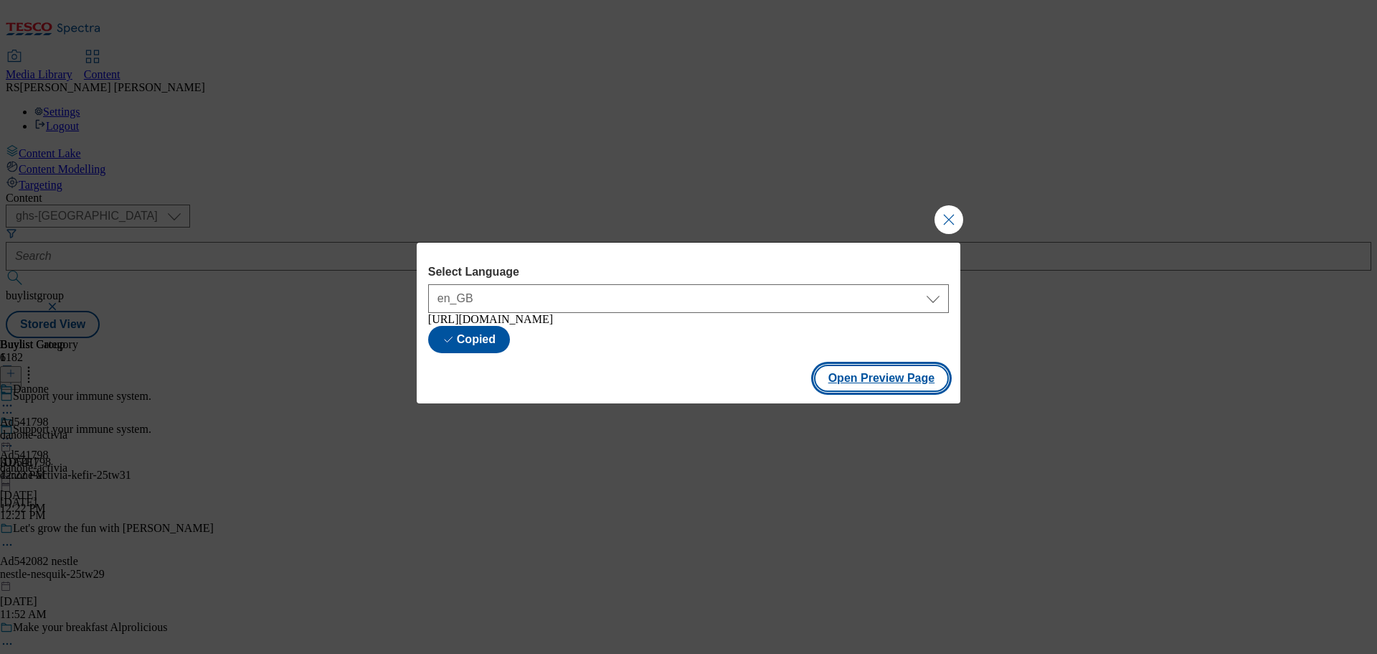
click at [883, 383] on button "Open Preview Page" at bounding box center [882, 377] width 136 height 27
